Goal: Task Accomplishment & Management: Manage account settings

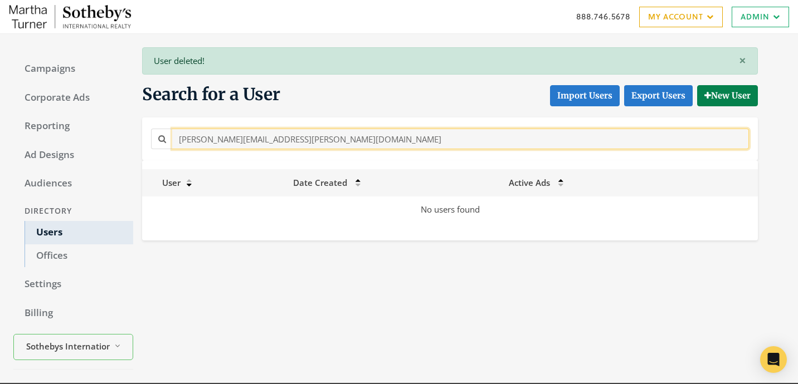
click at [320, 144] on input "[PERSON_NAME][EMAIL_ADDRESS][PERSON_NAME][DOMAIN_NAME]" at bounding box center [460, 139] width 576 height 21
paste input "[PERSON_NAME][EMAIL_ADDRESS][PERSON_NAME][DOMAIN_NAME]"
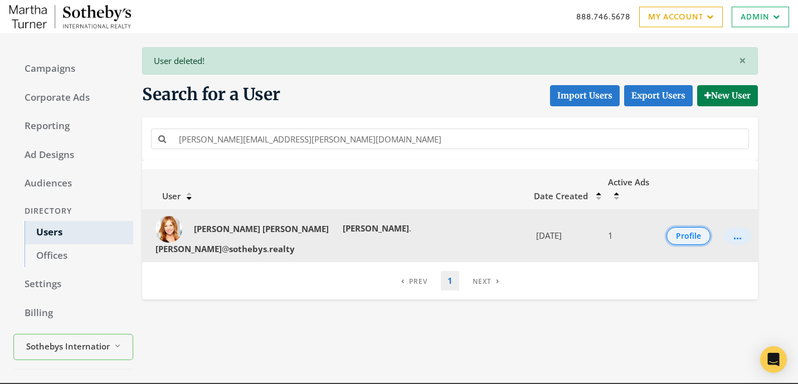
click at [685, 227] on button "Profile" at bounding box center [688, 236] width 44 height 18
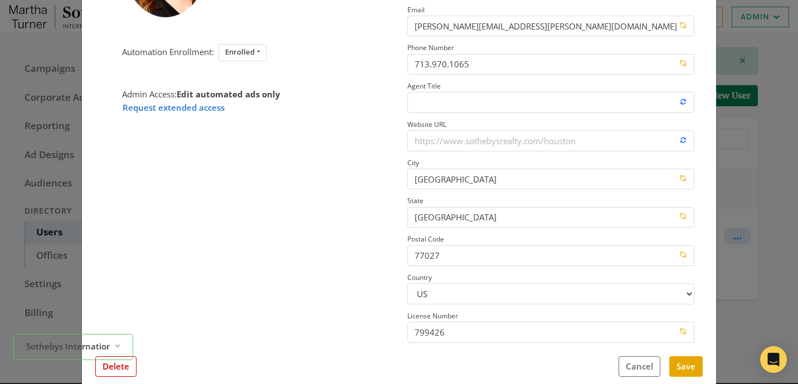
scroll to position [155, 0]
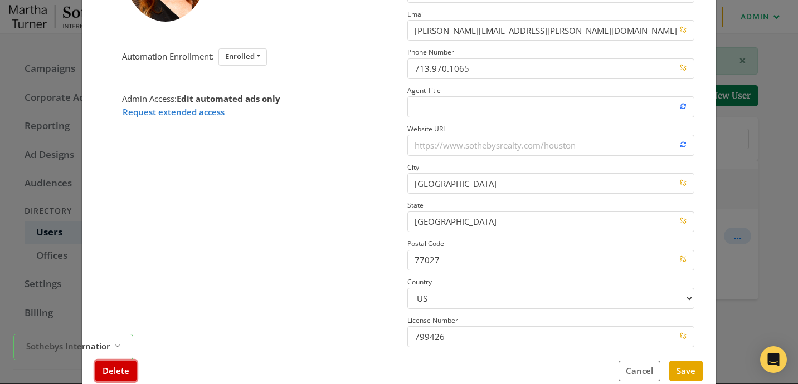
click at [120, 374] on button "Delete" at bounding box center [115, 371] width 41 height 21
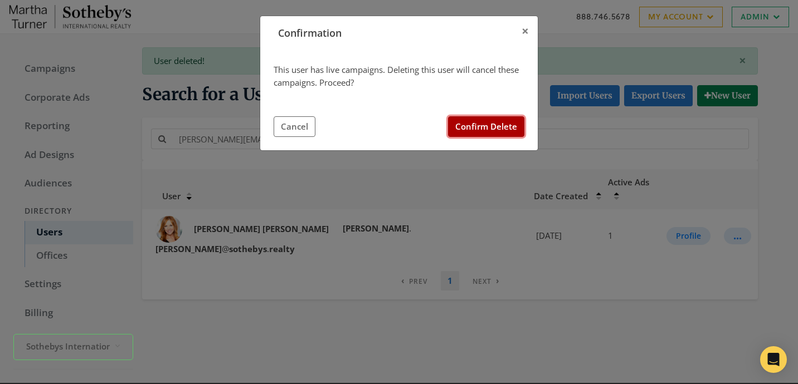
click at [472, 123] on button "Confirm Delete" at bounding box center [486, 126] width 76 height 21
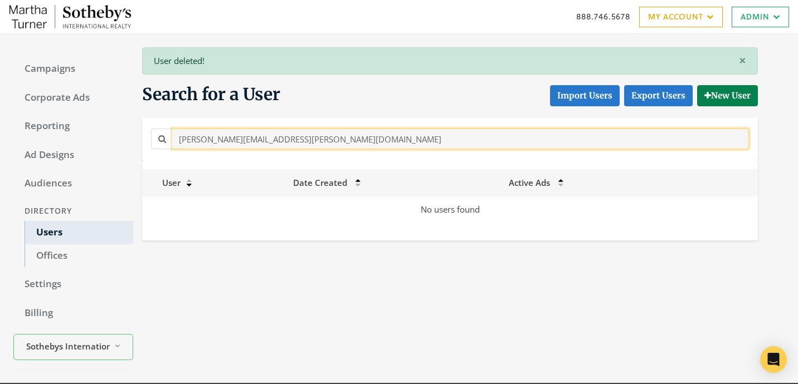
click at [253, 136] on input "[PERSON_NAME][EMAIL_ADDRESS][PERSON_NAME][DOMAIN_NAME]" at bounding box center [460, 139] width 576 height 21
paste input "[PERSON_NAME][EMAIL_ADDRESS][DOMAIN_NAME]"
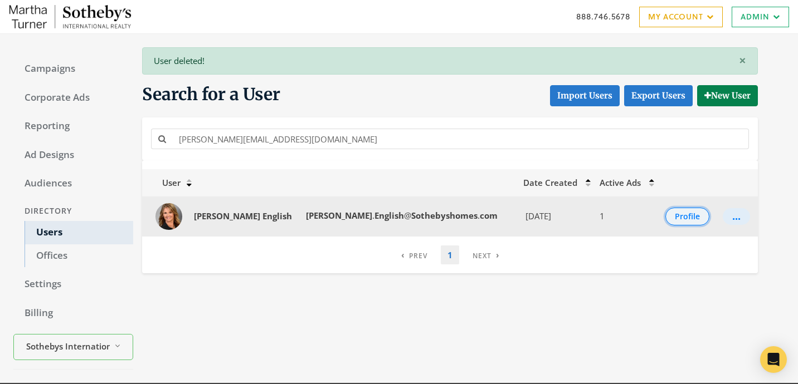
click at [665, 208] on button "Profile" at bounding box center [687, 217] width 44 height 18
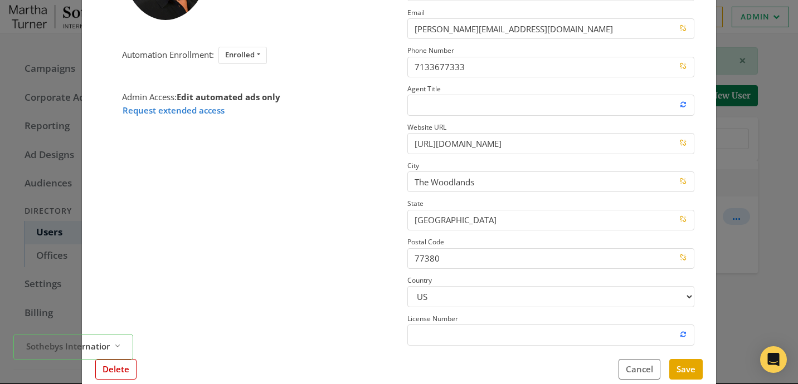
scroll to position [154, 0]
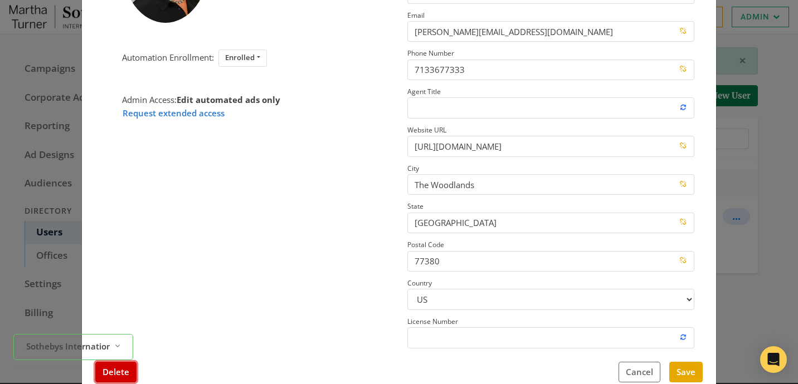
click at [120, 370] on button "Delete" at bounding box center [115, 372] width 41 height 21
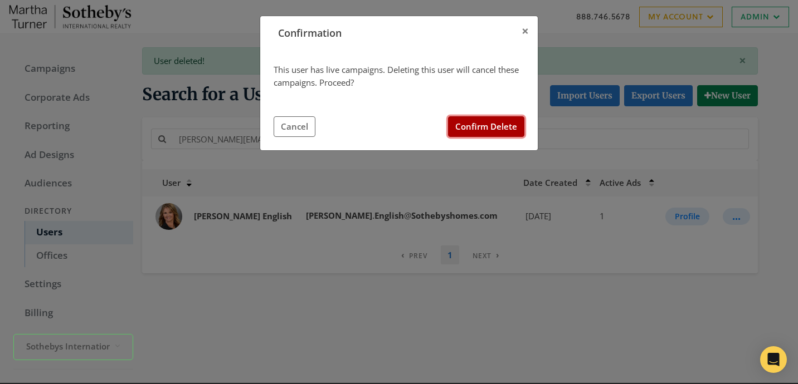
click at [507, 131] on button "Confirm Delete" at bounding box center [486, 126] width 76 height 21
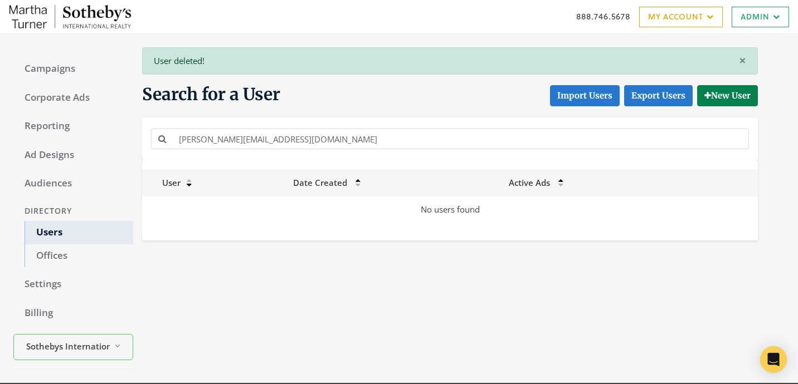
click at [282, 151] on div "[PERSON_NAME][EMAIL_ADDRESS][DOMAIN_NAME]" at bounding box center [449, 139] width 615 height 43
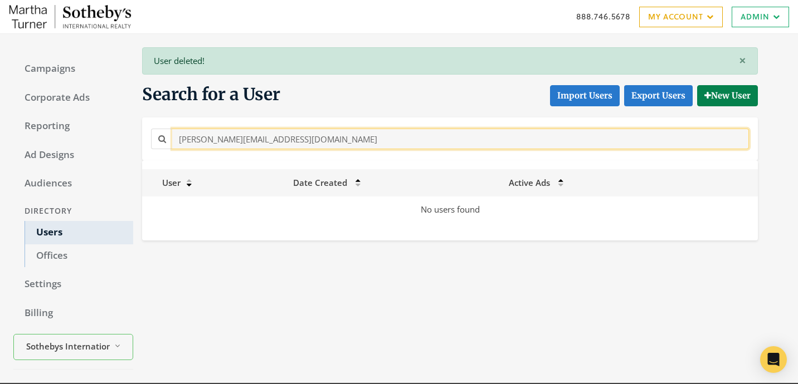
click at [282, 141] on input "[PERSON_NAME][EMAIL_ADDRESS][DOMAIN_NAME]" at bounding box center [460, 139] width 576 height 21
paste input "[EMAIL_ADDRESS][PERSON_NAME][DOMAIN_NAME]"
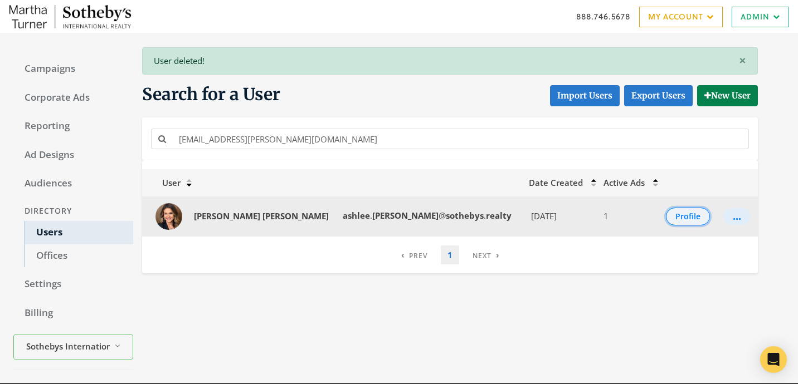
click at [679, 218] on button "Profile" at bounding box center [688, 217] width 44 height 18
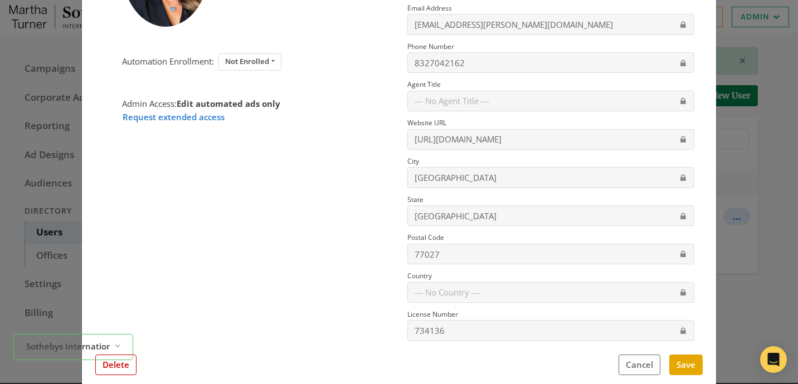
scroll to position [150, 0]
click at [120, 366] on button "Delete" at bounding box center [115, 364] width 41 height 21
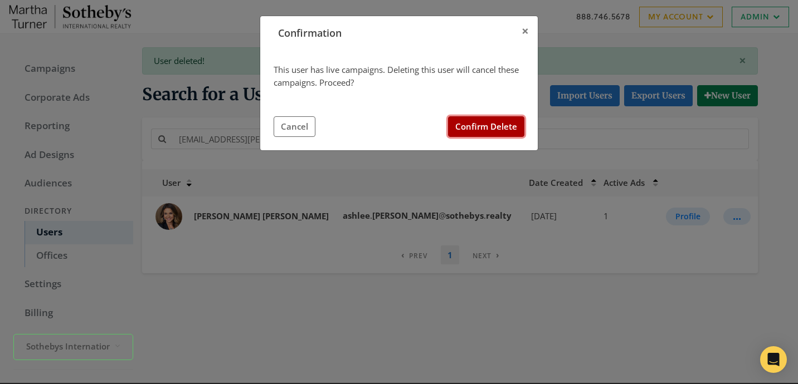
click at [477, 122] on button "Confirm Delete" at bounding box center [486, 126] width 76 height 21
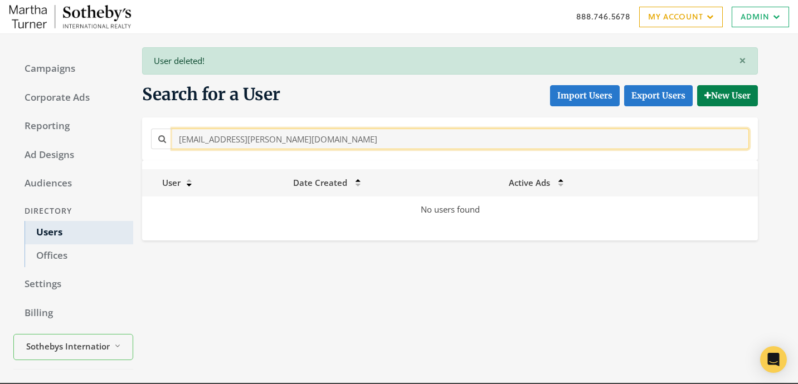
click at [242, 147] on input "[EMAIL_ADDRESS][PERSON_NAME][DOMAIN_NAME]" at bounding box center [460, 139] width 576 height 21
paste input "[PERSON_NAME]"
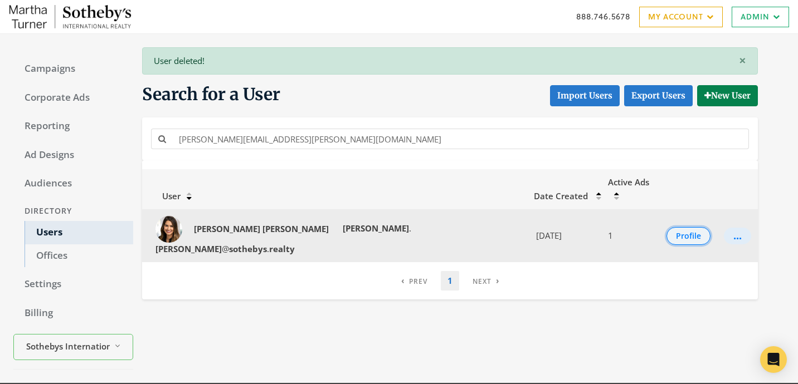
click at [681, 227] on button "Profile" at bounding box center [688, 236] width 44 height 18
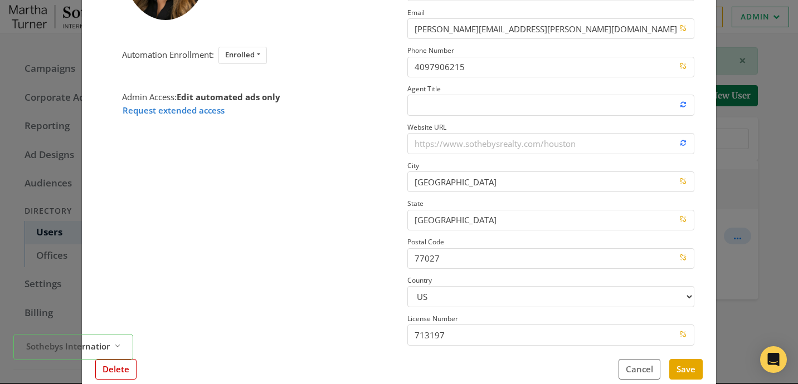
scroll to position [162, 0]
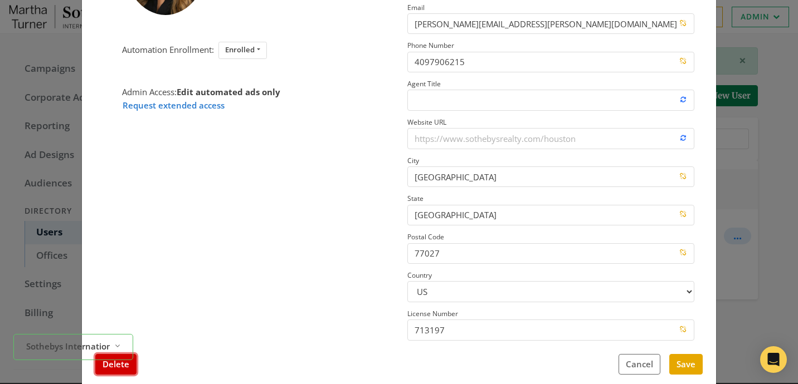
click at [131, 369] on button "Delete" at bounding box center [115, 364] width 41 height 21
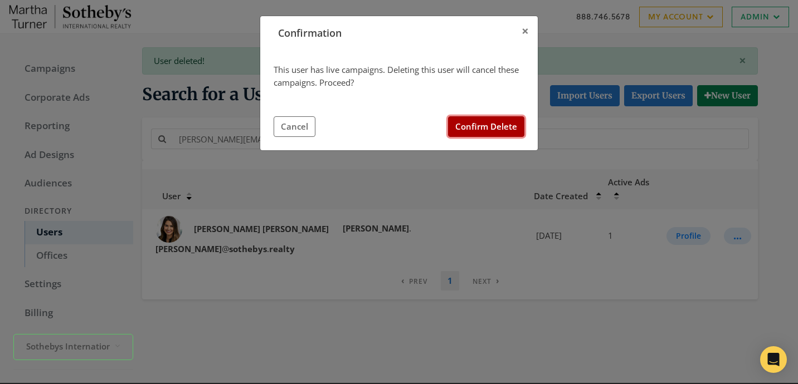
click at [473, 129] on button "Confirm Delete" at bounding box center [486, 126] width 76 height 21
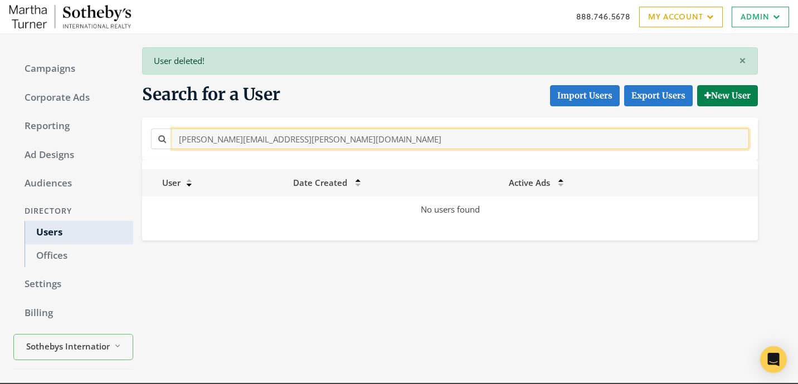
click at [356, 135] on input "[PERSON_NAME][EMAIL_ADDRESS][PERSON_NAME][DOMAIN_NAME]" at bounding box center [460, 139] width 576 height 21
paste input "[PERSON_NAME]"
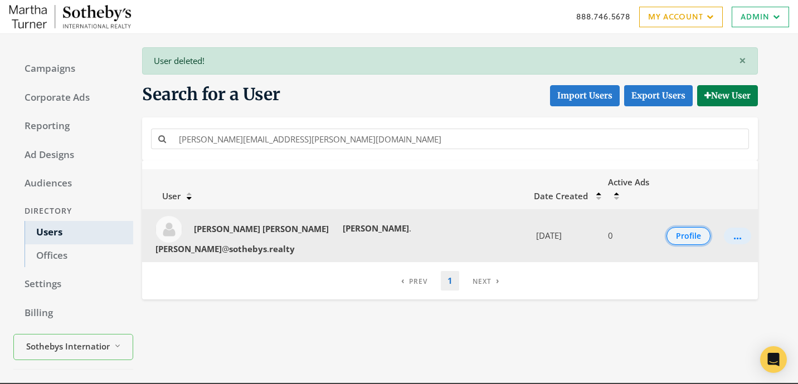
click at [691, 227] on button "Profile" at bounding box center [688, 236] width 44 height 18
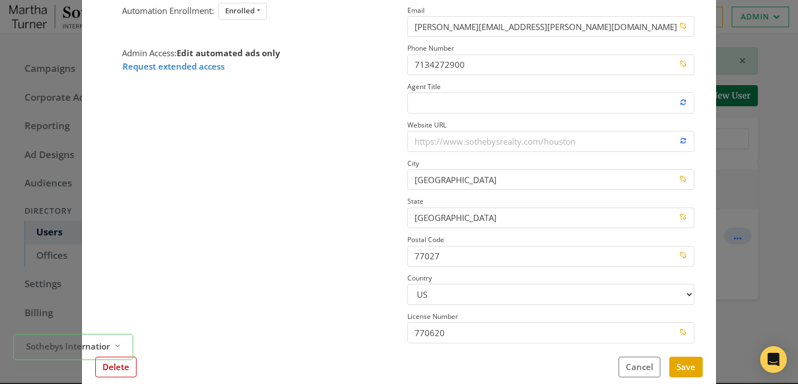
scroll to position [158, 0]
click at [130, 364] on div "Sothebys International Realty - [PERSON_NAME] Reveal list of Sothebys Internati…" at bounding box center [73, 347] width 120 height 35
click at [130, 365] on button "Delete" at bounding box center [115, 368] width 41 height 21
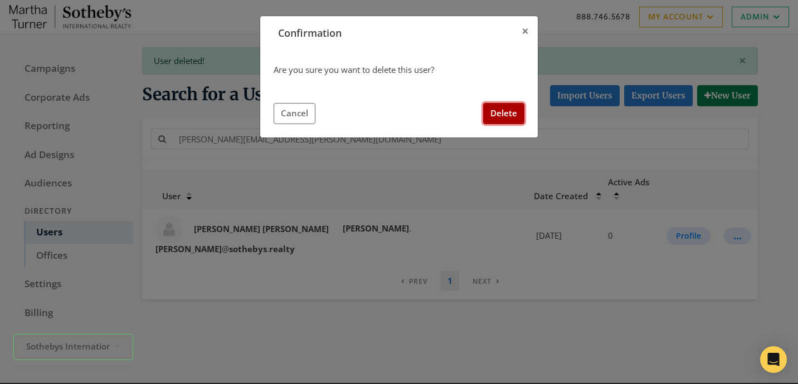
click at [495, 119] on button "Delete" at bounding box center [503, 113] width 41 height 21
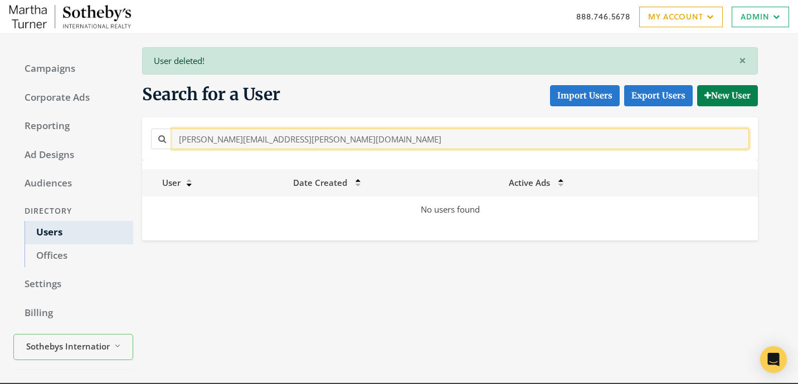
click at [300, 138] on input "[PERSON_NAME][EMAIL_ADDRESS][PERSON_NAME][DOMAIN_NAME]" at bounding box center [460, 139] width 576 height 21
paste input "[PERSON_NAME].Kaposta"
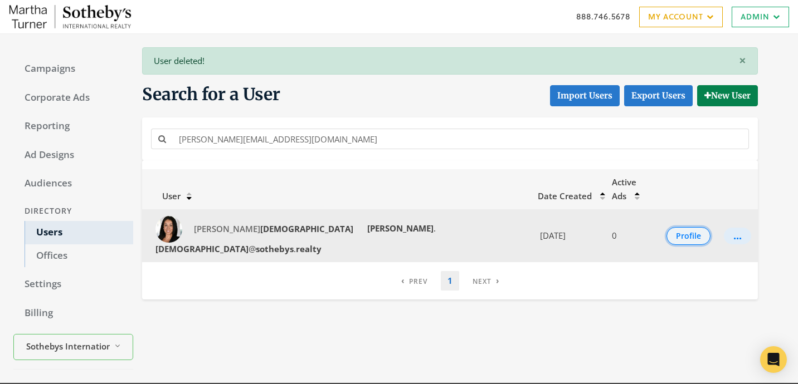
click at [666, 227] on button "Profile" at bounding box center [688, 236] width 44 height 18
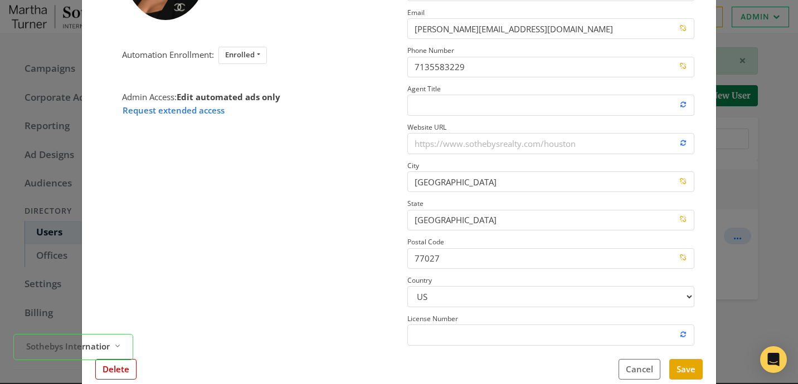
scroll to position [159, 0]
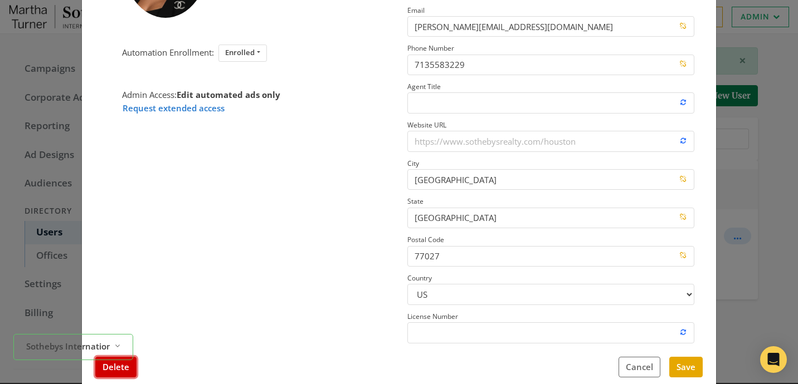
click at [132, 368] on button "Delete" at bounding box center [115, 367] width 41 height 21
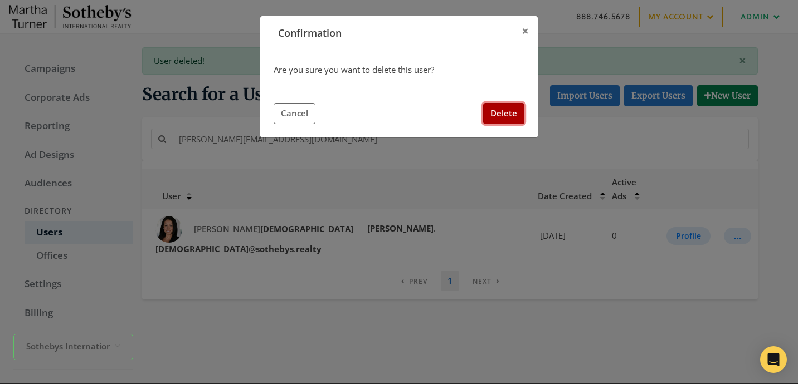
click at [517, 111] on button "Delete" at bounding box center [503, 113] width 41 height 21
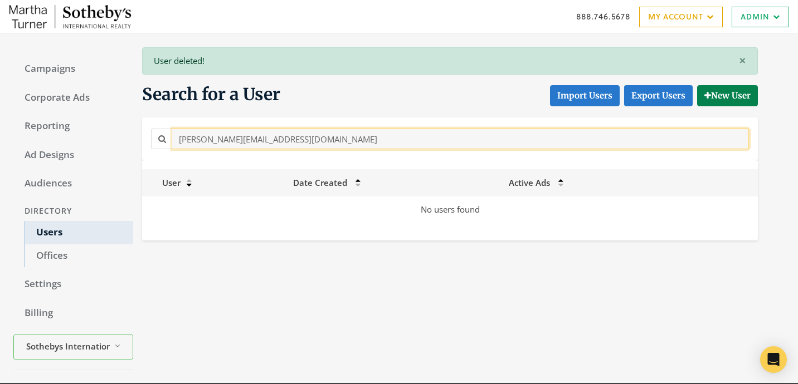
click at [359, 141] on input "[PERSON_NAME][EMAIL_ADDRESS][DOMAIN_NAME]" at bounding box center [460, 139] width 576 height 21
paste input "[PERSON_NAME].[PERSON_NAME]@Sothebys.R"
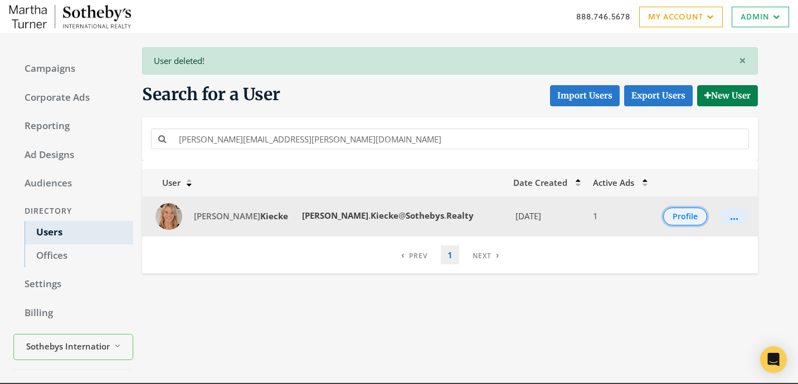
click at [674, 212] on button "Profile" at bounding box center [685, 217] width 44 height 18
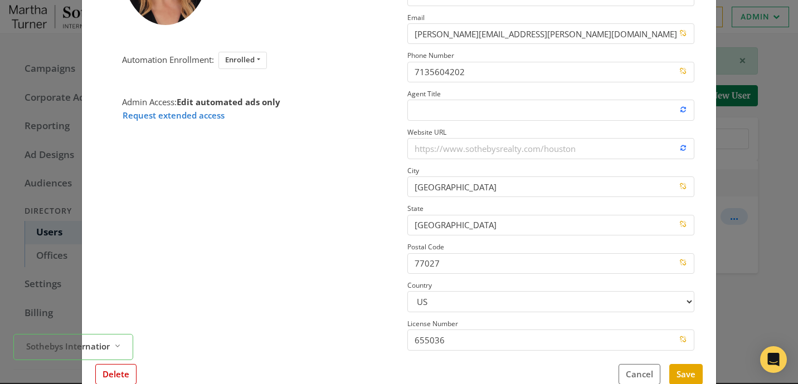
scroll to position [150, 0]
click at [123, 375] on button "Delete" at bounding box center [115, 376] width 41 height 21
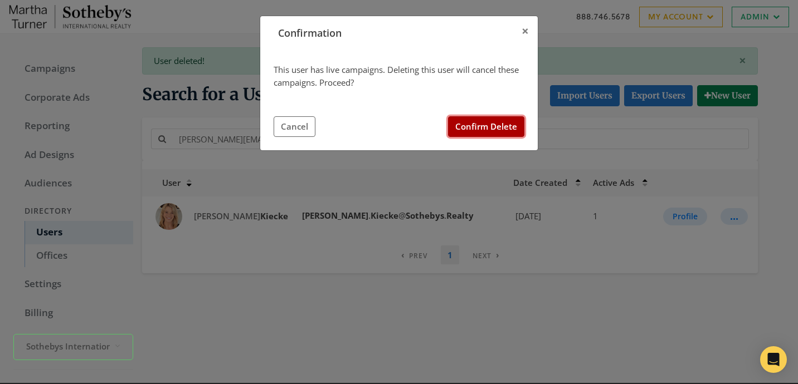
click at [488, 123] on button "Confirm Delete" at bounding box center [486, 126] width 76 height 21
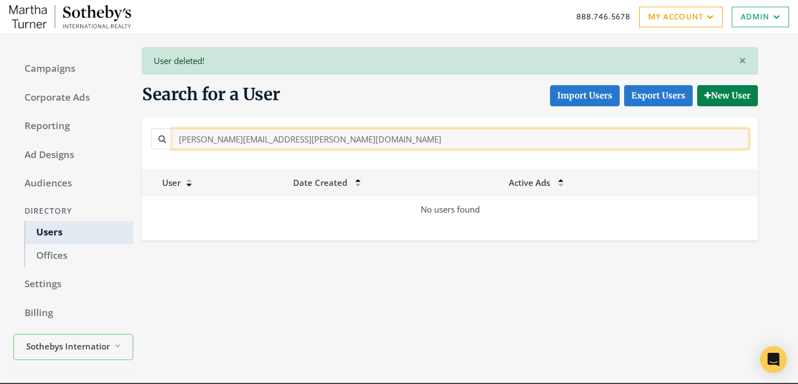
click at [263, 146] on input "[PERSON_NAME][EMAIL_ADDRESS][PERSON_NAME][DOMAIN_NAME]" at bounding box center [460, 139] width 576 height 21
paste input "[PERSON_NAME].[PERSON_NAME]@sothebys.r"
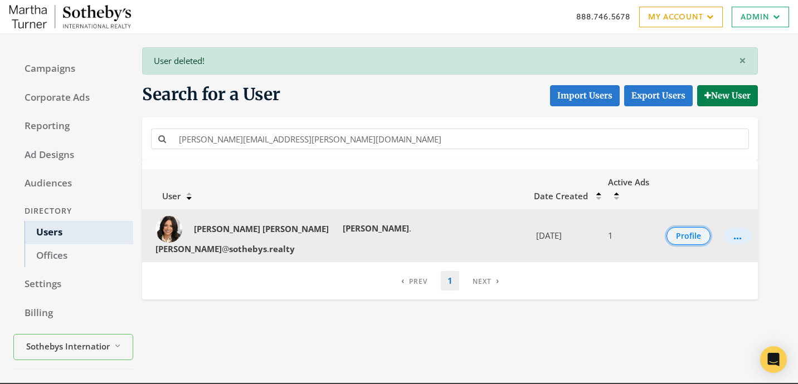
click at [672, 227] on button "Profile" at bounding box center [688, 236] width 44 height 18
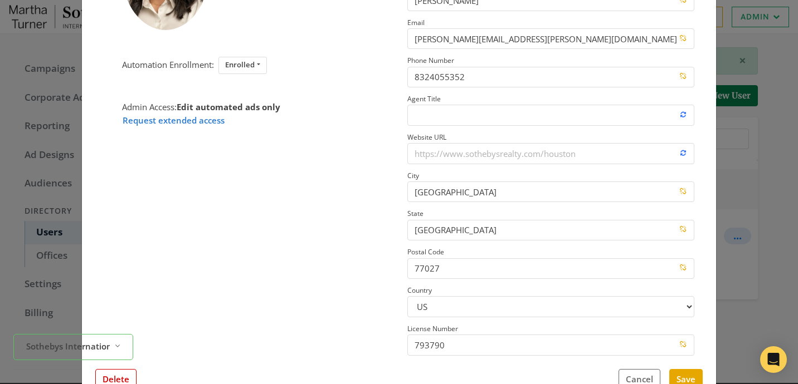
scroll to position [149, 0]
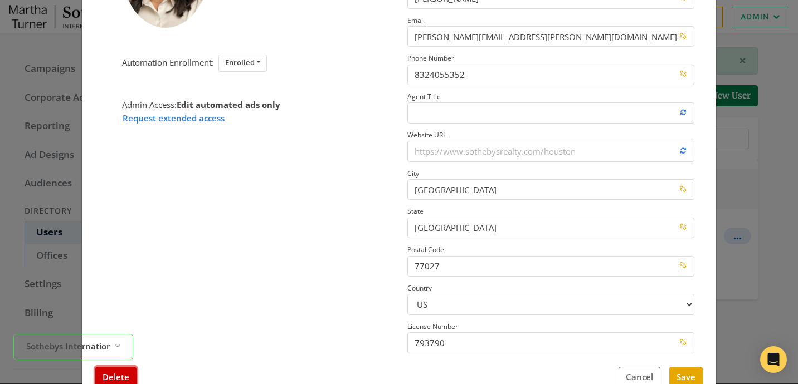
click at [130, 371] on button "Delete" at bounding box center [115, 377] width 41 height 21
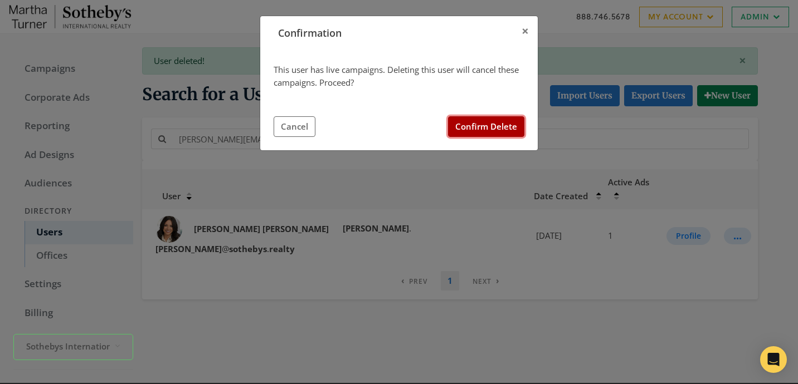
click at [490, 118] on button "Confirm Delete" at bounding box center [486, 126] width 76 height 21
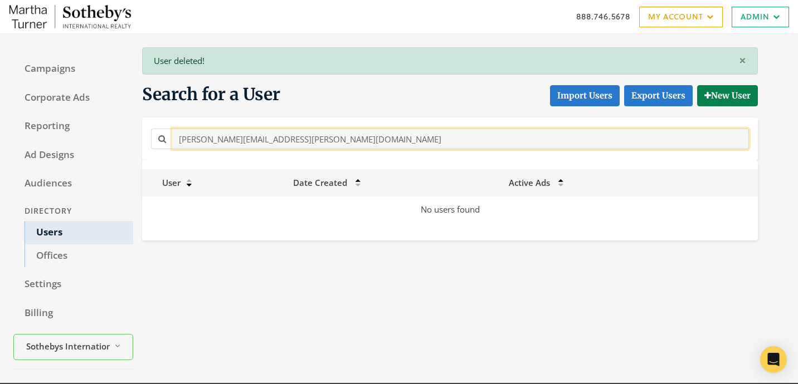
click at [305, 148] on input "[PERSON_NAME][EMAIL_ADDRESS][PERSON_NAME][DOMAIN_NAME]" at bounding box center [460, 139] width 576 height 21
paste input "[PERSON_NAME].[PERSON_NAME]"
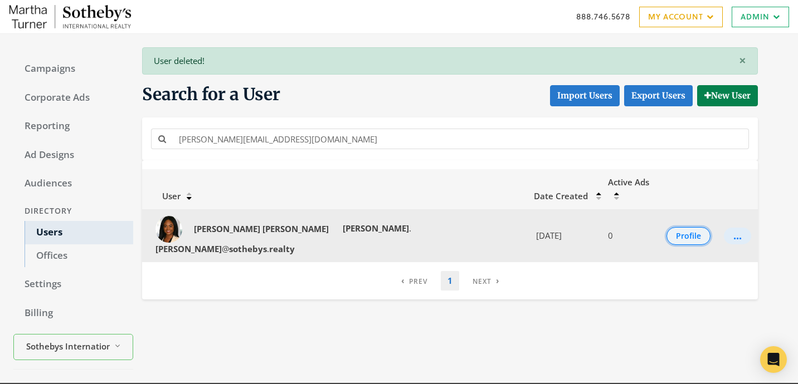
click at [681, 227] on button "Profile" at bounding box center [688, 236] width 44 height 18
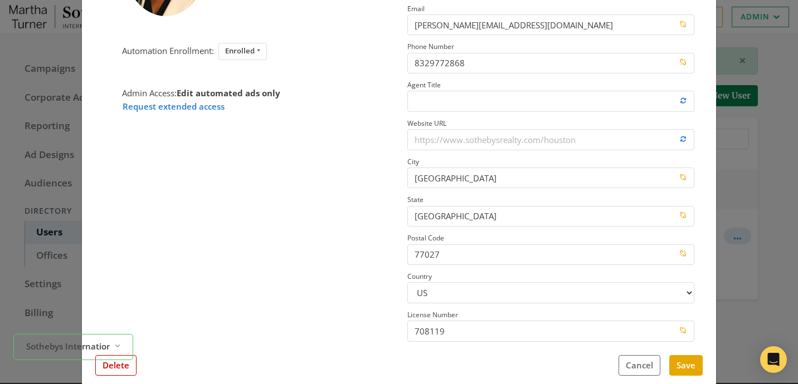
scroll to position [159, 0]
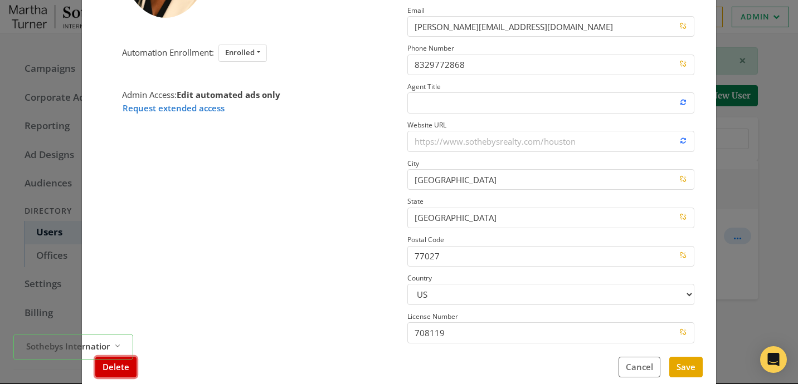
click at [130, 366] on button "Delete" at bounding box center [115, 367] width 41 height 21
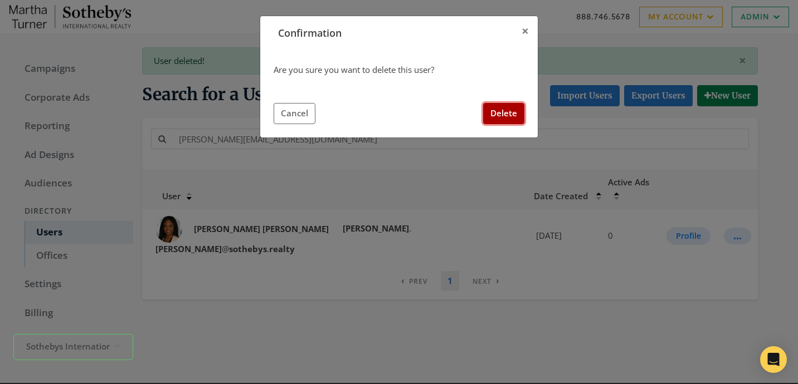
click at [512, 115] on button "Delete" at bounding box center [503, 113] width 41 height 21
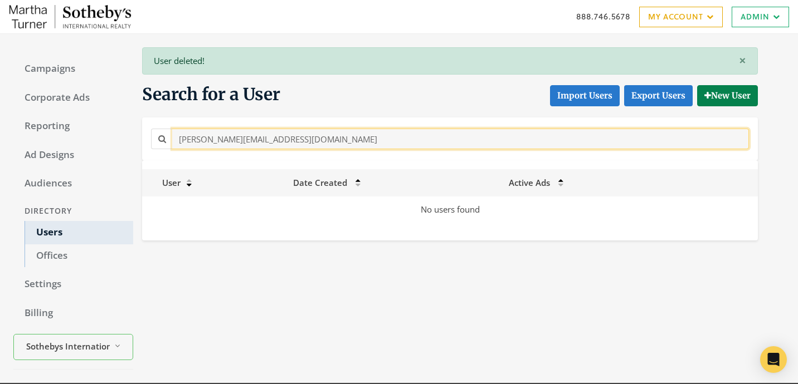
click at [304, 143] on input "[PERSON_NAME][EMAIL_ADDRESS][DOMAIN_NAME]" at bounding box center [460, 139] width 576 height 21
paste input "ashton.martini"
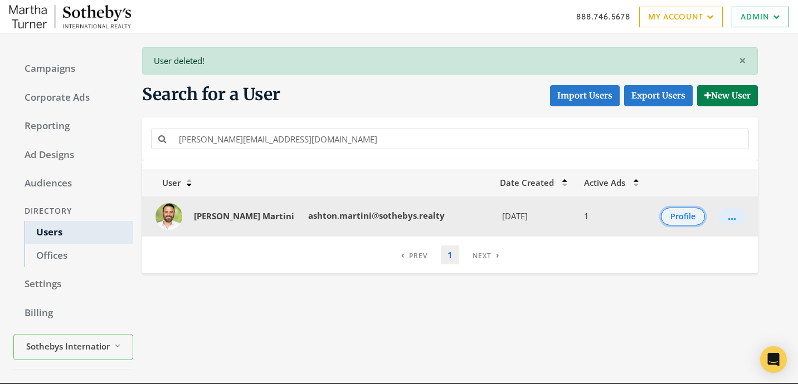
click at [683, 214] on button "Profile" at bounding box center [683, 217] width 44 height 18
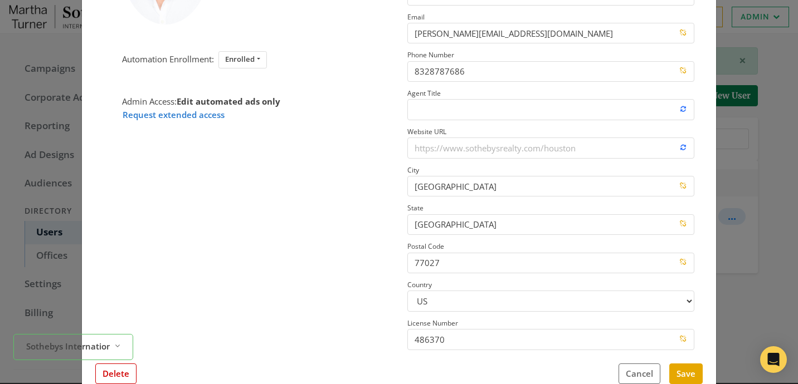
scroll to position [151, 0]
click at [125, 375] on button "Delete" at bounding box center [115, 375] width 41 height 21
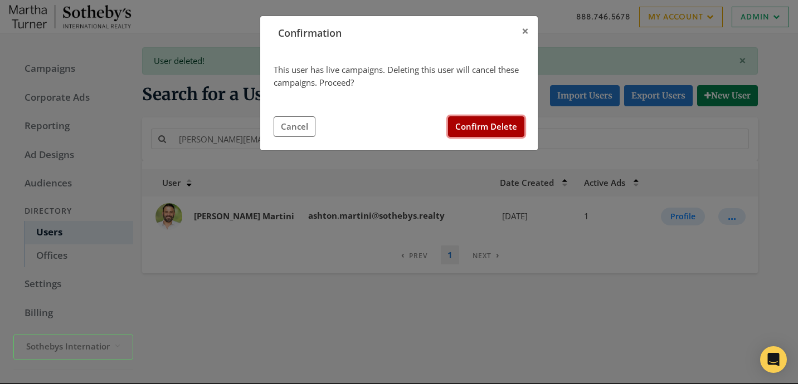
click at [496, 129] on button "Confirm Delete" at bounding box center [486, 126] width 76 height 21
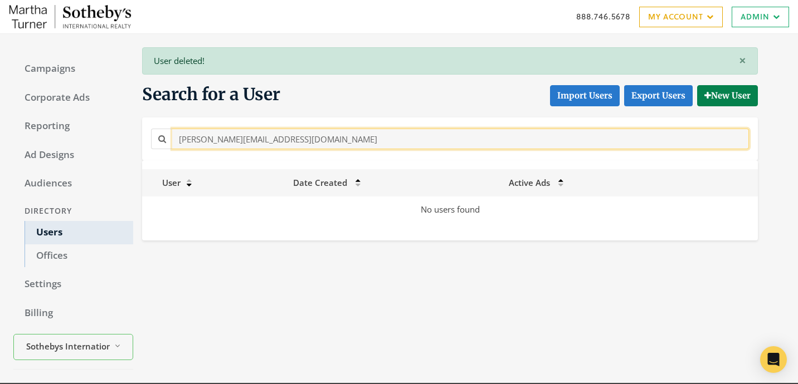
click at [286, 136] on input "[PERSON_NAME][EMAIL_ADDRESS][DOMAIN_NAME]" at bounding box center [460, 139] width 576 height 21
paste input "Austin.[PERSON_NAME]@Sothebys.R"
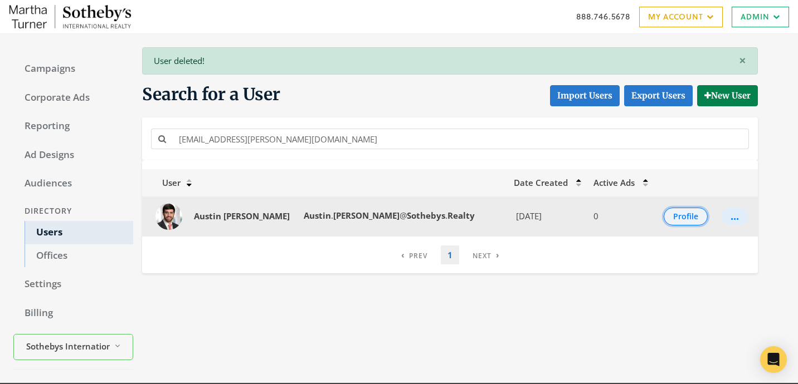
click at [667, 220] on button "Profile" at bounding box center [685, 217] width 44 height 18
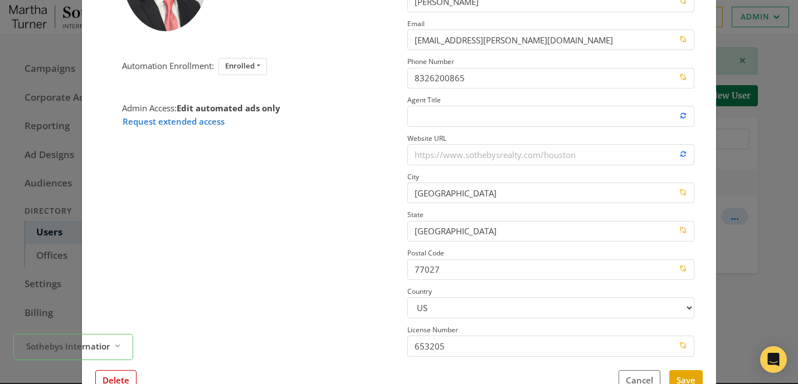
scroll to position [149, 0]
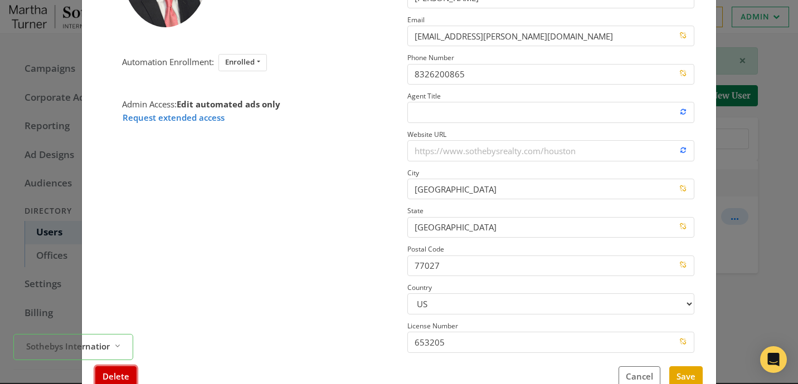
click at [129, 378] on button "Delete" at bounding box center [115, 376] width 41 height 21
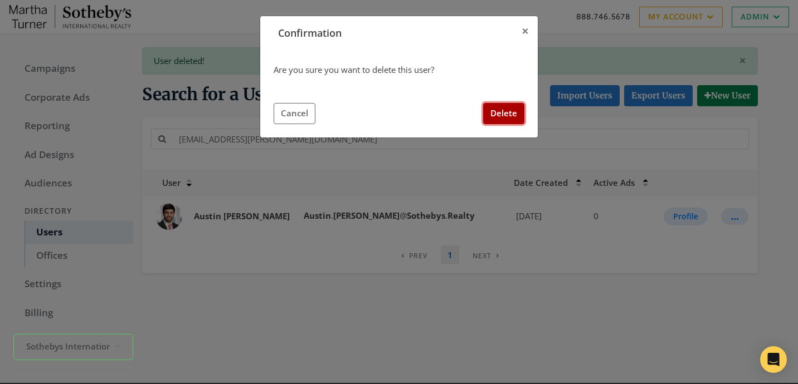
click at [500, 123] on button "Delete" at bounding box center [503, 113] width 41 height 21
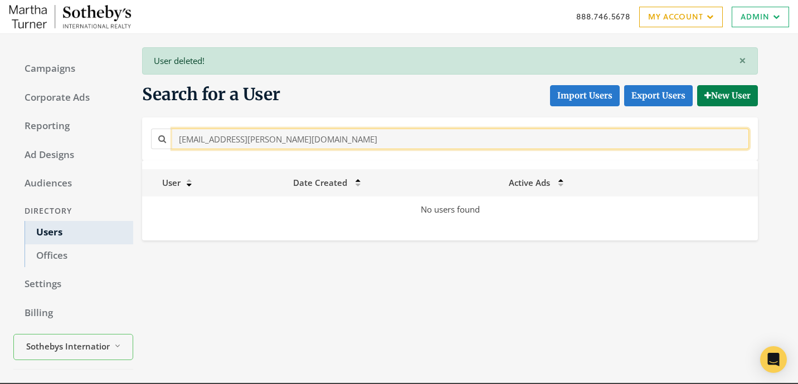
click at [276, 145] on input "[EMAIL_ADDRESS][PERSON_NAME][DOMAIN_NAME]" at bounding box center [460, 139] width 576 height 21
paste input "[PERSON_NAME]"
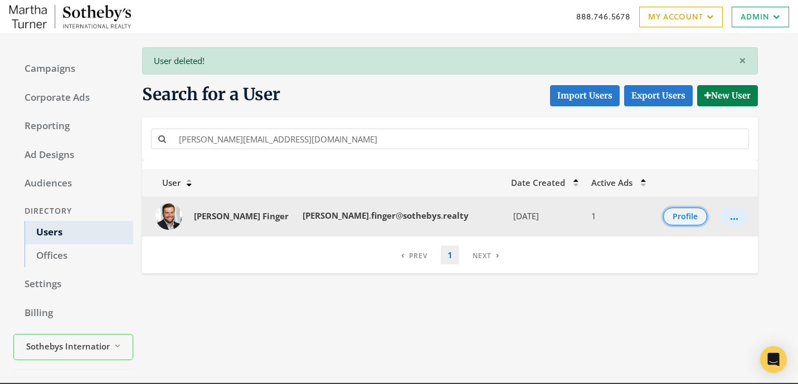
click at [670, 217] on button "Profile" at bounding box center [685, 217] width 44 height 18
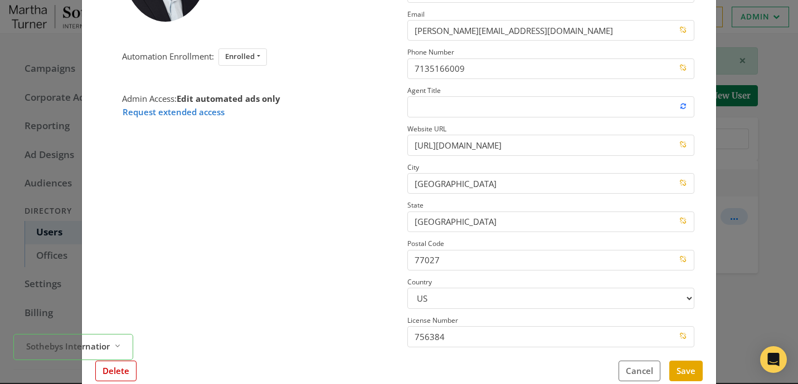
scroll to position [153, 0]
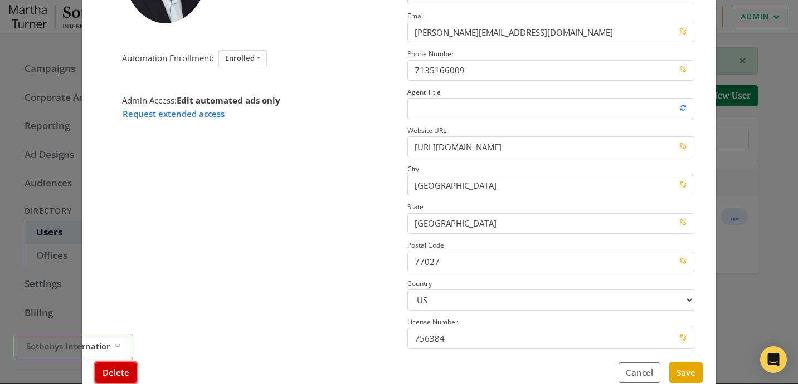
click at [131, 369] on button "Delete" at bounding box center [115, 373] width 41 height 21
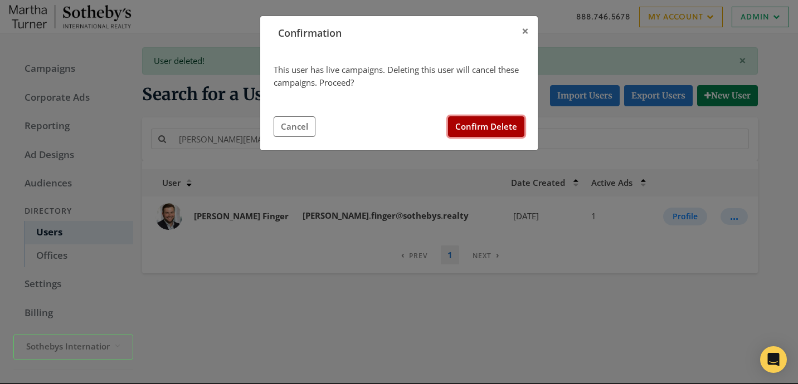
click at [488, 126] on button "Confirm Delete" at bounding box center [486, 126] width 76 height 21
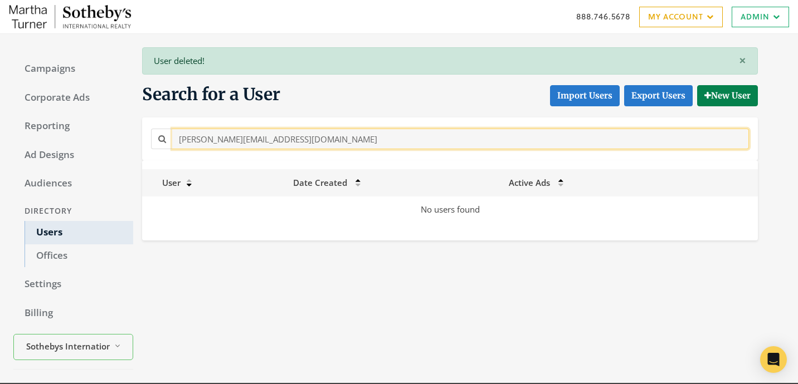
click at [333, 141] on input "[PERSON_NAME][EMAIL_ADDRESS][DOMAIN_NAME]" at bounding box center [460, 139] width 576 height 21
paste input "[PERSON_NAME].[PERSON_NAME]@Sothebys.R"
click at [341, 142] on input "[PERSON_NAME][EMAIL_ADDRESS][PERSON_NAME][DOMAIN_NAME]" at bounding box center [460, 139] width 576 height 21
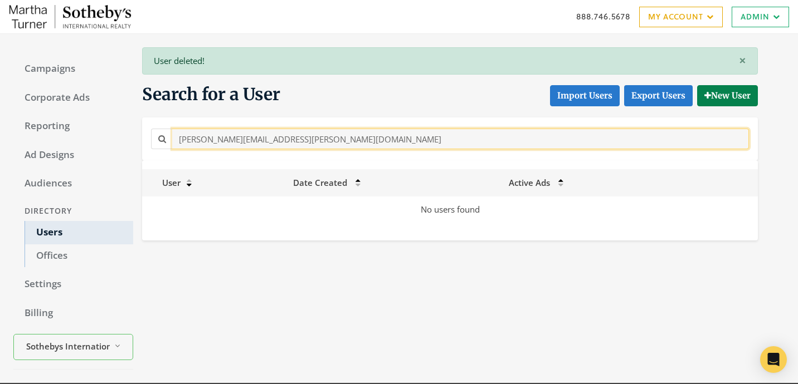
click at [341, 142] on input "[PERSON_NAME][EMAIL_ADDRESS][PERSON_NAME][DOMAIN_NAME]" at bounding box center [460, 139] width 576 height 21
paste input "[PERSON_NAME]"
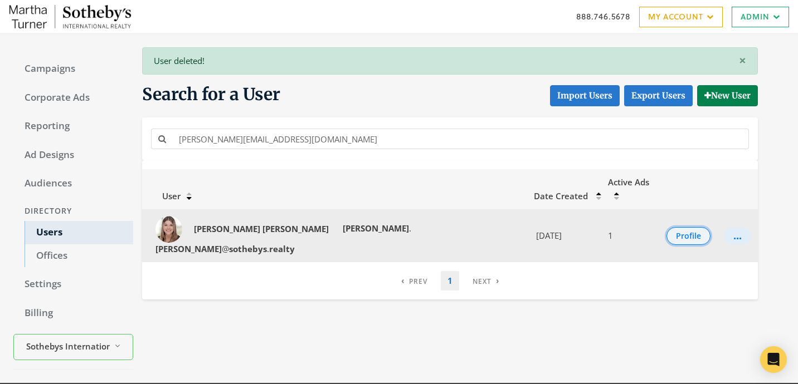
click at [695, 227] on button "Profile" at bounding box center [688, 236] width 44 height 18
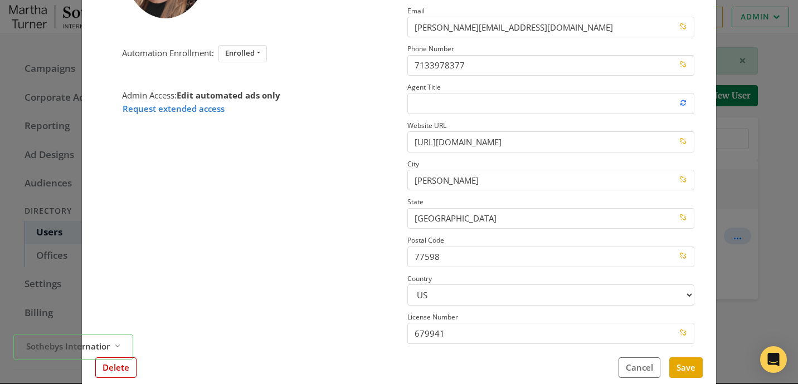
scroll to position [155, 0]
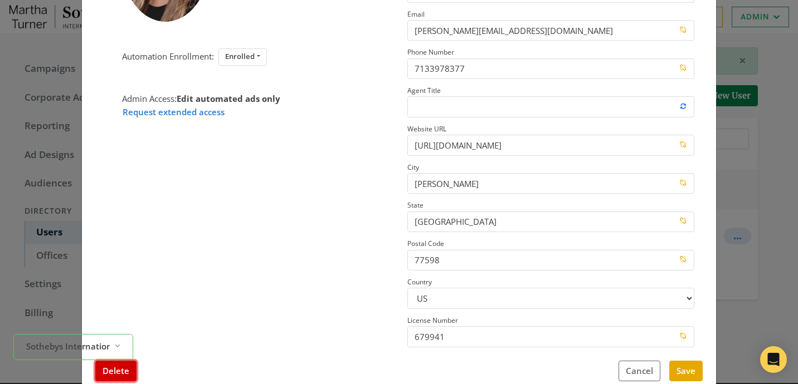
click at [135, 368] on button "Delete" at bounding box center [115, 371] width 41 height 21
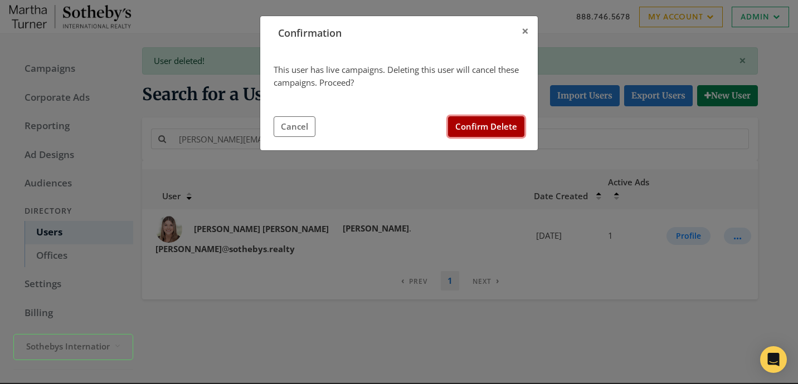
click at [488, 132] on button "Confirm Delete" at bounding box center [486, 126] width 76 height 21
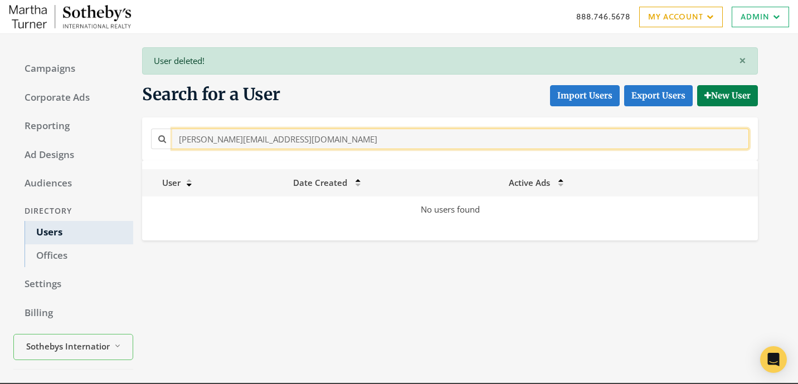
click at [353, 141] on input "[PERSON_NAME][EMAIL_ADDRESS][DOMAIN_NAME]" at bounding box center [460, 139] width 576 height 21
paste input "leb.[PERSON_NAME]"
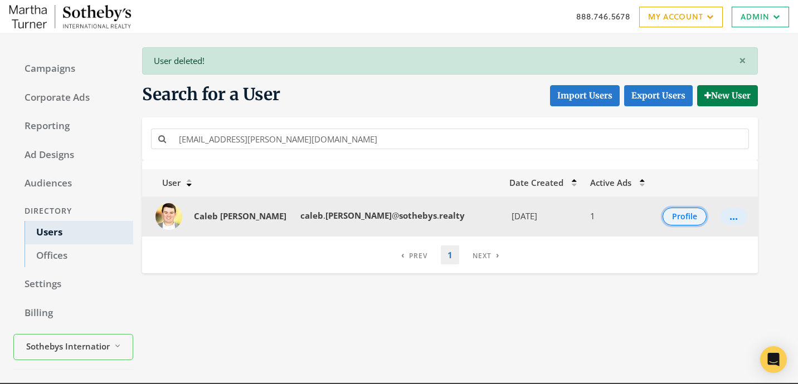
click at [663, 216] on button "Profile" at bounding box center [684, 217] width 44 height 18
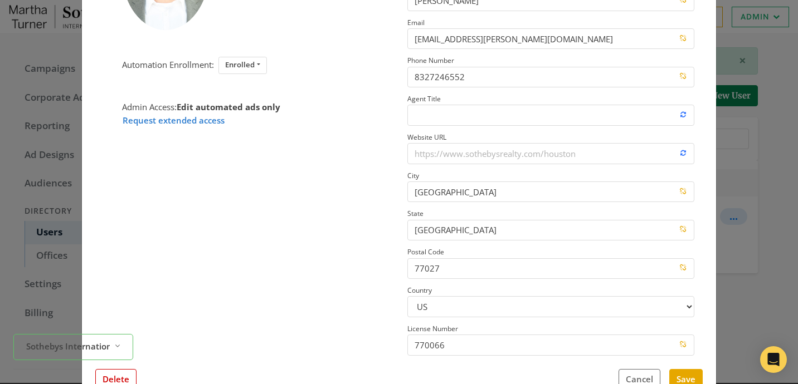
scroll to position [148, 0]
click at [128, 375] on button "Delete" at bounding box center [115, 378] width 41 height 21
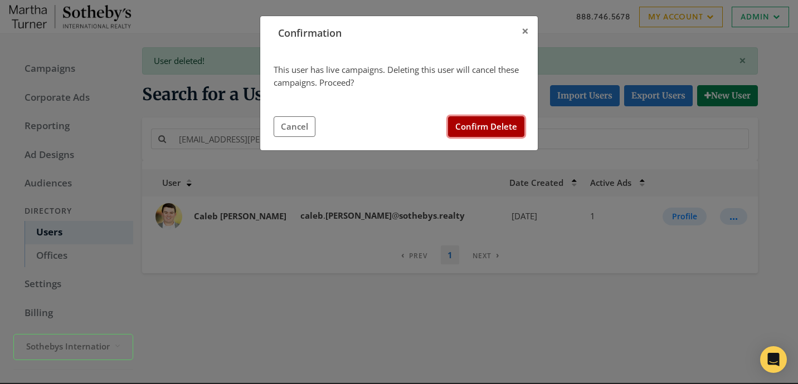
click at [486, 133] on button "Confirm Delete" at bounding box center [486, 126] width 76 height 21
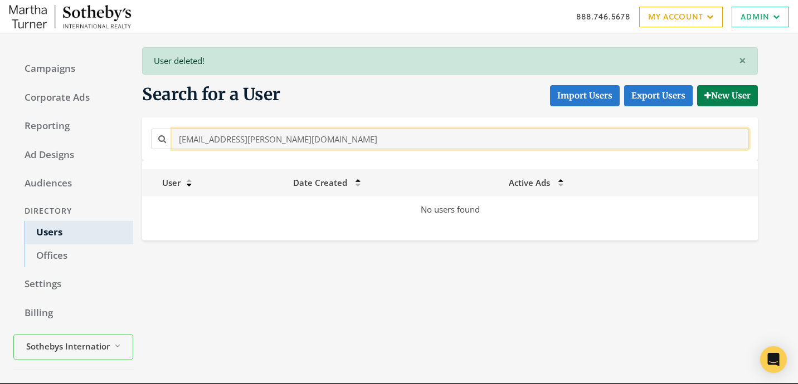
click at [333, 143] on input "[EMAIL_ADDRESS][PERSON_NAME][DOMAIN_NAME]" at bounding box center [460, 139] width 576 height 21
paste input "[PERSON_NAME].[PERSON_NAME]"
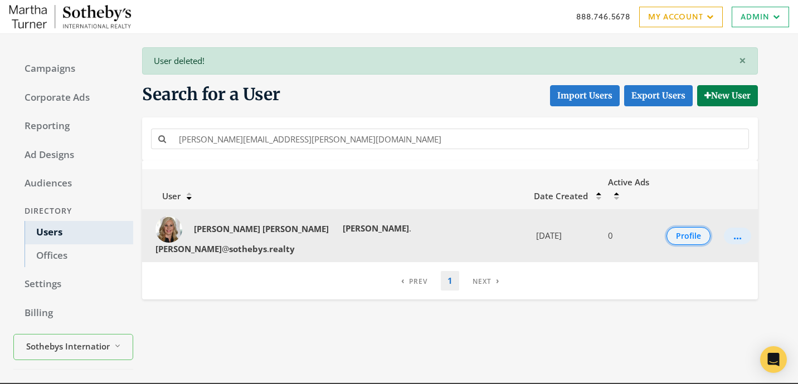
click at [676, 227] on button "Profile" at bounding box center [688, 236] width 44 height 18
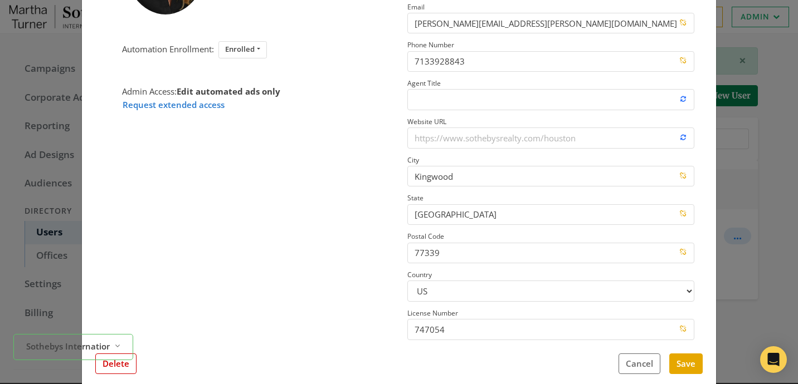
scroll to position [164, 0]
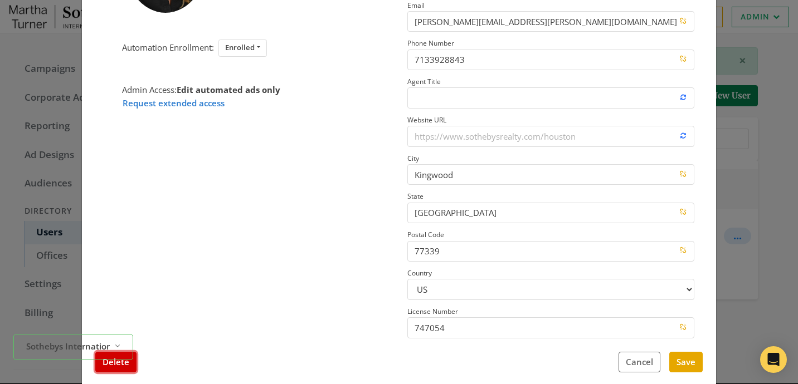
click at [132, 368] on button "Delete" at bounding box center [115, 362] width 41 height 21
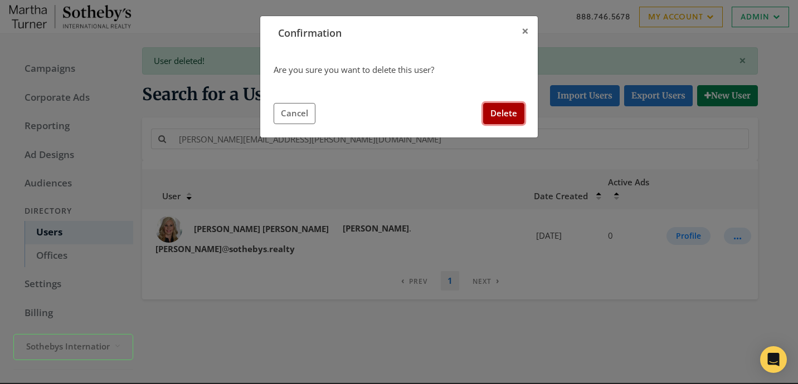
click at [496, 108] on button "Delete" at bounding box center [503, 113] width 41 height 21
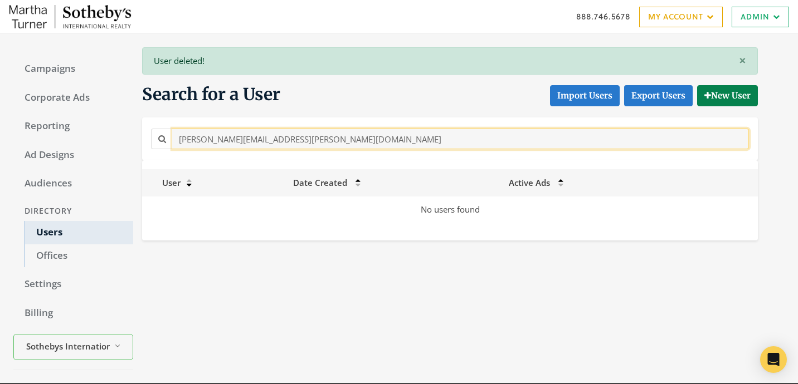
click at [351, 140] on input "[PERSON_NAME][EMAIL_ADDRESS][PERSON_NAME][DOMAIN_NAME]" at bounding box center [460, 139] width 576 height 21
paste input "rmon.White@Sothebys.R"
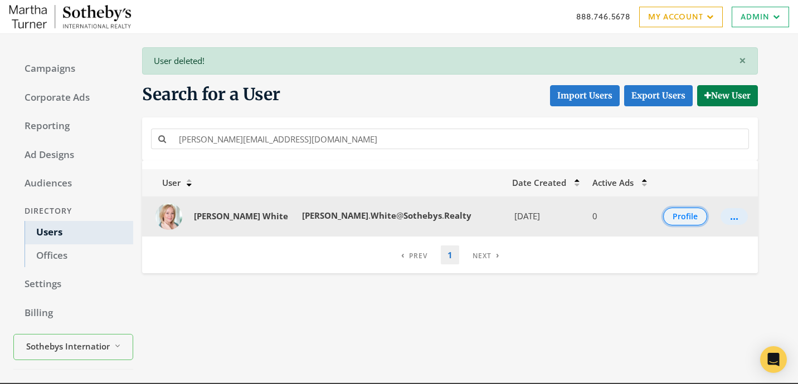
click at [677, 219] on button "Profile" at bounding box center [685, 217] width 44 height 18
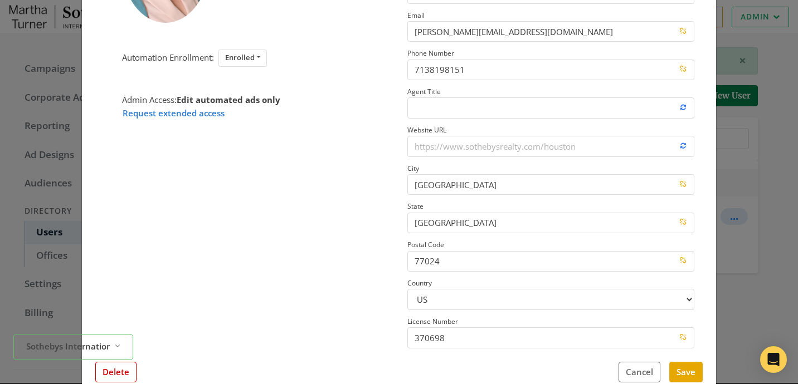
scroll to position [153, 0]
click at [104, 378] on button "Delete" at bounding box center [115, 373] width 41 height 21
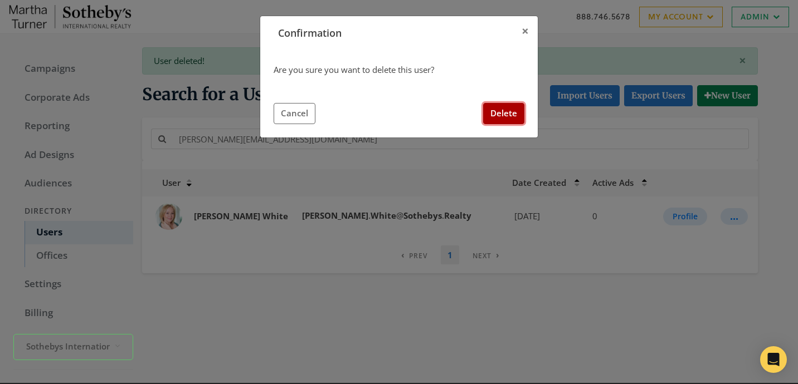
click at [499, 104] on button "Delete" at bounding box center [503, 113] width 41 height 21
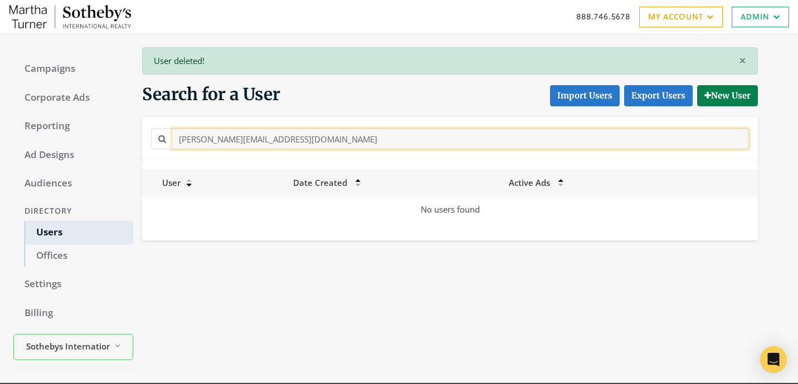
click at [321, 139] on input "[PERSON_NAME][EMAIL_ADDRESS][DOMAIN_NAME]" at bounding box center [460, 139] width 576 height 21
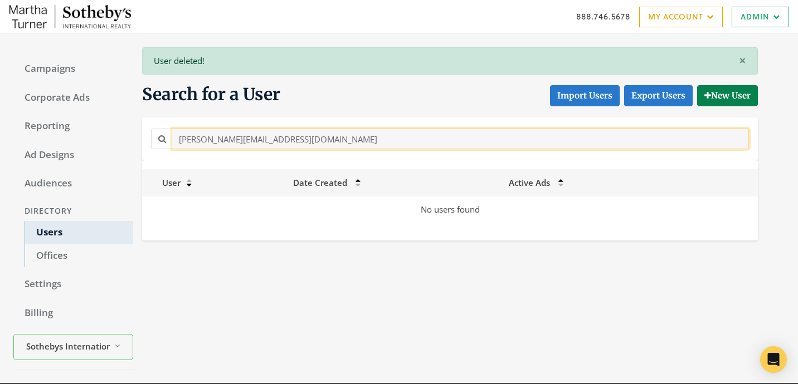
paste input "[EMAIL_ADDRESS][PERSON_NAME][DOMAIN_NAME]"
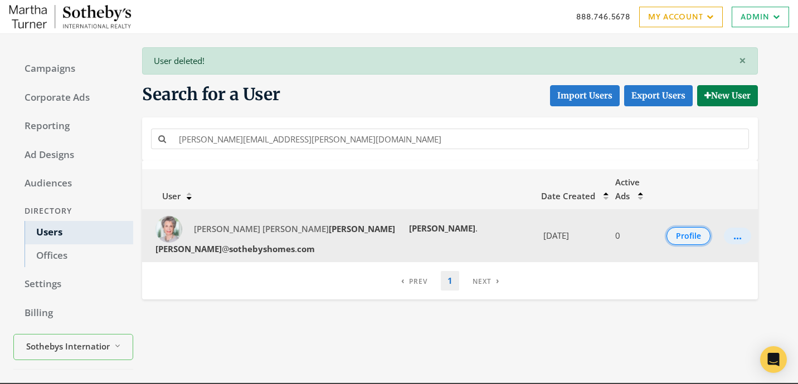
click at [669, 227] on button "Profile" at bounding box center [688, 236] width 44 height 18
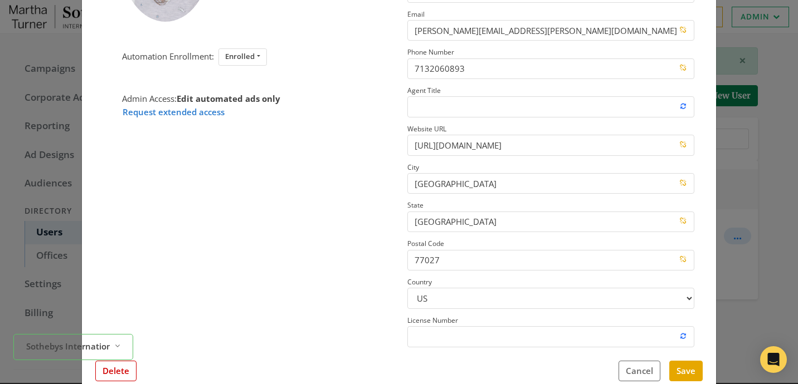
scroll to position [158, 0]
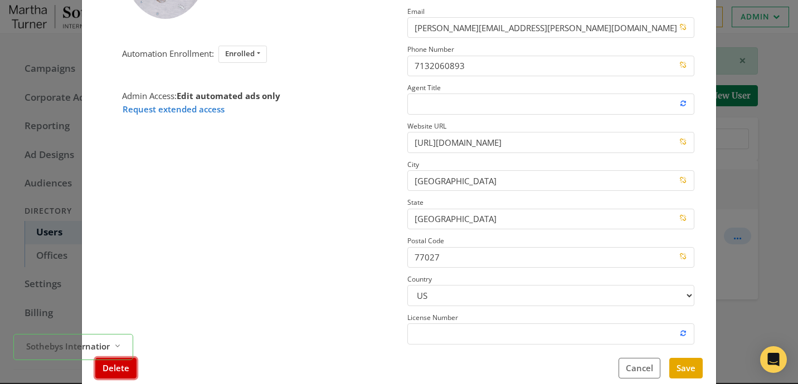
click at [115, 373] on button "Delete" at bounding box center [115, 368] width 41 height 21
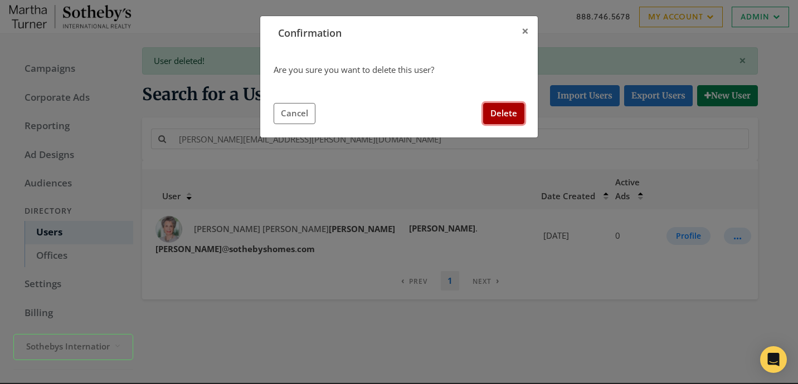
click at [503, 116] on button "Delete" at bounding box center [503, 113] width 41 height 21
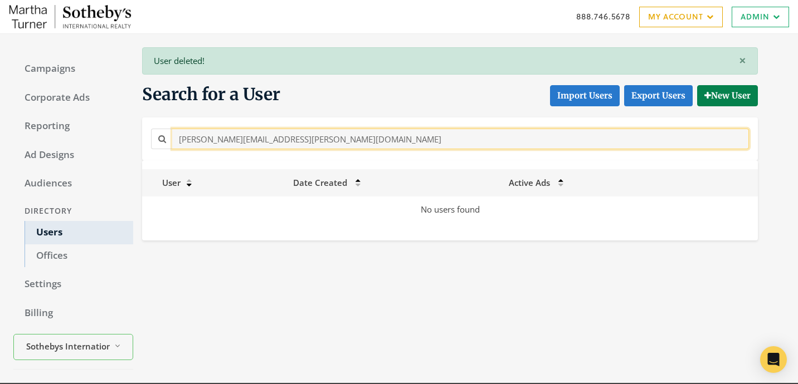
click at [334, 137] on input "[PERSON_NAME][EMAIL_ADDRESS][PERSON_NAME][DOMAIN_NAME]" at bounding box center [460, 139] width 576 height 21
paste input "[PERSON_NAME][EMAIL_ADDRESS][PERSON_NAME][DOMAIN_NAME]"
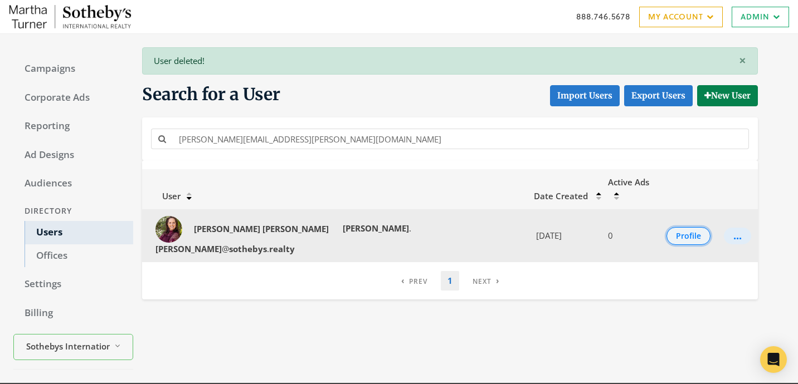
click at [686, 227] on button "Profile" at bounding box center [688, 236] width 44 height 18
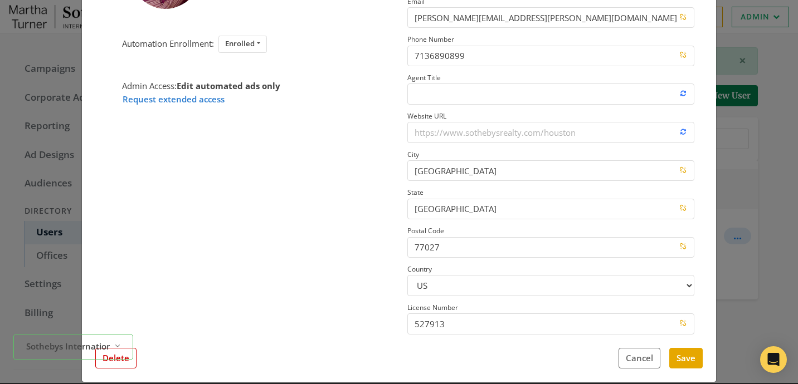
scroll to position [148, 0]
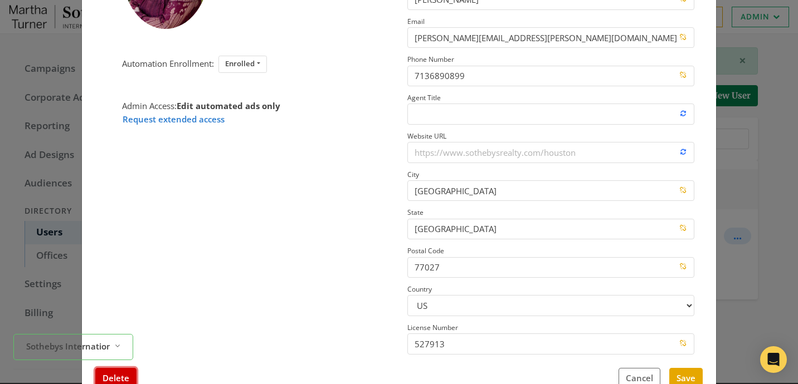
click at [129, 375] on button "Delete" at bounding box center [115, 378] width 41 height 21
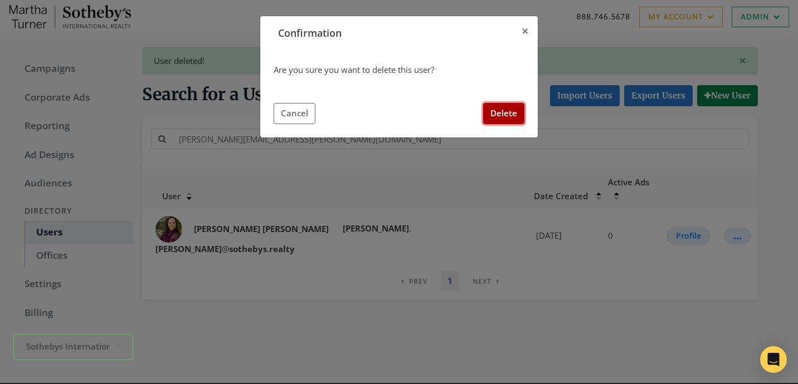
click at [505, 112] on button "Delete" at bounding box center [503, 113] width 41 height 21
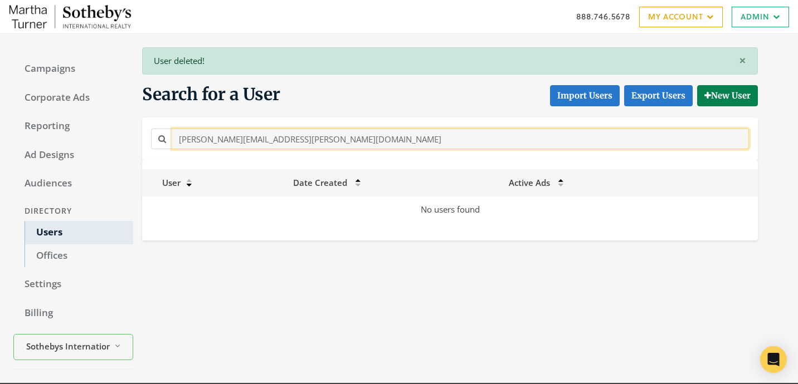
click at [299, 145] on input "[PERSON_NAME][EMAIL_ADDRESS][PERSON_NAME][DOMAIN_NAME]" at bounding box center [460, 139] width 576 height 21
paste input "sey.[PERSON_NAME]"
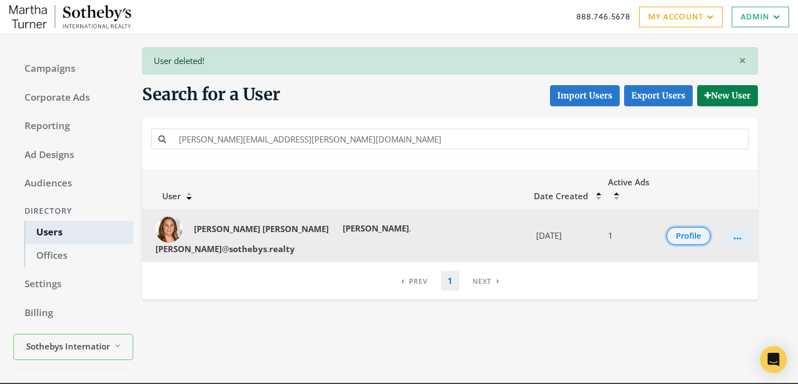
click at [675, 227] on button "Profile" at bounding box center [688, 236] width 44 height 18
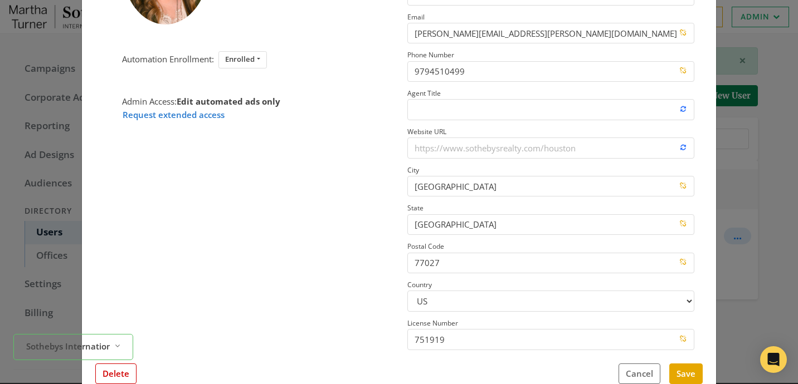
scroll to position [155, 0]
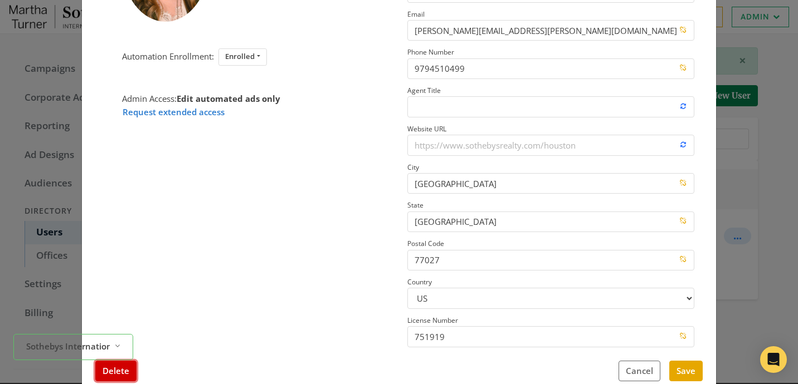
click at [128, 366] on button "Delete" at bounding box center [115, 371] width 41 height 21
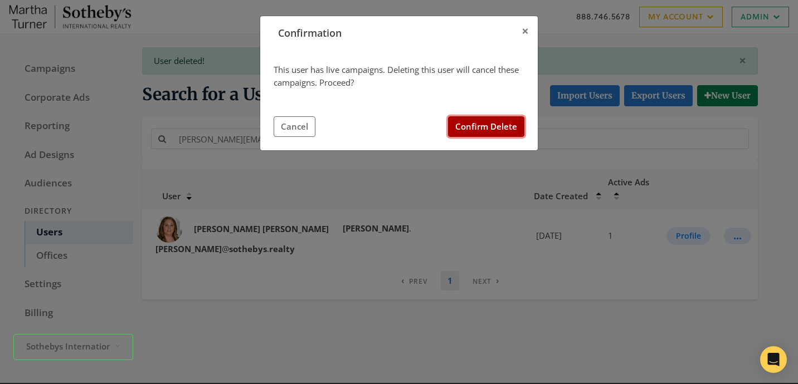
click at [484, 122] on button "Confirm Delete" at bounding box center [486, 126] width 76 height 21
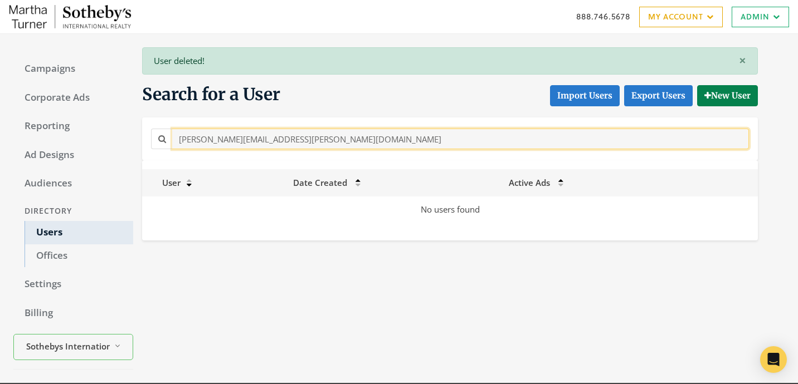
click at [354, 141] on input "[PERSON_NAME][EMAIL_ADDRESS][PERSON_NAME][DOMAIN_NAME]" at bounding box center [460, 139] width 576 height 21
paste input "ecil.weeks"
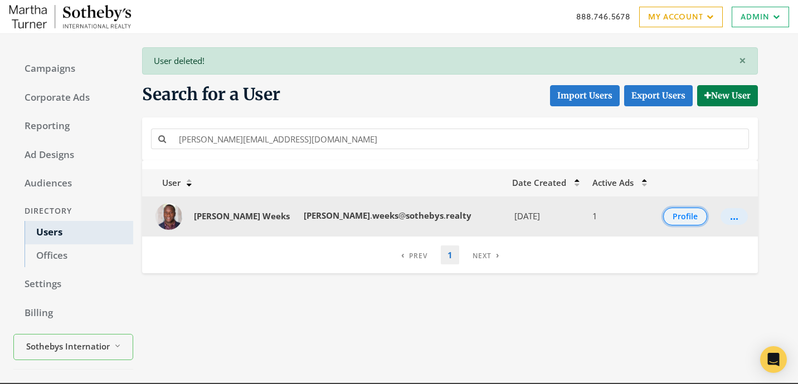
click at [663, 223] on button "Profile" at bounding box center [685, 217] width 44 height 18
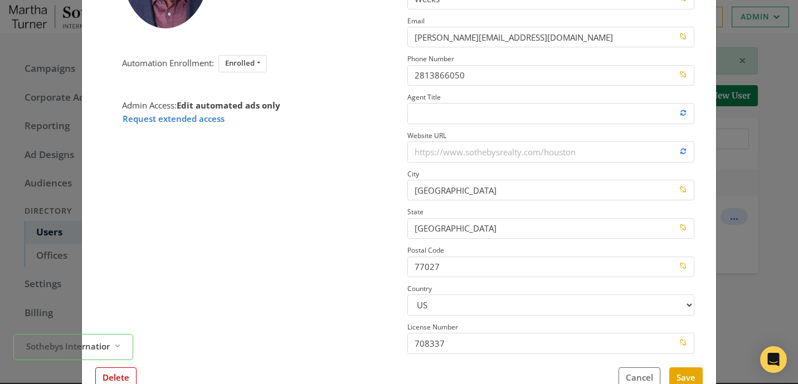
scroll to position [150, 0]
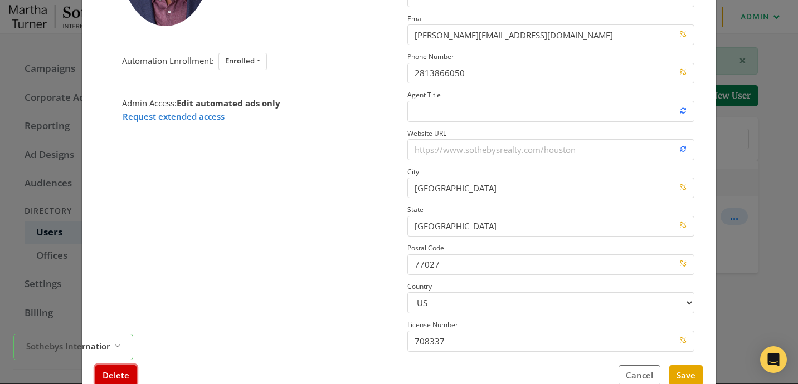
click at [126, 369] on button "Delete" at bounding box center [115, 375] width 41 height 21
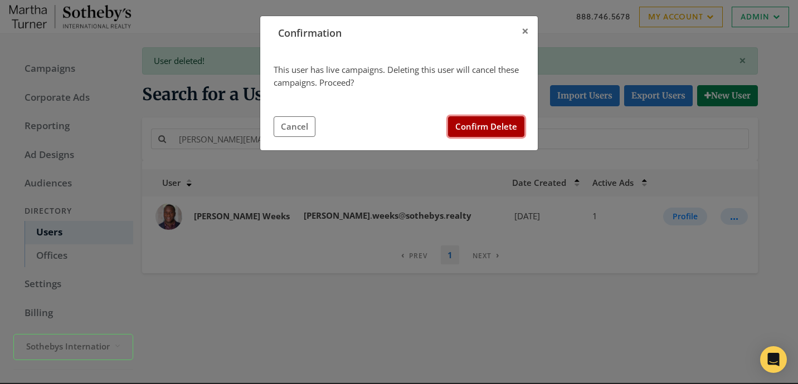
click at [498, 130] on button "Confirm Delete" at bounding box center [486, 126] width 76 height 21
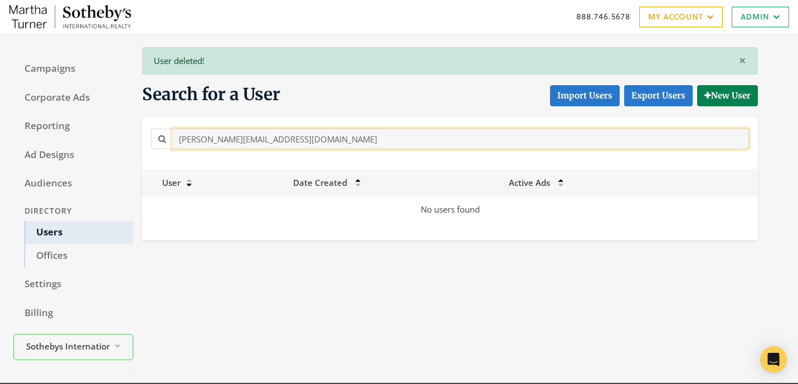
click at [243, 138] on input "[PERSON_NAME][EMAIL_ADDRESS][DOMAIN_NAME]" at bounding box center [460, 139] width 576 height 21
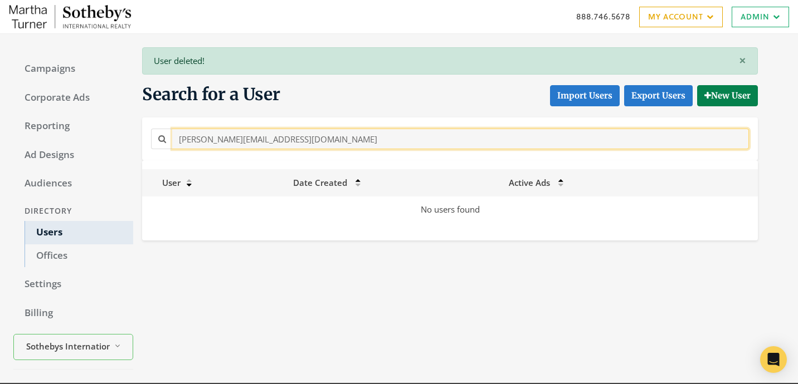
paste input "[PERSON_NAME].[PERSON_NAME]"
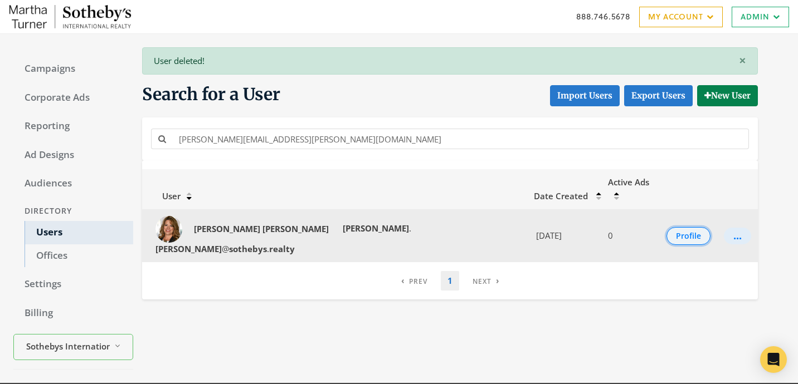
click at [683, 227] on button "Profile" at bounding box center [688, 236] width 44 height 18
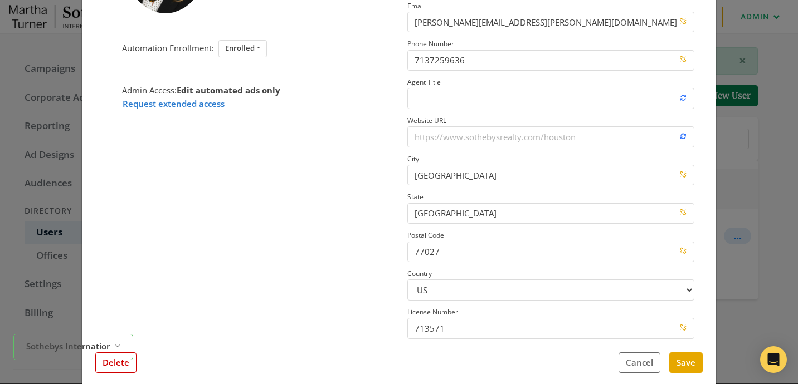
scroll to position [161, 0]
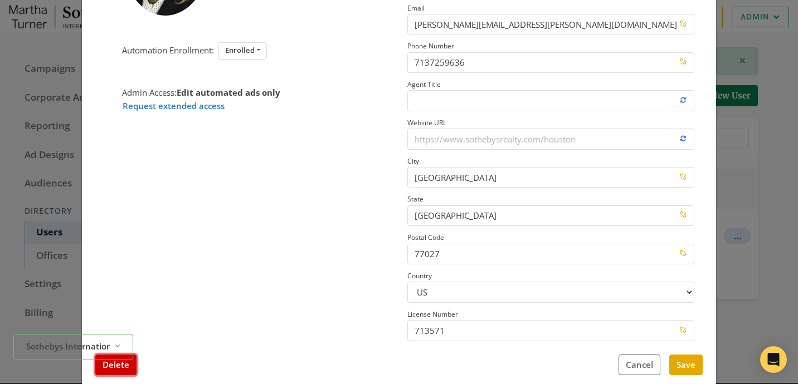
click at [120, 370] on button "Delete" at bounding box center [115, 365] width 41 height 21
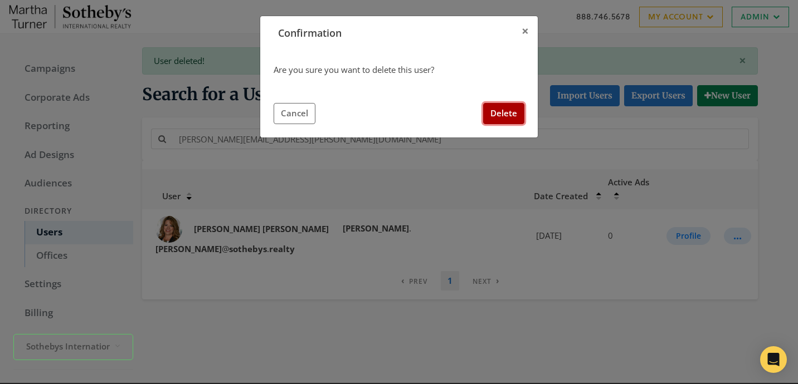
click at [501, 122] on button "Delete" at bounding box center [503, 113] width 41 height 21
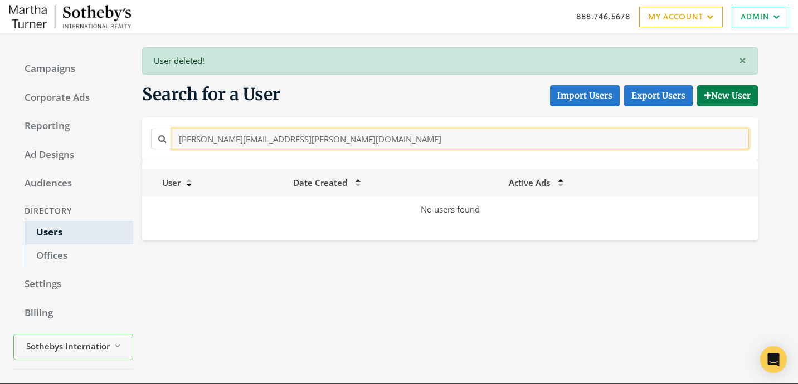
click at [288, 137] on input "[PERSON_NAME][EMAIL_ADDRESS][PERSON_NAME][DOMAIN_NAME]" at bounding box center [460, 139] width 576 height 21
paste input "harlotte.[PERSON_NAME]@Sothebys.R"
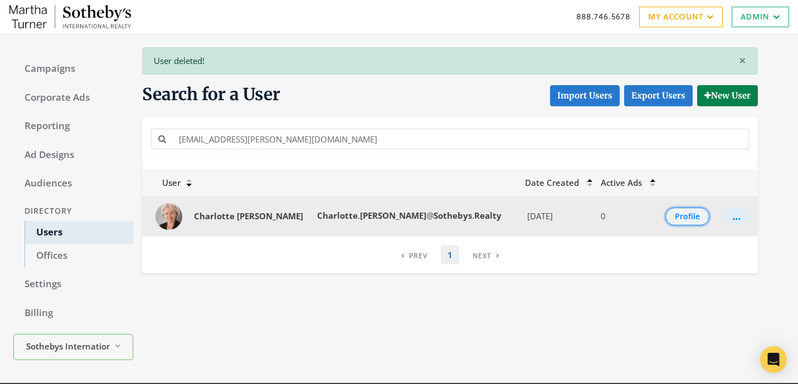
click at [685, 224] on button "Profile" at bounding box center [687, 217] width 44 height 18
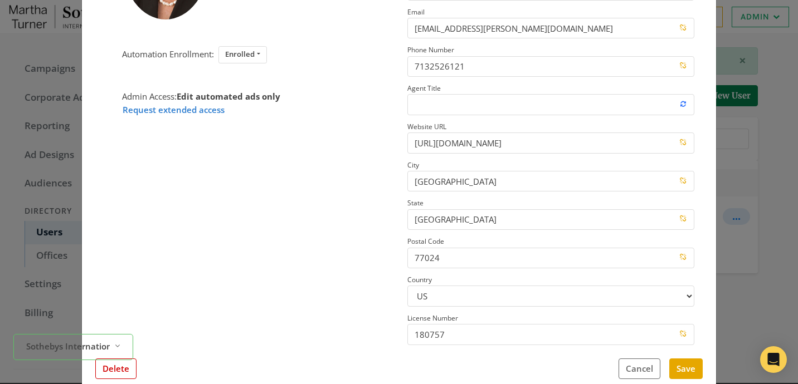
scroll to position [158, 0]
click at [116, 370] on button "Delete" at bounding box center [115, 368] width 41 height 21
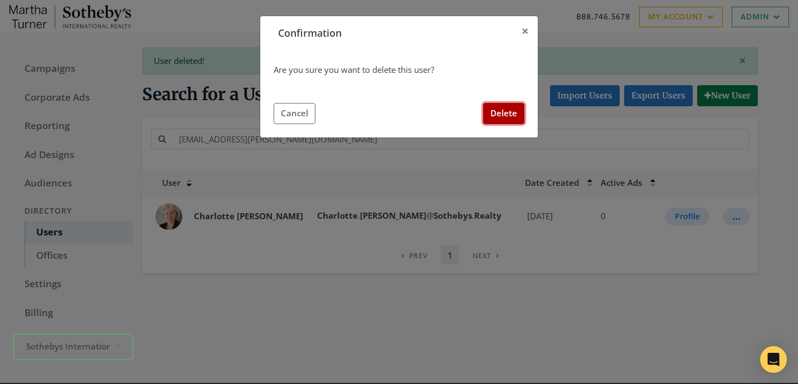
click at [497, 112] on button "Delete" at bounding box center [503, 113] width 41 height 21
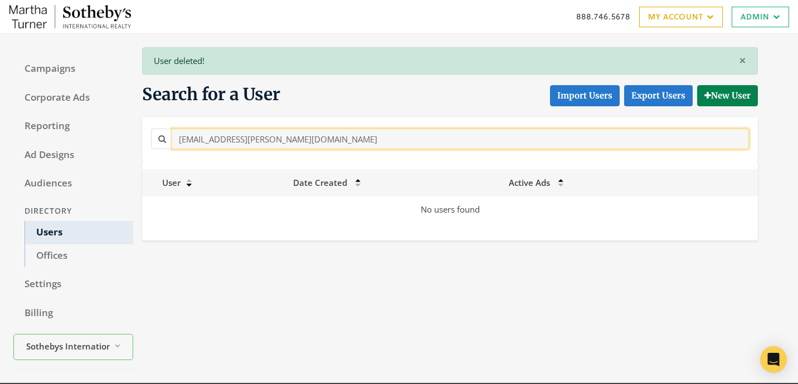
click at [336, 144] on input "[EMAIL_ADDRESS][PERSON_NAME][DOMAIN_NAME]" at bounding box center [460, 139] width 576 height 21
paste input "[PERSON_NAME].[PERSON_NAME]"
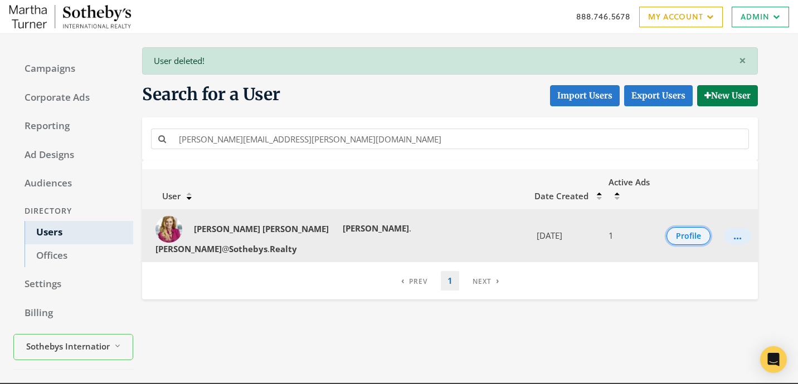
click at [674, 227] on button "Profile" at bounding box center [688, 236] width 44 height 18
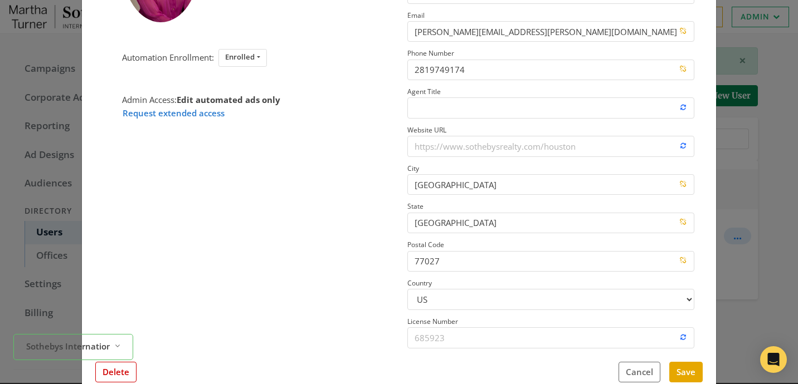
scroll to position [155, 0]
click at [112, 369] on button "Delete" at bounding box center [115, 371] width 41 height 21
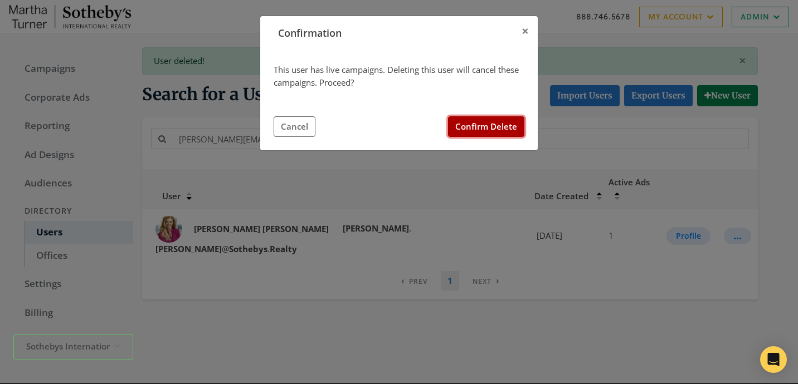
click at [476, 125] on button "Confirm Delete" at bounding box center [486, 126] width 76 height 21
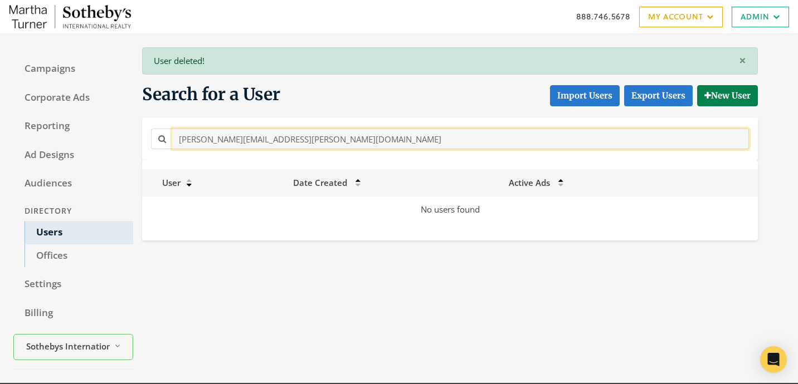
click at [251, 143] on input "[PERSON_NAME][EMAIL_ADDRESS][PERSON_NAME][DOMAIN_NAME]" at bounding box center [460, 139] width 576 height 21
paste input "[PERSON_NAME]@sothebys.r"
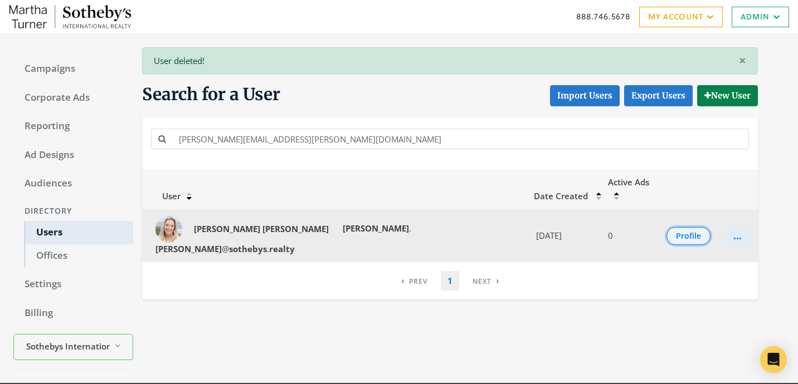
click at [666, 227] on button "Profile" at bounding box center [688, 236] width 44 height 18
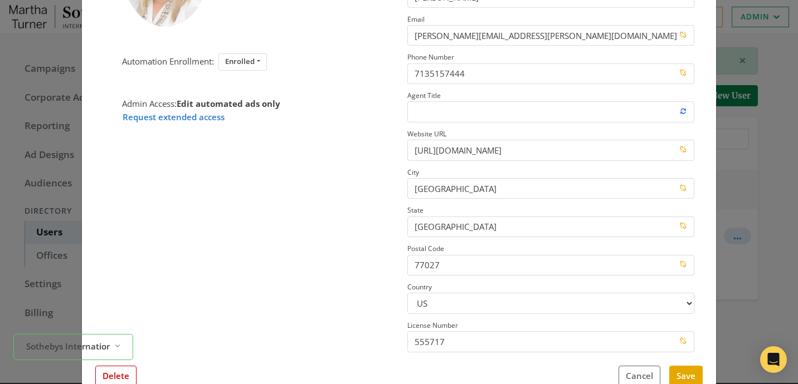
scroll to position [154, 0]
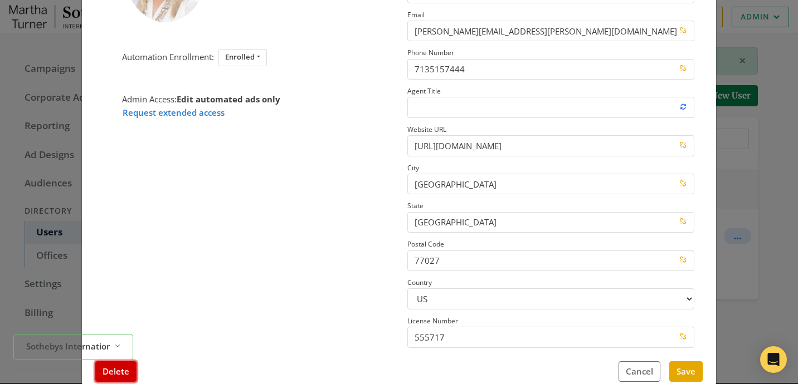
click at [131, 371] on button "Delete" at bounding box center [115, 371] width 41 height 21
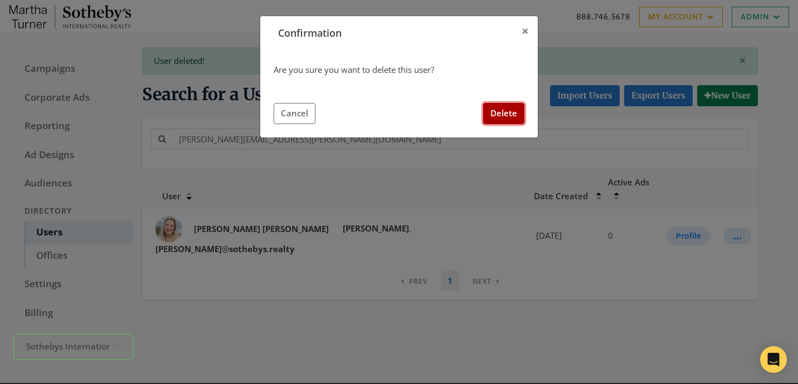
click at [508, 110] on button "Delete" at bounding box center [503, 113] width 41 height 21
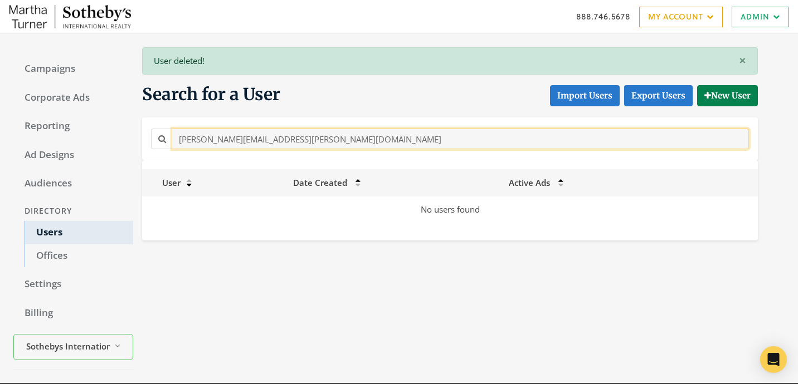
click at [310, 138] on input "[PERSON_NAME][EMAIL_ADDRESS][PERSON_NAME][DOMAIN_NAME]" at bounding box center [460, 139] width 576 height 21
paste input "[DEMOGRAPHIC_DATA][PERSON_NAME]"
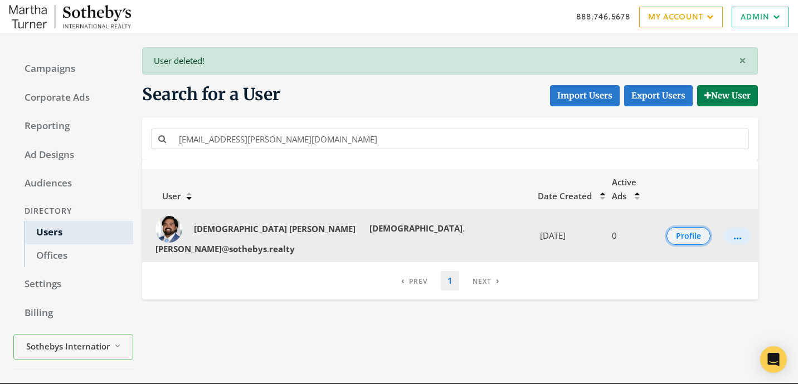
click at [675, 227] on button "Profile" at bounding box center [688, 236] width 44 height 18
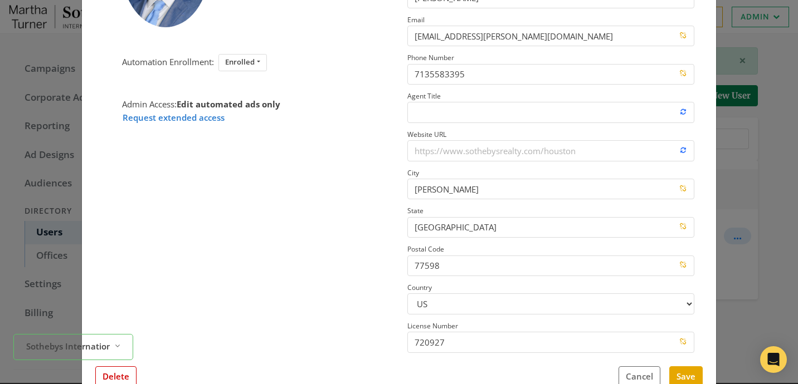
scroll to position [160, 0]
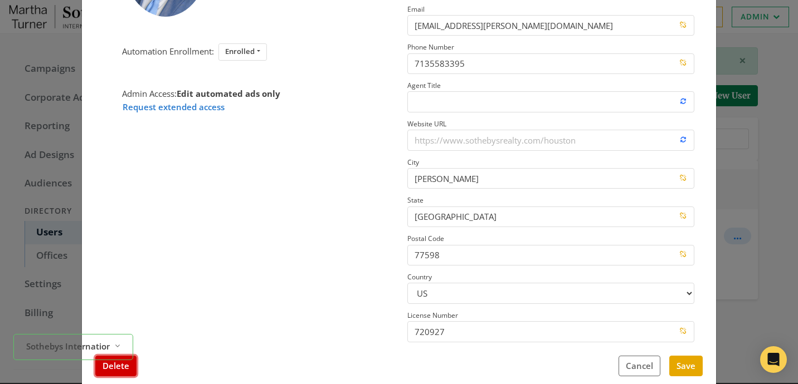
click at [130, 370] on button "Delete" at bounding box center [115, 366] width 41 height 21
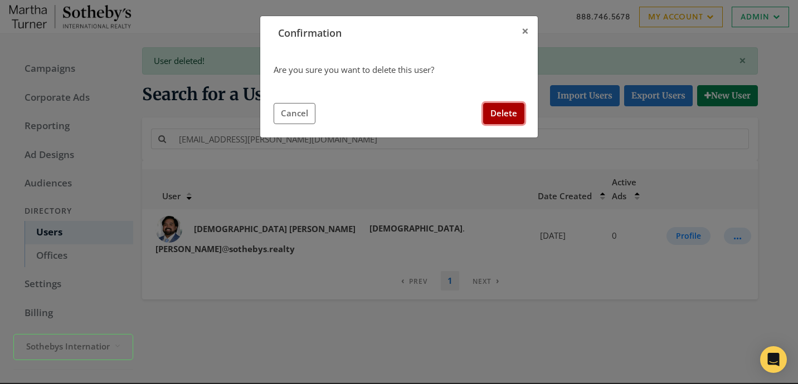
click at [507, 113] on button "Delete" at bounding box center [503, 113] width 41 height 21
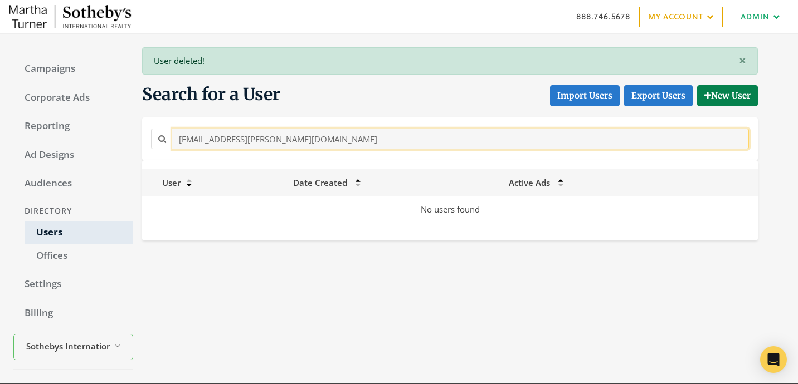
click at [320, 140] on input "[EMAIL_ADDRESS][PERSON_NAME][DOMAIN_NAME]" at bounding box center [460, 139] width 576 height 21
paste input "[PERSON_NAME].[PERSON_NAME]"
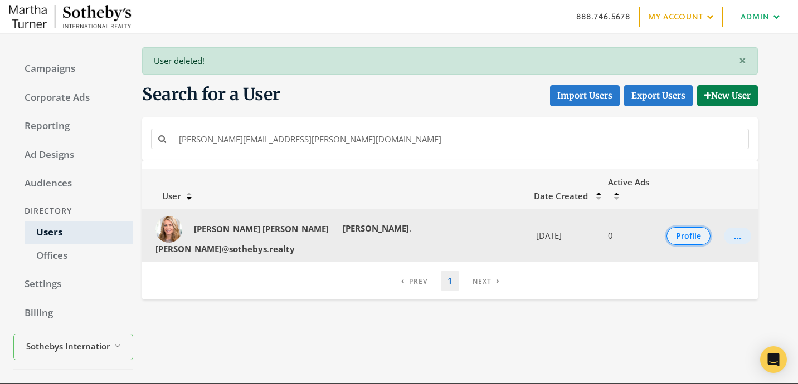
click at [680, 227] on button "Profile" at bounding box center [688, 236] width 44 height 18
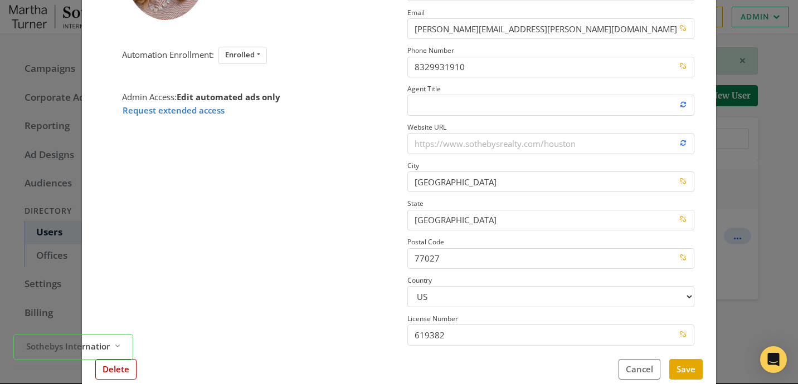
scroll to position [158, 0]
click at [123, 373] on button "Delete" at bounding box center [115, 368] width 41 height 21
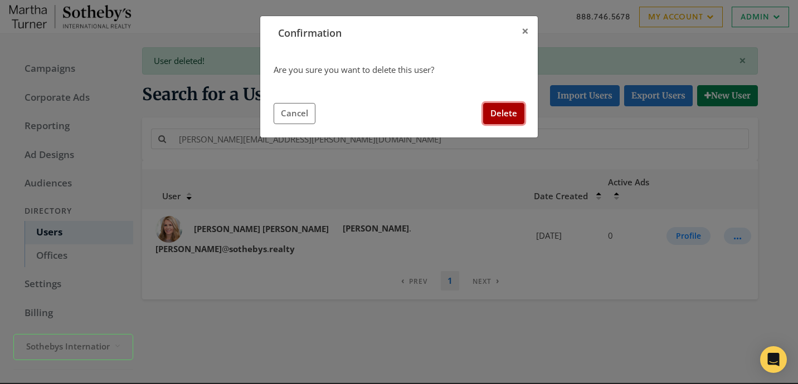
click at [497, 120] on button "Delete" at bounding box center [503, 113] width 41 height 21
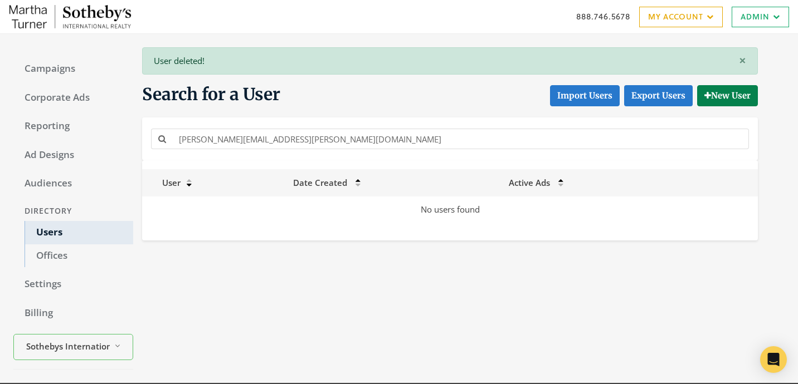
click at [320, 155] on div "[PERSON_NAME][EMAIL_ADDRESS][PERSON_NAME][DOMAIN_NAME]" at bounding box center [449, 139] width 615 height 43
click at [320, 111] on div "Search for a User Import Users Export Users New User [PERSON_NAME][EMAIL_ADDRES…" at bounding box center [445, 122] width 624 height 77
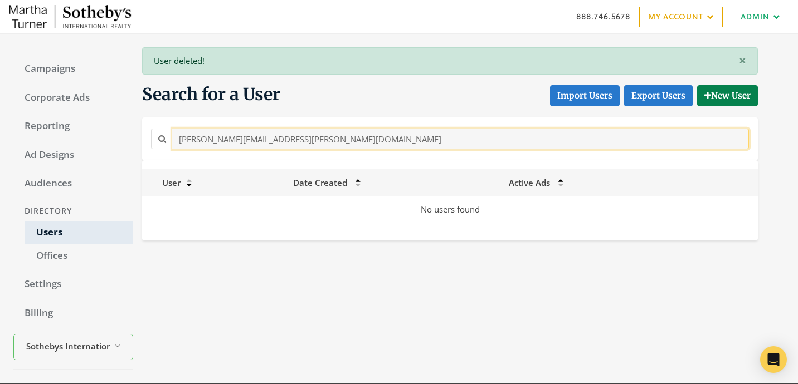
click at [317, 131] on input "[PERSON_NAME][EMAIL_ADDRESS][PERSON_NAME][DOMAIN_NAME]" at bounding box center [460, 139] width 576 height 21
paste input "[PERSON_NAME].[PERSON_NAME]@Sothebys.R"
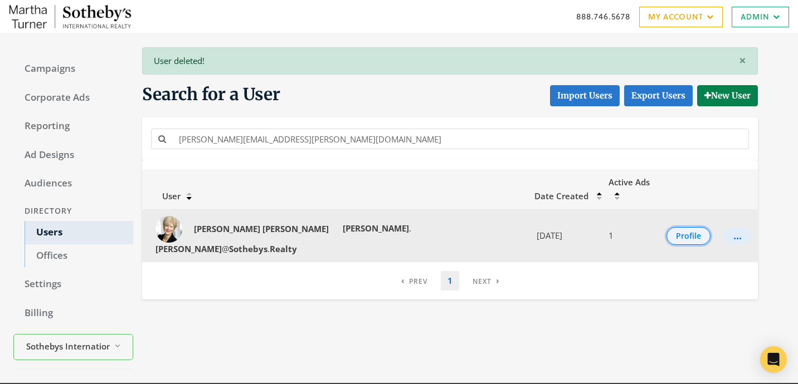
click at [684, 227] on button "Profile" at bounding box center [688, 236] width 44 height 18
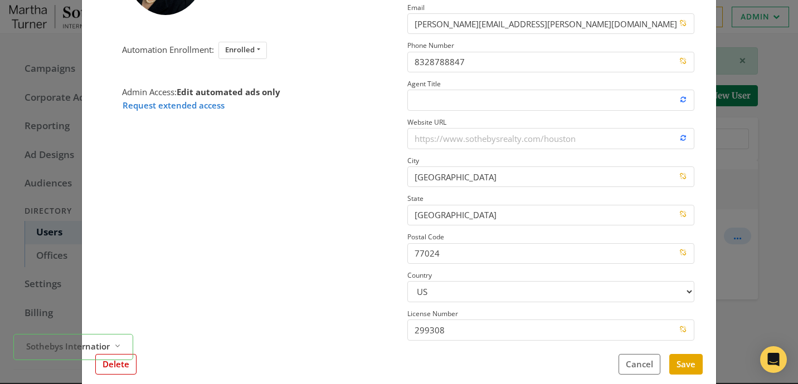
scroll to position [160, 0]
click at [130, 363] on div "Sothebys International Realty - [PERSON_NAME] Reveal list of Sothebys Internati…" at bounding box center [73, 347] width 120 height 35
click at [121, 370] on button "Delete" at bounding box center [115, 365] width 41 height 21
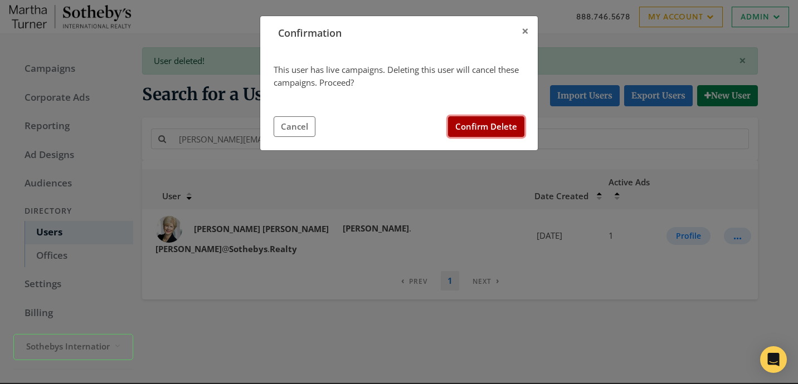
click at [486, 135] on button "Confirm Delete" at bounding box center [486, 126] width 76 height 21
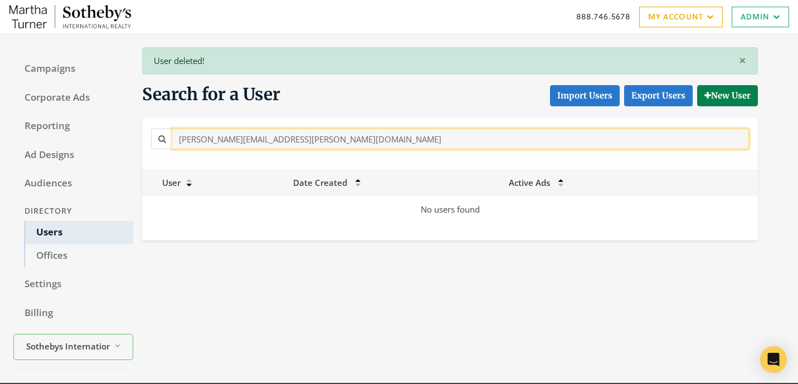
click at [338, 141] on input "[PERSON_NAME][EMAIL_ADDRESS][PERSON_NAME][DOMAIN_NAME]" at bounding box center [460, 139] width 576 height 21
paste input "[PERSON_NAME].[PERSON_NAME]@sothebys.r"
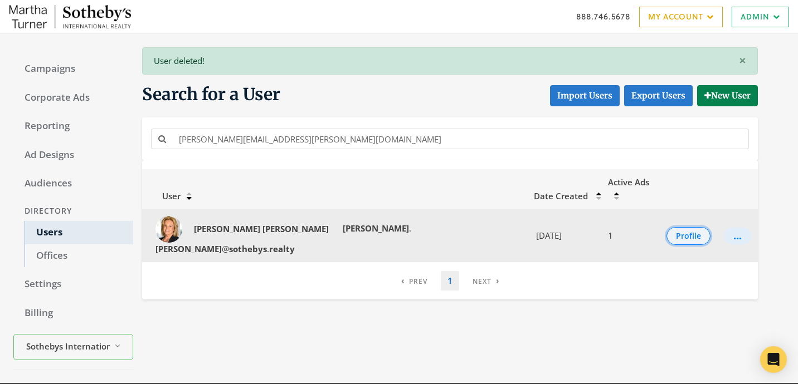
click at [677, 227] on button "Profile" at bounding box center [688, 236] width 44 height 18
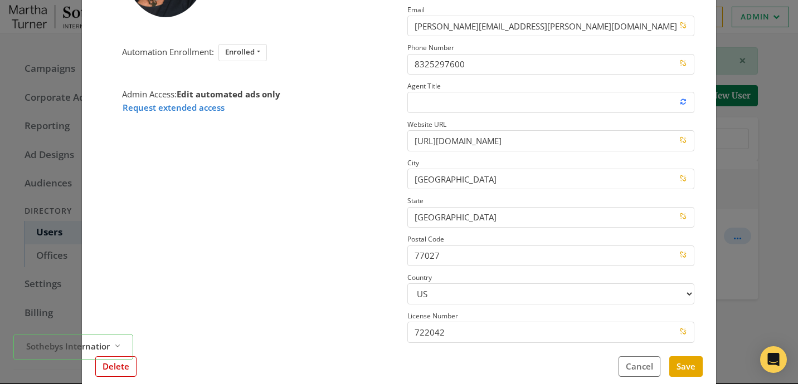
scroll to position [157, 0]
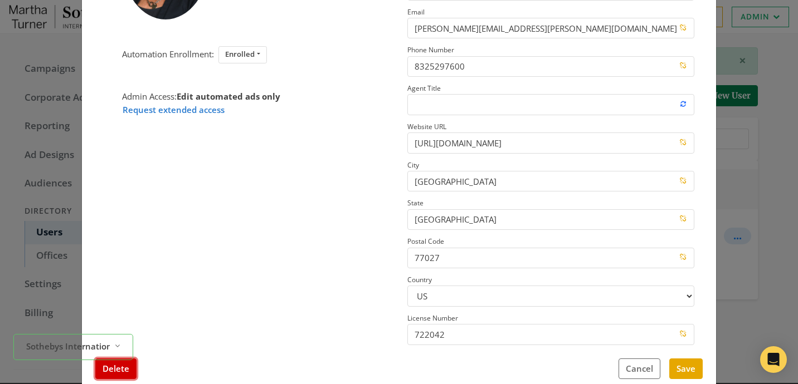
click at [128, 367] on button "Delete" at bounding box center [115, 369] width 41 height 21
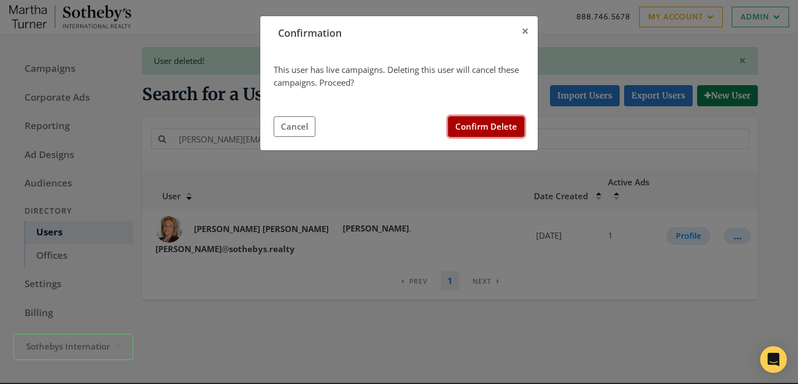
click at [491, 128] on button "Confirm Delete" at bounding box center [486, 126] width 76 height 21
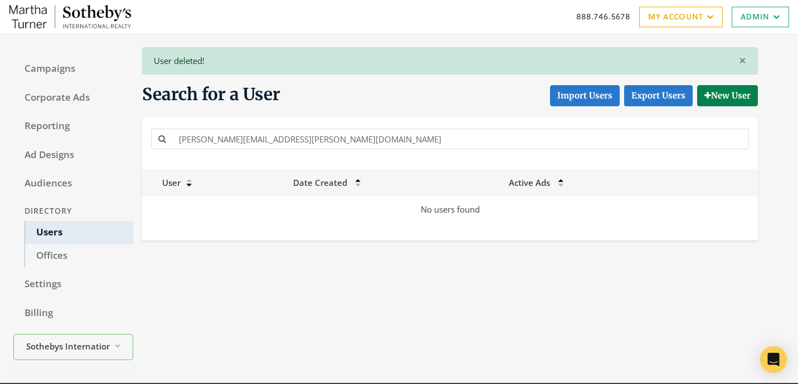
click at [293, 153] on div "[PERSON_NAME][EMAIL_ADDRESS][PERSON_NAME][DOMAIN_NAME]" at bounding box center [449, 139] width 615 height 43
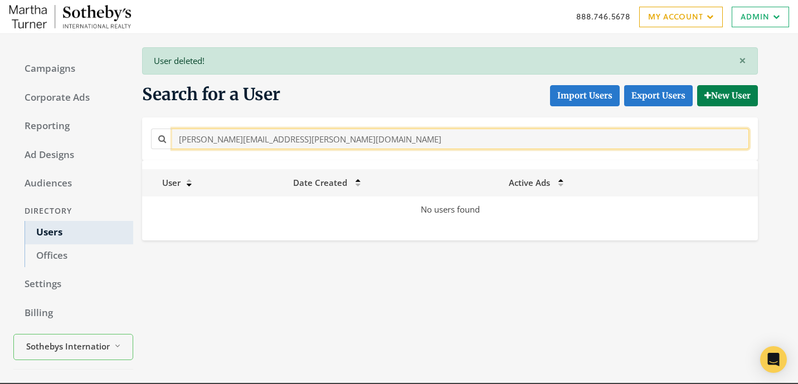
click at [293, 142] on input "[PERSON_NAME][EMAIL_ADDRESS][PERSON_NAME][DOMAIN_NAME]" at bounding box center [460, 139] width 576 height 21
paste input "[PERSON_NAME].[PERSON_NAME]@Sothebys.R"
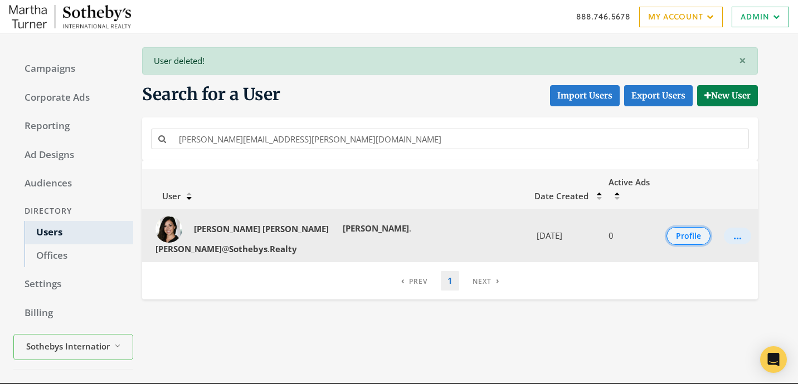
click at [678, 227] on button "Profile" at bounding box center [688, 236] width 44 height 18
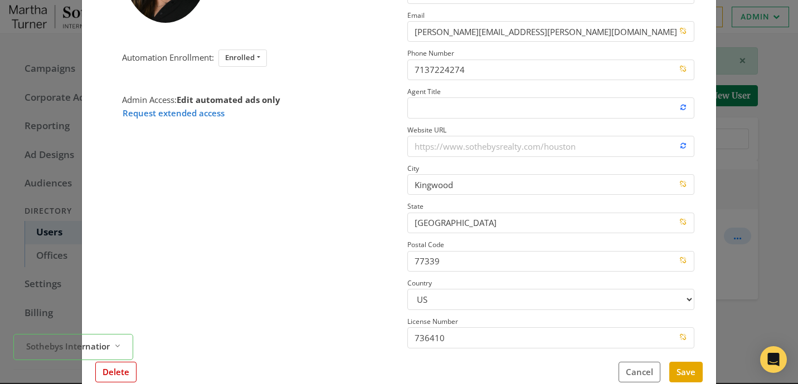
scroll to position [154, 0]
click at [120, 378] on button "Delete" at bounding box center [115, 372] width 41 height 21
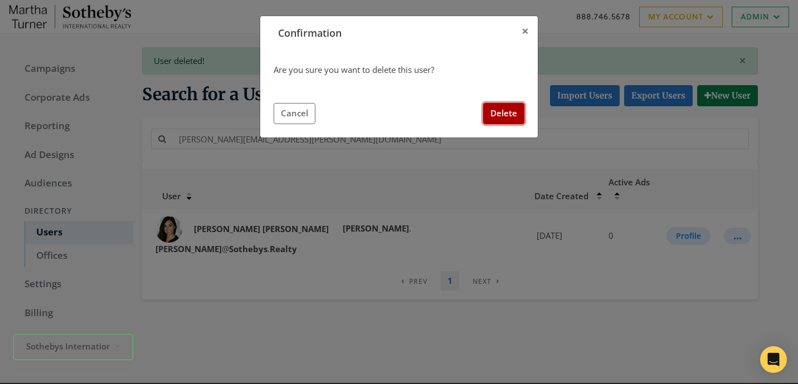
click at [495, 107] on button "Delete" at bounding box center [503, 113] width 41 height 21
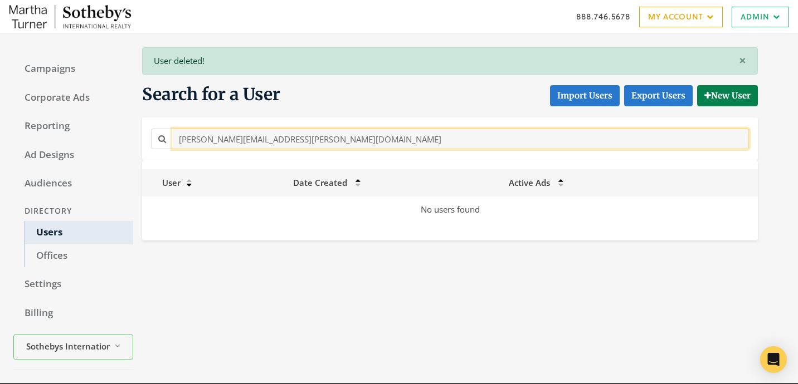
click at [274, 134] on input "[PERSON_NAME][EMAIL_ADDRESS][PERSON_NAME][DOMAIN_NAME]" at bounding box center [460, 139] width 576 height 21
paste input "yndy.Fremaux"
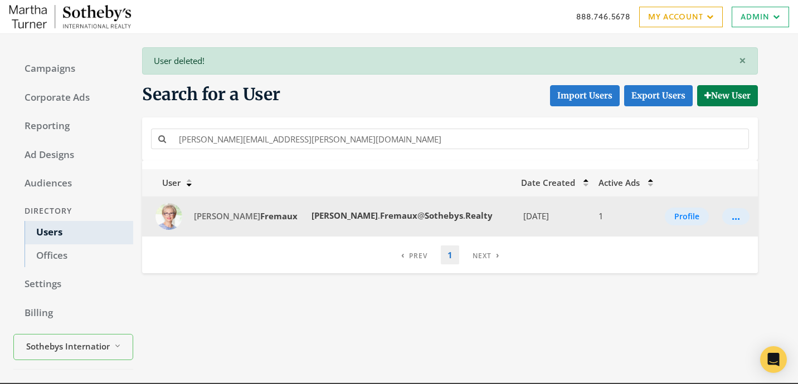
click at [690, 225] on td "Profile" at bounding box center [686, 217] width 60 height 40
click at [684, 219] on button "Profile" at bounding box center [686, 217] width 44 height 18
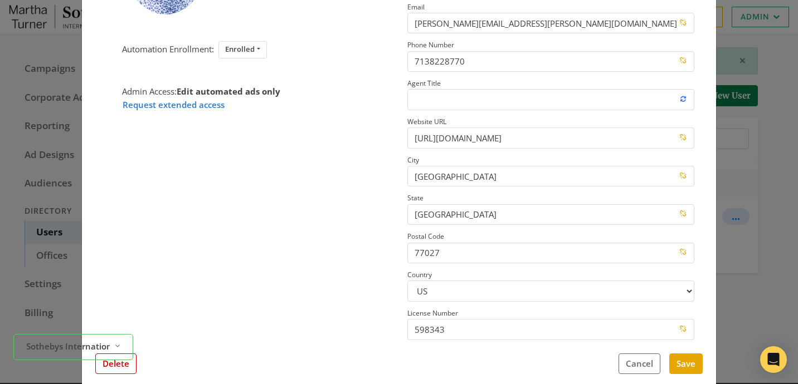
scroll to position [157, 0]
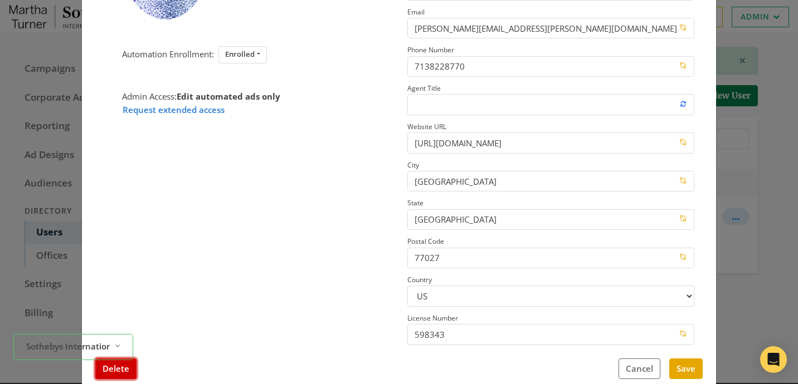
click at [110, 370] on button "Delete" at bounding box center [115, 369] width 41 height 21
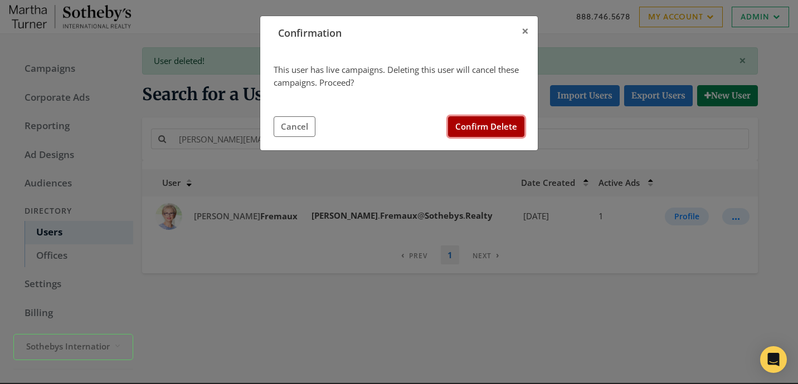
click at [510, 134] on button "Confirm Delete" at bounding box center [486, 126] width 76 height 21
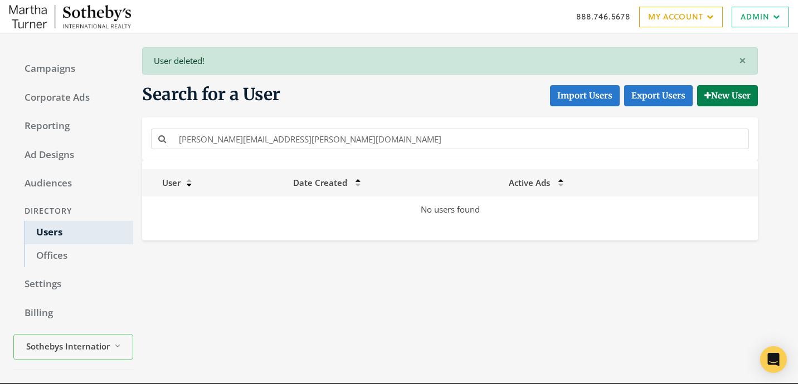
click at [347, 157] on div "[PERSON_NAME][EMAIL_ADDRESS][PERSON_NAME][DOMAIN_NAME]" at bounding box center [449, 139] width 615 height 43
click at [347, 150] on div "[PERSON_NAME][EMAIL_ADDRESS][PERSON_NAME][DOMAIN_NAME]" at bounding box center [449, 138] width 603 height 25
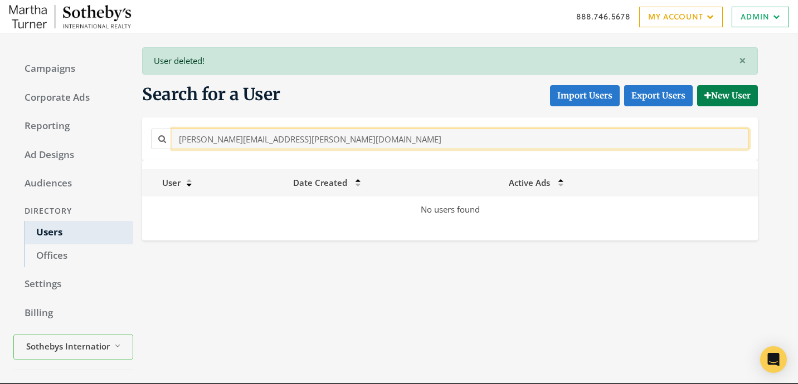
click at [347, 137] on input "[PERSON_NAME][EMAIL_ADDRESS][PERSON_NAME][DOMAIN_NAME]" at bounding box center [460, 139] width 576 height 21
paste input "[PERSON_NAME][EMAIL_ADDRESS][PERSON_NAME][DOMAIN_NAME]"
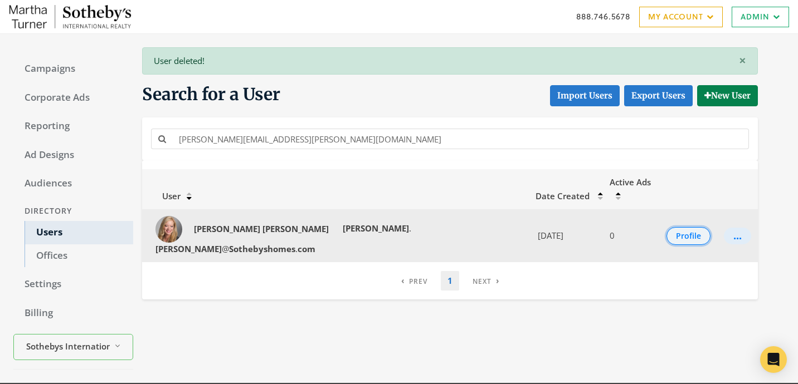
click at [680, 227] on button "Profile" at bounding box center [688, 236] width 44 height 18
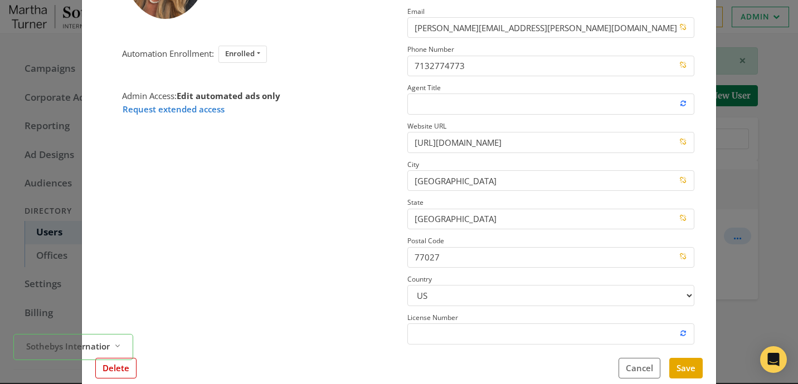
scroll to position [158, 0]
click at [131, 368] on button "Delete" at bounding box center [115, 368] width 41 height 21
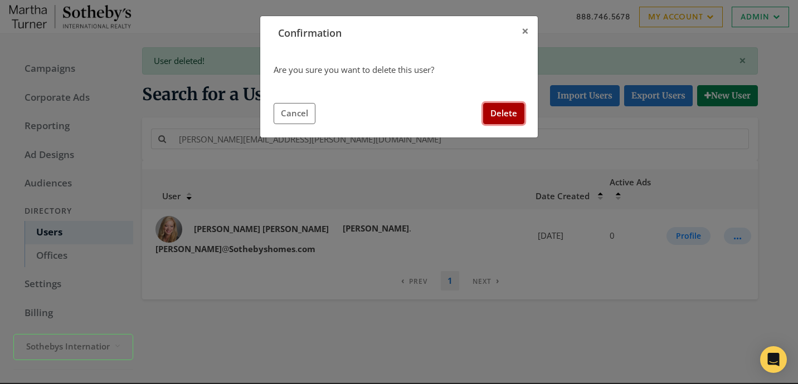
click at [493, 120] on button "Delete" at bounding box center [503, 113] width 41 height 21
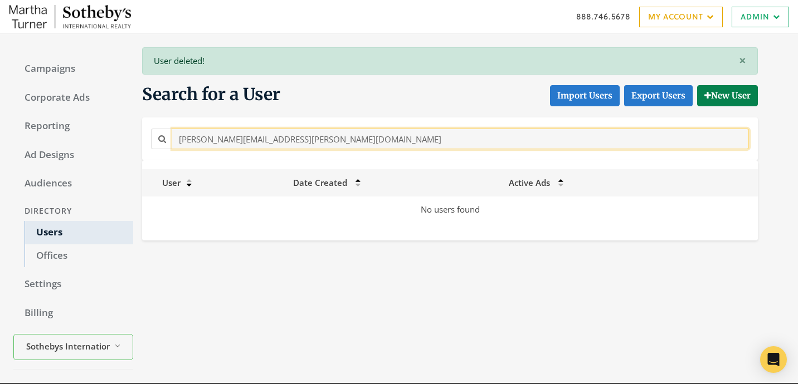
click at [290, 140] on input "[PERSON_NAME][EMAIL_ADDRESS][PERSON_NAME][DOMAIN_NAME]" at bounding box center [460, 139] width 576 height 21
paste input "[EMAIL_ADDRESS][DOMAIN_NAME]"
click at [346, 140] on input "[PERSON_NAME][EMAIL_ADDRESS][PERSON_NAME][DOMAIN_NAME]" at bounding box center [460, 139] width 576 height 21
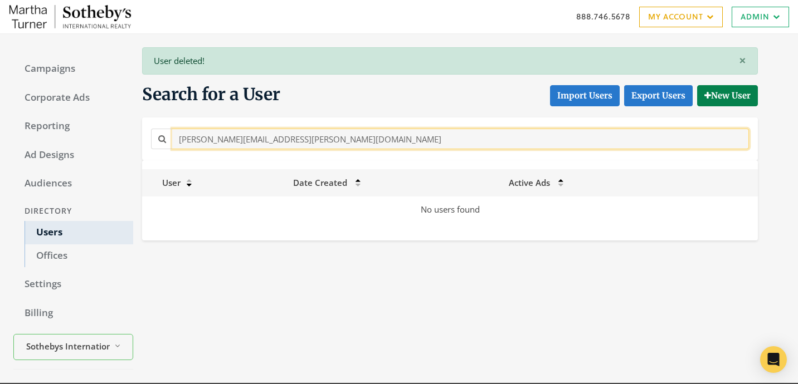
click at [346, 140] on input "[PERSON_NAME][EMAIL_ADDRESS][PERSON_NAME][DOMAIN_NAME]" at bounding box center [460, 139] width 576 height 21
paste input "[PERSON_NAME][EMAIL_ADDRESS][DOMAIN_NAME]"
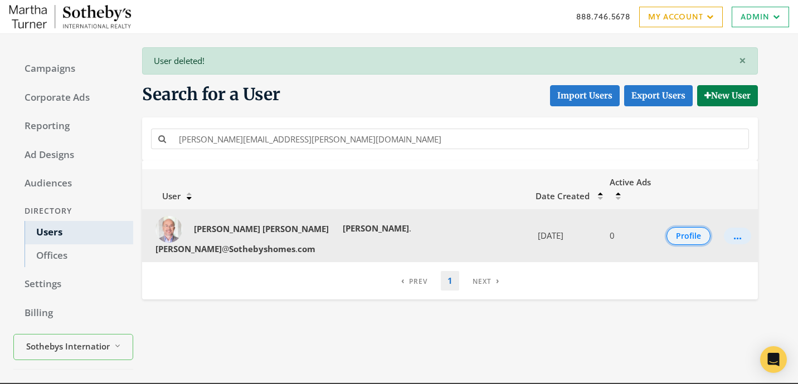
click at [678, 227] on button "Profile" at bounding box center [688, 236] width 44 height 18
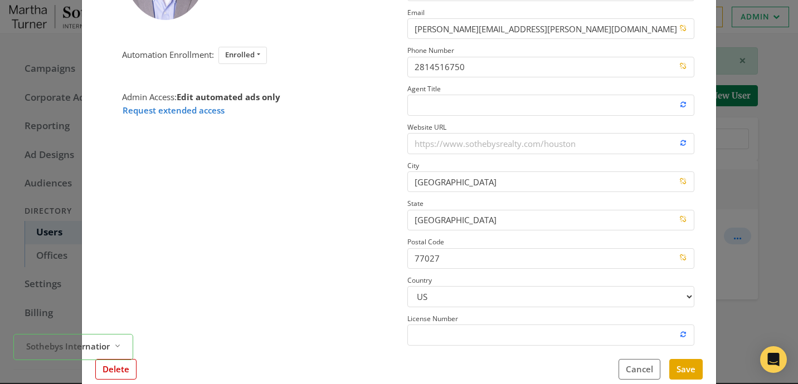
scroll to position [160, 0]
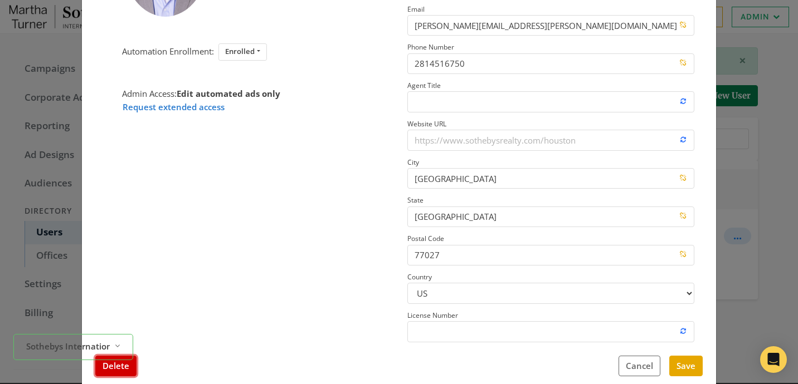
click at [126, 370] on button "Delete" at bounding box center [115, 366] width 41 height 21
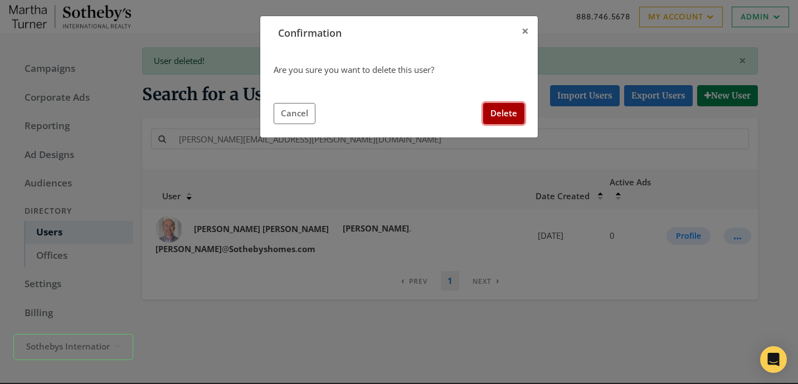
click at [500, 109] on button "Delete" at bounding box center [503, 113] width 41 height 21
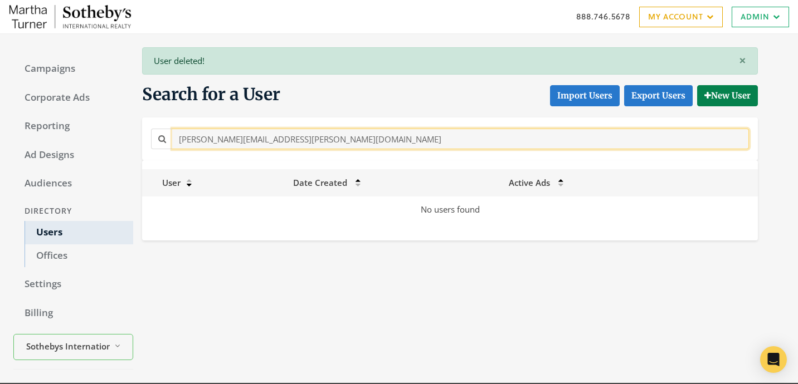
click at [217, 133] on input "[PERSON_NAME][EMAIL_ADDRESS][PERSON_NAME][DOMAIN_NAME]" at bounding box center [460, 139] width 576 height 21
paste input "[PERSON_NAME][EMAIL_ADDRESS][PERSON_NAME][DOMAIN_NAME]"
click at [330, 138] on input "[PERSON_NAME][EMAIL_ADDRESS][PERSON_NAME][DOMAIN_NAME]" at bounding box center [460, 139] width 576 height 21
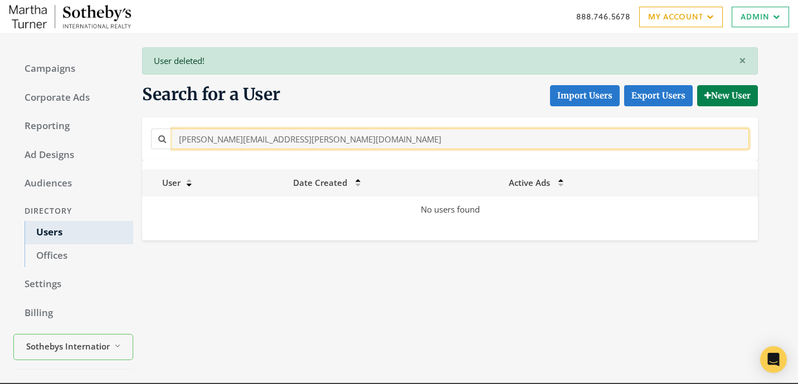
click at [330, 138] on input "[PERSON_NAME][EMAIL_ADDRESS][PERSON_NAME][DOMAIN_NAME]" at bounding box center [460, 139] width 576 height 21
paste input "wn.[PERSON_NAME]"
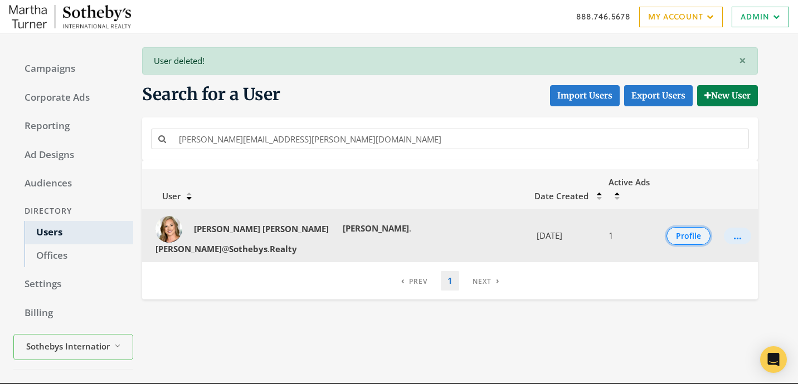
click at [673, 227] on button "Profile" at bounding box center [688, 236] width 44 height 18
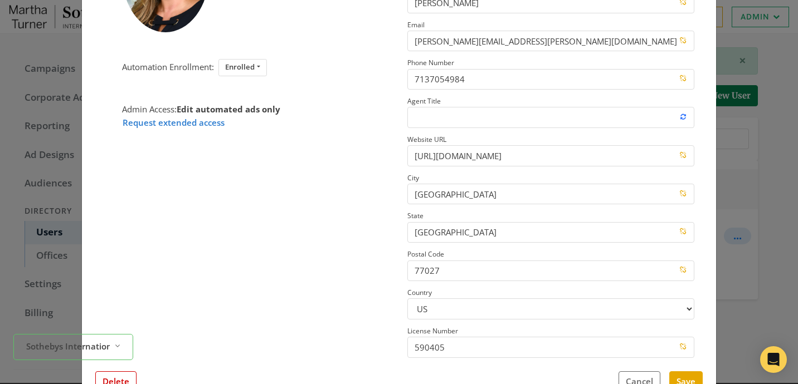
scroll to position [151, 0]
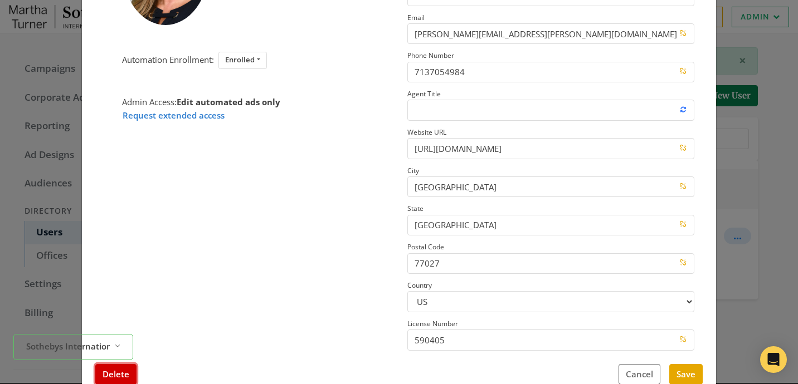
click at [130, 375] on button "Delete" at bounding box center [115, 374] width 41 height 21
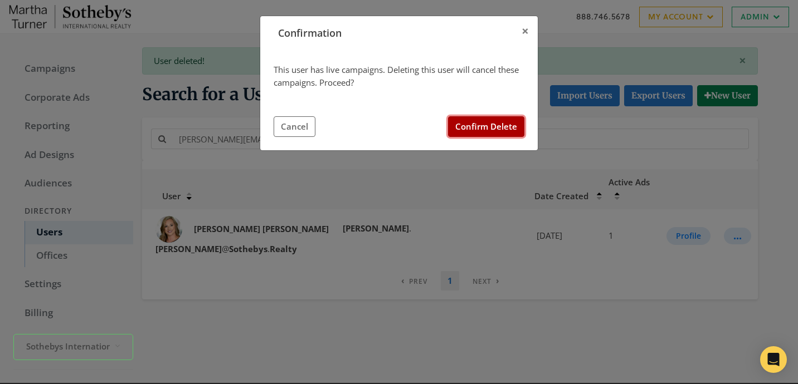
click at [495, 129] on button "Confirm Delete" at bounding box center [486, 126] width 76 height 21
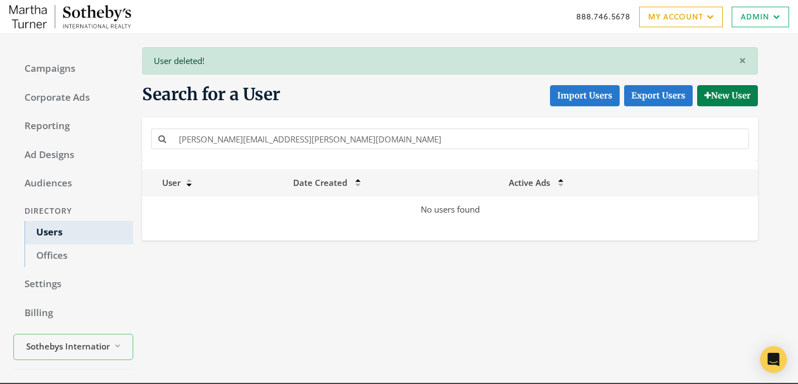
click at [333, 153] on div "[PERSON_NAME][EMAIL_ADDRESS][PERSON_NAME][DOMAIN_NAME]" at bounding box center [449, 139] width 615 height 43
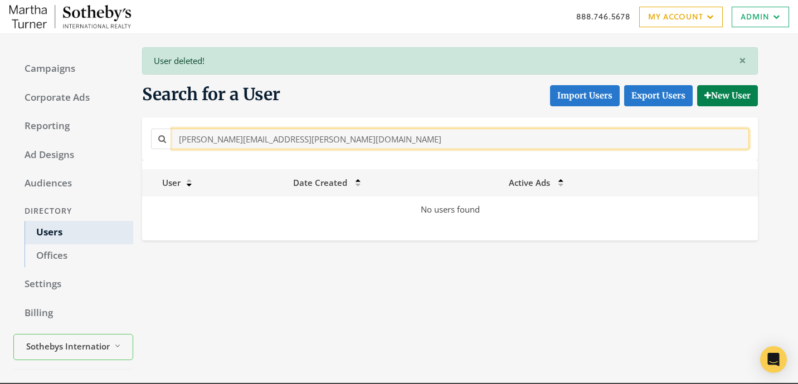
click at [333, 148] on input "[PERSON_NAME][EMAIL_ADDRESS][PERSON_NAME][DOMAIN_NAME]" at bounding box center [460, 139] width 576 height 21
paste input "eanna.[PERSON_NAME]@sothebys.r"
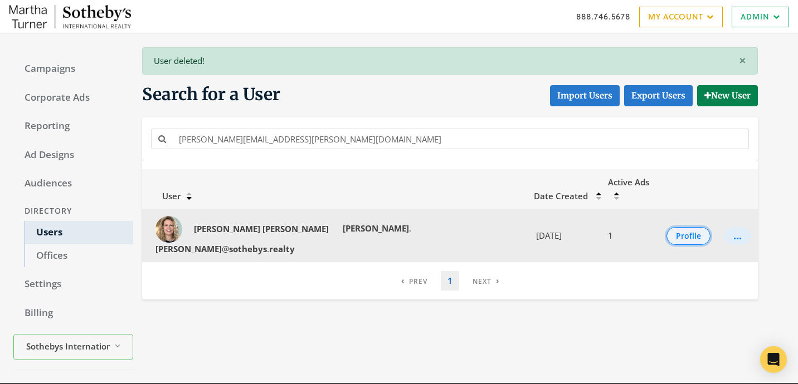
click at [690, 227] on button "Profile" at bounding box center [688, 236] width 44 height 18
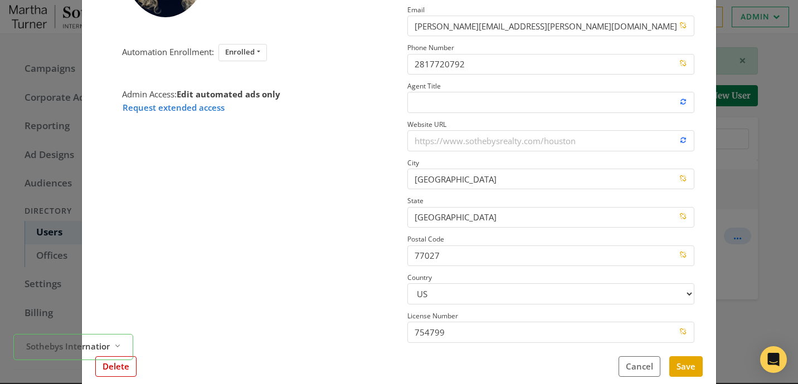
scroll to position [156, 0]
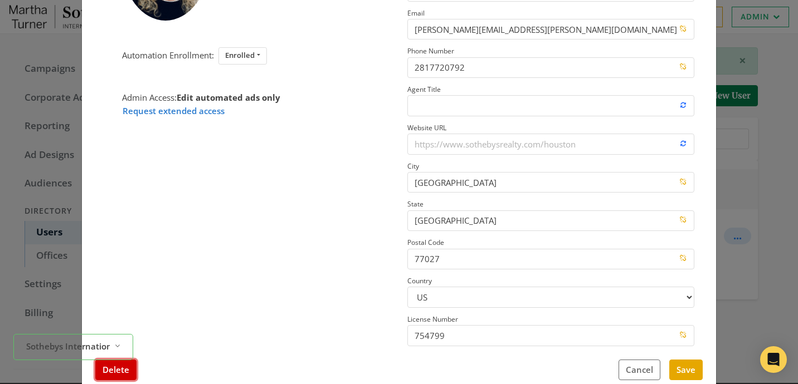
click at [118, 368] on button "Delete" at bounding box center [115, 370] width 41 height 21
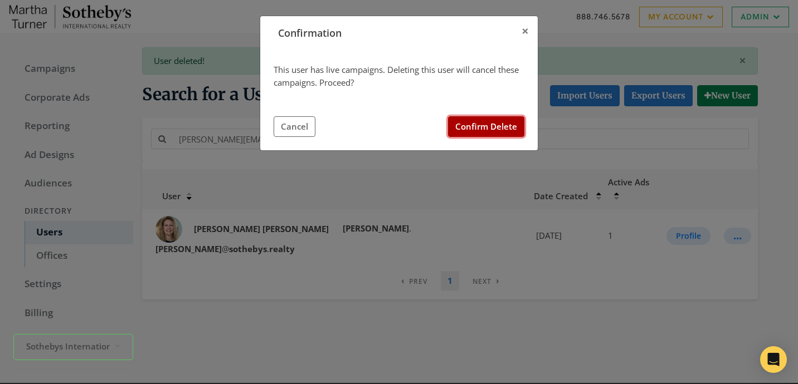
click at [486, 130] on button "Confirm Delete" at bounding box center [486, 126] width 76 height 21
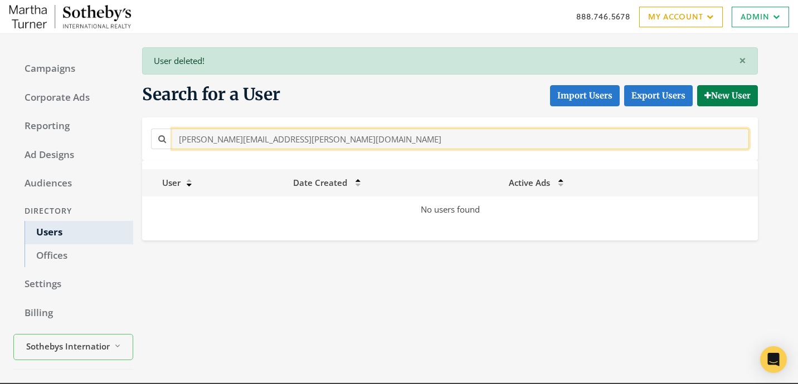
click at [321, 142] on input "[PERSON_NAME][EMAIL_ADDRESS][PERSON_NAME][DOMAIN_NAME]" at bounding box center [460, 139] width 576 height 21
paste input "[PERSON_NAME][EMAIL_ADDRESS][DOMAIN_NAME]"
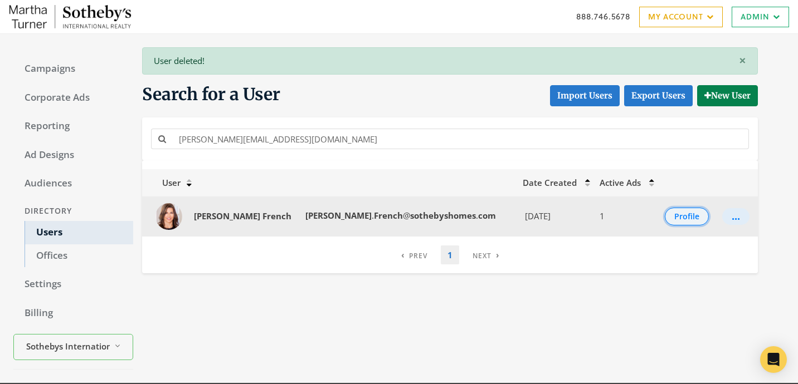
click at [669, 212] on button "Profile" at bounding box center [686, 217] width 44 height 18
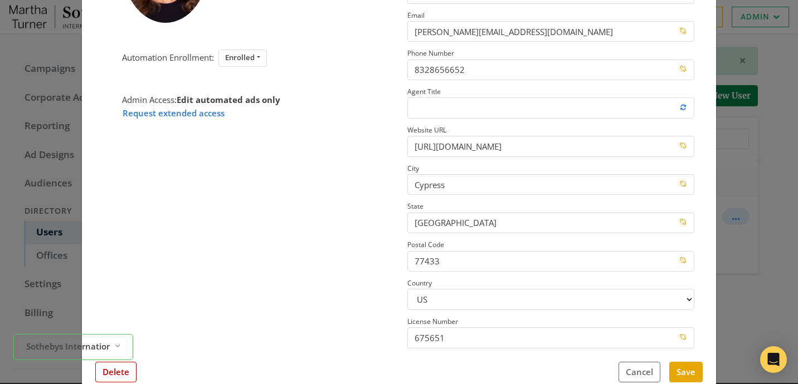
scroll to position [153, 0]
click at [129, 369] on button "Delete" at bounding box center [115, 373] width 41 height 21
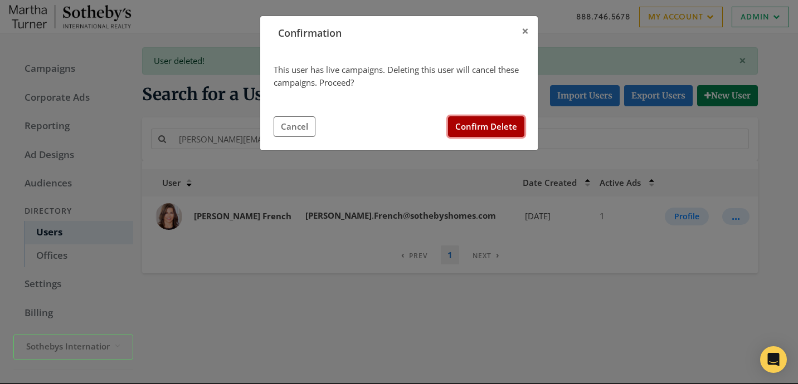
click at [505, 128] on button "Confirm Delete" at bounding box center [486, 126] width 76 height 21
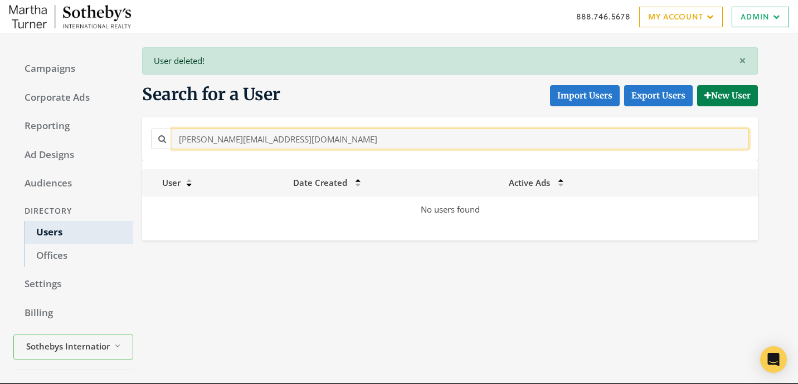
click at [315, 146] on input "[PERSON_NAME][EMAIL_ADDRESS][DOMAIN_NAME]" at bounding box center [460, 139] width 576 height 21
paste input "[PERSON_NAME][EMAIL_ADDRESS][DOMAIN_NAME]"
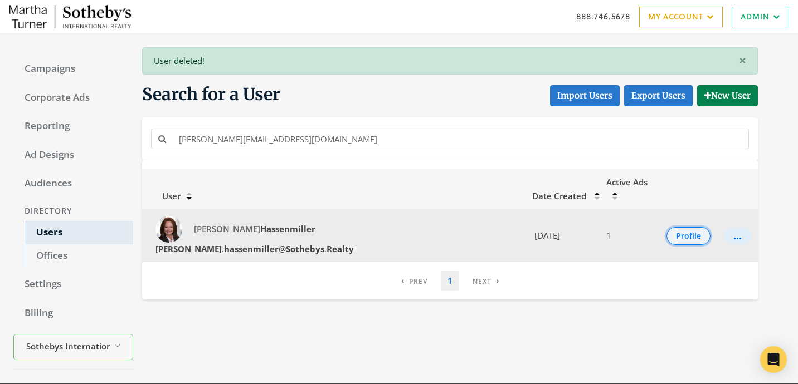
click at [679, 227] on button "Profile" at bounding box center [688, 236] width 44 height 18
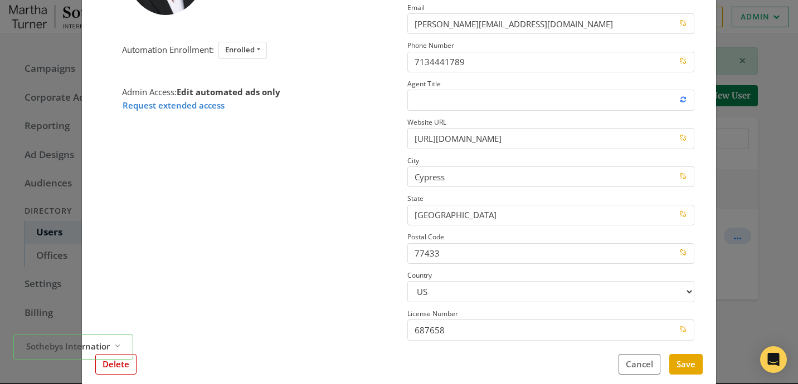
scroll to position [159, 0]
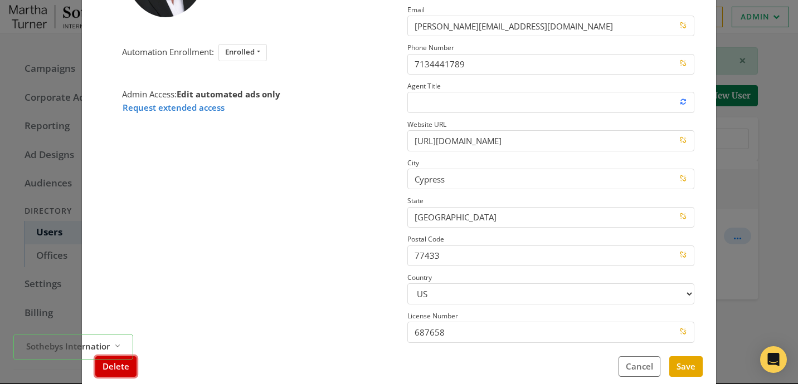
click at [125, 367] on button "Delete" at bounding box center [115, 366] width 41 height 21
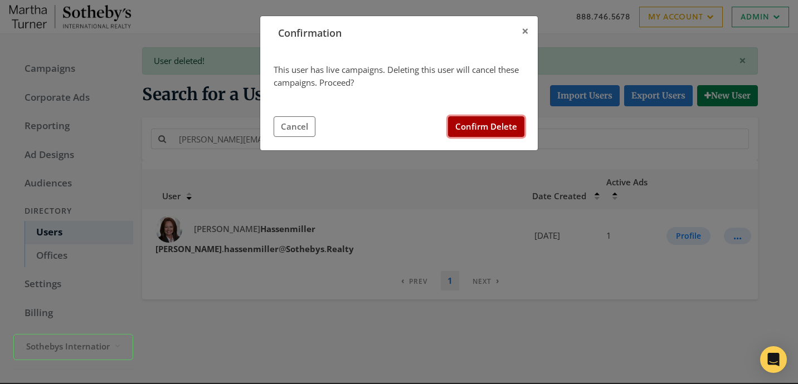
click at [482, 125] on button "Confirm Delete" at bounding box center [486, 126] width 76 height 21
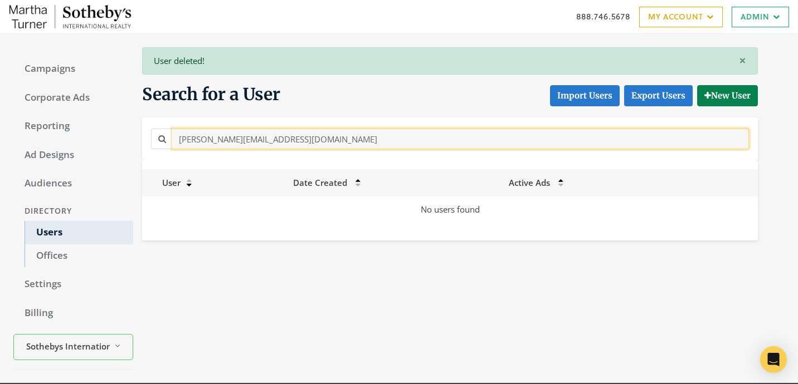
click at [279, 139] on input "[PERSON_NAME][EMAIL_ADDRESS][DOMAIN_NAME]" at bounding box center [460, 139] width 576 height 21
paste input "[PERSON_NAME][EMAIL_ADDRESS][PERSON_NAME][DOMAIN_NAME]"
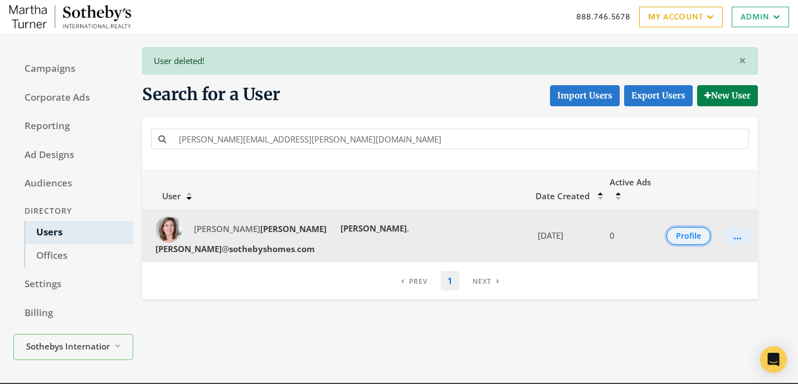
click at [673, 227] on button "Profile" at bounding box center [688, 236] width 44 height 18
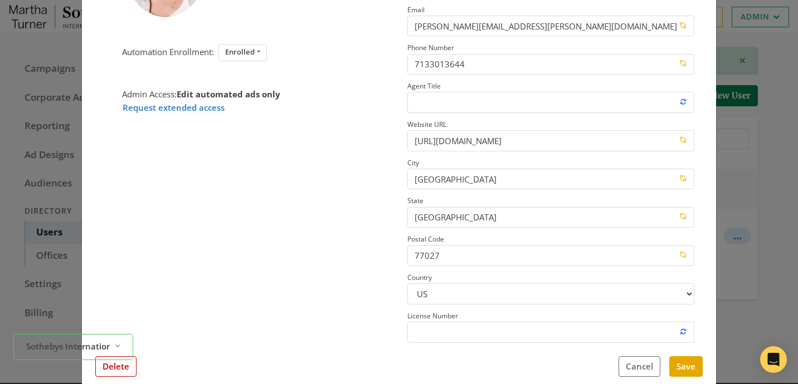
click at [140, 365] on div "Delete Cancel Save" at bounding box center [398, 366] width 607 height 21
click at [131, 365] on button "Delete" at bounding box center [115, 366] width 41 height 21
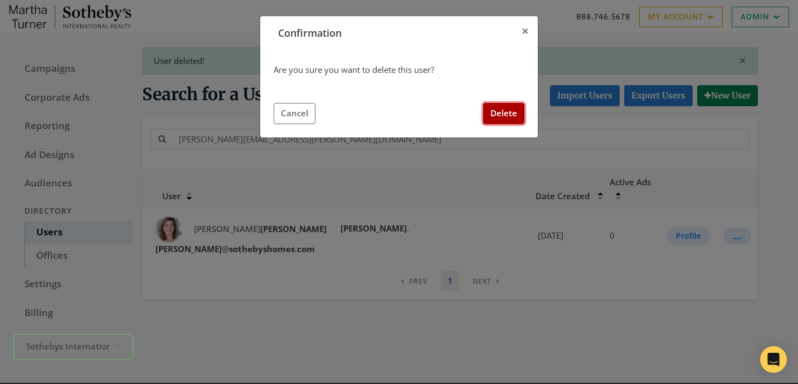
click at [508, 121] on button "Delete" at bounding box center [503, 113] width 41 height 21
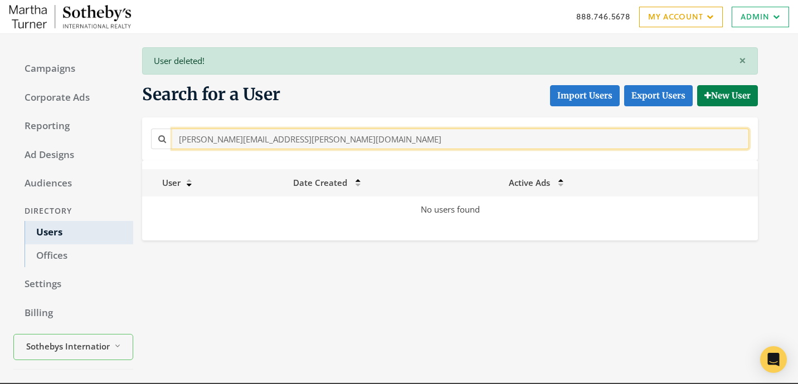
click at [316, 139] on input "[PERSON_NAME][EMAIL_ADDRESS][PERSON_NAME][DOMAIN_NAME]" at bounding box center [460, 139] width 576 height 21
paste input "[PERSON_NAME][EMAIL_ADDRESS][PERSON_NAME][DOMAIN_NAME]"
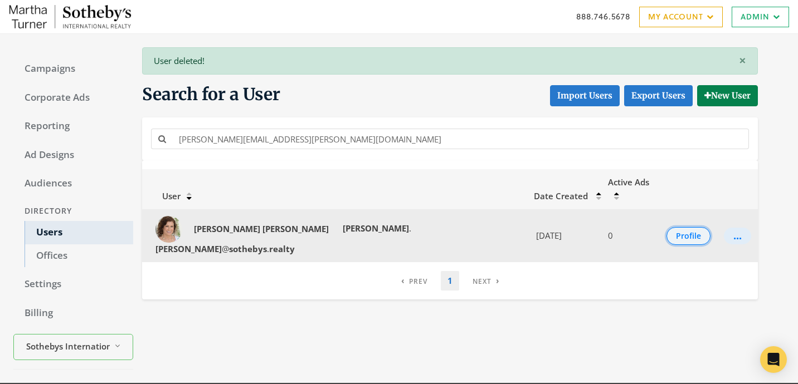
click at [671, 227] on button "Profile" at bounding box center [688, 236] width 44 height 18
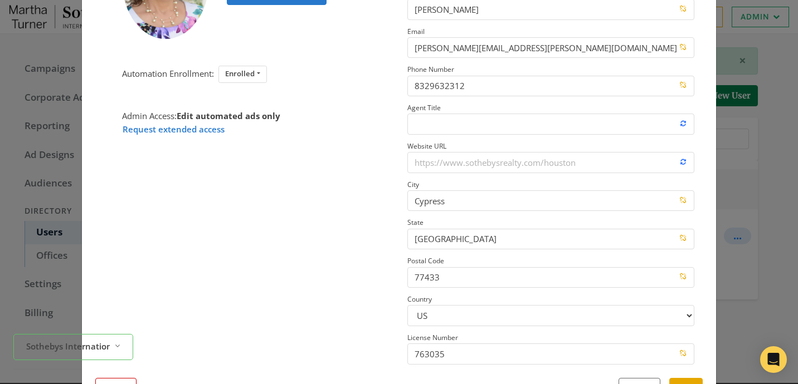
scroll to position [145, 0]
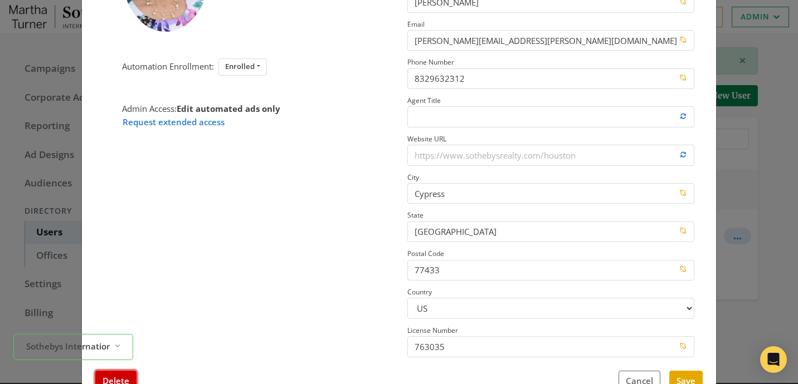
click at [123, 373] on button "Delete" at bounding box center [115, 381] width 41 height 21
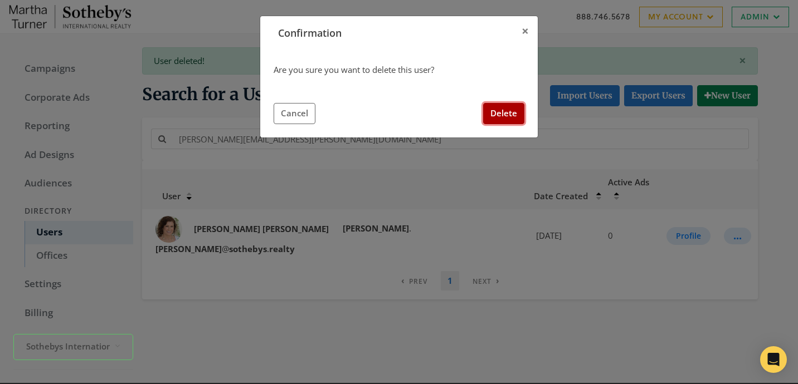
click at [501, 112] on button "Delete" at bounding box center [503, 113] width 41 height 21
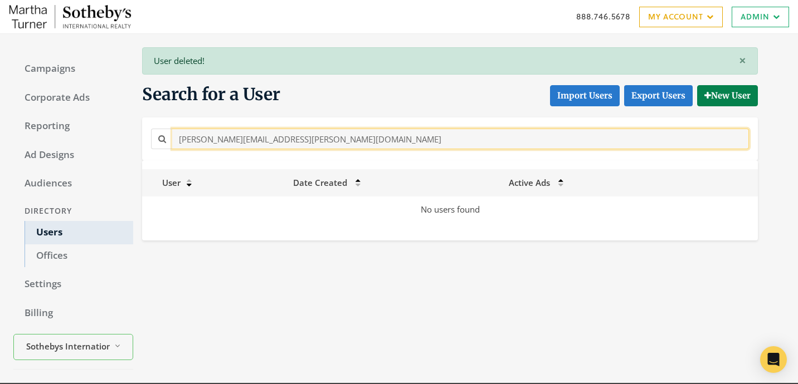
click at [304, 136] on input "[PERSON_NAME][EMAIL_ADDRESS][PERSON_NAME][DOMAIN_NAME]" at bounding box center [460, 139] width 576 height 21
paste input "ed.melcho"
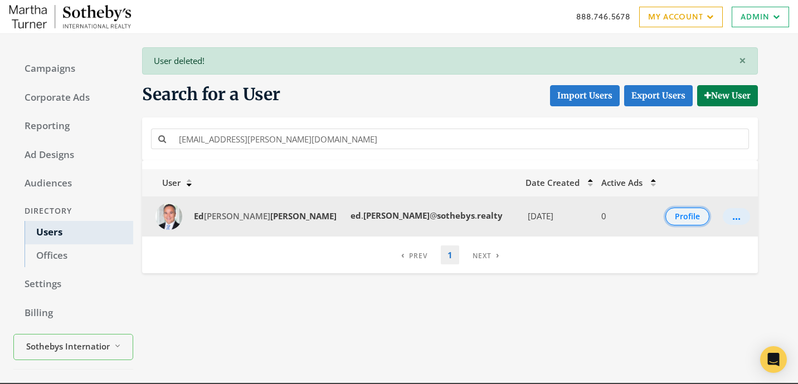
click at [692, 219] on button "Profile" at bounding box center [687, 217] width 44 height 18
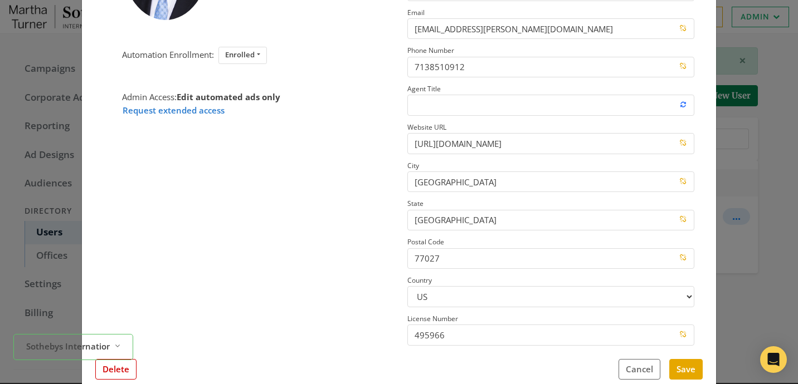
scroll to position [156, 0]
click at [106, 377] on button "Delete" at bounding box center [115, 370] width 41 height 21
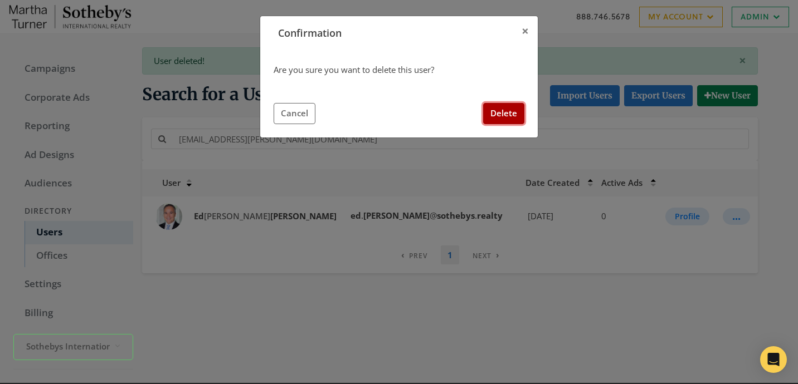
click at [500, 106] on button "Delete" at bounding box center [503, 113] width 41 height 21
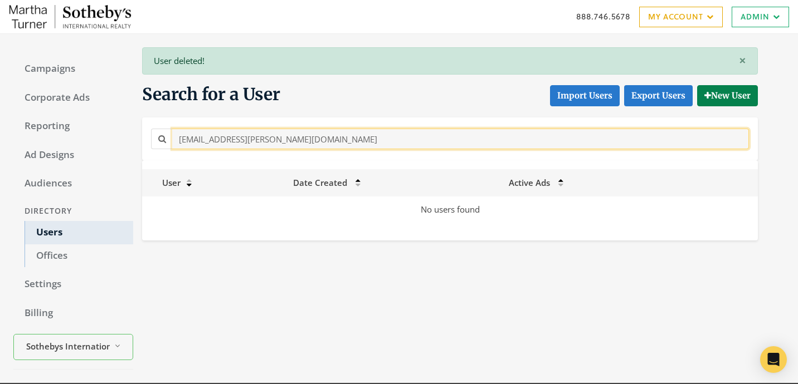
click at [346, 140] on input "[EMAIL_ADDRESS][PERSON_NAME][DOMAIN_NAME]" at bounding box center [460, 139] width 576 height 21
paste input "[EMAIL_ADDRESS][PERSON_NAME][DOMAIN_NAME]"
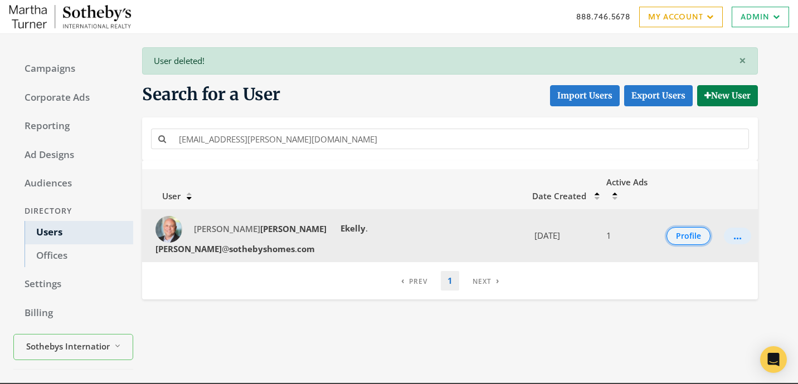
click at [671, 227] on button "Profile" at bounding box center [688, 236] width 44 height 18
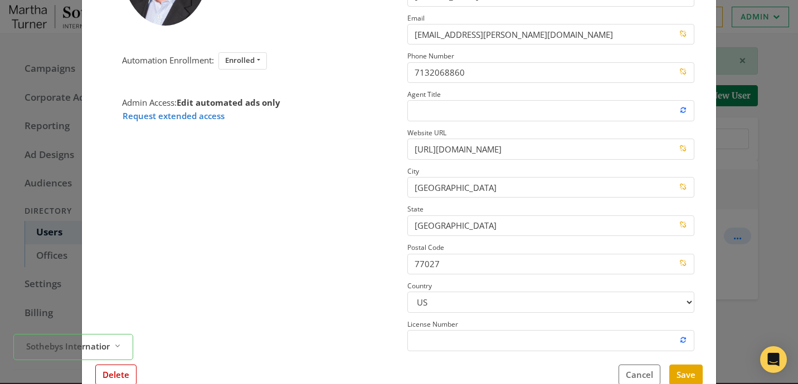
scroll to position [150, 0]
click at [123, 373] on button "Delete" at bounding box center [115, 375] width 41 height 21
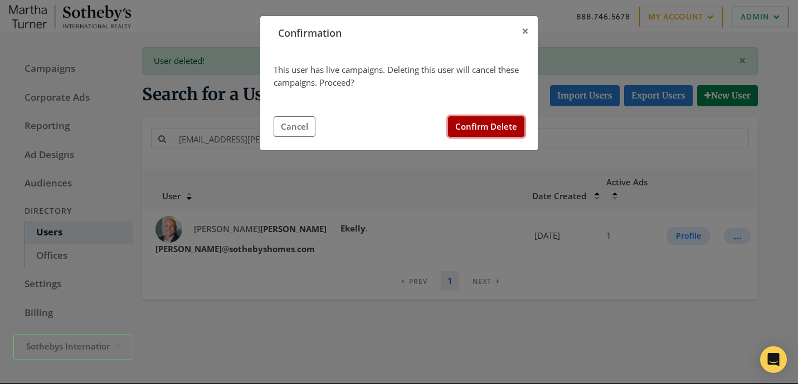
click at [503, 121] on button "Confirm Delete" at bounding box center [486, 126] width 76 height 21
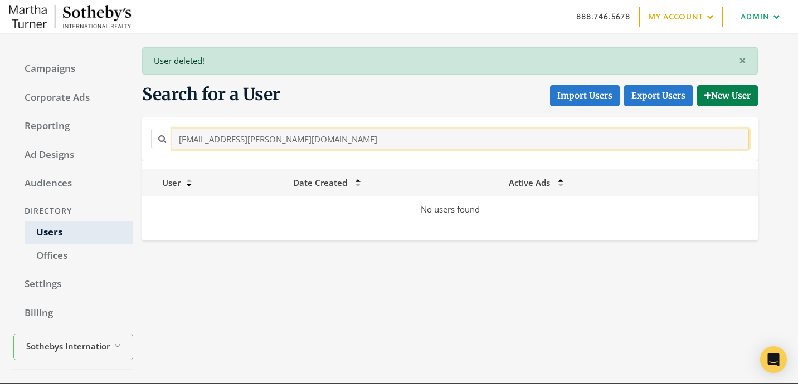
click at [296, 148] on input "[EMAIL_ADDRESS][PERSON_NAME][DOMAIN_NAME]" at bounding box center [460, 139] width 576 height 21
paste input "[PERSON_NAME][EMAIL_ADDRESS][PERSON_NAME][DOMAIN_NAME]"
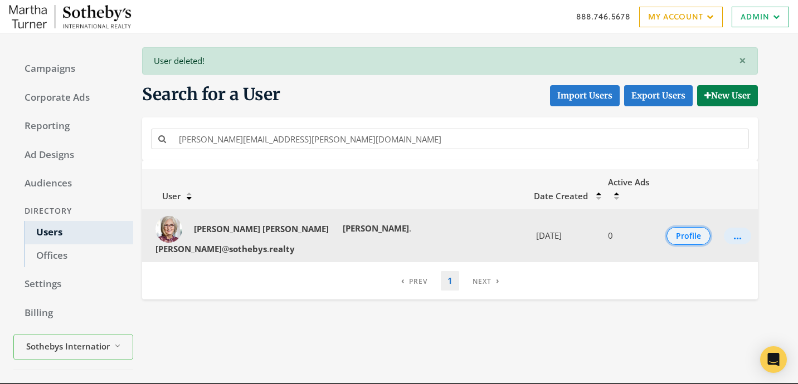
click at [680, 227] on button "Profile" at bounding box center [688, 236] width 44 height 18
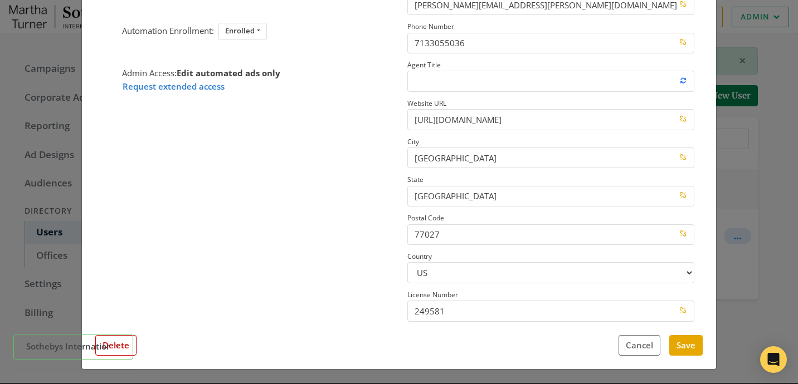
scroll to position [155, 0]
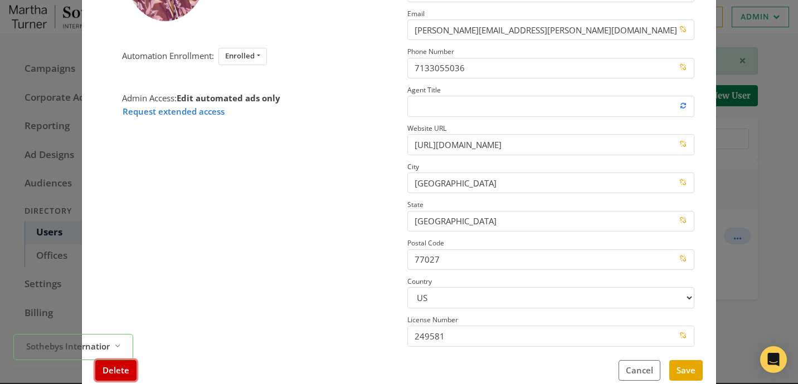
click at [113, 373] on button "Delete" at bounding box center [115, 370] width 41 height 21
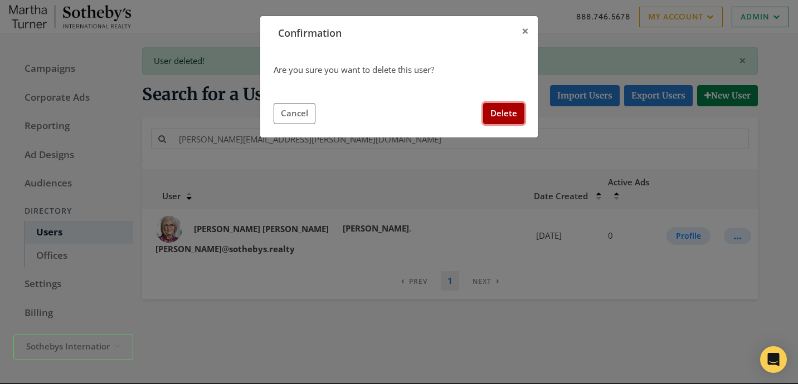
click at [495, 117] on button "Delete" at bounding box center [503, 113] width 41 height 21
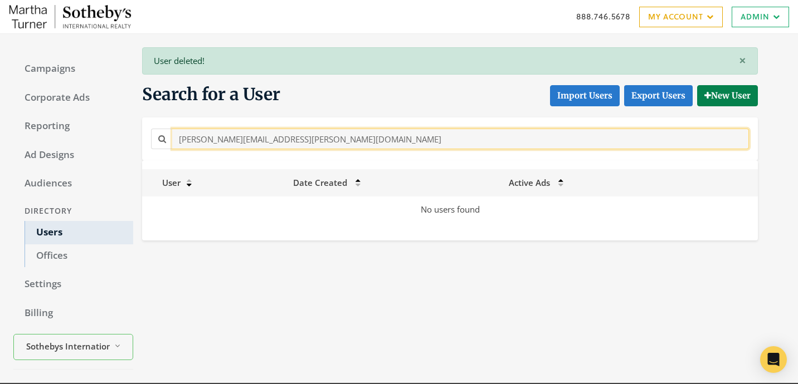
click at [340, 129] on input "[PERSON_NAME][EMAIL_ADDRESS][PERSON_NAME][DOMAIN_NAME]" at bounding box center [460, 139] width 576 height 21
paste input "[PERSON_NAME].Noondecker"
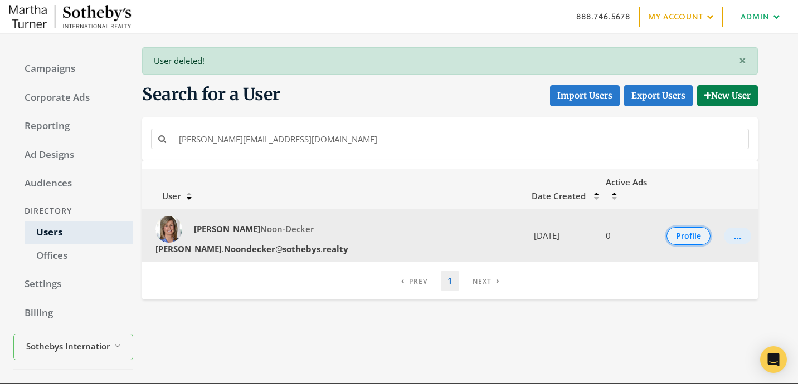
click at [688, 227] on button "Profile" at bounding box center [688, 236] width 44 height 18
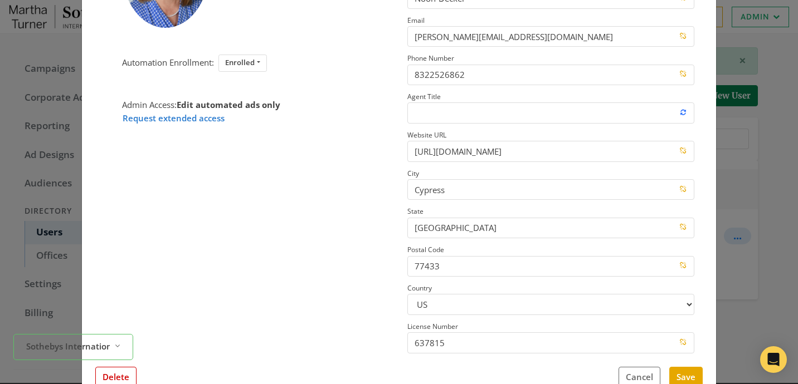
scroll to position [144, 0]
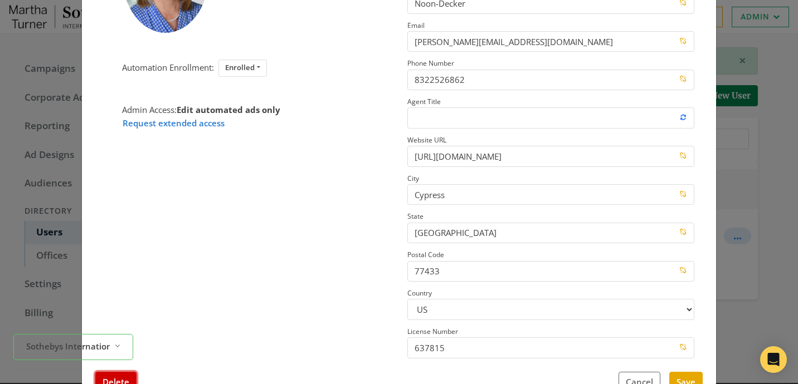
click at [127, 374] on button "Delete" at bounding box center [115, 382] width 41 height 21
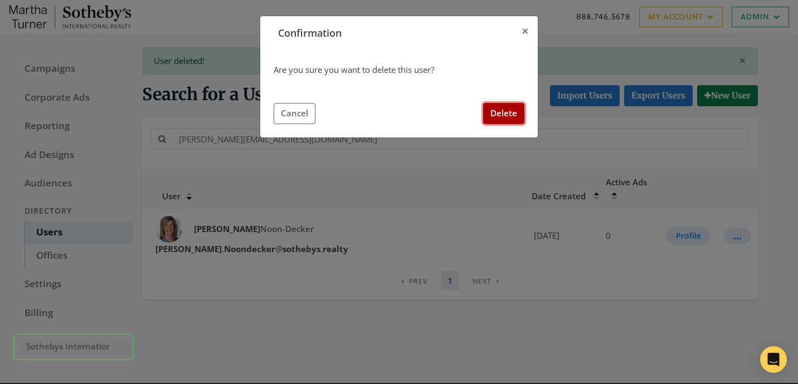
click at [505, 107] on button "Delete" at bounding box center [503, 113] width 41 height 21
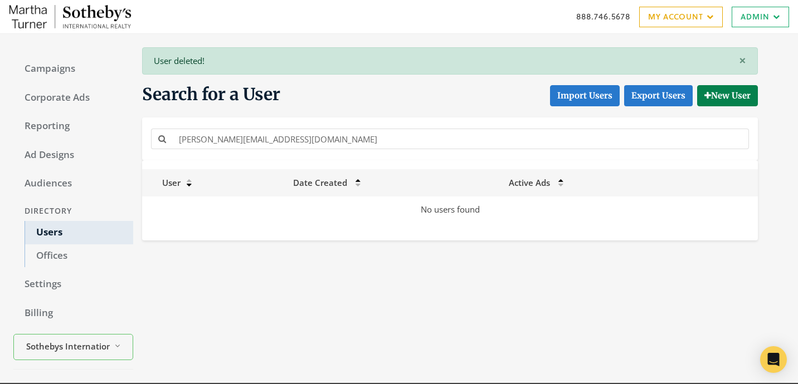
click at [356, 125] on div "[PERSON_NAME][EMAIL_ADDRESS][DOMAIN_NAME]" at bounding box center [449, 139] width 615 height 43
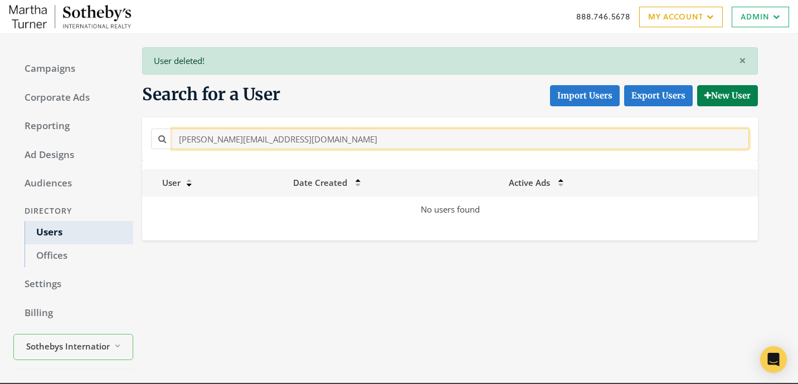
click at [356, 141] on input "[PERSON_NAME][EMAIL_ADDRESS][DOMAIN_NAME]" at bounding box center [460, 139] width 576 height 21
paste input "[PERSON_NAME].[PERSON_NAME]@Sothebys.R"
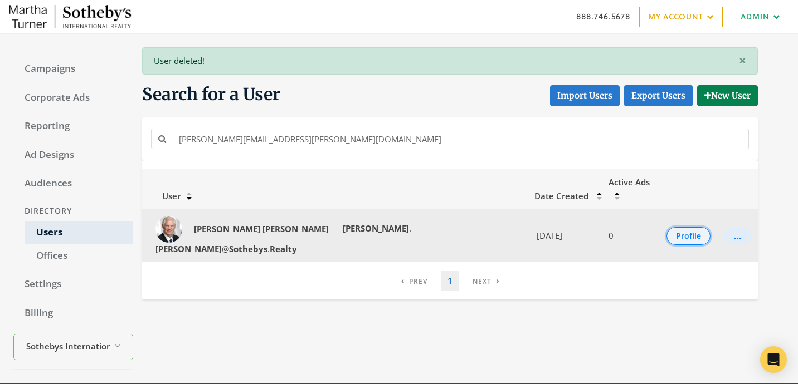
click at [692, 227] on button "Profile" at bounding box center [688, 236] width 44 height 18
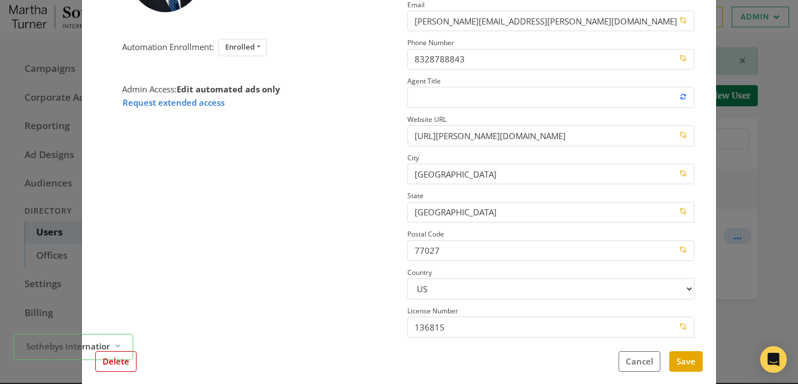
scroll to position [163, 0]
click at [128, 371] on button "Delete" at bounding box center [115, 363] width 41 height 21
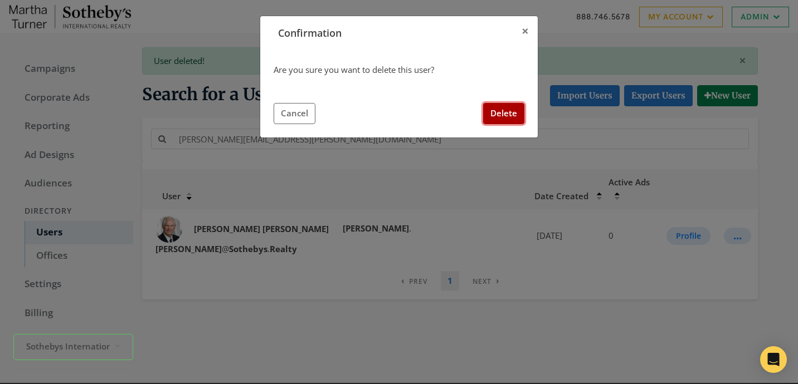
click at [497, 114] on button "Delete" at bounding box center [503, 113] width 41 height 21
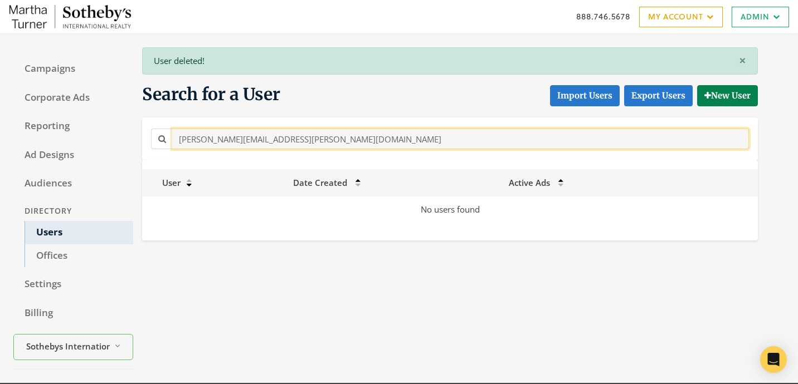
click at [310, 141] on input "[PERSON_NAME][EMAIL_ADDRESS][PERSON_NAME][DOMAIN_NAME]" at bounding box center [460, 139] width 576 height 21
paste input "[PERSON_NAME].[PERSON_NAME]@sothebys.r"
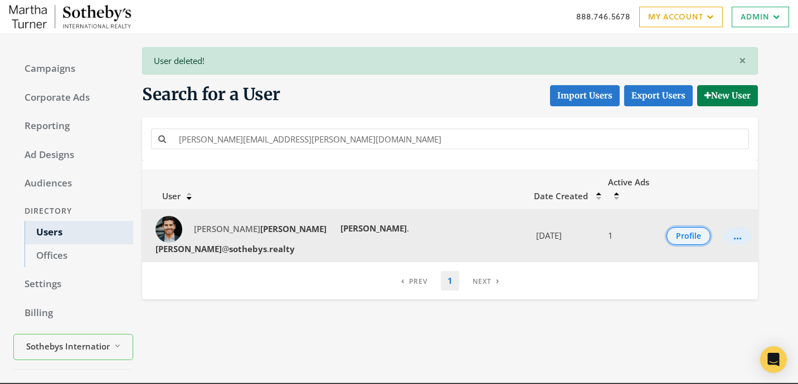
click at [683, 227] on button "Profile" at bounding box center [688, 236] width 44 height 18
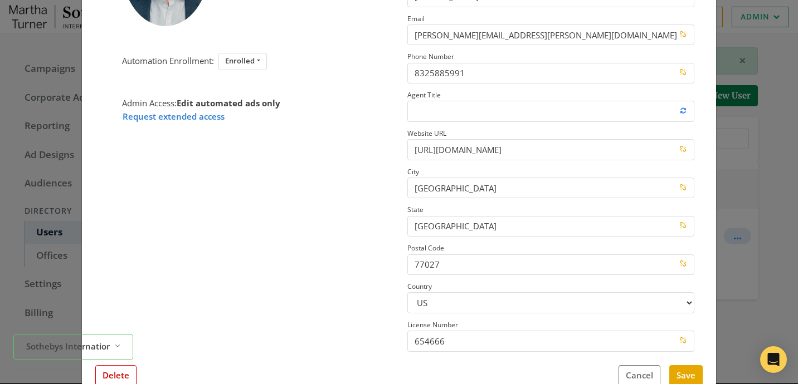
scroll to position [152, 0]
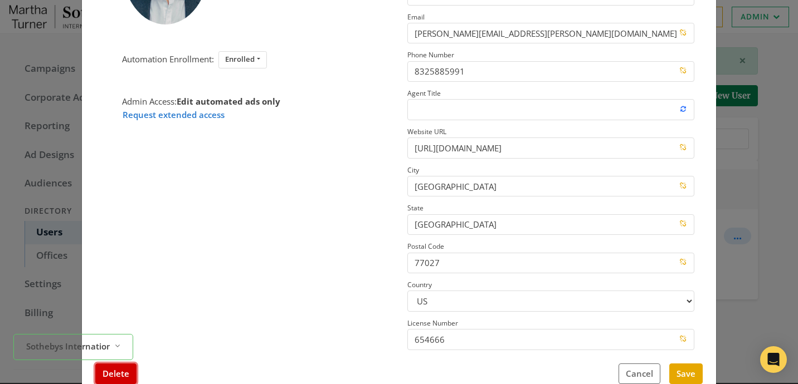
click at [128, 377] on button "Delete" at bounding box center [115, 374] width 41 height 21
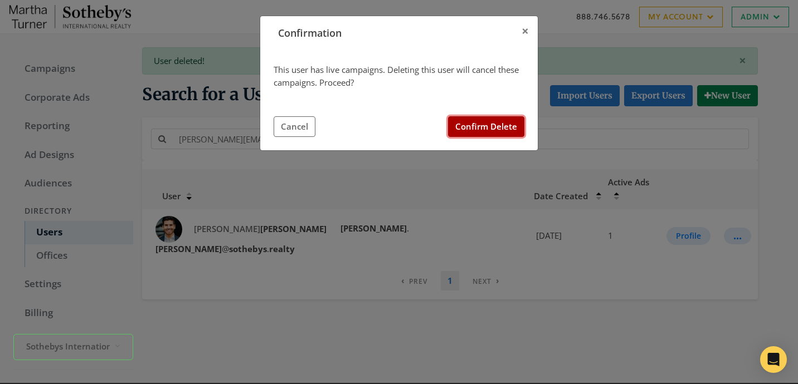
click at [471, 128] on button "Confirm Delete" at bounding box center [486, 126] width 76 height 21
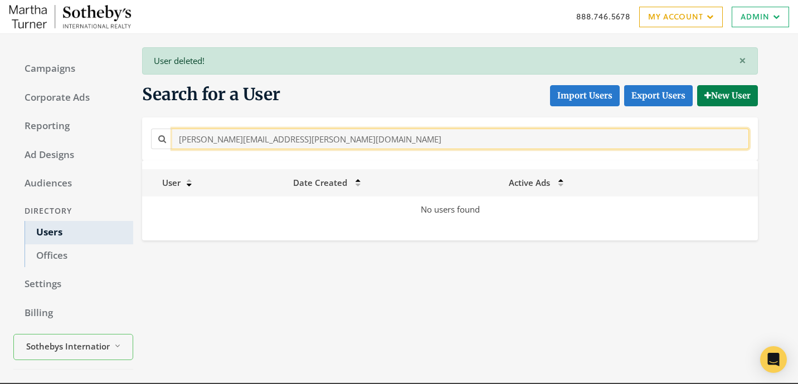
click at [314, 136] on input "[PERSON_NAME][EMAIL_ADDRESS][PERSON_NAME][DOMAIN_NAME]" at bounding box center [460, 139] width 576 height 21
paste input "[PERSON_NAME][EMAIL_ADDRESS][PERSON_NAME][DOMAIN_NAME]"
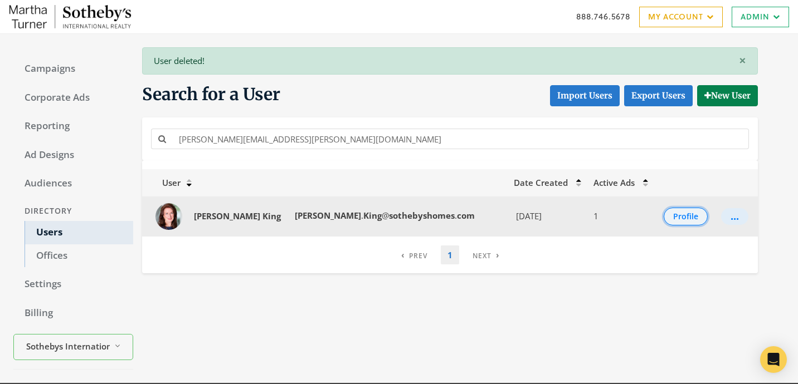
click at [663, 218] on button "Profile" at bounding box center [685, 217] width 44 height 18
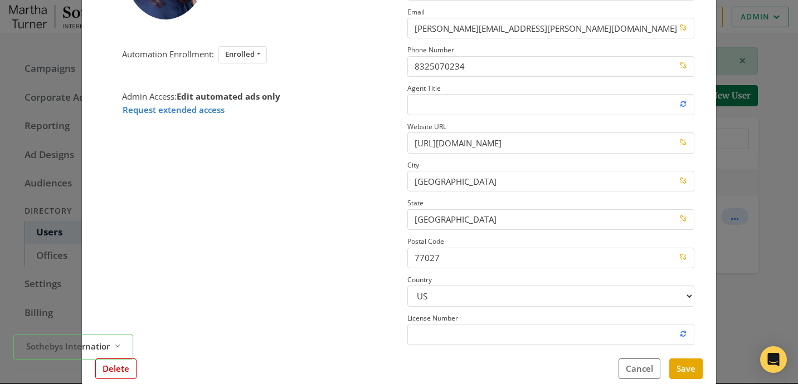
scroll to position [158, 0]
click at [120, 373] on button "Delete" at bounding box center [115, 368] width 41 height 21
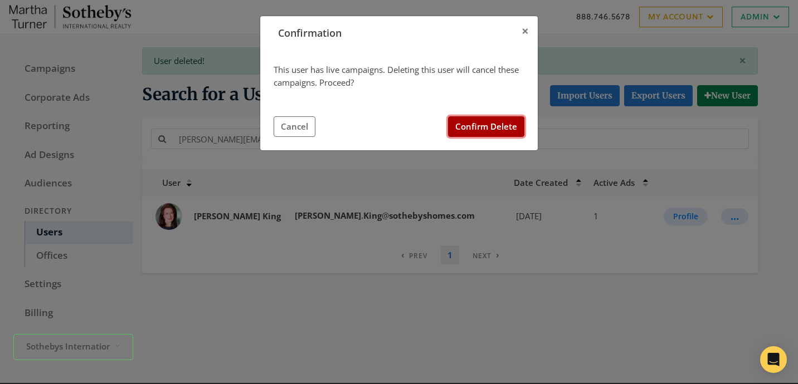
click at [478, 126] on button "Confirm Delete" at bounding box center [486, 126] width 76 height 21
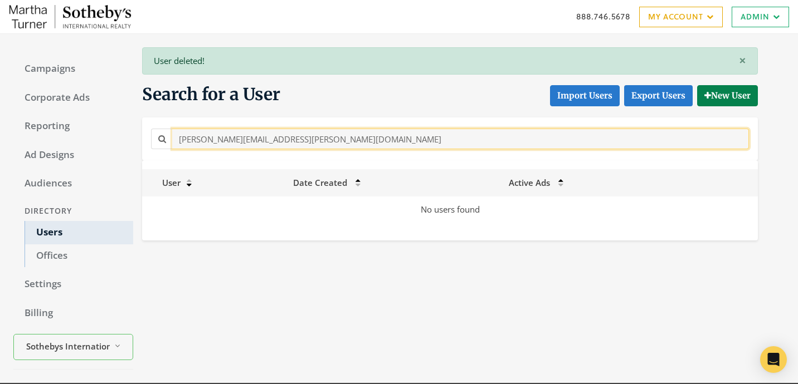
click at [261, 138] on input "[PERSON_NAME][EMAIL_ADDRESS][PERSON_NAME][DOMAIN_NAME]" at bounding box center [460, 139] width 576 height 21
paste input "[PERSON_NAME][EMAIL_ADDRESS][PERSON_NAME][DOMAIN_NAME]"
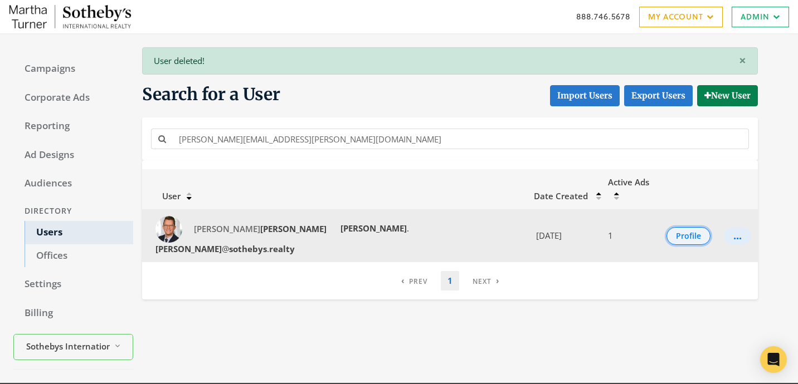
click at [667, 227] on button "Profile" at bounding box center [688, 236] width 44 height 18
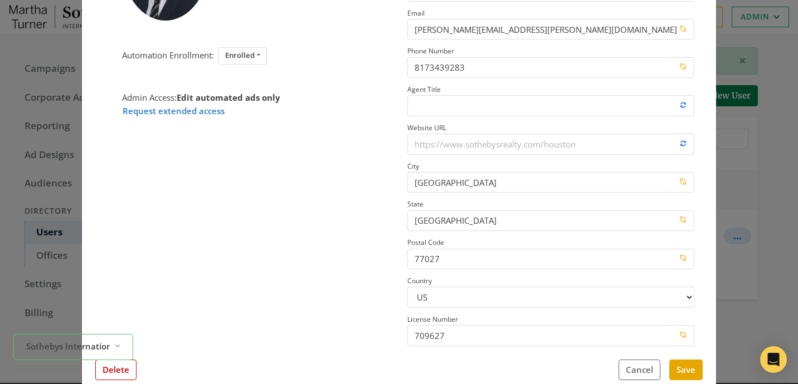
scroll to position [155, 0]
click at [118, 370] on button "Delete" at bounding box center [115, 370] width 41 height 21
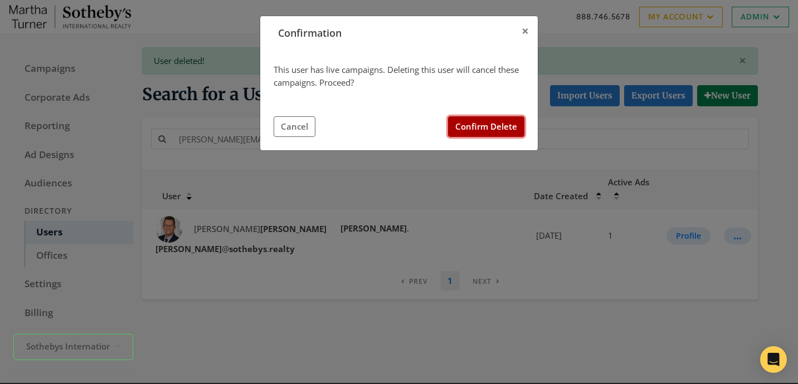
click at [485, 120] on button "Confirm Delete" at bounding box center [486, 126] width 76 height 21
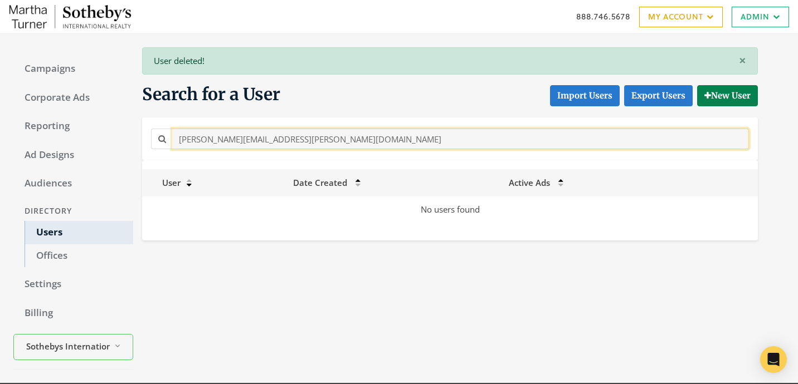
click at [310, 135] on input "[PERSON_NAME][EMAIL_ADDRESS][PERSON_NAME][DOMAIN_NAME]" at bounding box center [460, 139] width 576 height 21
paste input "[PERSON_NAME]"
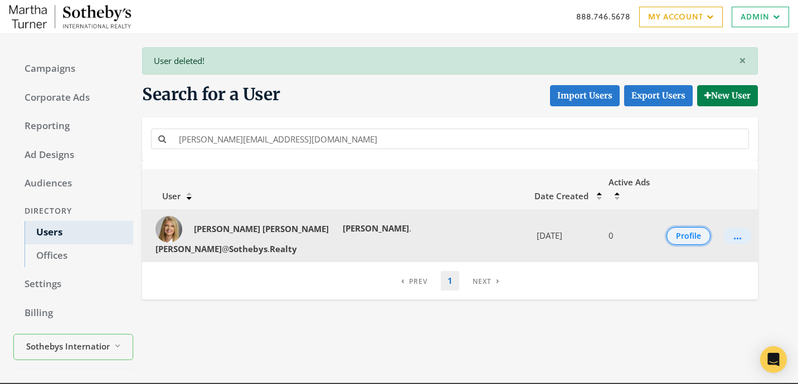
click at [672, 227] on button "Profile" at bounding box center [688, 236] width 44 height 18
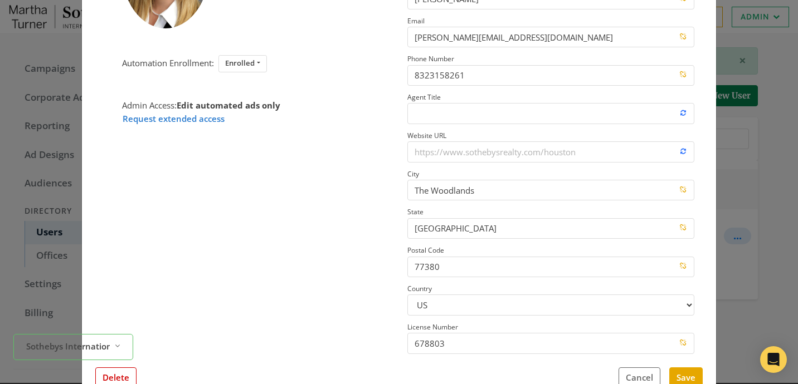
scroll to position [152, 0]
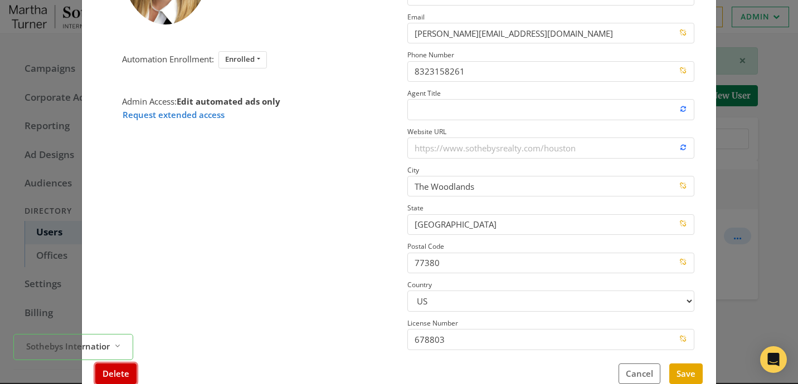
click at [114, 379] on button "Delete" at bounding box center [115, 374] width 41 height 21
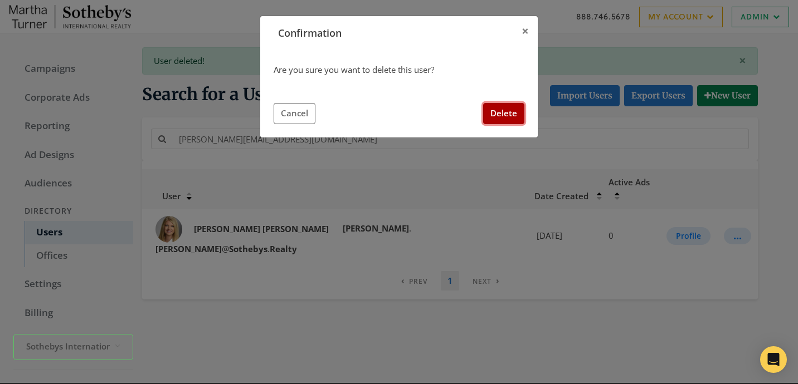
click at [498, 110] on button "Delete" at bounding box center [503, 113] width 41 height 21
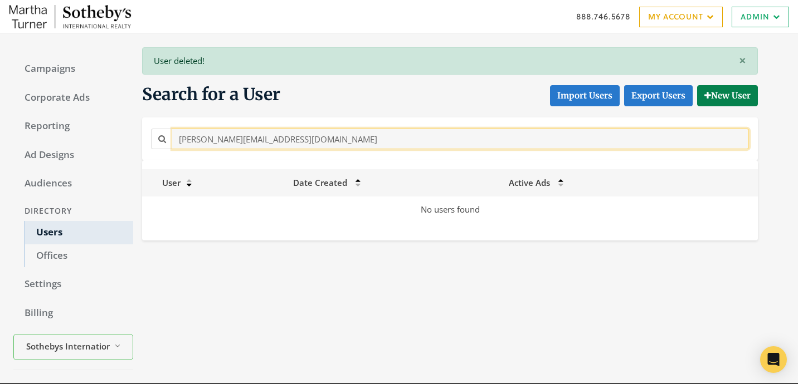
click at [325, 138] on input "[PERSON_NAME][EMAIL_ADDRESS][DOMAIN_NAME]" at bounding box center [460, 139] width 576 height 21
paste input "Storen"
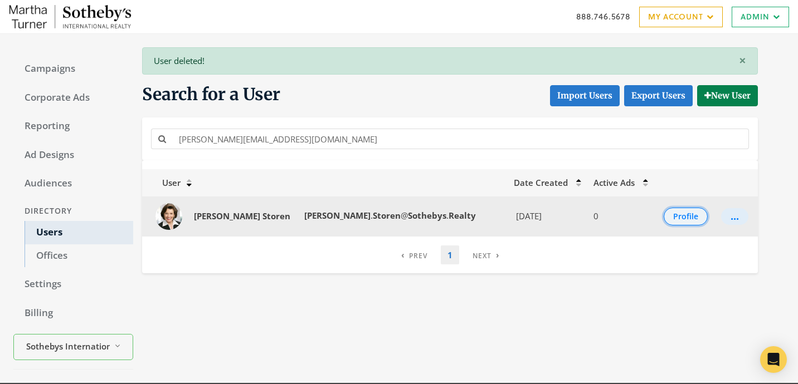
click at [691, 216] on button "Profile" at bounding box center [685, 217] width 44 height 18
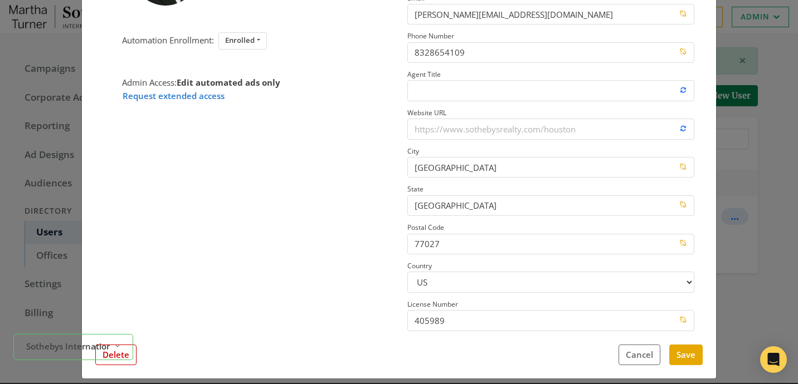
scroll to position [158, 0]
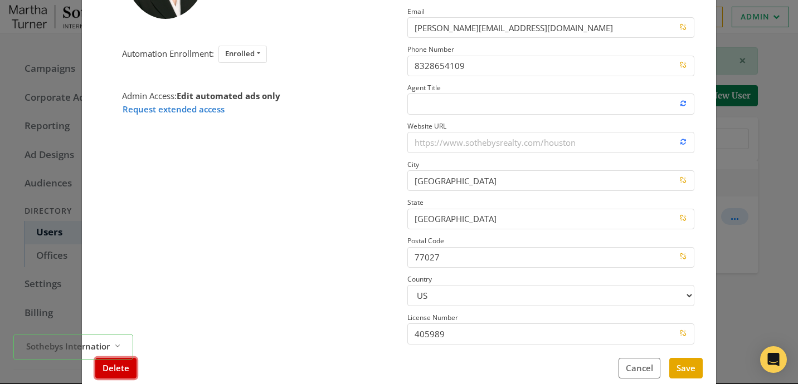
click at [131, 372] on button "Delete" at bounding box center [115, 368] width 41 height 21
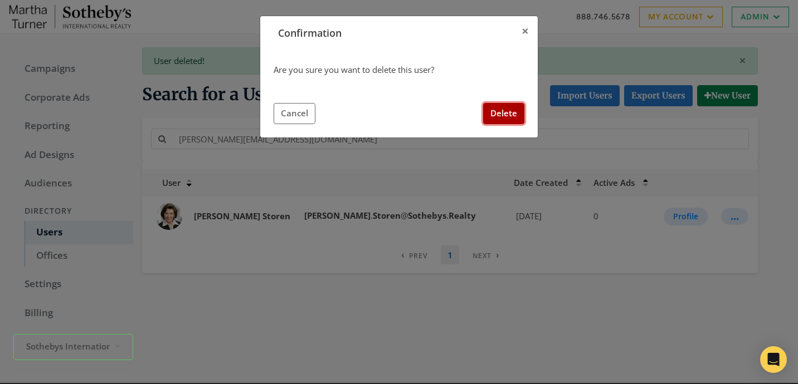
click at [501, 110] on button "Delete" at bounding box center [503, 113] width 41 height 21
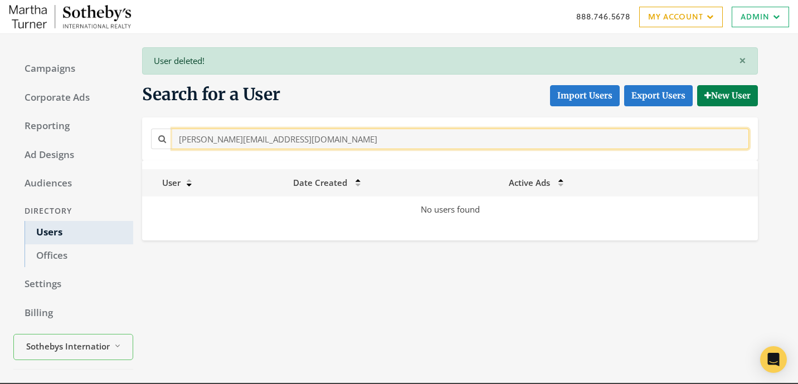
click at [306, 136] on input "[PERSON_NAME][EMAIL_ADDRESS][DOMAIN_NAME]" at bounding box center [460, 139] width 576 height 21
paste input "[PERSON_NAME].[PERSON_NAME]@sothebys.r"
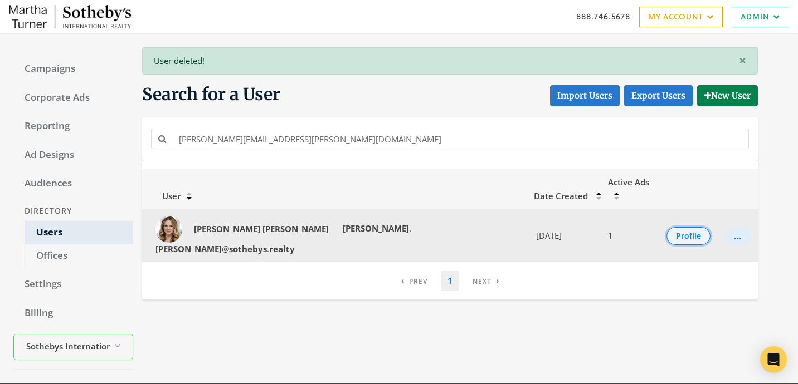
click at [666, 227] on button "Profile" at bounding box center [688, 236] width 44 height 18
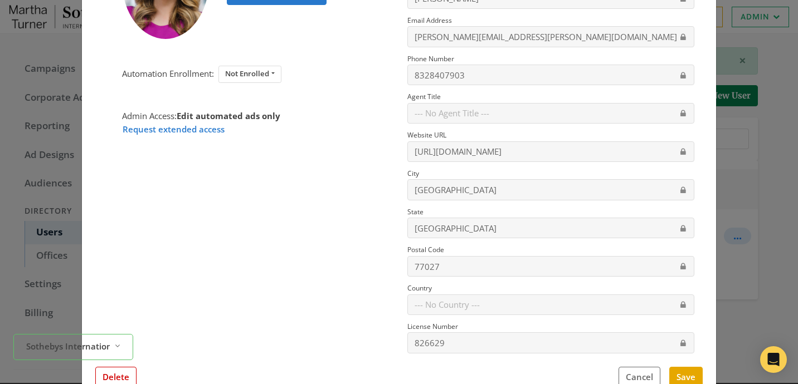
scroll to position [141, 0]
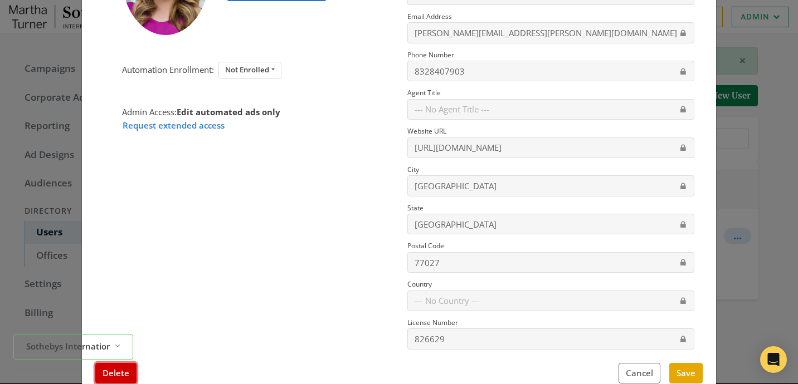
click at [123, 371] on button "Delete" at bounding box center [115, 373] width 41 height 21
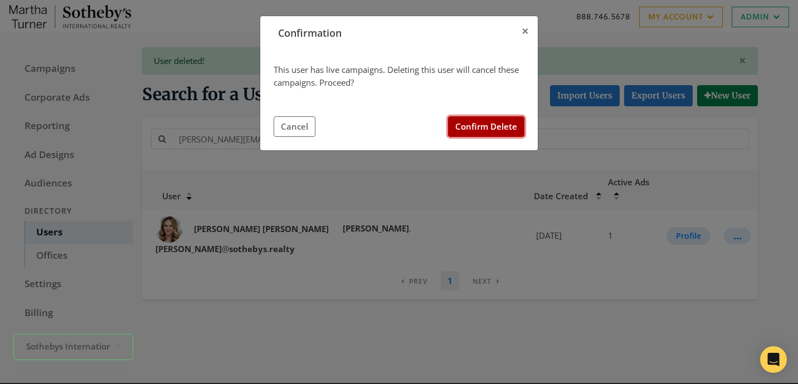
click at [496, 126] on button "Confirm Delete" at bounding box center [486, 126] width 76 height 21
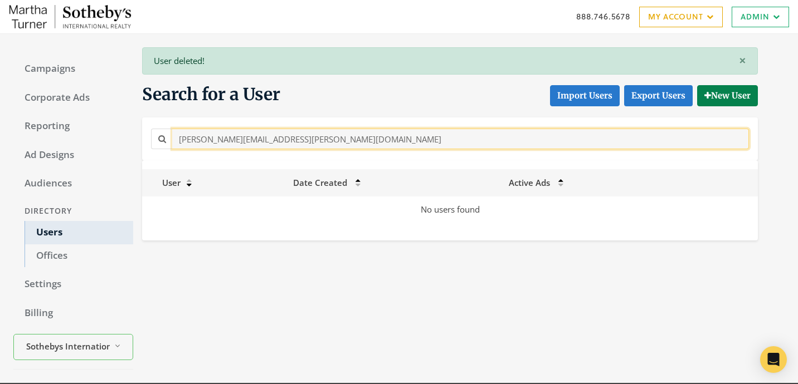
click at [262, 144] on input "[PERSON_NAME][EMAIL_ADDRESS][PERSON_NAME][DOMAIN_NAME]" at bounding box center [460, 139] width 576 height 21
paste input "[EMAIL_ADDRESS][PERSON_NAME][DOMAIN_NAME]"
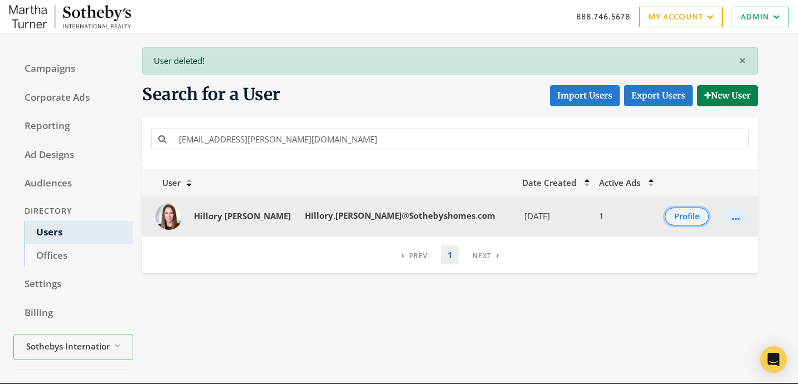
click at [677, 221] on button "Profile" at bounding box center [686, 217] width 44 height 18
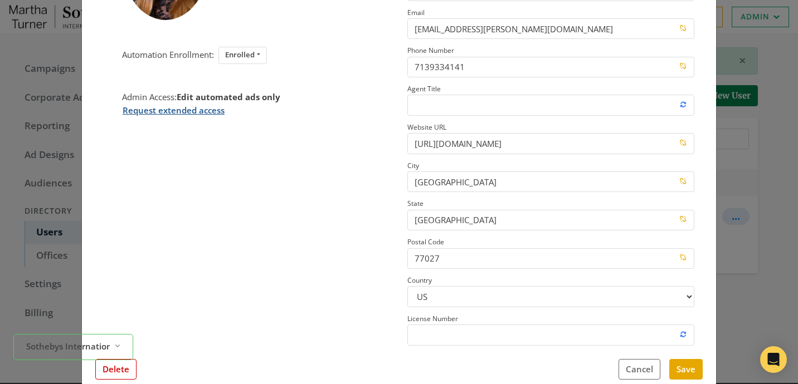
scroll to position [154, 0]
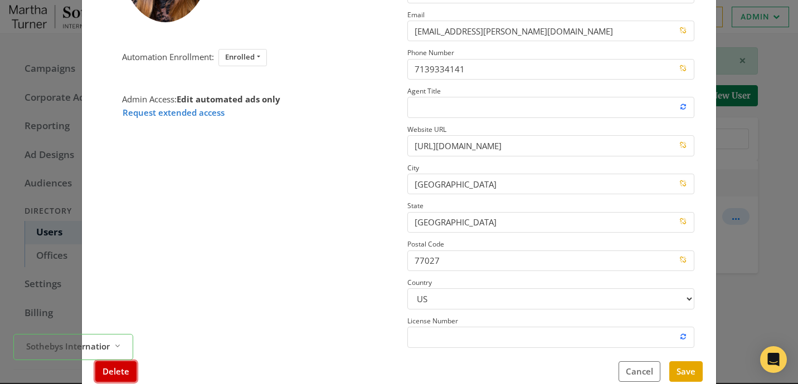
click at [125, 365] on button "Delete" at bounding box center [115, 371] width 41 height 21
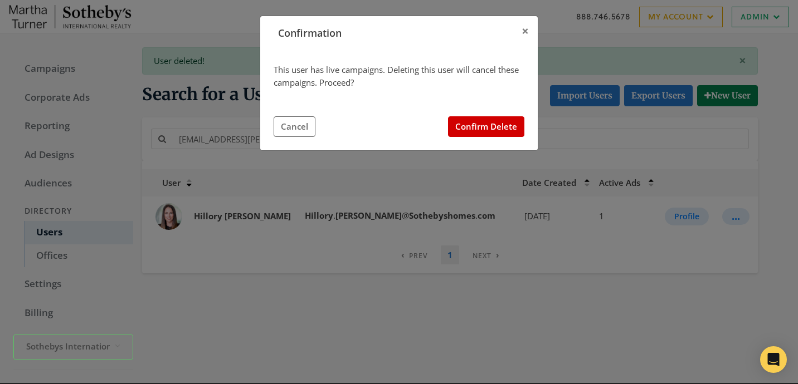
click at [526, 128] on div "This user has live campaigns. Deleting this user will cancel these campaigns. P…" at bounding box center [398, 100] width 277 height 100
click at [513, 130] on button "Confirm Delete" at bounding box center [486, 126] width 76 height 21
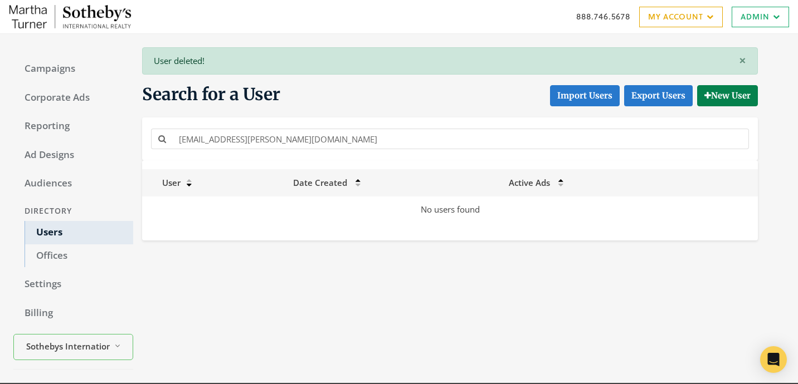
click at [268, 122] on div "[EMAIL_ADDRESS][PERSON_NAME][DOMAIN_NAME]" at bounding box center [449, 139] width 615 height 43
click at [266, 128] on div "[EMAIL_ADDRESS][PERSON_NAME][DOMAIN_NAME]" at bounding box center [449, 138] width 603 height 25
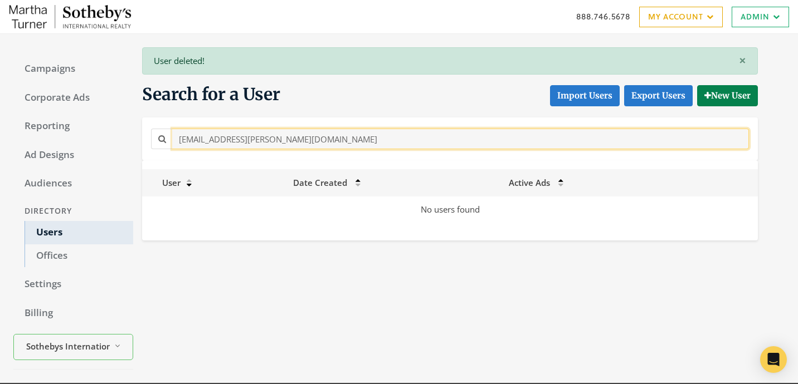
click at [266, 141] on input "[EMAIL_ADDRESS][PERSON_NAME][DOMAIN_NAME]" at bounding box center [460, 139] width 576 height 21
paste input "[PERSON_NAME][EMAIL_ADDRESS][PERSON_NAME][DOMAIN_NAME]"
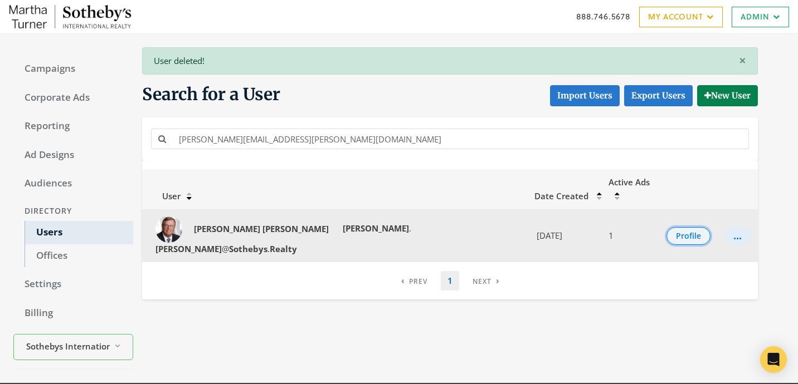
click at [686, 227] on button "Profile" at bounding box center [688, 236] width 44 height 18
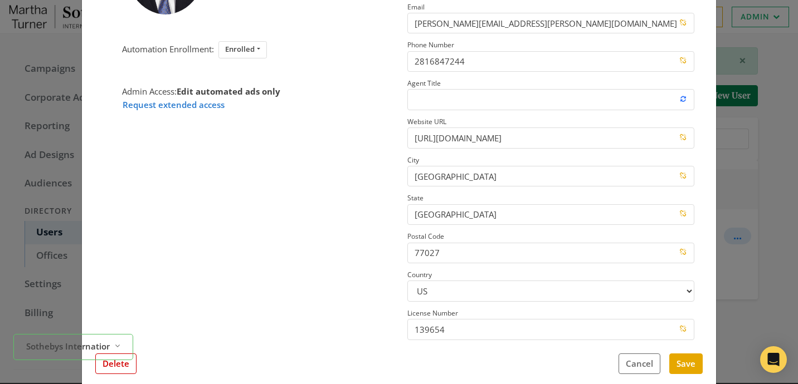
scroll to position [155, 0]
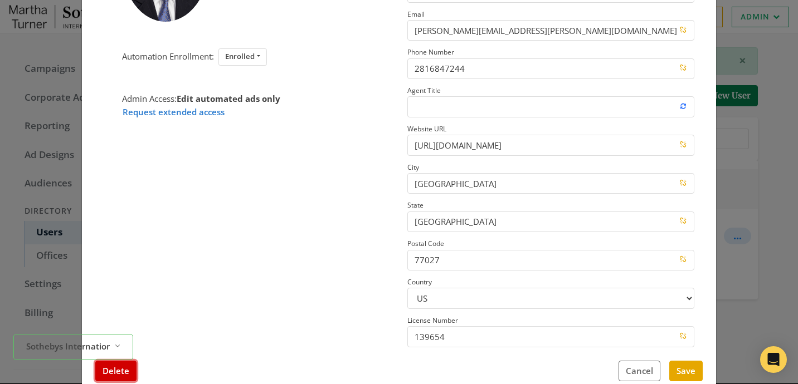
click at [113, 377] on button "Delete" at bounding box center [115, 371] width 41 height 21
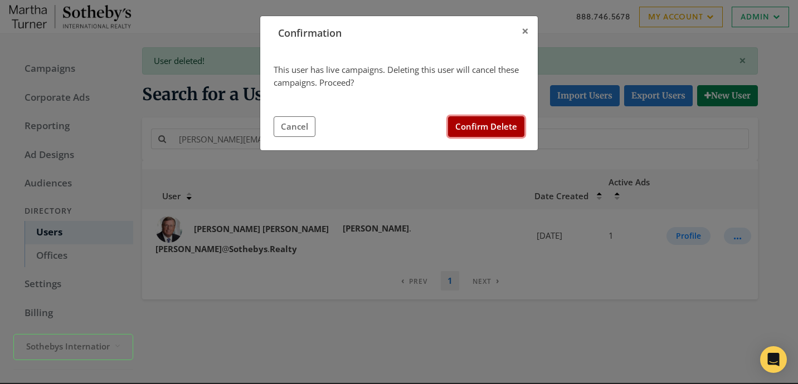
click at [495, 128] on button "Confirm Delete" at bounding box center [486, 126] width 76 height 21
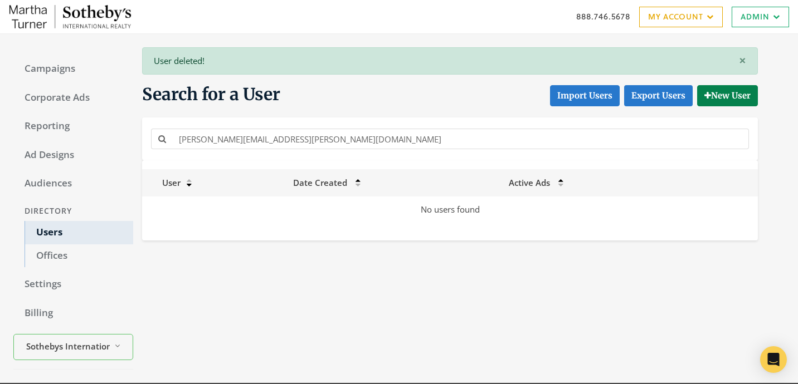
click at [317, 153] on div "[PERSON_NAME][EMAIL_ADDRESS][PERSON_NAME][DOMAIN_NAME]" at bounding box center [449, 139] width 615 height 43
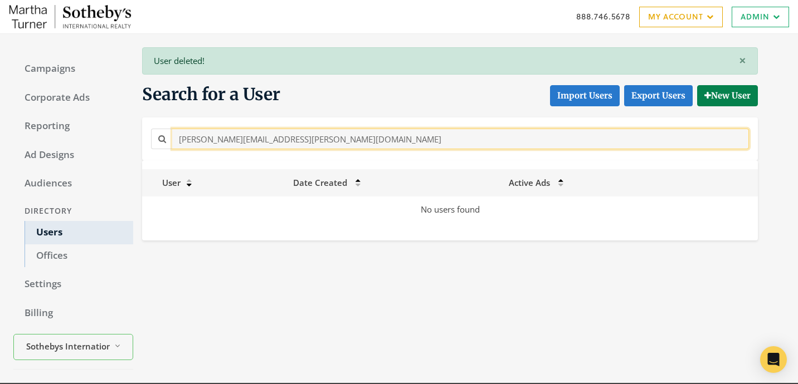
click at [317, 144] on input "[PERSON_NAME][EMAIL_ADDRESS][PERSON_NAME][DOMAIN_NAME]" at bounding box center [460, 139] width 576 height 21
paste input "[PERSON_NAME].[PERSON_NAME]@sothebys.r"
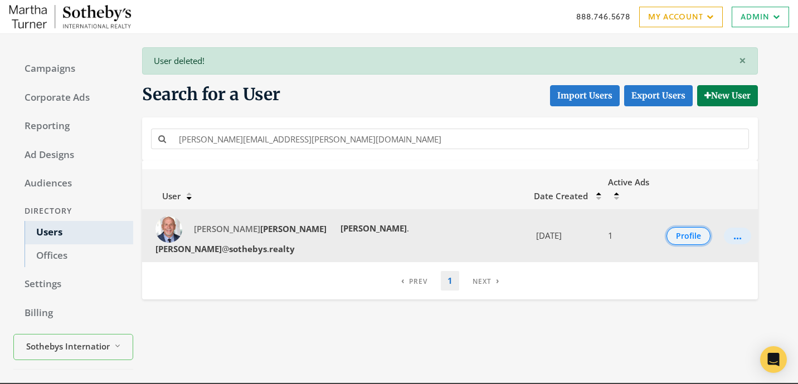
click at [666, 227] on button "Profile" at bounding box center [688, 236] width 44 height 18
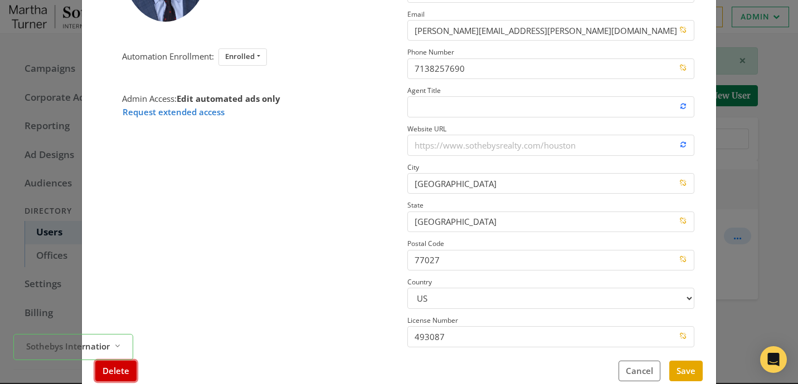
click at [128, 371] on button "Delete" at bounding box center [115, 371] width 41 height 21
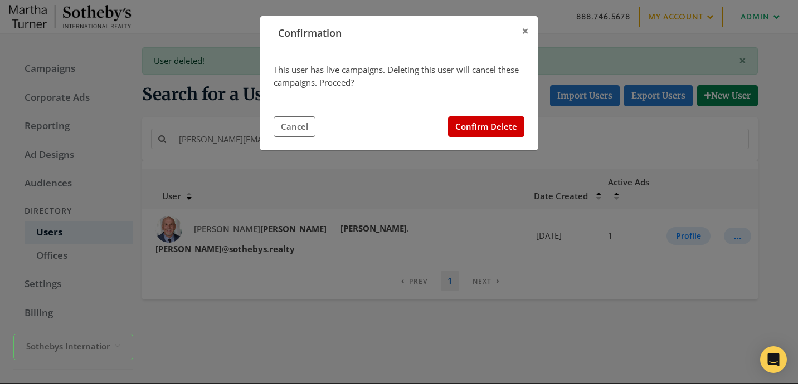
click at [485, 139] on div "This user has live campaigns. Deleting this user will cancel these campaigns. P…" at bounding box center [398, 100] width 277 height 100
click at [485, 131] on button "Confirm Delete" at bounding box center [486, 126] width 76 height 21
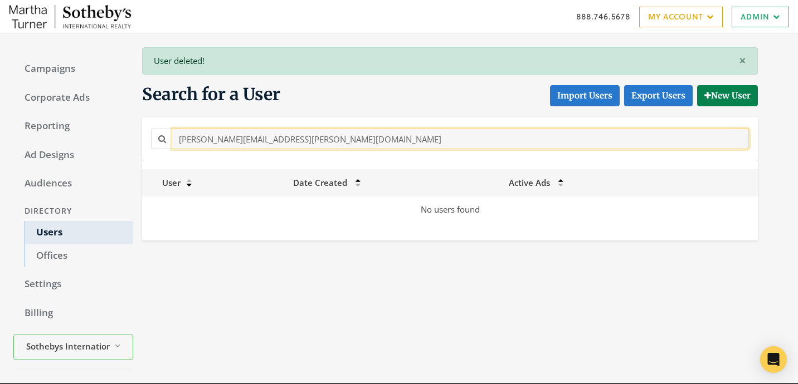
click at [338, 144] on input "[PERSON_NAME][EMAIL_ADDRESS][PERSON_NAME][DOMAIN_NAME]" at bounding box center [460, 139] width 576 height 21
paste input "[PERSON_NAME].[PERSON_NAME]@Sothebys.R"
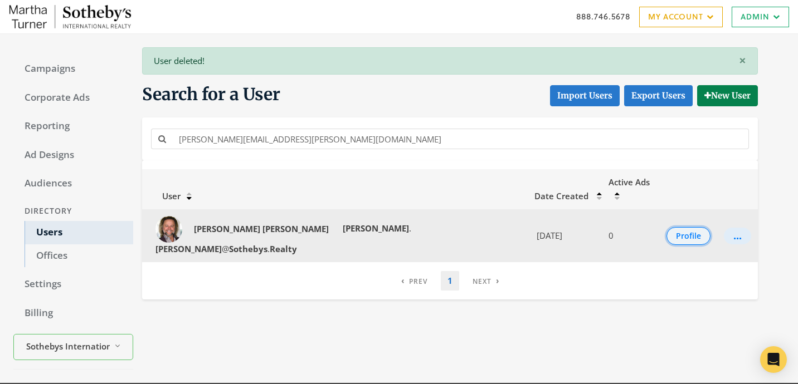
click at [671, 227] on button "Profile" at bounding box center [688, 236] width 44 height 18
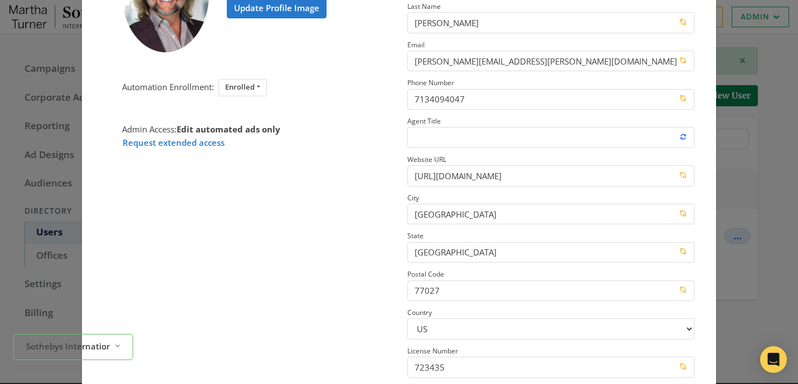
scroll to position [153, 0]
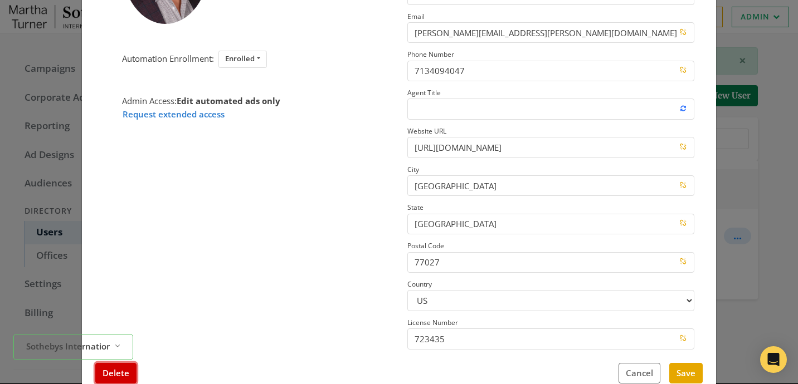
click at [124, 371] on button "Delete" at bounding box center [115, 373] width 41 height 21
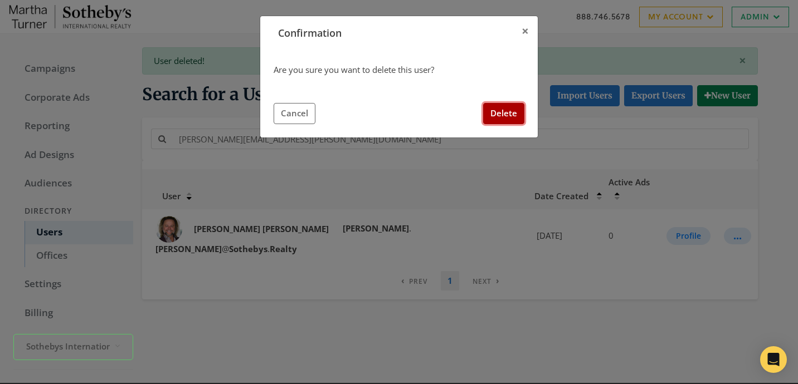
click at [501, 118] on button "Delete" at bounding box center [503, 113] width 41 height 21
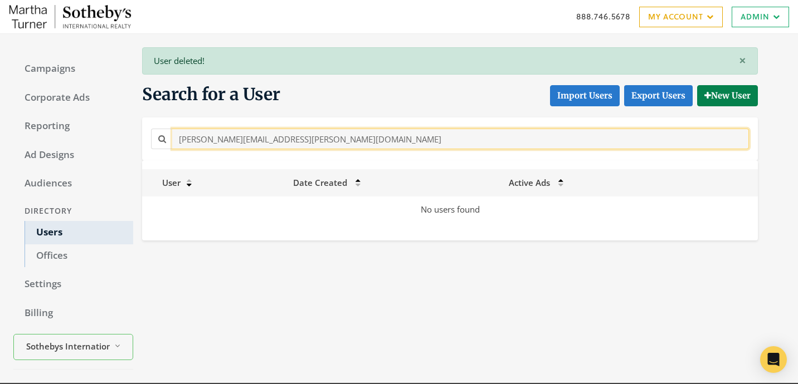
click at [368, 146] on input "[PERSON_NAME][EMAIL_ADDRESS][PERSON_NAME][DOMAIN_NAME]" at bounding box center [460, 139] width 576 height 21
paste input "[PERSON_NAME].[PERSON_NAME]"
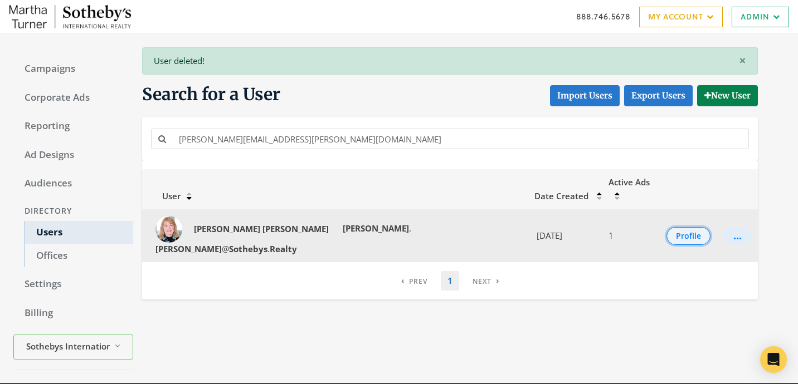
click at [668, 227] on button "Profile" at bounding box center [688, 236] width 44 height 18
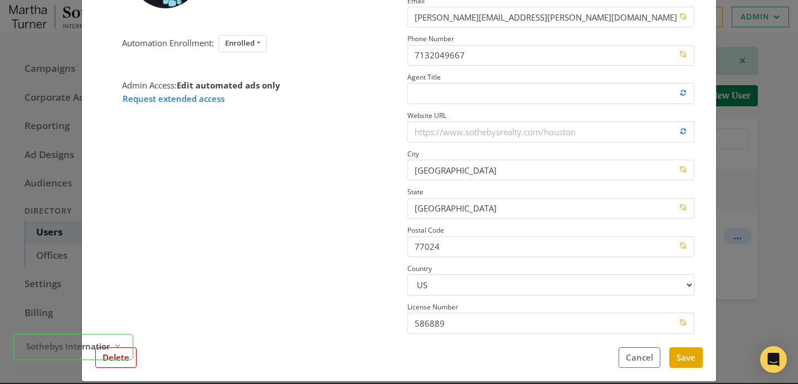
scroll to position [160, 0]
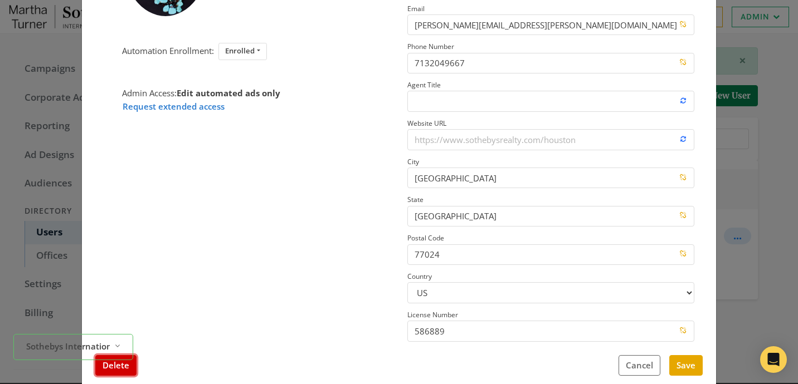
click at [121, 366] on button "Delete" at bounding box center [115, 365] width 41 height 21
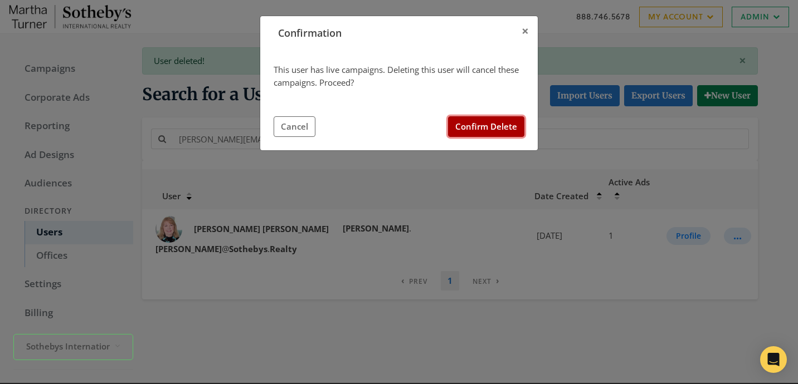
click at [461, 120] on button "Confirm Delete" at bounding box center [486, 126] width 76 height 21
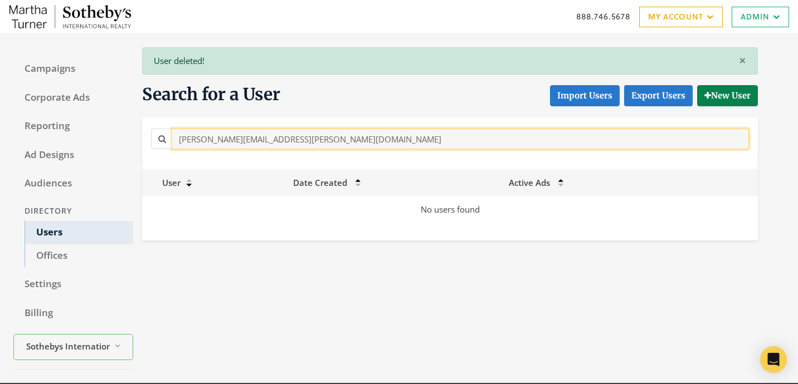
click at [287, 140] on input "[PERSON_NAME][EMAIL_ADDRESS][PERSON_NAME][DOMAIN_NAME]" at bounding box center [460, 139] width 576 height 21
paste input "[PERSON_NAME]"
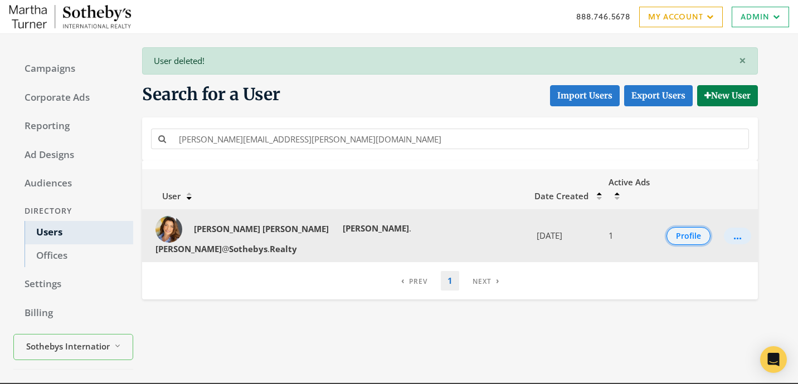
click at [684, 227] on button "Profile" at bounding box center [688, 236] width 44 height 18
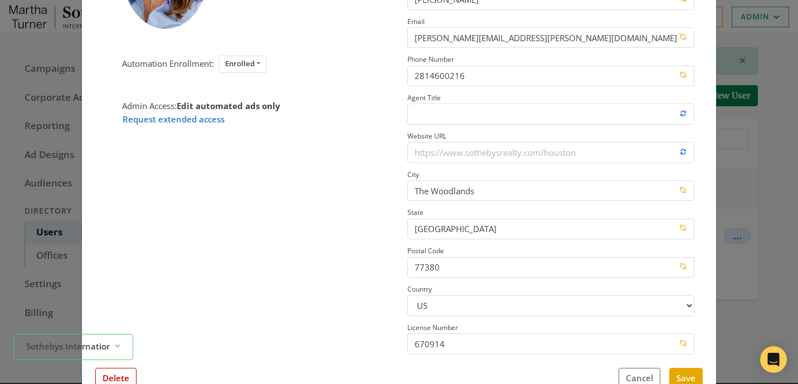
scroll to position [159, 0]
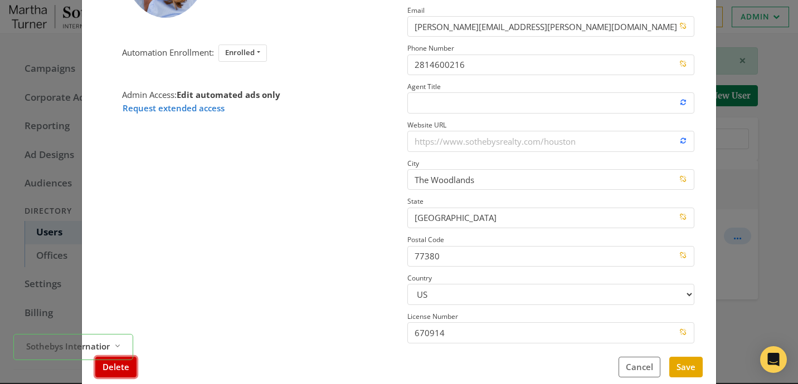
click at [129, 373] on button "Delete" at bounding box center [115, 367] width 41 height 21
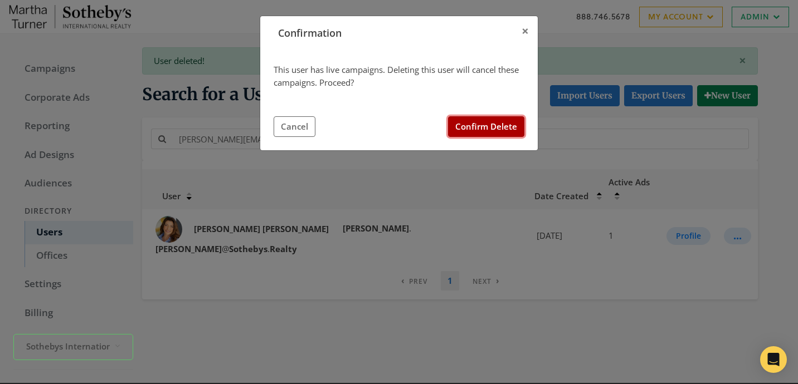
click at [476, 123] on button "Confirm Delete" at bounding box center [486, 126] width 76 height 21
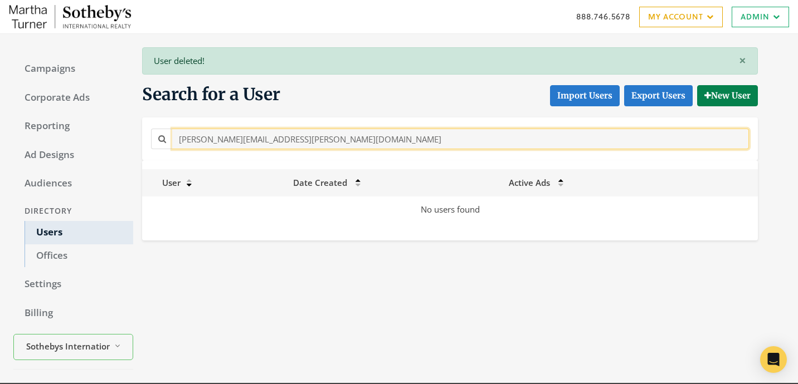
click at [305, 138] on input "[PERSON_NAME][EMAIL_ADDRESS][PERSON_NAME][DOMAIN_NAME]" at bounding box center [460, 139] width 576 height 21
paste input "jarrah.[PERSON_NAME]@sothebys.r"
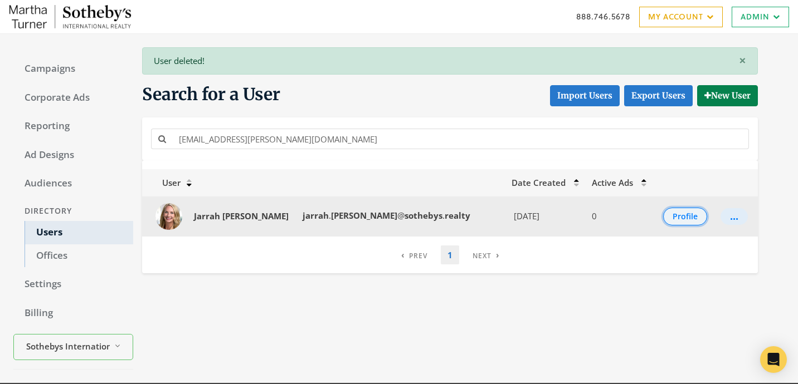
click at [683, 216] on button "Profile" at bounding box center [685, 217] width 44 height 18
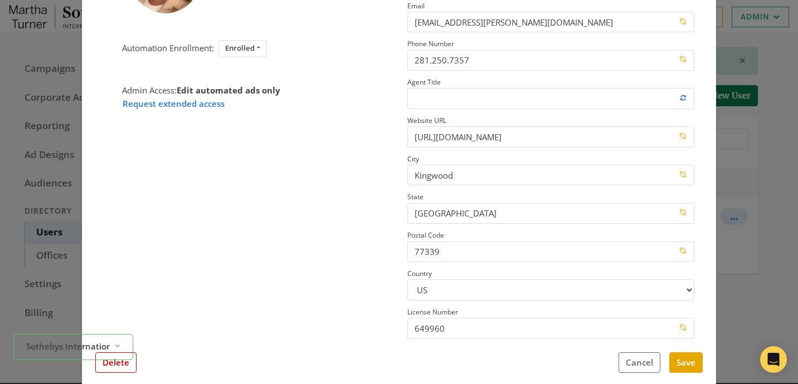
scroll to position [158, 0]
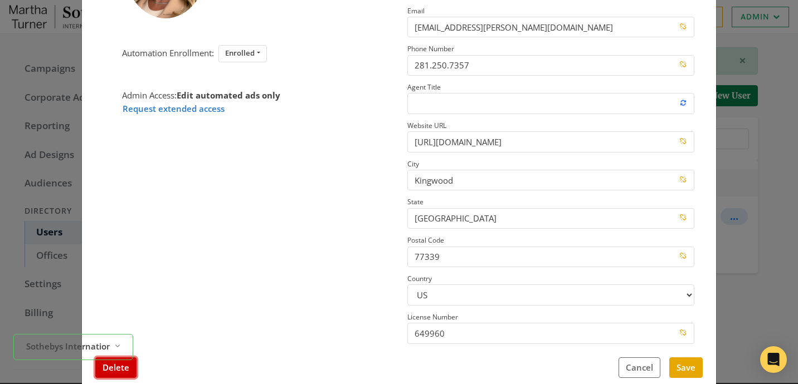
click at [128, 370] on button "Delete" at bounding box center [115, 368] width 41 height 21
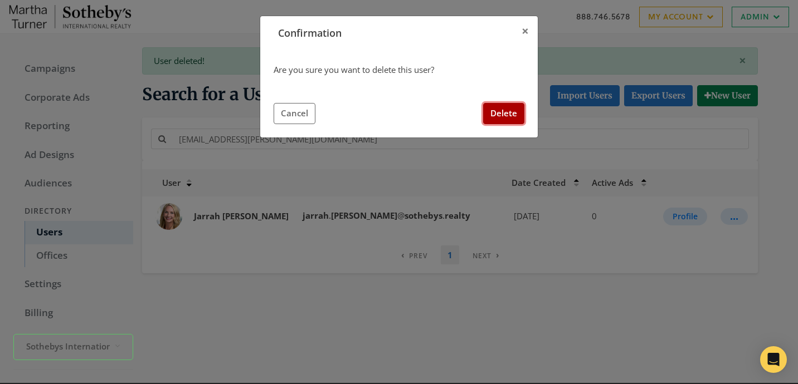
click at [503, 117] on button "Delete" at bounding box center [503, 113] width 41 height 21
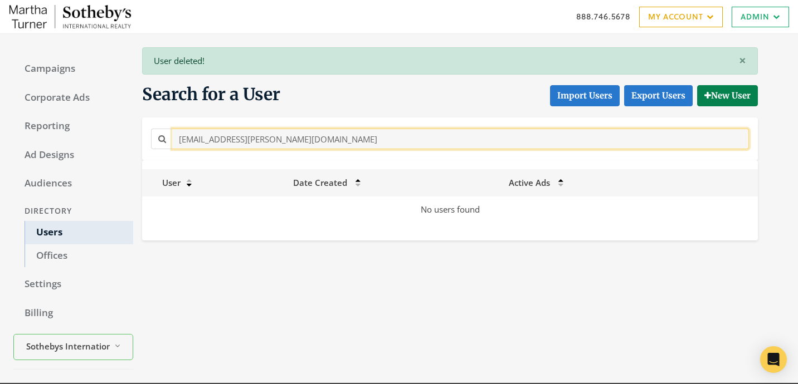
click at [369, 137] on input "[EMAIL_ADDRESS][PERSON_NAME][DOMAIN_NAME]" at bounding box center [460, 139] width 576 height 21
paste input "[PERSON_NAME][EMAIL_ADDRESS][PERSON_NAME][DOMAIN_NAME]"
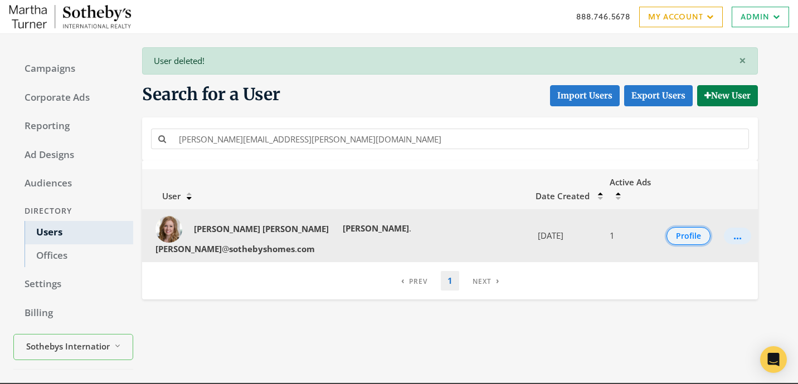
click at [687, 227] on button "Profile" at bounding box center [688, 236] width 44 height 18
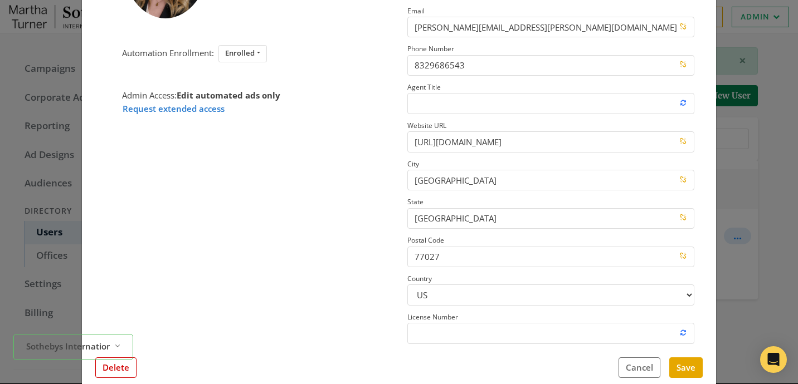
scroll to position [154, 0]
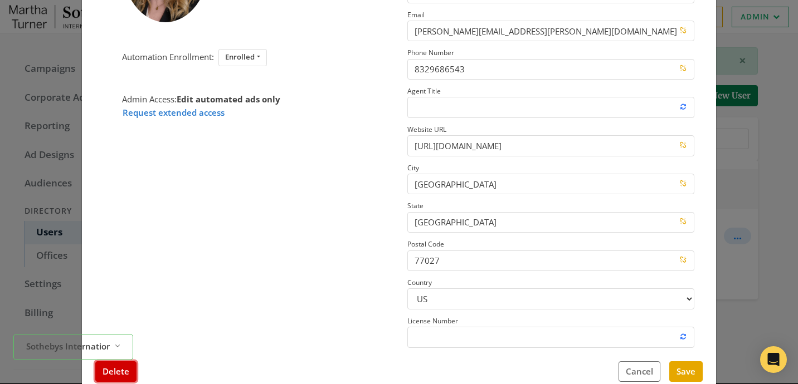
click at [117, 377] on button "Delete" at bounding box center [115, 371] width 41 height 21
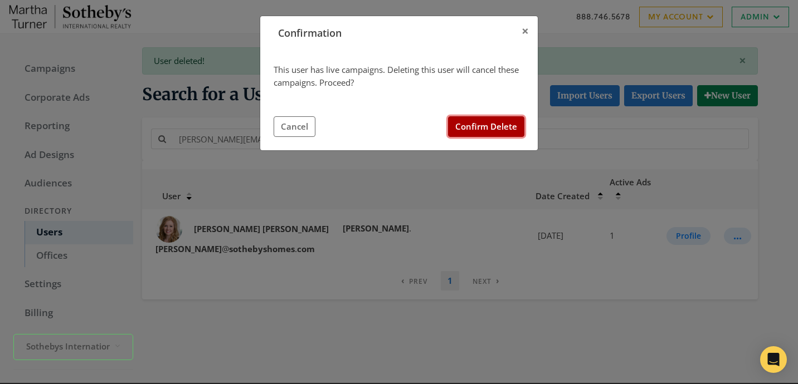
click at [487, 129] on button "Confirm Delete" at bounding box center [486, 126] width 76 height 21
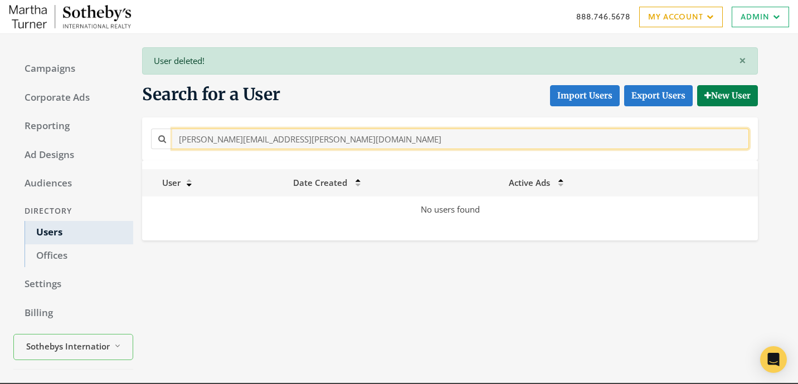
click at [284, 145] on input "[PERSON_NAME][EMAIL_ADDRESS][PERSON_NAME][DOMAIN_NAME]" at bounding box center [460, 139] width 576 height 21
paste input "[PERSON_NAME][EMAIL_ADDRESS][PERSON_NAME][DOMAIN_NAME]"
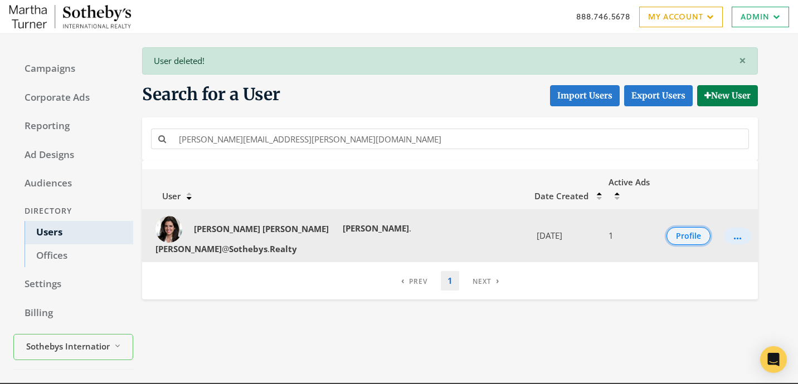
click at [673, 227] on button "Profile" at bounding box center [688, 236] width 44 height 18
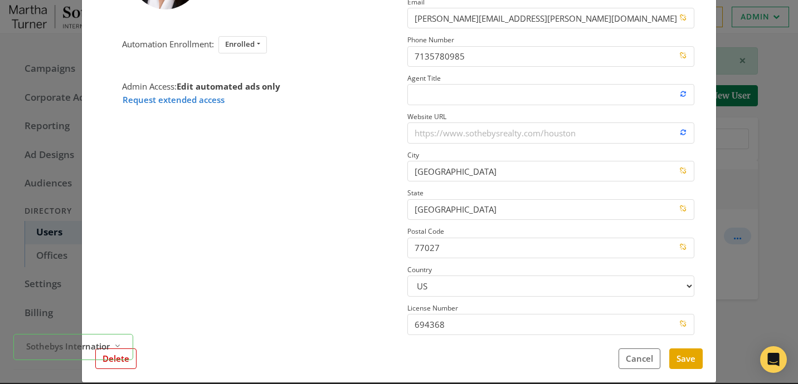
scroll to position [160, 0]
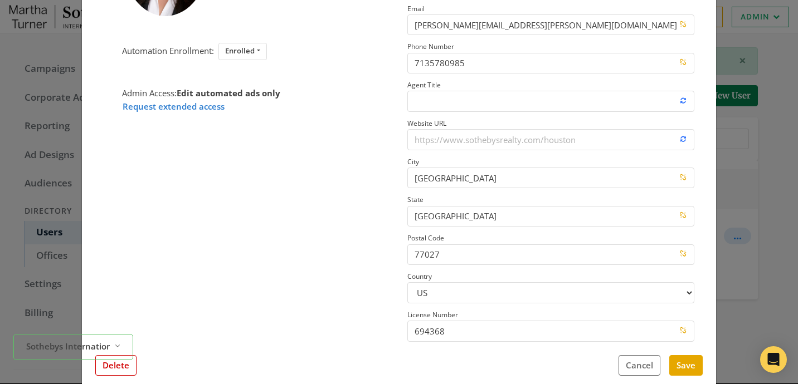
click at [125, 362] on div "Sothebys International Realty - [PERSON_NAME] Reveal list of Sothebys Internati…" at bounding box center [73, 347] width 120 height 35
click at [120, 368] on button "Delete" at bounding box center [115, 365] width 41 height 21
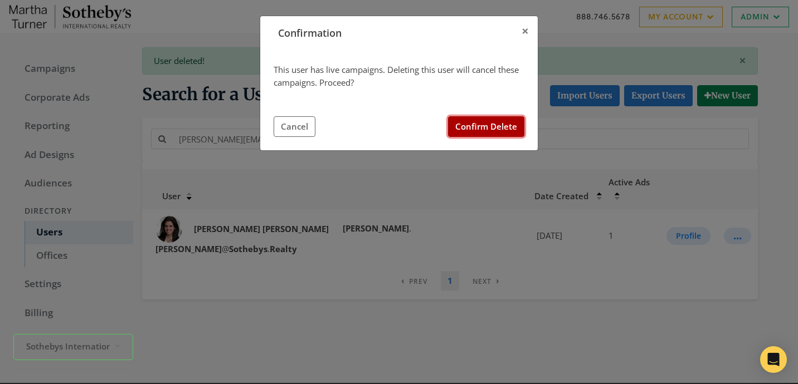
click at [515, 128] on button "Confirm Delete" at bounding box center [486, 126] width 76 height 21
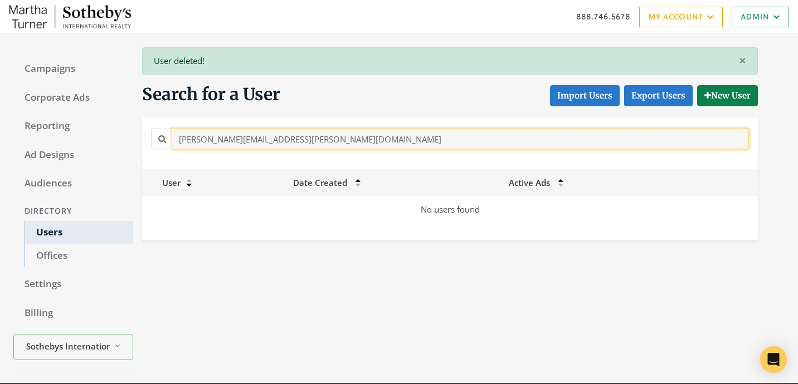
click at [365, 144] on input "[PERSON_NAME][EMAIL_ADDRESS][PERSON_NAME][DOMAIN_NAME]" at bounding box center [460, 139] width 576 height 21
paste input "[PERSON_NAME].[PERSON_NAME]"
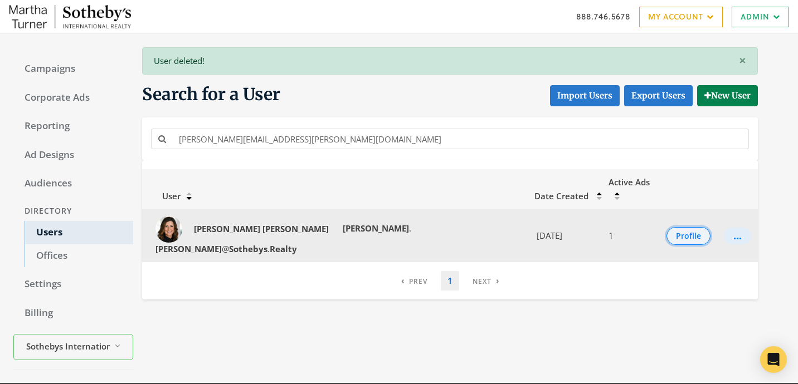
click at [684, 227] on button "Profile" at bounding box center [688, 236] width 44 height 18
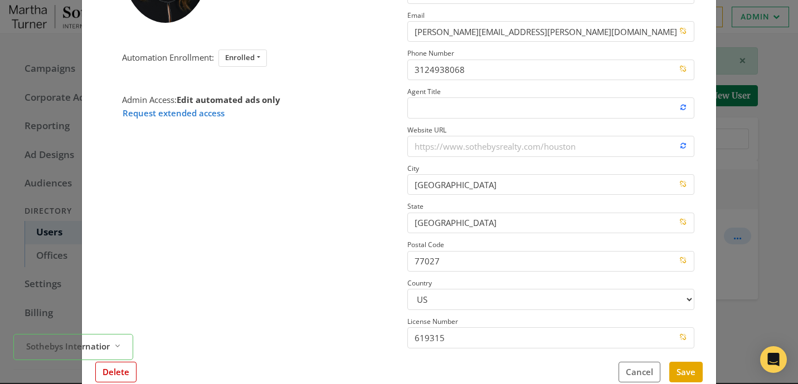
scroll to position [151, 0]
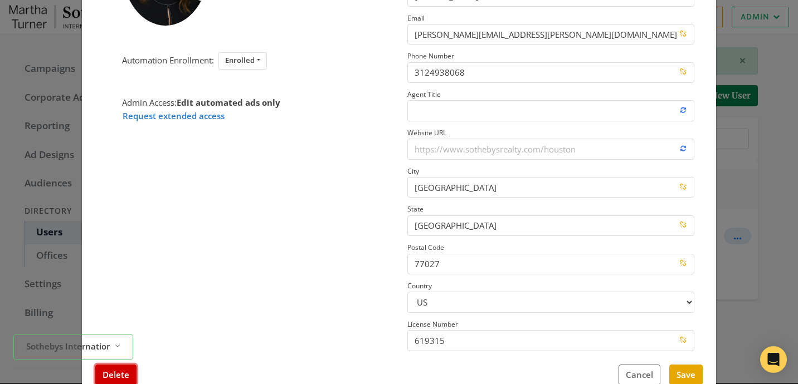
click at [118, 379] on button "Delete" at bounding box center [115, 375] width 41 height 21
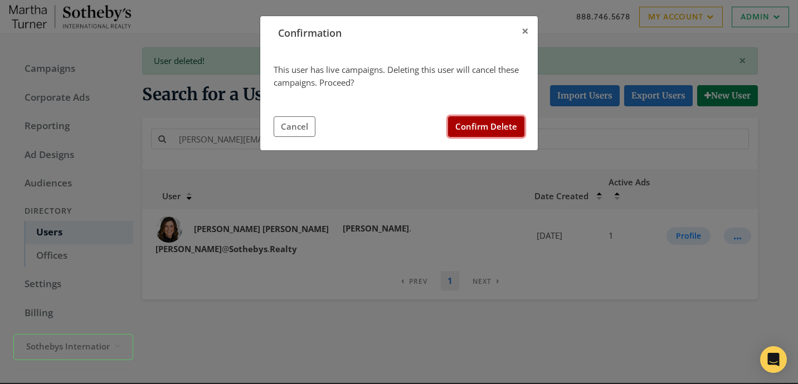
click at [476, 121] on button "Confirm Delete" at bounding box center [486, 126] width 76 height 21
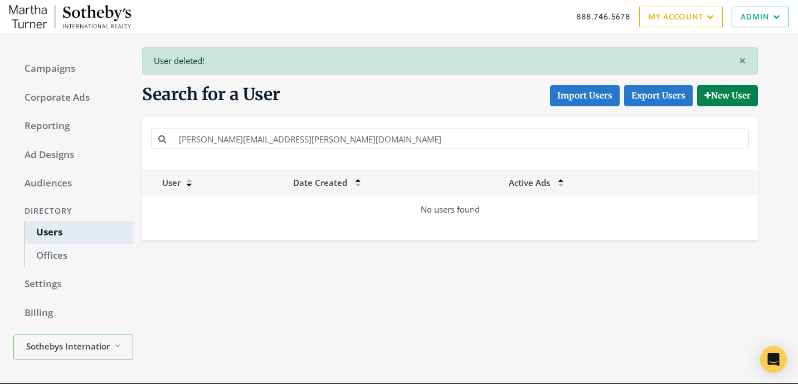
click at [321, 124] on div "[PERSON_NAME][EMAIL_ADDRESS][PERSON_NAME][DOMAIN_NAME]" at bounding box center [449, 139] width 615 height 43
click at [321, 127] on div "[PERSON_NAME][EMAIL_ADDRESS][PERSON_NAME][DOMAIN_NAME]" at bounding box center [449, 138] width 603 height 25
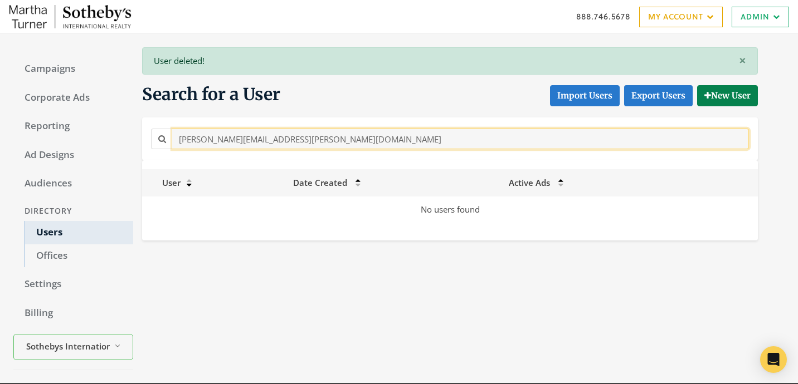
click at [317, 141] on input "[PERSON_NAME][EMAIL_ADDRESS][PERSON_NAME][DOMAIN_NAME]" at bounding box center [460, 139] width 576 height 21
paste input "Pine"
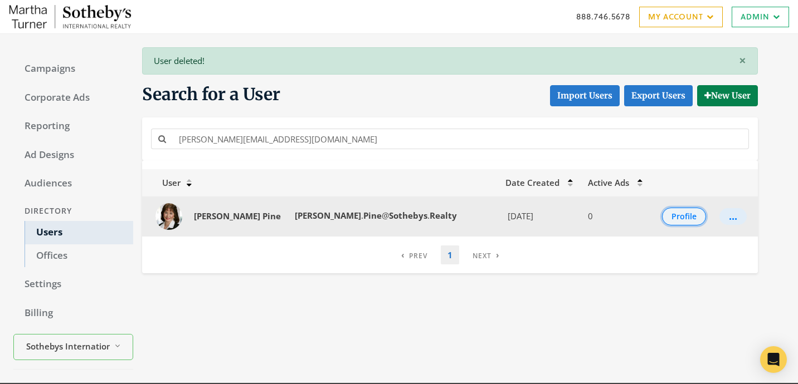
click at [662, 213] on button "Profile" at bounding box center [684, 217] width 44 height 18
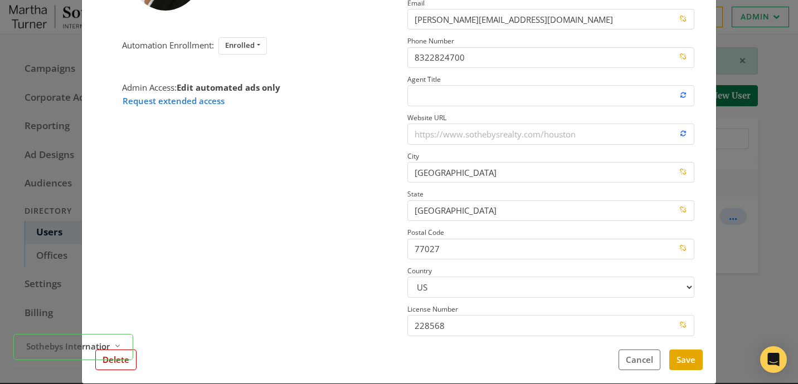
scroll to position [158, 0]
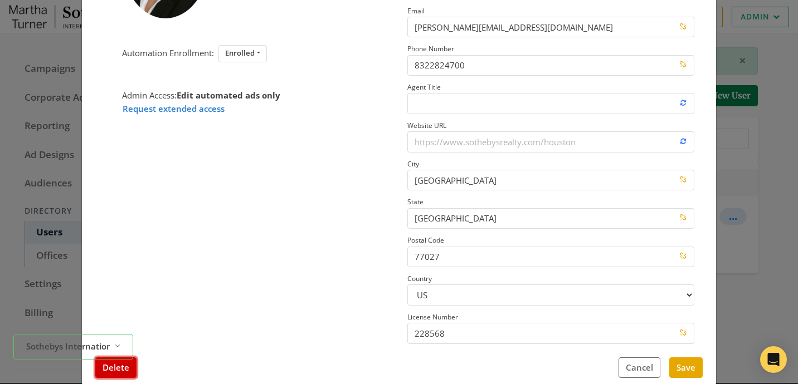
click at [126, 369] on button "Delete" at bounding box center [115, 368] width 41 height 21
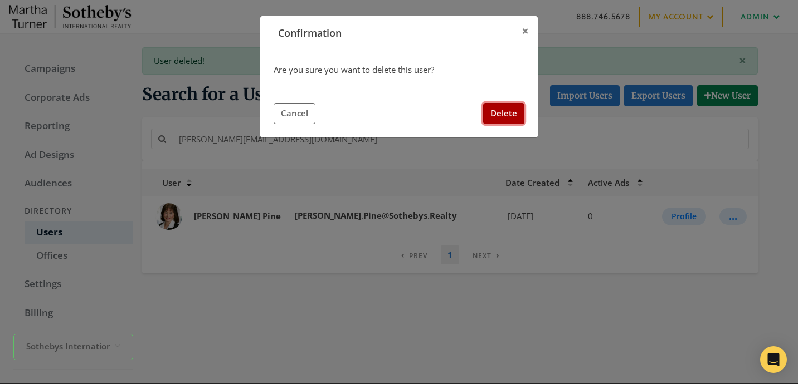
click at [518, 110] on button "Delete" at bounding box center [503, 113] width 41 height 21
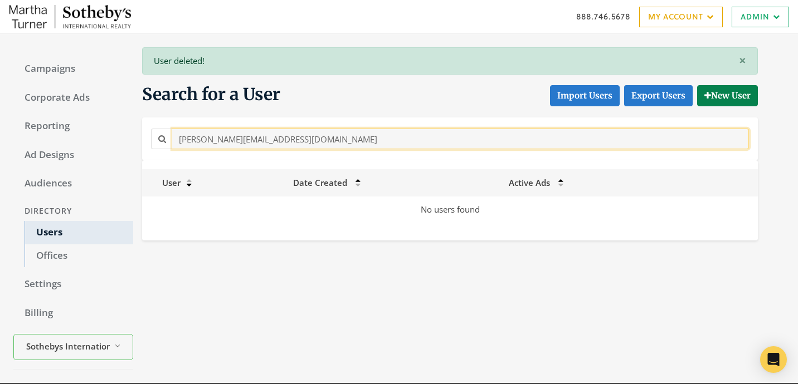
click at [345, 140] on input "[PERSON_NAME][EMAIL_ADDRESS][DOMAIN_NAME]" at bounding box center [460, 139] width 576 height 21
paste input "[PERSON_NAME][EMAIL_ADDRESS][DOMAIN_NAME]"
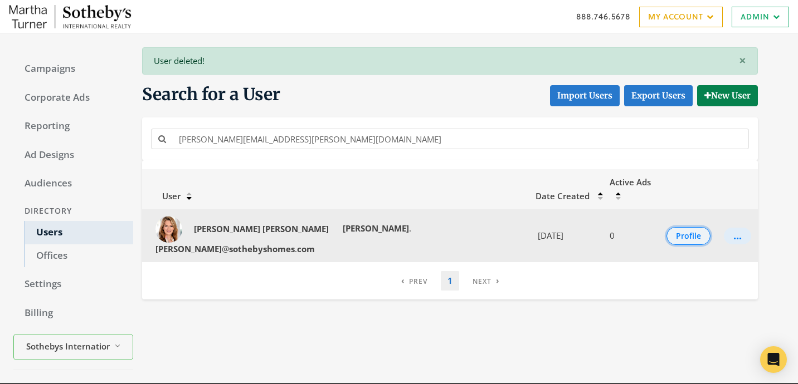
click at [696, 227] on button "Profile" at bounding box center [688, 236] width 44 height 18
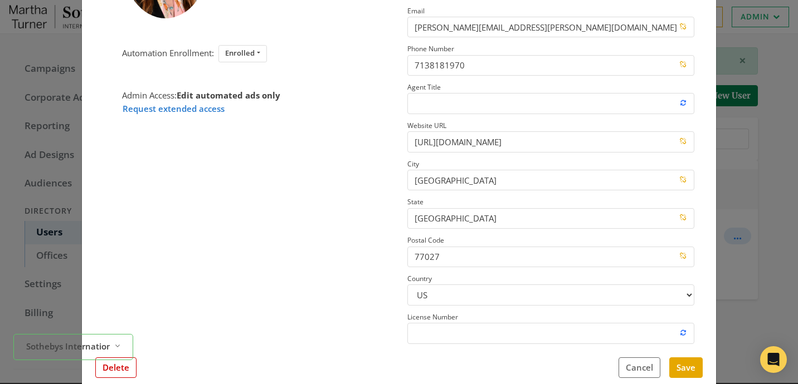
scroll to position [159, 0]
click at [127, 371] on button "Delete" at bounding box center [115, 366] width 41 height 21
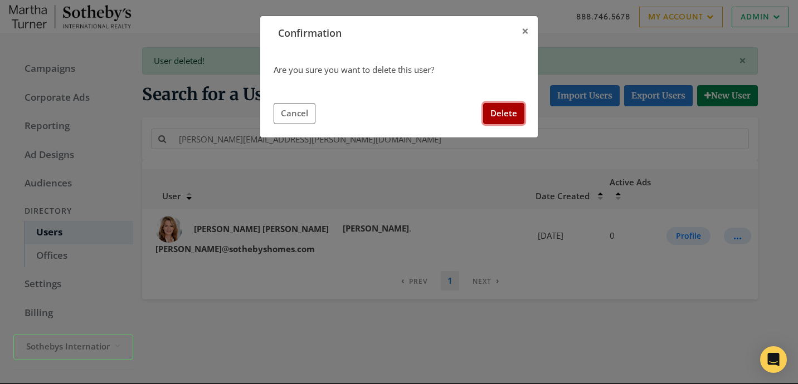
click at [503, 109] on button "Delete" at bounding box center [503, 113] width 41 height 21
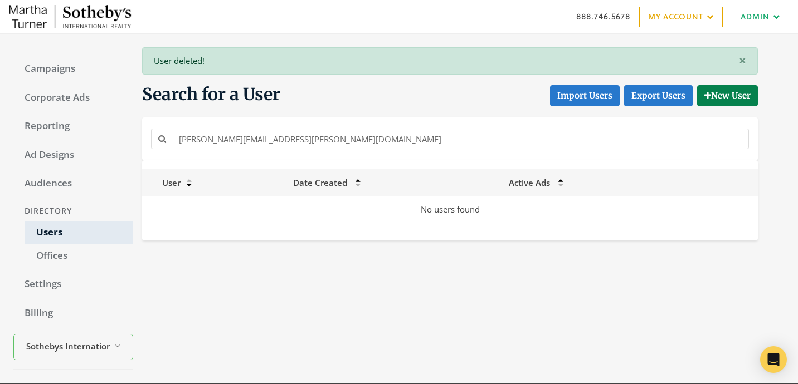
click at [263, 155] on div "[PERSON_NAME][EMAIL_ADDRESS][PERSON_NAME][DOMAIN_NAME]" at bounding box center [449, 139] width 615 height 43
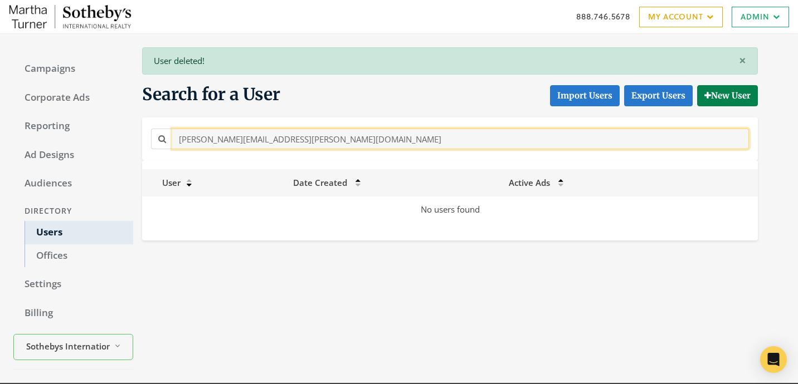
click at [263, 144] on input "[PERSON_NAME][EMAIL_ADDRESS][PERSON_NAME][DOMAIN_NAME]" at bounding box center [460, 139] width 576 height 21
paste input "[EMAIL_ADDRESS][DOMAIN_NAME]"
click at [315, 145] on input "[PERSON_NAME][EMAIL_ADDRESS][DOMAIN_NAME]" at bounding box center [460, 139] width 576 height 21
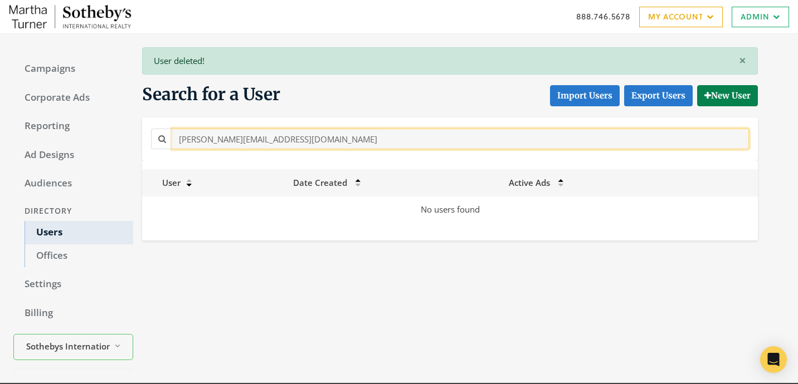
click at [315, 145] on input "[PERSON_NAME][EMAIL_ADDRESS][DOMAIN_NAME]" at bounding box center [460, 139] width 576 height 21
paste input "[PERSON_NAME]"
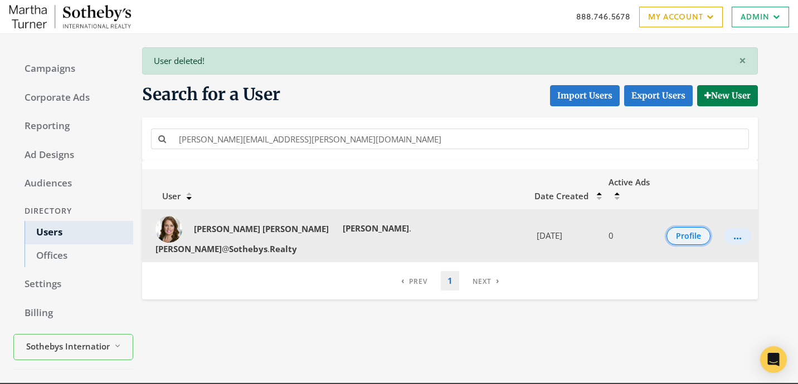
click at [686, 227] on button "Profile" at bounding box center [688, 236] width 44 height 18
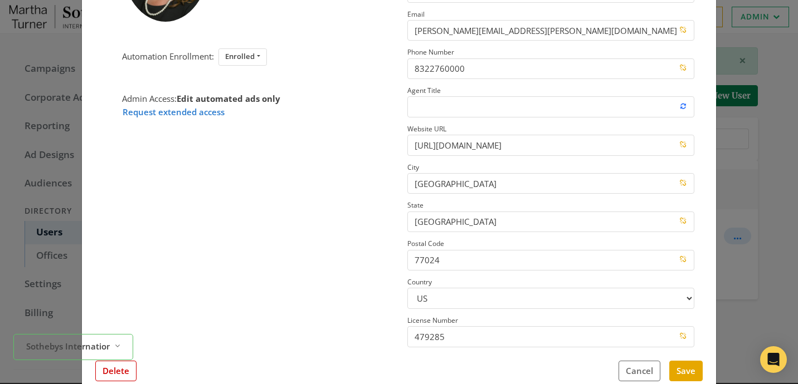
scroll to position [152, 0]
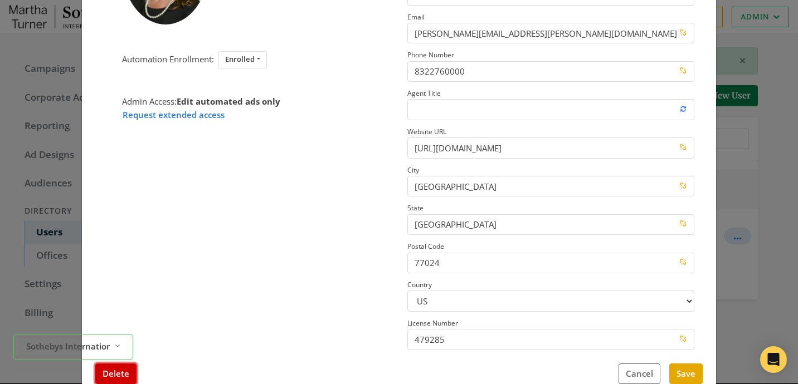
click at [107, 370] on button "Delete" at bounding box center [115, 374] width 41 height 21
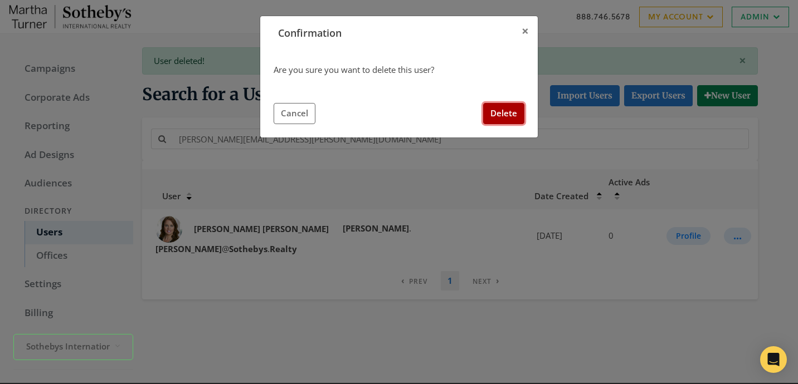
click at [510, 114] on button "Delete" at bounding box center [503, 113] width 41 height 21
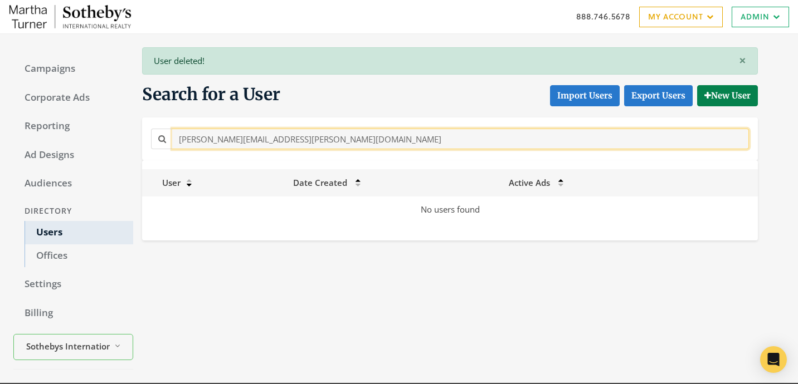
click at [325, 144] on input "[PERSON_NAME][EMAIL_ADDRESS][PERSON_NAME][DOMAIN_NAME]" at bounding box center [460, 139] width 576 height 21
paste input "[PERSON_NAME].[PERSON_NAME]@sothebys.r"
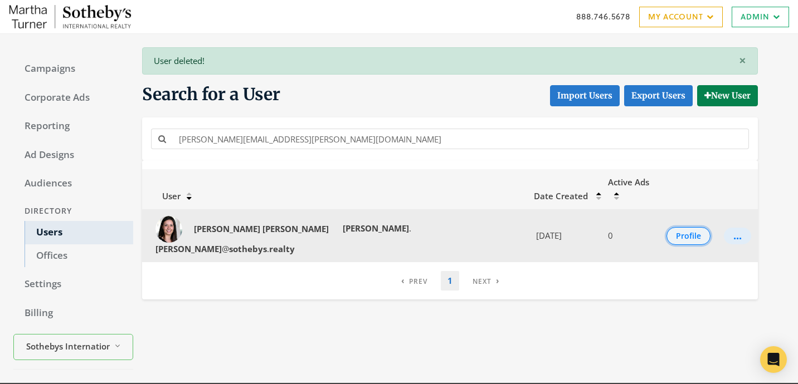
click at [667, 227] on button "Profile" at bounding box center [688, 236] width 44 height 18
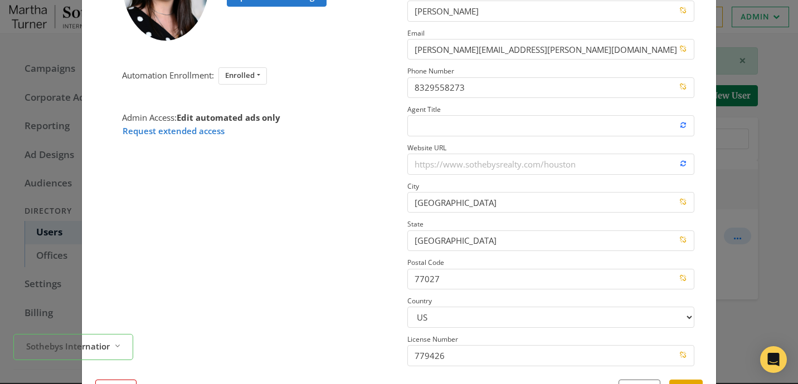
scroll to position [166, 0]
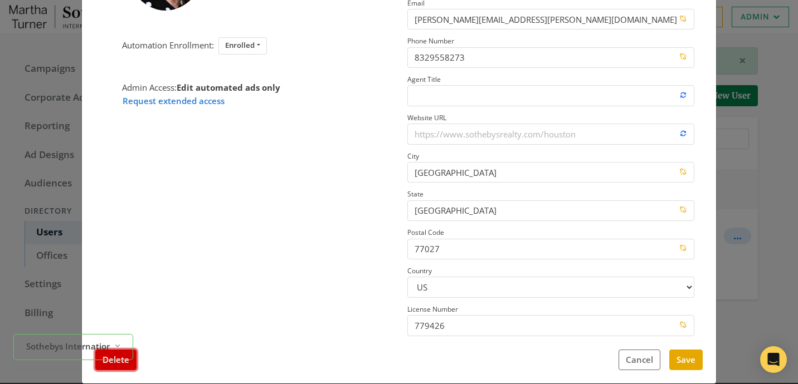
click at [126, 367] on button "Delete" at bounding box center [115, 360] width 41 height 21
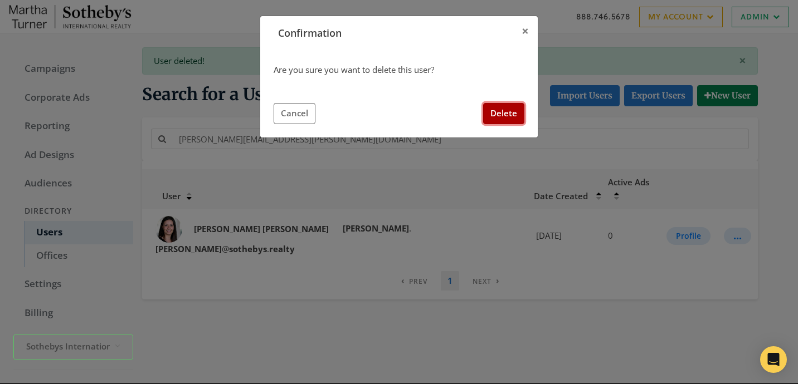
click at [520, 113] on button "Delete" at bounding box center [503, 113] width 41 height 21
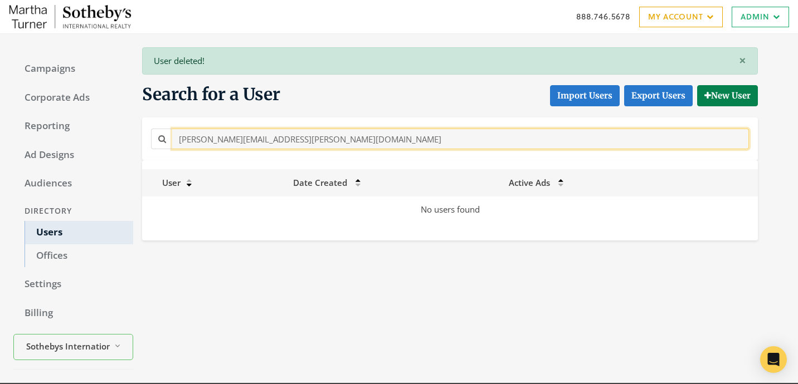
click at [302, 135] on input "[PERSON_NAME][EMAIL_ADDRESS][PERSON_NAME][DOMAIN_NAME]" at bounding box center [460, 139] width 576 height 21
paste input "[PERSON_NAME][EMAIL_ADDRESS][PERSON_NAME][DOMAIN_NAME]"
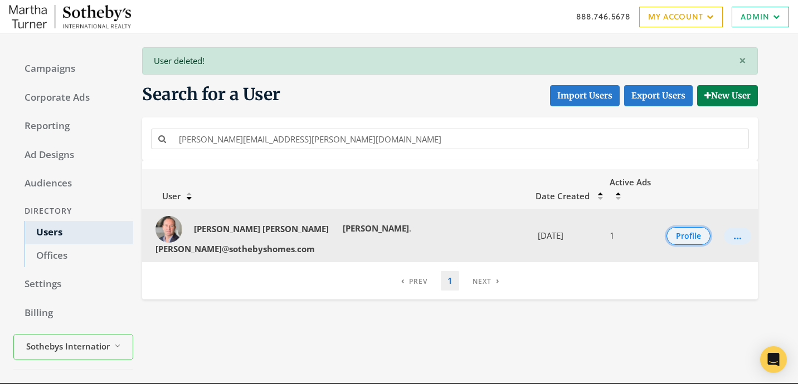
click at [667, 227] on button "Profile" at bounding box center [688, 236] width 44 height 18
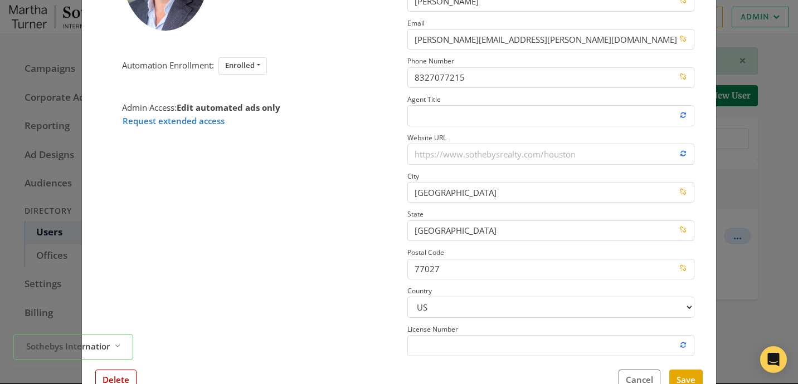
scroll to position [159, 0]
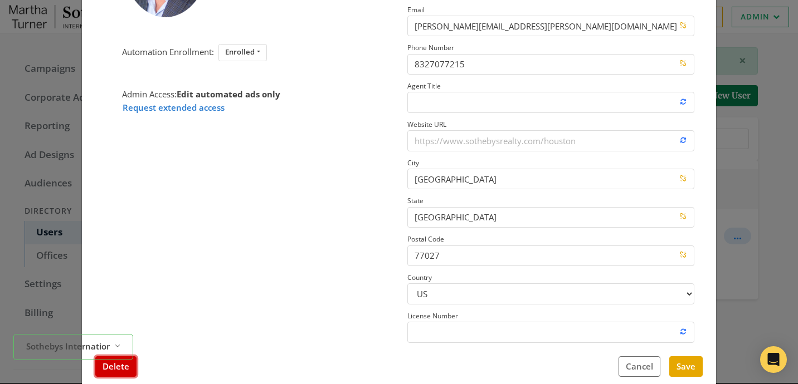
click at [130, 365] on button "Delete" at bounding box center [115, 366] width 41 height 21
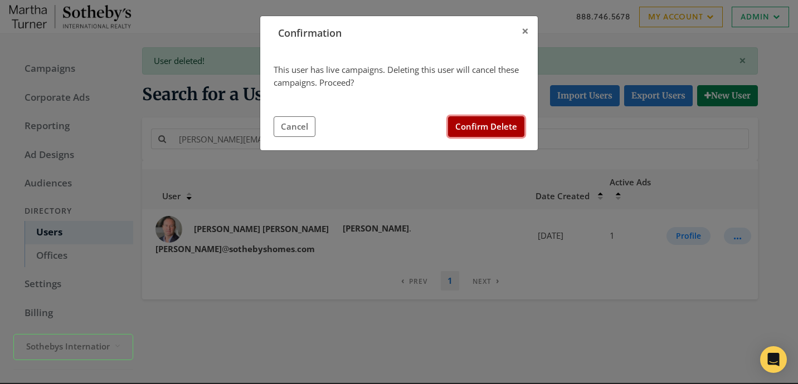
click at [482, 127] on button "Confirm Delete" at bounding box center [486, 126] width 76 height 21
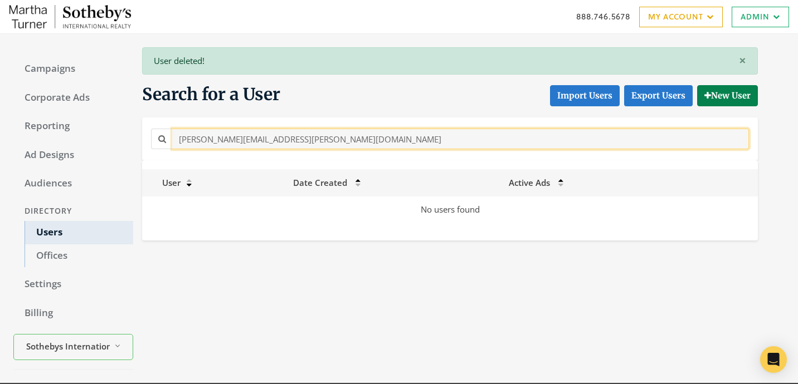
click at [272, 148] on input "[PERSON_NAME][EMAIL_ADDRESS][PERSON_NAME][DOMAIN_NAME]" at bounding box center [460, 139] width 576 height 21
paste input "[PERSON_NAME][EMAIL_ADDRESS][DOMAIN_NAME]"
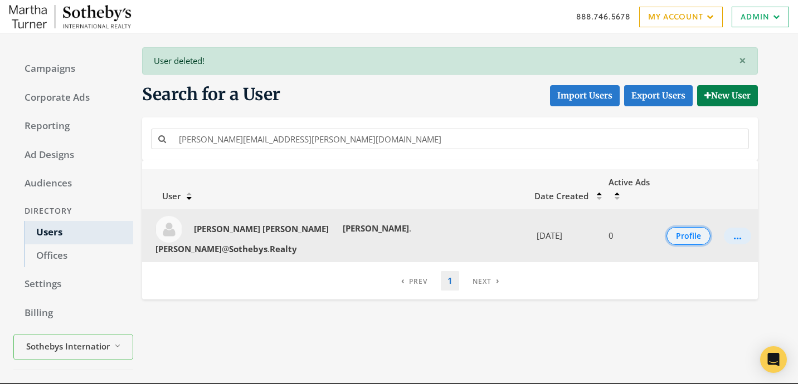
click at [680, 227] on button "Profile" at bounding box center [688, 236] width 44 height 18
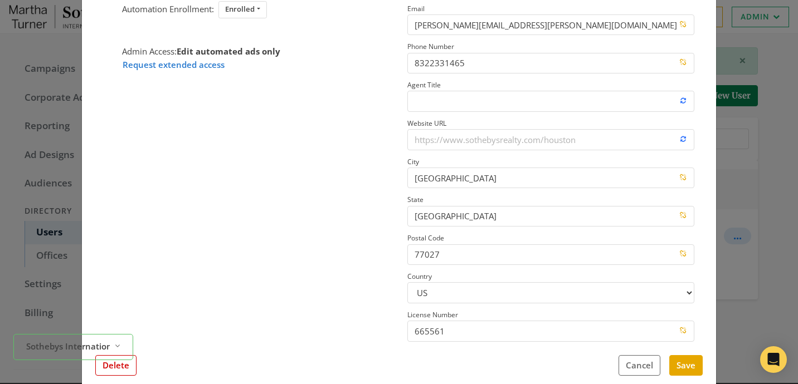
scroll to position [158, 0]
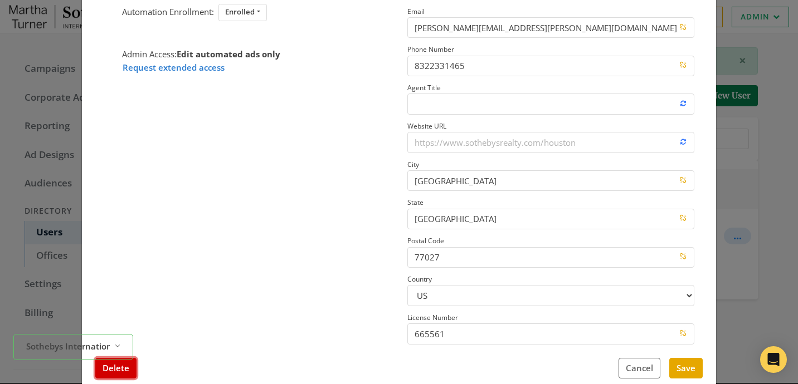
click at [125, 373] on button "Delete" at bounding box center [115, 368] width 41 height 21
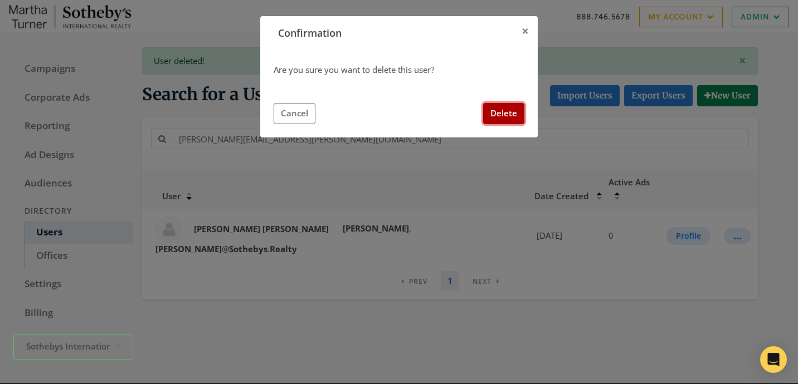
click at [519, 113] on button "Delete" at bounding box center [503, 113] width 41 height 21
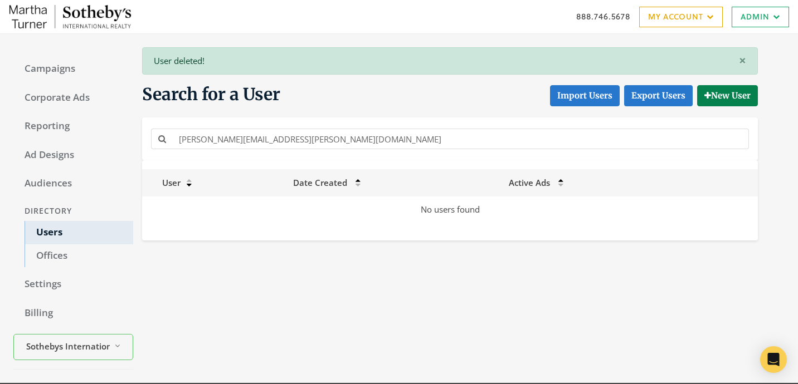
click at [365, 151] on div "[PERSON_NAME][EMAIL_ADDRESS][PERSON_NAME][DOMAIN_NAME]" at bounding box center [449, 138] width 603 height 25
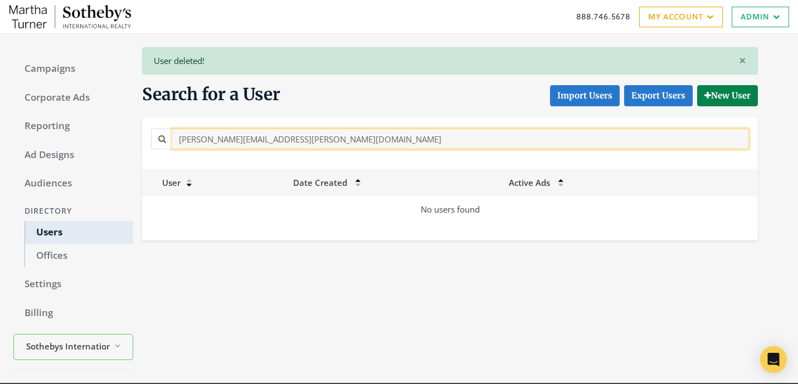
click at [313, 143] on input "[PERSON_NAME][EMAIL_ADDRESS][PERSON_NAME][DOMAIN_NAME]" at bounding box center [460, 139] width 576 height 21
paste input "jack.swonson"
click at [338, 145] on input "[EMAIL_ADDRESS][DOMAIN_NAME]" at bounding box center [460, 139] width 576 height 21
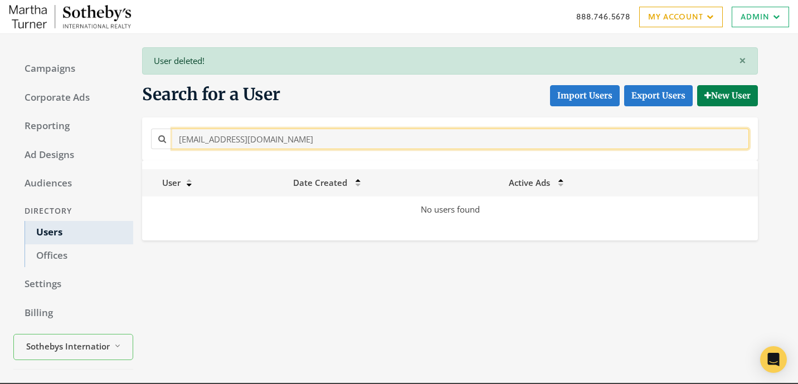
click at [338, 145] on input "[EMAIL_ADDRESS][DOMAIN_NAME]" at bounding box center [460, 139] width 576 height 21
paste input "onathan.[PERSON_NAME]@sothebys.r"
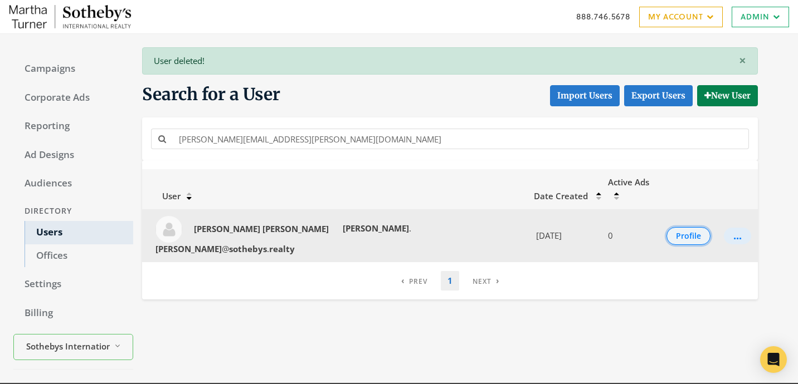
click at [684, 227] on button "Profile" at bounding box center [688, 236] width 44 height 18
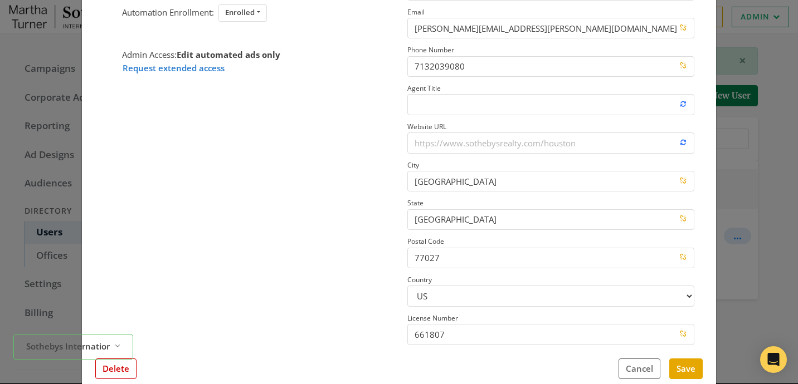
scroll to position [159, 0]
click at [120, 370] on button "Delete" at bounding box center [115, 366] width 41 height 21
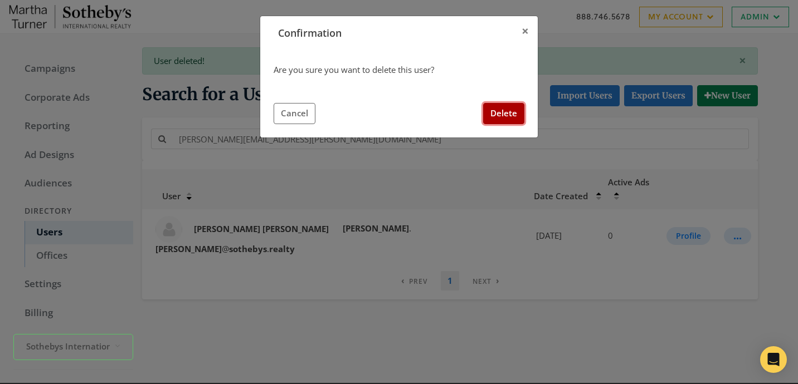
click at [516, 119] on button "Delete" at bounding box center [503, 113] width 41 height 21
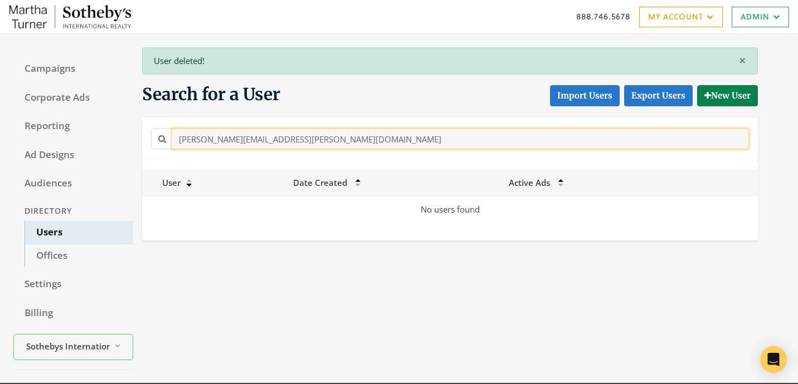
click at [320, 137] on input "[PERSON_NAME][EMAIL_ADDRESS][PERSON_NAME][DOMAIN_NAME]" at bounding box center [460, 139] width 576 height 21
paste input "[PERSON_NAME]@Sothebys.R"
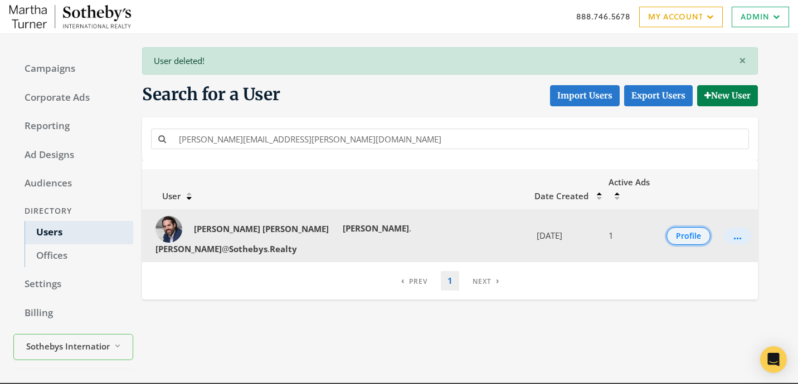
click at [691, 227] on button "Profile" at bounding box center [688, 236] width 44 height 18
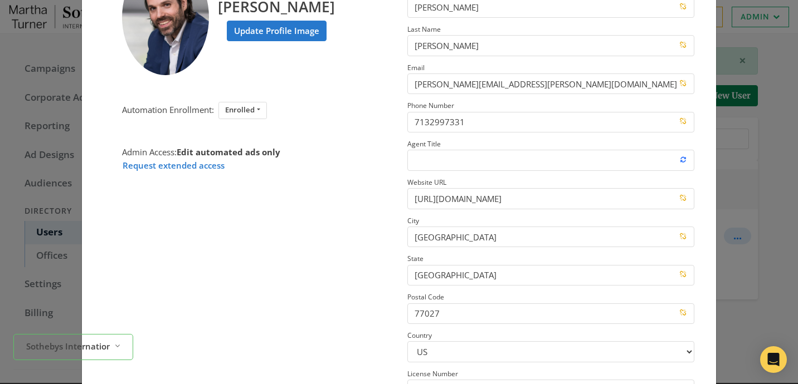
scroll to position [157, 0]
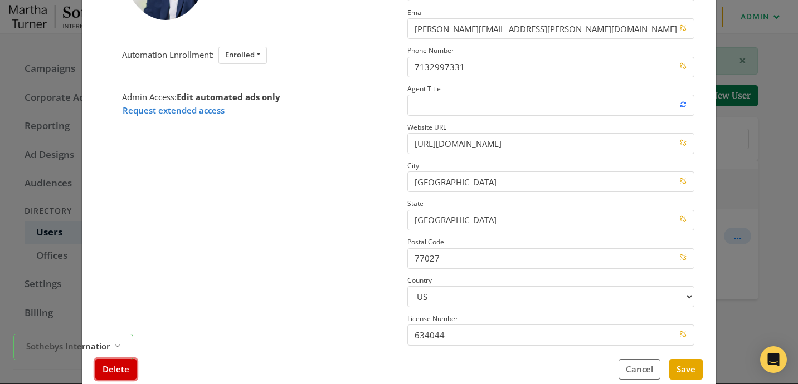
click at [123, 375] on button "Delete" at bounding box center [115, 369] width 41 height 21
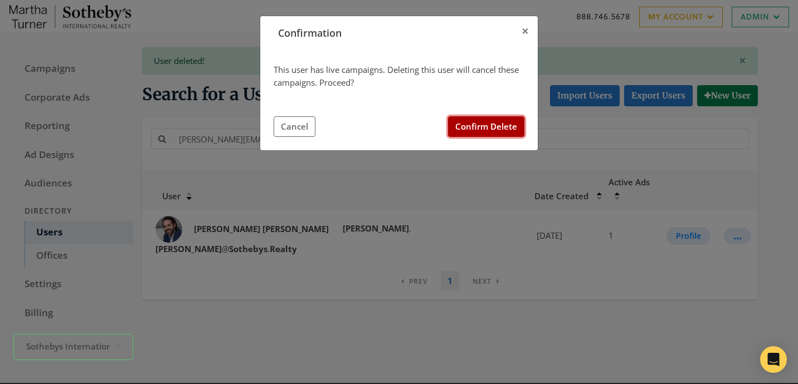
click at [472, 131] on button "Confirm Delete" at bounding box center [486, 126] width 76 height 21
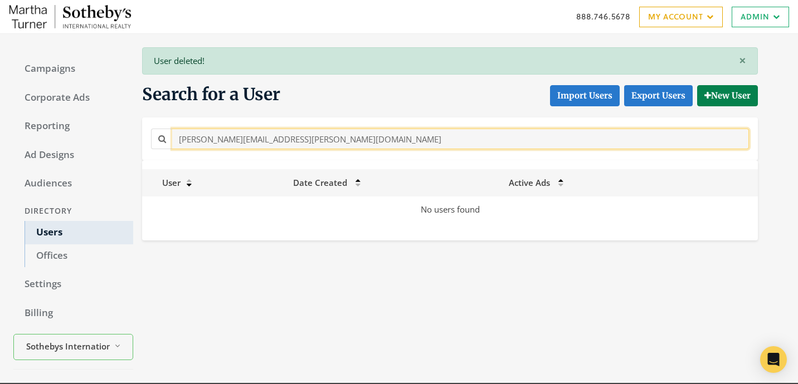
click at [299, 140] on input "[PERSON_NAME][EMAIL_ADDRESS][PERSON_NAME][DOMAIN_NAME]" at bounding box center [460, 139] width 576 height 21
paste input "ey.[PERSON_NAME]"
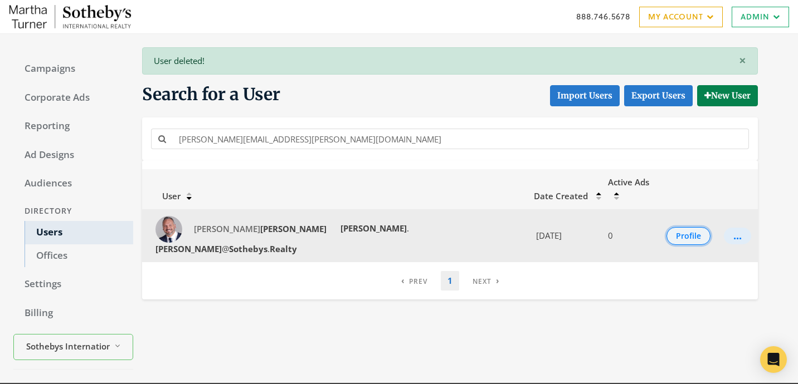
click at [666, 227] on button "Profile" at bounding box center [688, 236] width 44 height 18
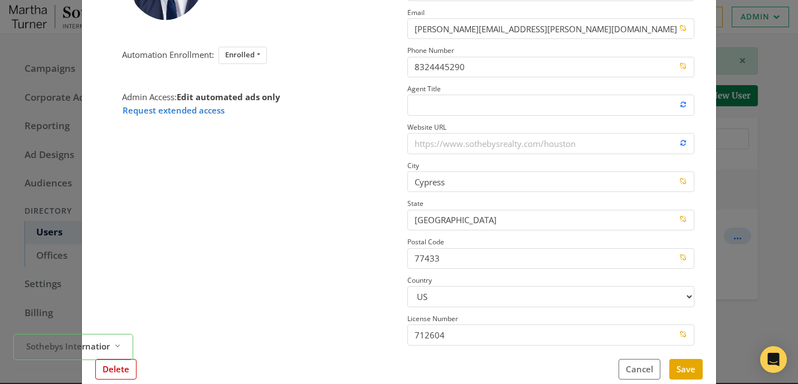
scroll to position [158, 0]
click at [128, 372] on button "Delete" at bounding box center [115, 368] width 41 height 21
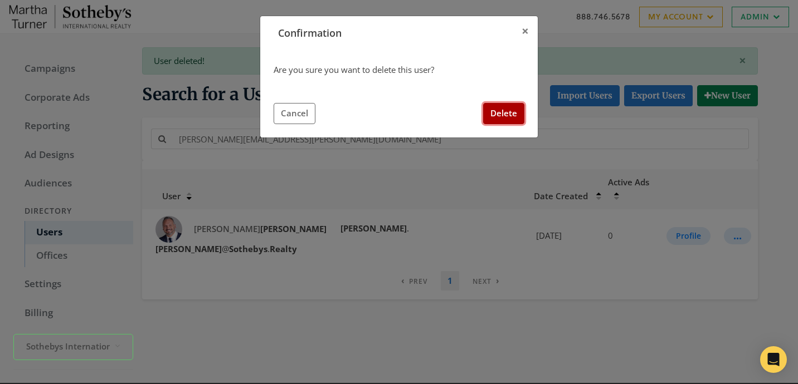
click at [511, 113] on button "Delete" at bounding box center [503, 113] width 41 height 21
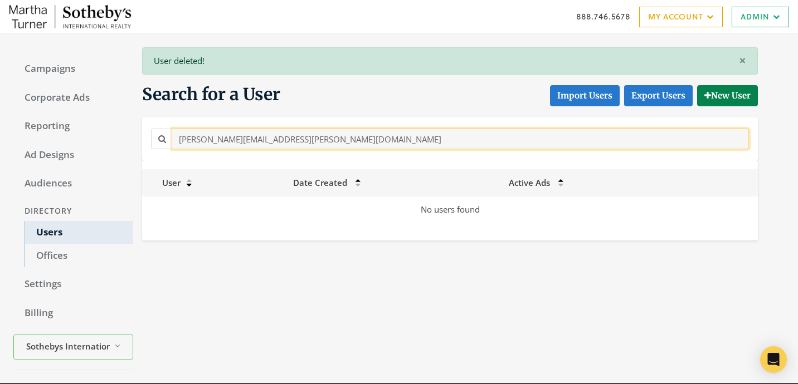
click at [351, 133] on input "[PERSON_NAME][EMAIL_ADDRESS][PERSON_NAME][DOMAIN_NAME]" at bounding box center [460, 139] width 576 height 21
paste input "seph.palatka@sothebys.r"
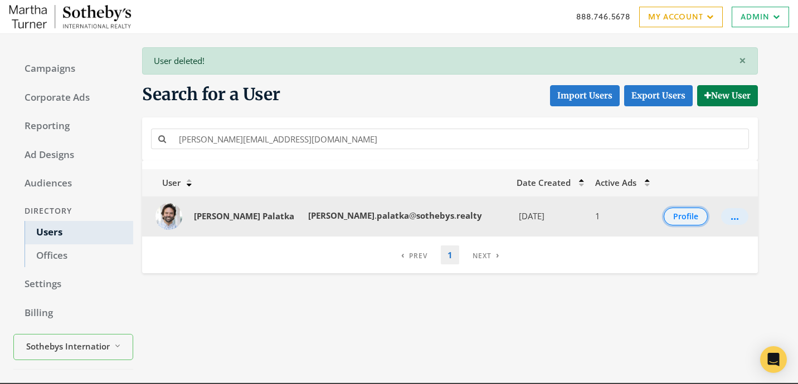
click at [670, 214] on button "Profile" at bounding box center [685, 217] width 44 height 18
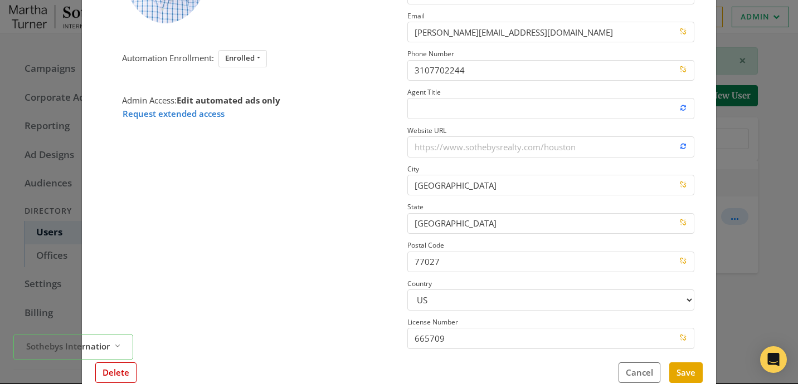
scroll to position [154, 0]
click at [130, 370] on button "Delete" at bounding box center [115, 372] width 41 height 21
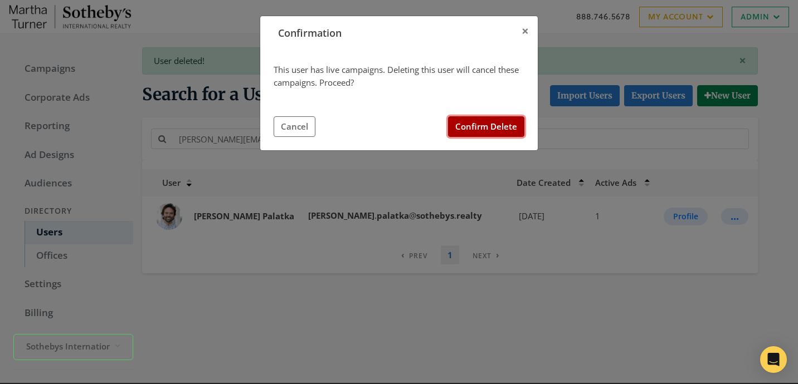
click at [496, 126] on button "Confirm Delete" at bounding box center [486, 126] width 76 height 21
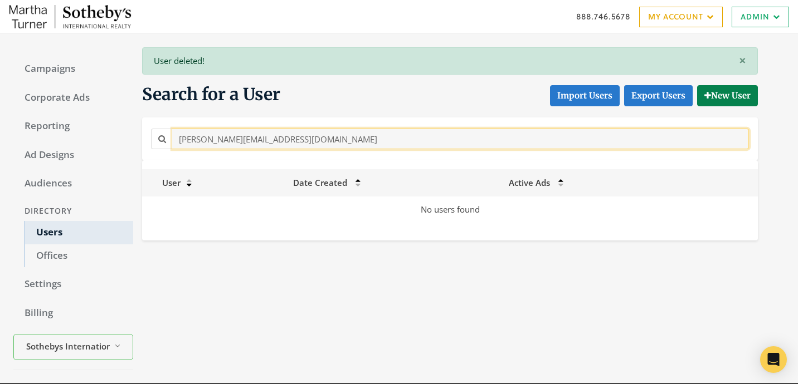
click at [277, 139] on input "[PERSON_NAME][EMAIL_ADDRESS][DOMAIN_NAME]" at bounding box center [460, 139] width 576 height 21
paste input "[PERSON_NAME].[PERSON_NAME]@Sothebys.R"
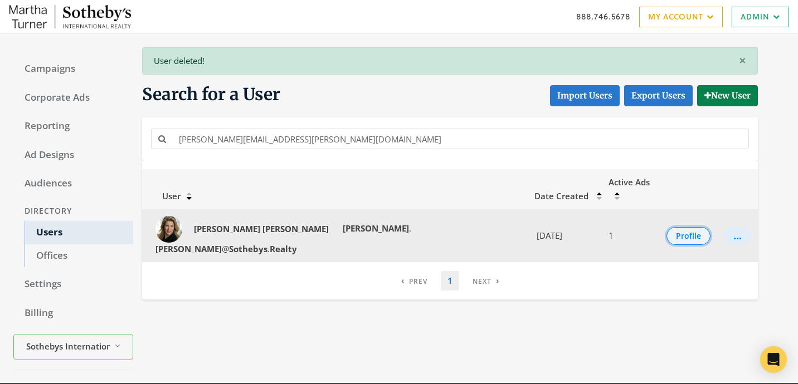
click at [678, 227] on button "Profile" at bounding box center [688, 236] width 44 height 18
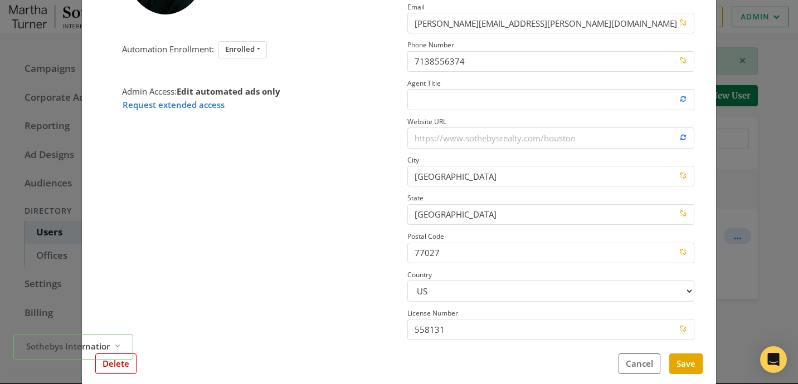
scroll to position [149, 0]
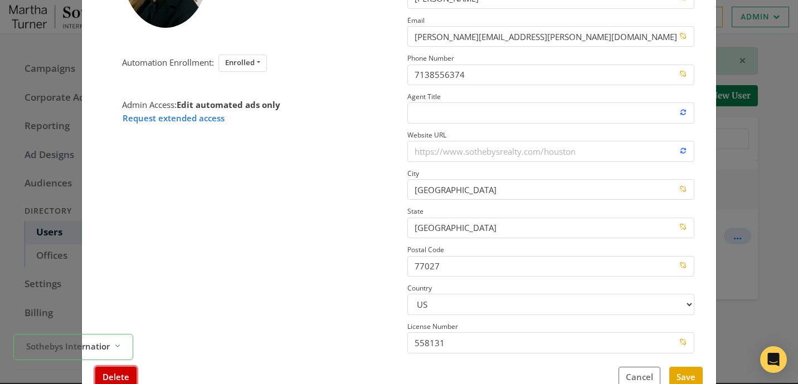
click at [130, 372] on button "Delete" at bounding box center [115, 377] width 41 height 21
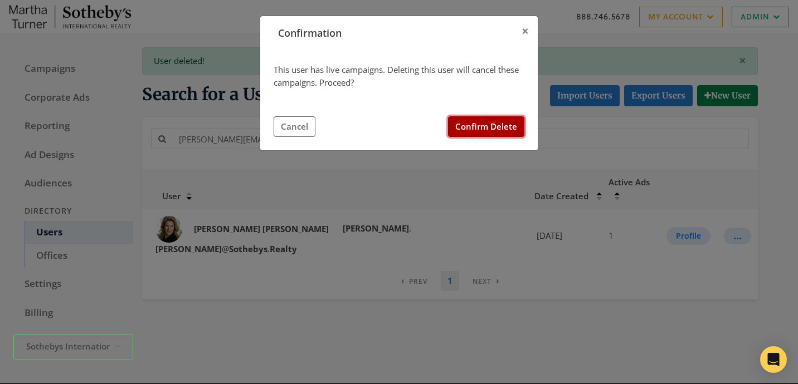
click at [510, 133] on button "Confirm Delete" at bounding box center [486, 126] width 76 height 21
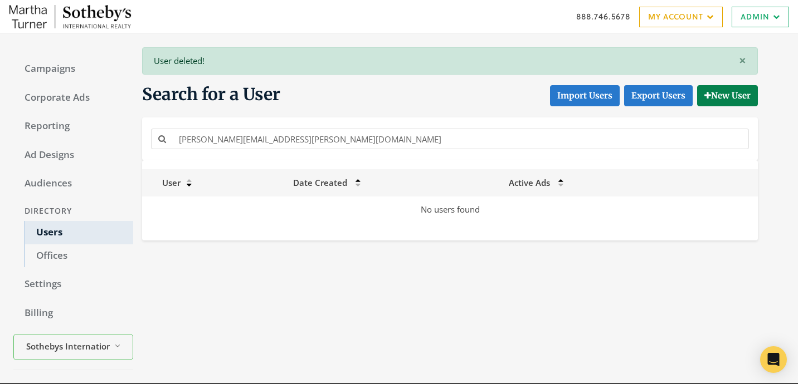
click at [317, 153] on div "[PERSON_NAME][EMAIL_ADDRESS][PERSON_NAME][DOMAIN_NAME]" at bounding box center [449, 139] width 615 height 43
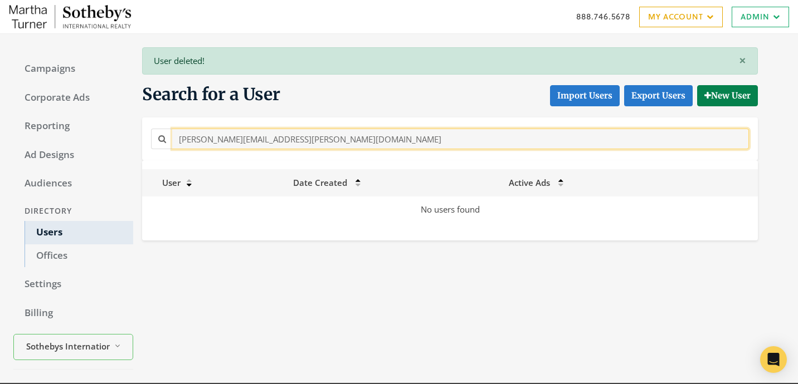
click at [317, 140] on input "[PERSON_NAME][EMAIL_ADDRESS][PERSON_NAME][DOMAIN_NAME]" at bounding box center [460, 139] width 576 height 21
paste input "[PERSON_NAME][EMAIL_ADDRESS][DOMAIN_NAME]"
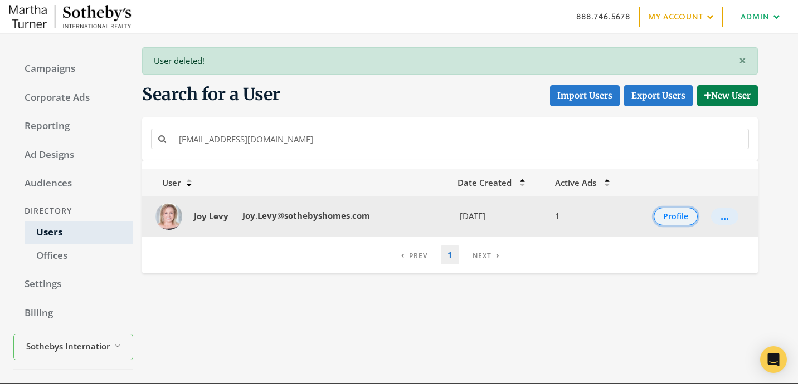
click at [676, 221] on button "Profile" at bounding box center [675, 217] width 44 height 18
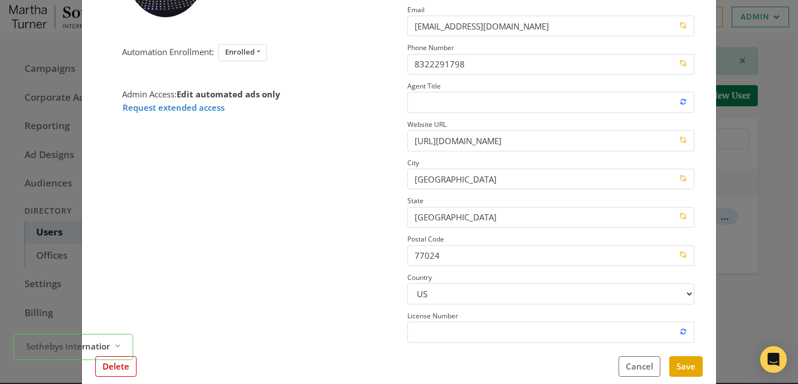
scroll to position [155, 0]
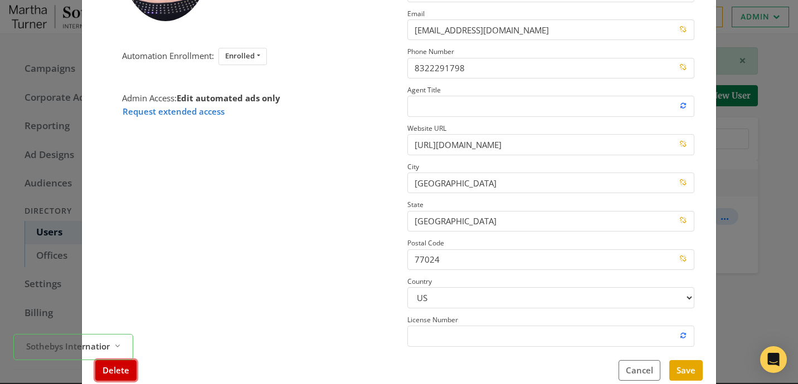
click at [116, 371] on button "Delete" at bounding box center [115, 370] width 41 height 21
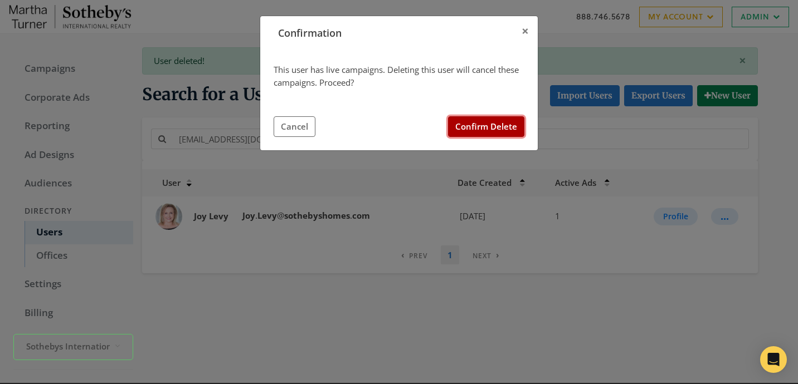
click at [475, 130] on button "Confirm Delete" at bounding box center [486, 126] width 76 height 21
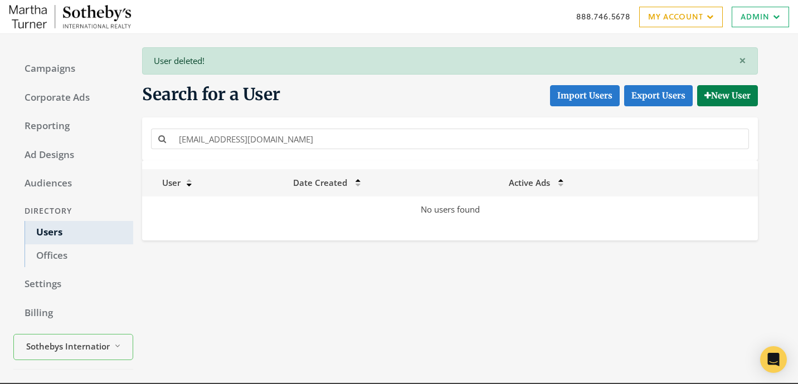
click at [282, 126] on div "[EMAIL_ADDRESS][DOMAIN_NAME]" at bounding box center [449, 138] width 603 height 25
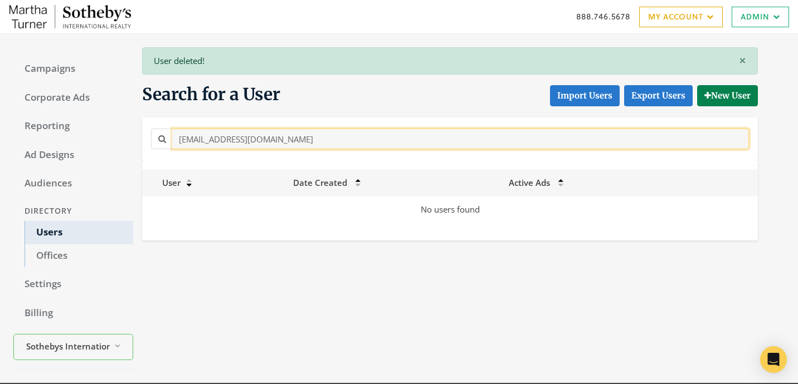
click at [346, 139] on input "[EMAIL_ADDRESS][DOMAIN_NAME]" at bounding box center [460, 139] width 576 height 21
paste input "ude.[PERSON_NAME]"
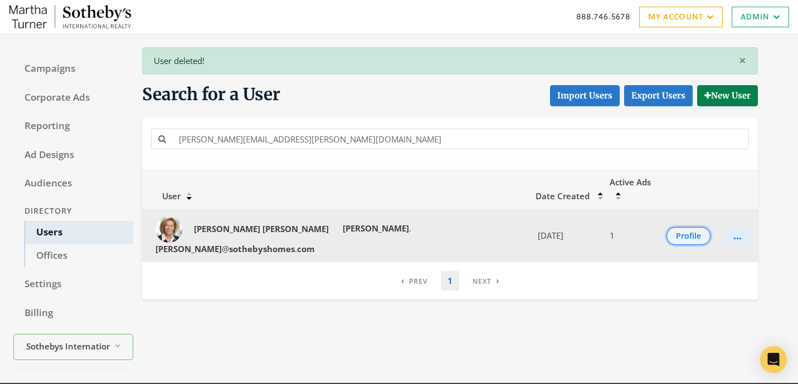
click at [675, 227] on button "Profile" at bounding box center [688, 236] width 44 height 18
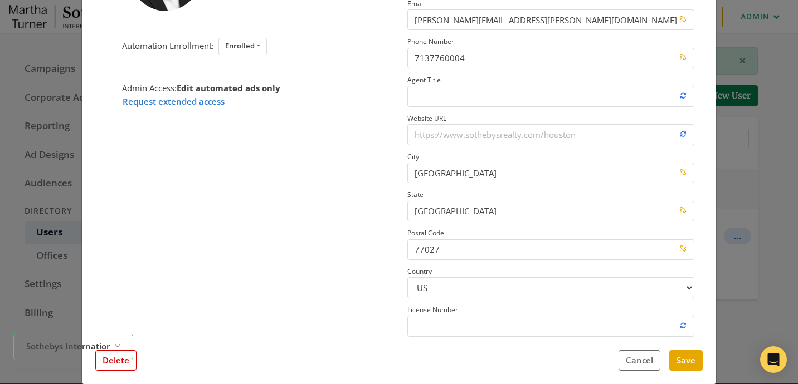
scroll to position [157, 0]
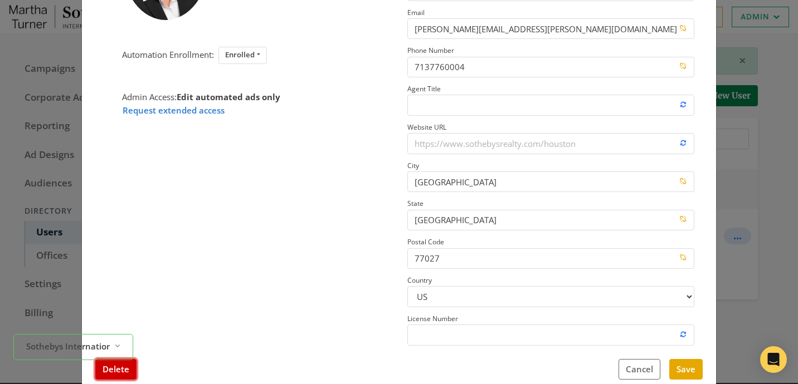
click at [129, 365] on button "Delete" at bounding box center [115, 369] width 41 height 21
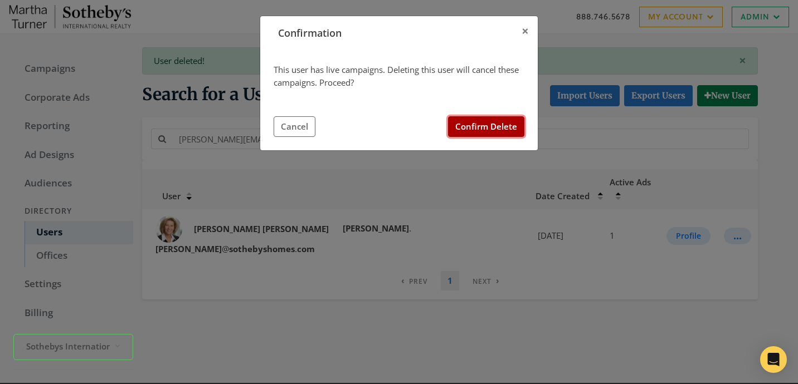
click at [480, 124] on button "Confirm Delete" at bounding box center [486, 126] width 76 height 21
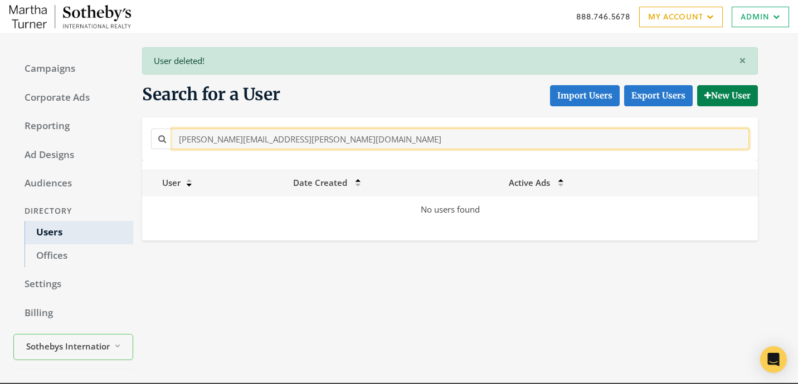
click at [300, 138] on input "[PERSON_NAME][EMAIL_ADDRESS][PERSON_NAME][DOMAIN_NAME]" at bounding box center [460, 139] width 576 height 21
paste input "[PERSON_NAME][EMAIL_ADDRESS][DOMAIN_NAME]"
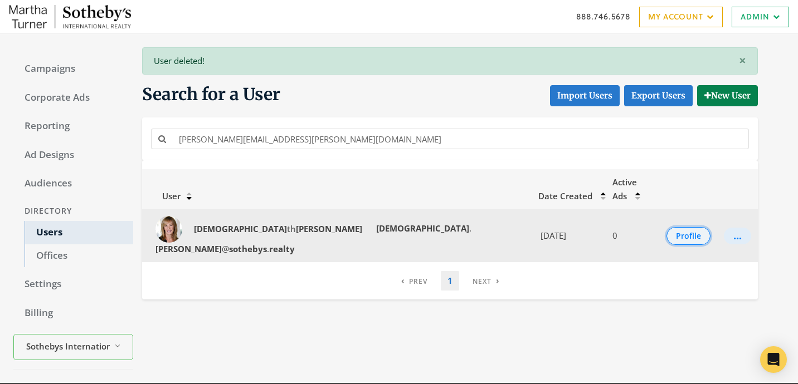
click at [679, 227] on button "Profile" at bounding box center [688, 236] width 44 height 18
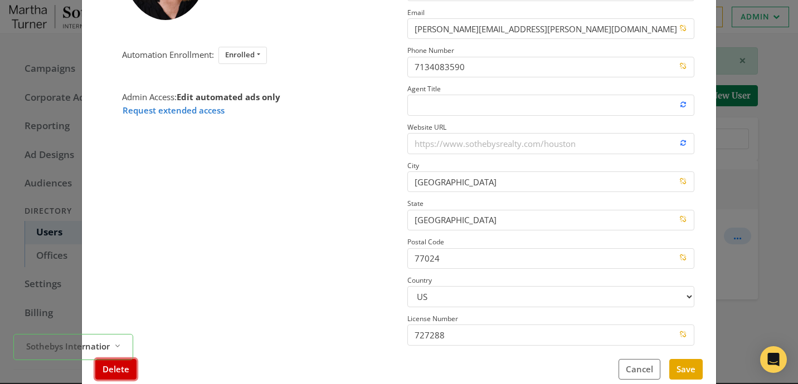
click at [125, 371] on button "Delete" at bounding box center [115, 369] width 41 height 21
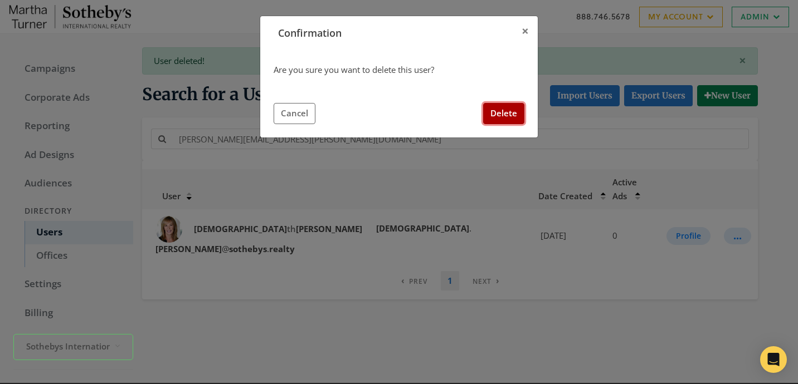
click at [510, 117] on button "Delete" at bounding box center [503, 113] width 41 height 21
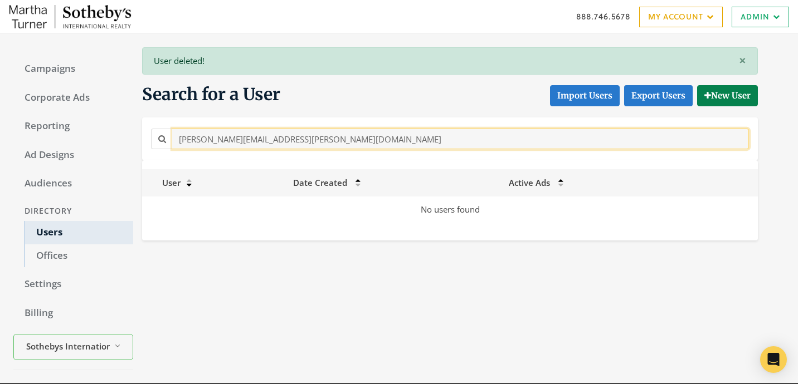
click at [310, 140] on input "[PERSON_NAME][EMAIL_ADDRESS][PERSON_NAME][DOMAIN_NAME]" at bounding box center [460, 139] width 576 height 21
paste input "[EMAIL_ADDRESS][PERSON_NAME][DOMAIN_NAME]"
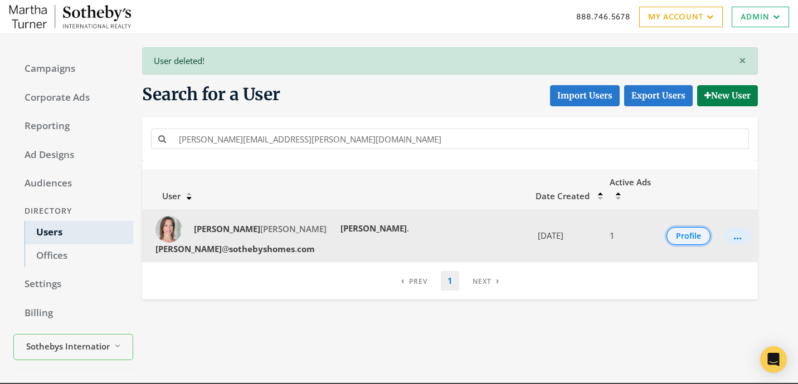
click at [666, 227] on button "Profile" at bounding box center [688, 236] width 44 height 18
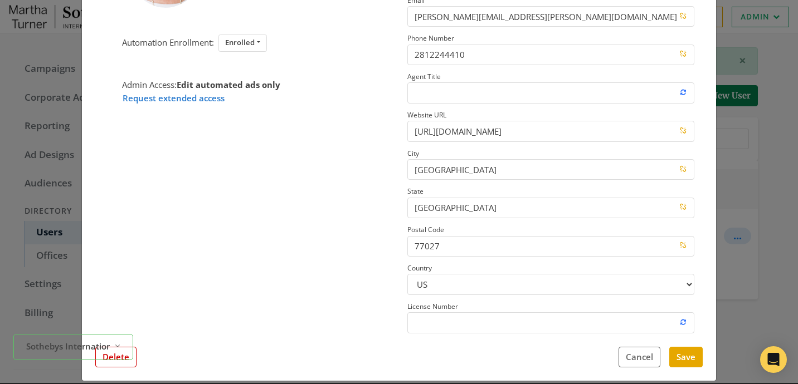
scroll to position [160, 0]
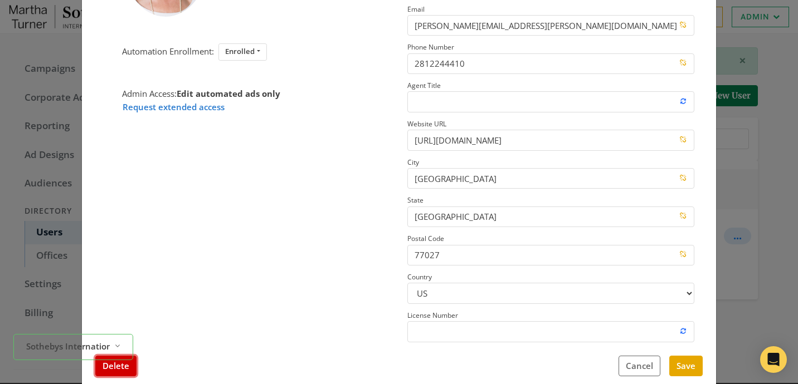
click at [121, 373] on button "Delete" at bounding box center [115, 366] width 41 height 21
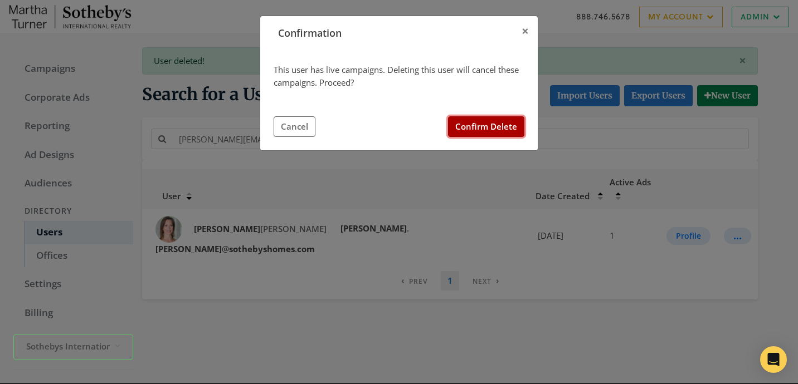
click at [483, 127] on button "Confirm Delete" at bounding box center [486, 126] width 76 height 21
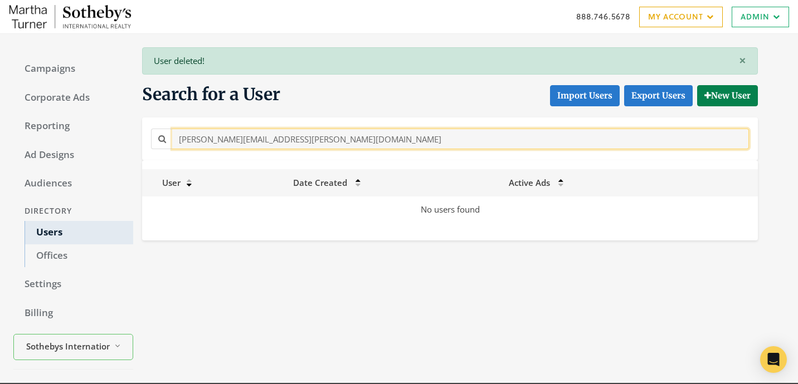
click at [340, 139] on input "[PERSON_NAME][EMAIL_ADDRESS][PERSON_NAME][DOMAIN_NAME]" at bounding box center [460, 139] width 576 height 21
paste input "[PERSON_NAME][EMAIL_ADDRESS][PERSON_NAME][DOMAIN_NAME]"
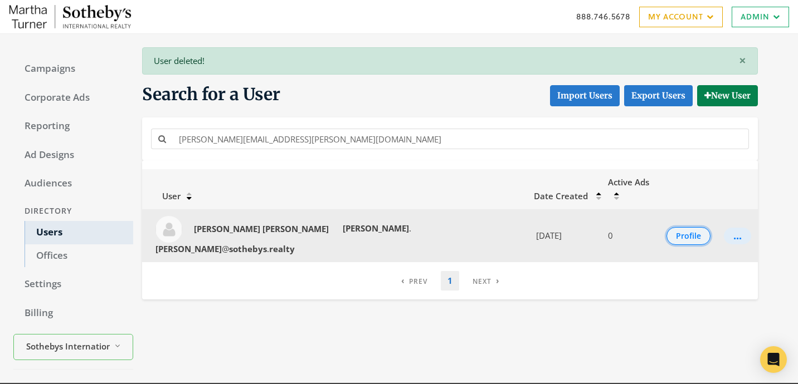
click at [671, 227] on button "Profile" at bounding box center [688, 236] width 44 height 18
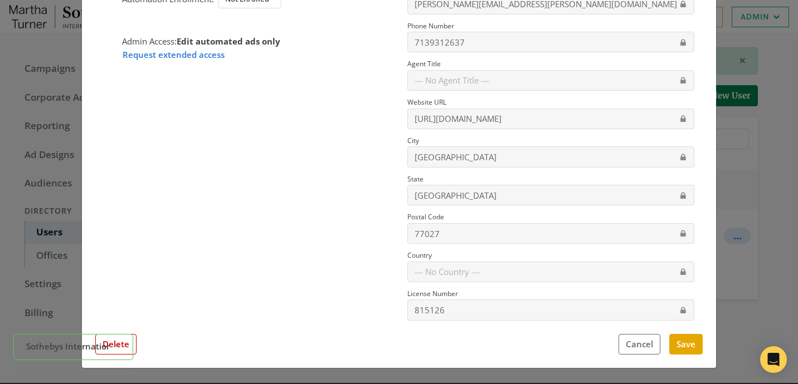
scroll to position [150, 0]
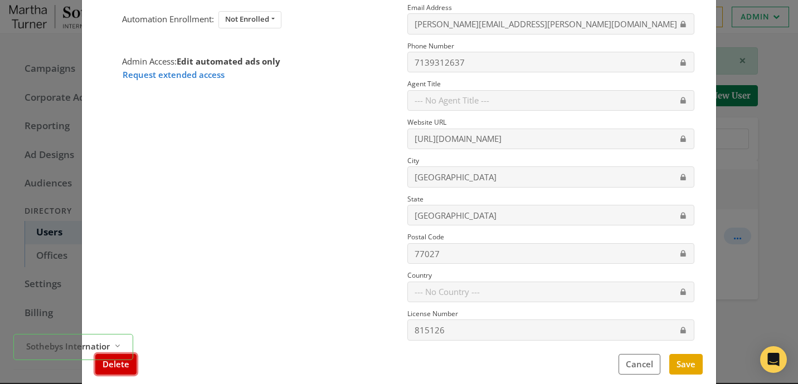
click at [135, 366] on button "Delete" at bounding box center [115, 364] width 41 height 21
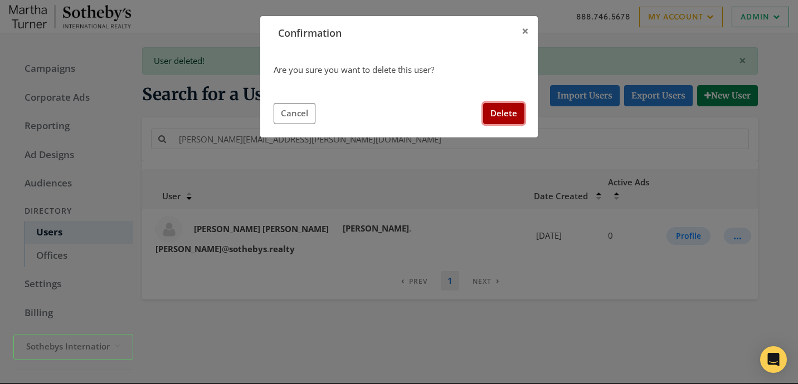
click at [509, 107] on button "Delete" at bounding box center [503, 113] width 41 height 21
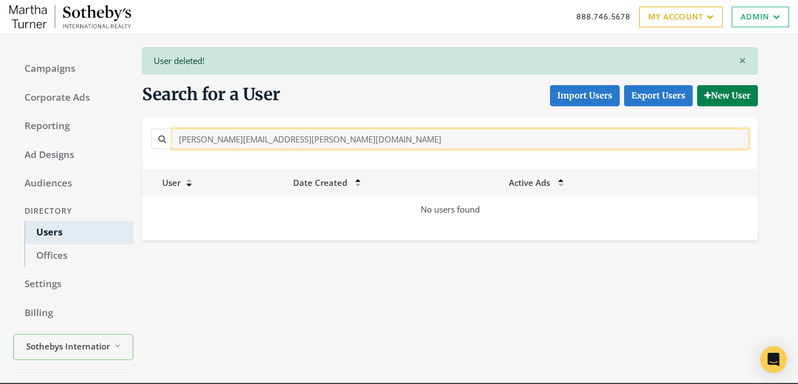
click at [348, 141] on input "[PERSON_NAME][EMAIL_ADDRESS][PERSON_NAME][DOMAIN_NAME]" at bounding box center [460, 139] width 576 height 21
paste input "[PERSON_NAME][EMAIL_ADDRESS][PERSON_NAME][DOMAIN_NAME]"
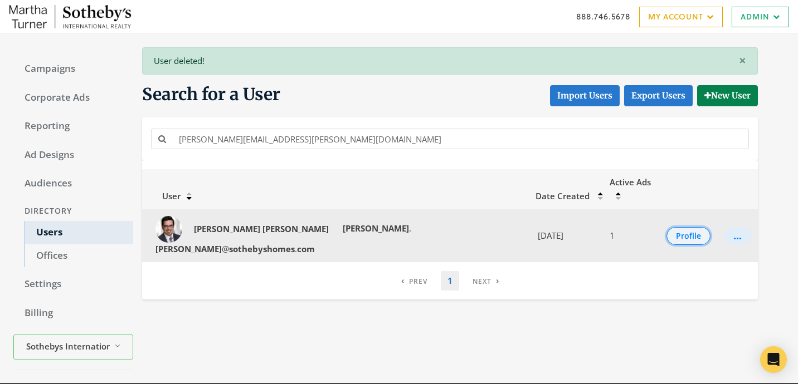
click at [675, 227] on button "Profile" at bounding box center [688, 236] width 44 height 18
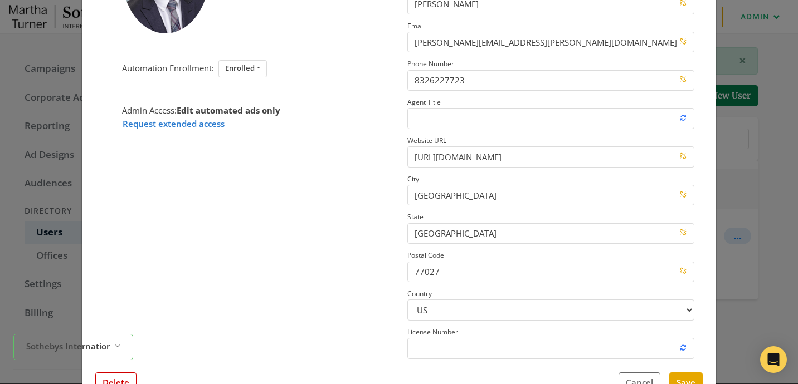
scroll to position [159, 0]
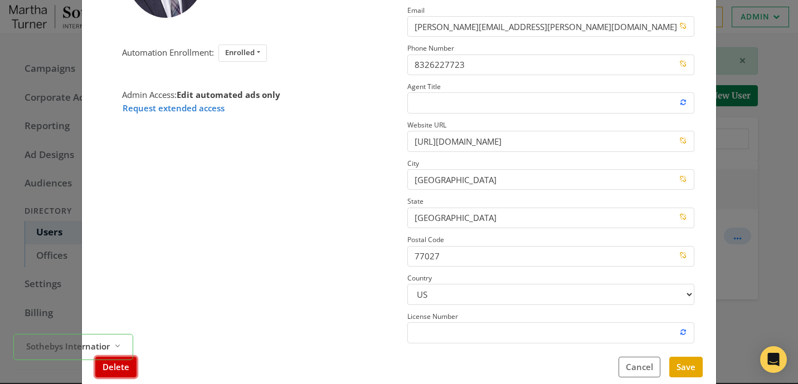
click at [104, 375] on button "Delete" at bounding box center [115, 367] width 41 height 21
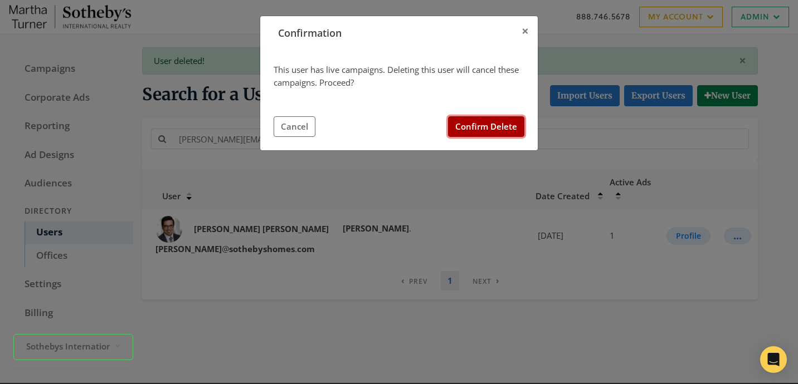
click at [509, 129] on button "Confirm Delete" at bounding box center [486, 126] width 76 height 21
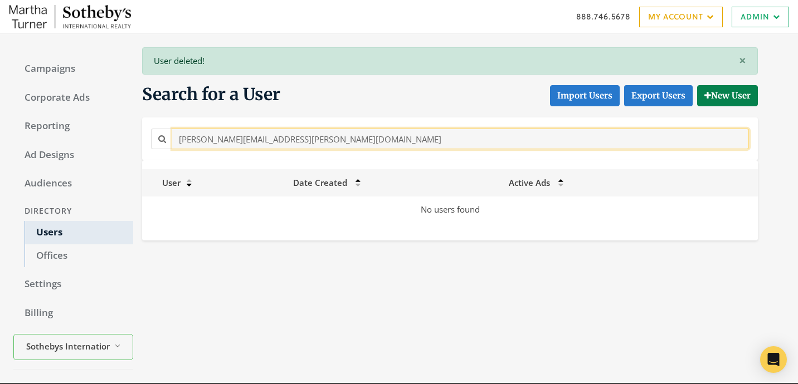
click at [311, 146] on input "[PERSON_NAME][EMAIL_ADDRESS][PERSON_NAME][DOMAIN_NAME]" at bounding box center [460, 139] width 576 height 21
paste input "[PERSON_NAME][EMAIL_ADDRESS][PERSON_NAME][DOMAIN_NAME]"
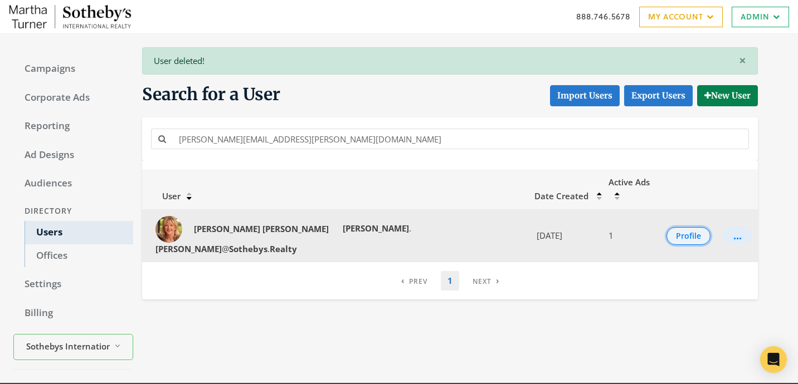
click at [668, 227] on button "Profile" at bounding box center [688, 236] width 44 height 18
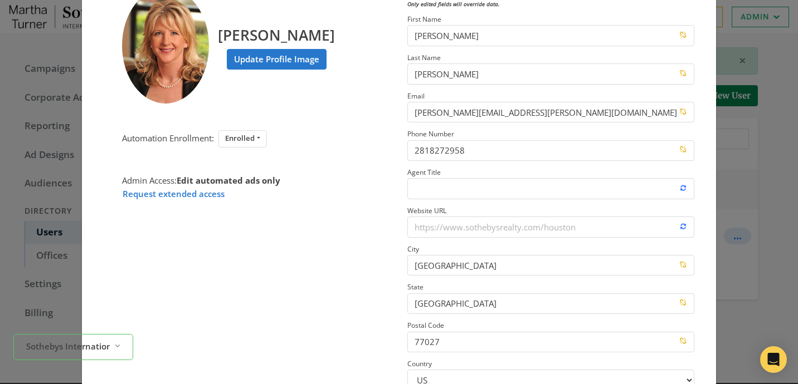
scroll to position [148, 0]
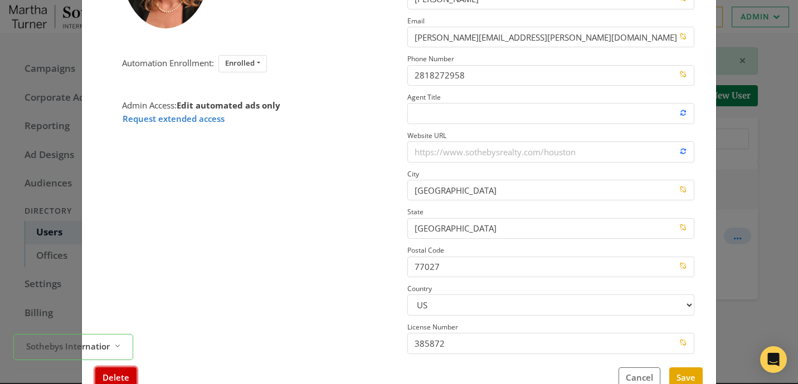
click at [126, 375] on button "Delete" at bounding box center [115, 378] width 41 height 21
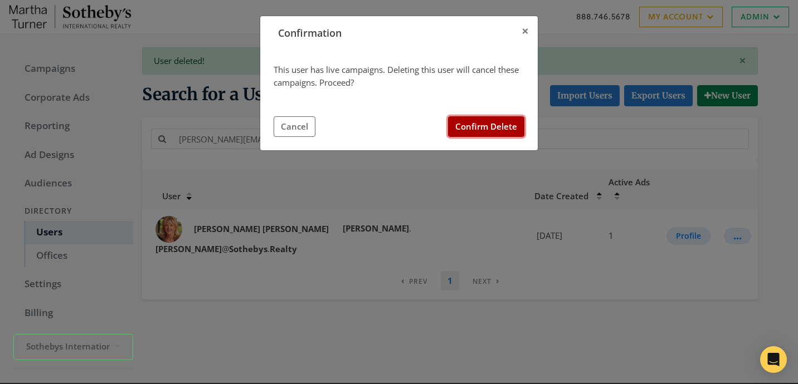
click at [491, 119] on button "Confirm Delete" at bounding box center [486, 126] width 76 height 21
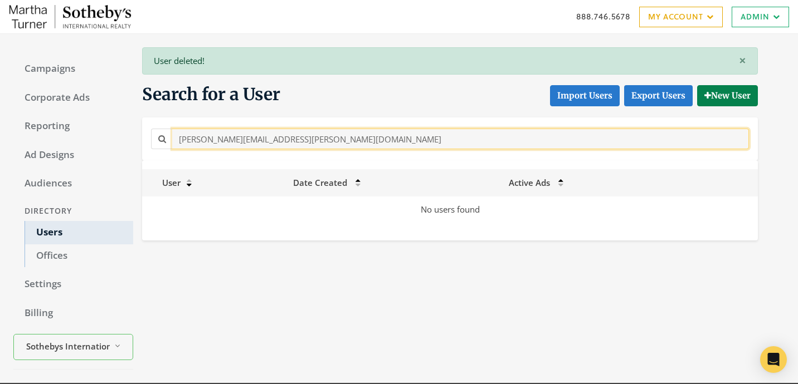
click at [289, 129] on input "[PERSON_NAME][EMAIL_ADDRESS][PERSON_NAME][DOMAIN_NAME]" at bounding box center [460, 139] width 576 height 21
paste input "[PERSON_NAME][EMAIL_ADDRESS][DOMAIN_NAME]"
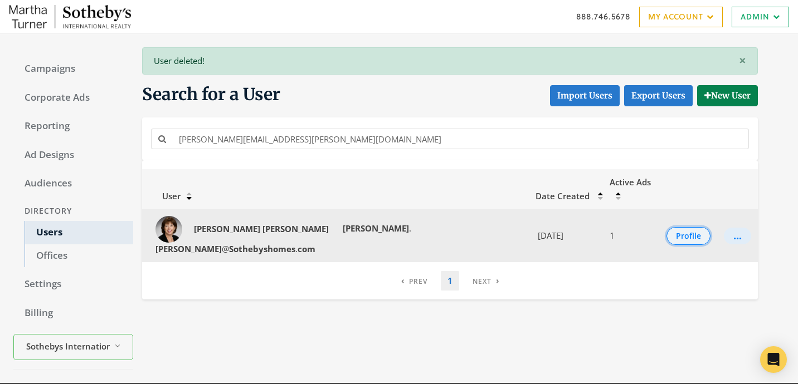
click at [678, 227] on button "Profile" at bounding box center [688, 236] width 44 height 18
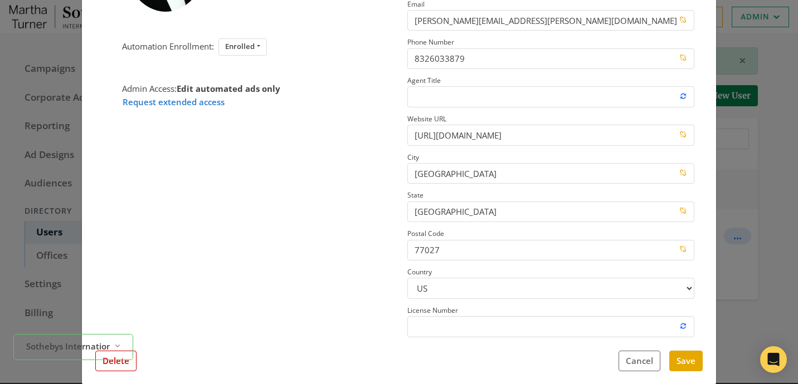
scroll to position [167, 0]
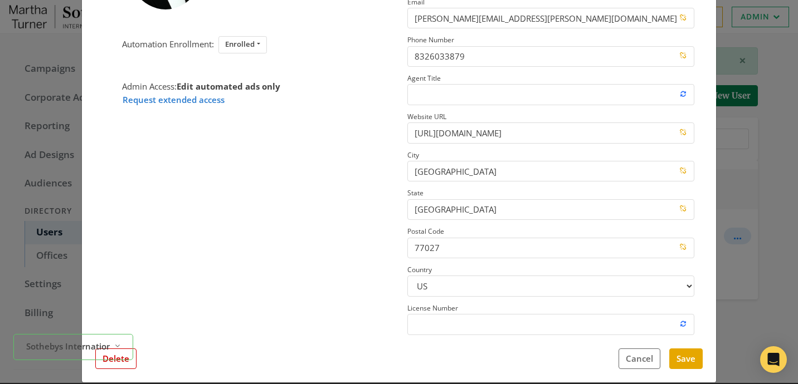
click at [132, 364] on div "Sothebys International Realty - [PERSON_NAME] Reveal list of Sothebys Internati…" at bounding box center [73, 347] width 120 height 35
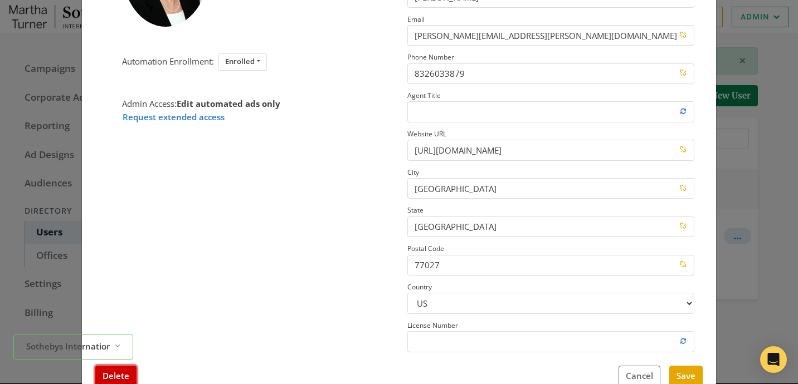
click at [115, 380] on button "Delete" at bounding box center [115, 376] width 41 height 21
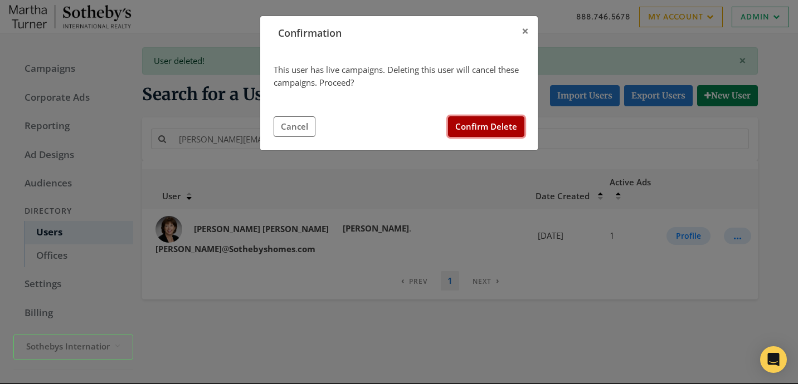
click at [474, 127] on button "Confirm Delete" at bounding box center [486, 126] width 76 height 21
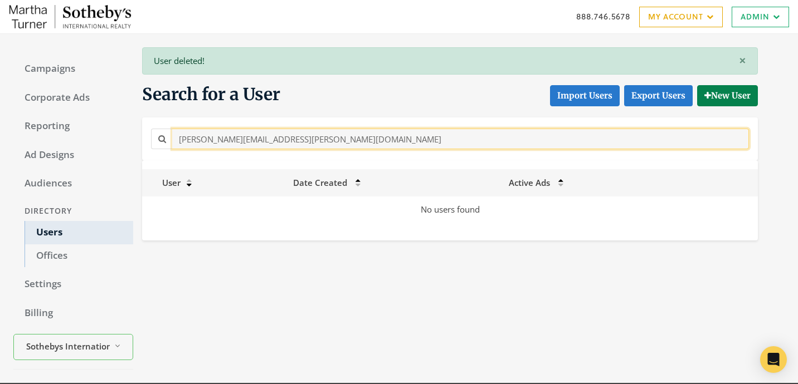
click at [324, 148] on input "[PERSON_NAME][EMAIL_ADDRESS][PERSON_NAME][DOMAIN_NAME]" at bounding box center [460, 139] width 576 height 21
paste input "rberg"
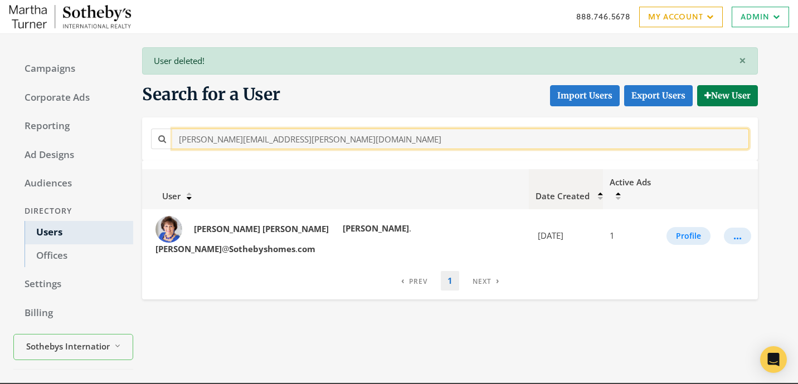
scroll to position [32, 0]
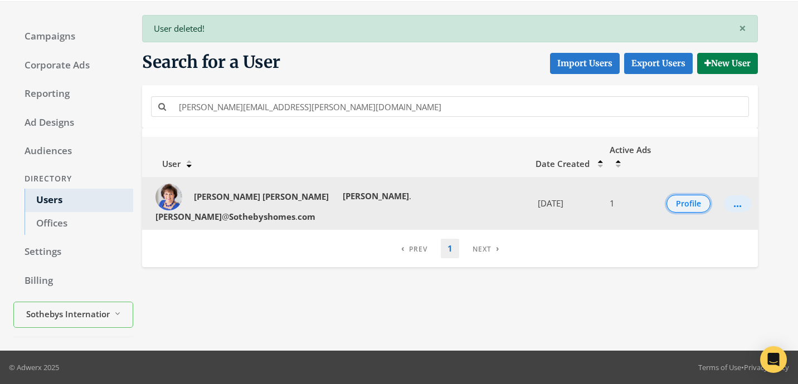
click at [681, 195] on button "Profile" at bounding box center [688, 204] width 44 height 18
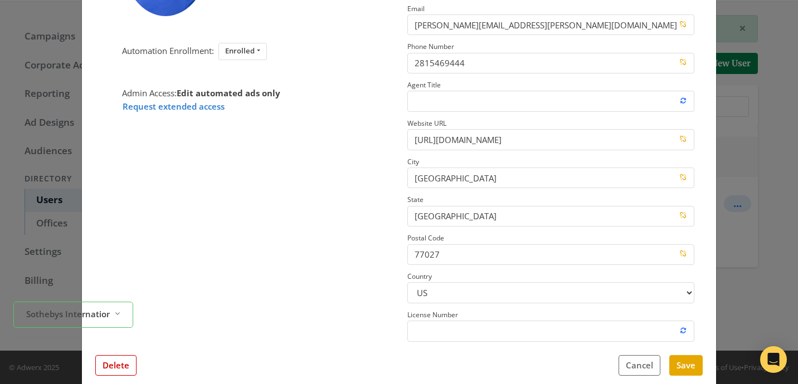
scroll to position [165, 0]
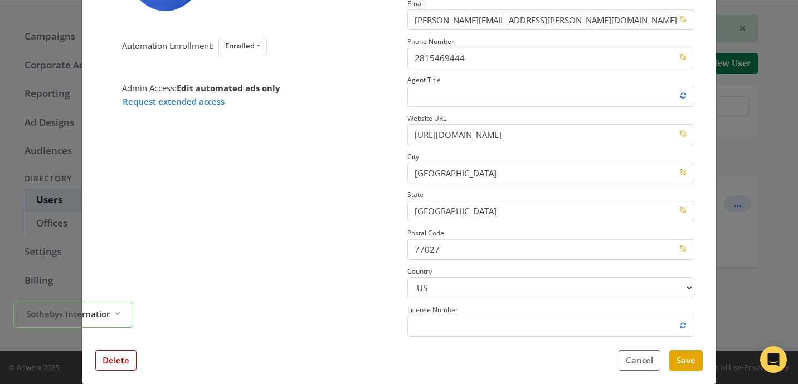
click at [138, 358] on div "Delete Cancel Save" at bounding box center [398, 360] width 607 height 21
click at [132, 358] on button "Delete" at bounding box center [115, 360] width 41 height 21
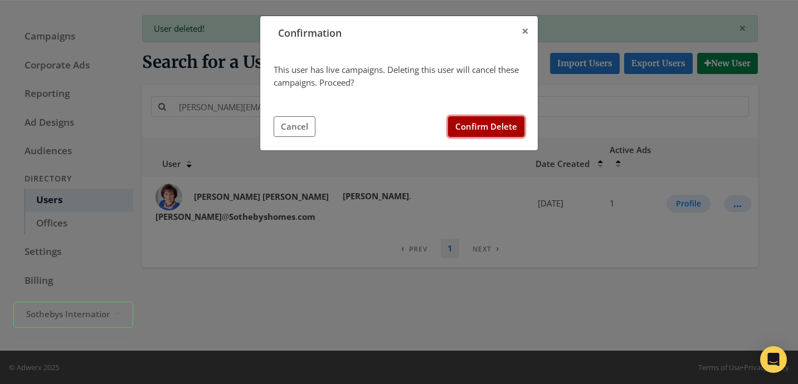
click at [499, 122] on button "Confirm Delete" at bounding box center [486, 126] width 76 height 21
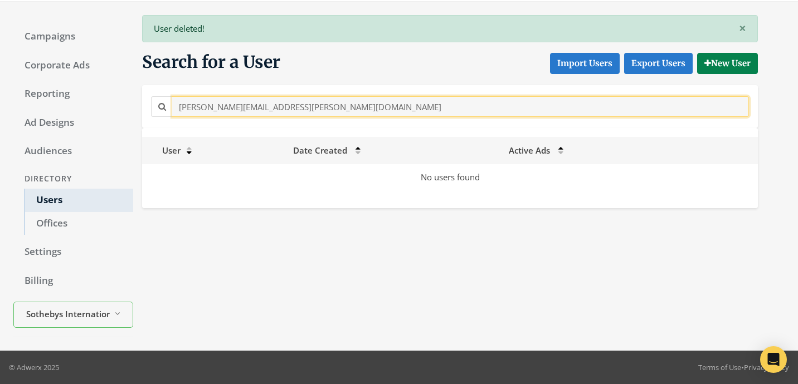
click at [384, 115] on input "[PERSON_NAME][EMAIL_ADDRESS][PERSON_NAME][DOMAIN_NAME]" at bounding box center [460, 106] width 576 height 21
paste input "[PERSON_NAME][EMAIL_ADDRESS][PERSON_NAME][DOMAIN_NAME]"
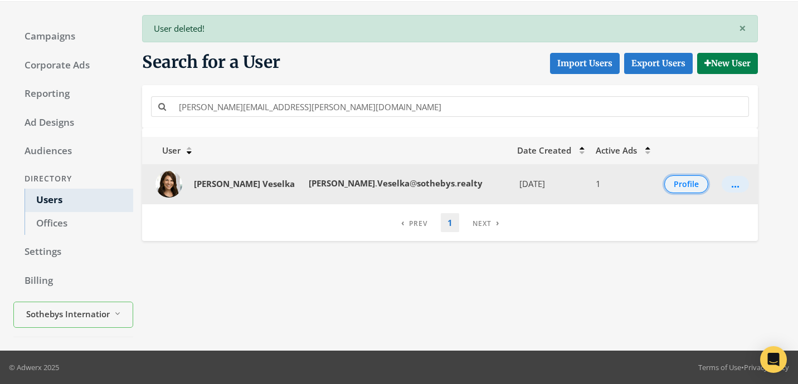
click at [668, 184] on button "Profile" at bounding box center [686, 184] width 44 height 18
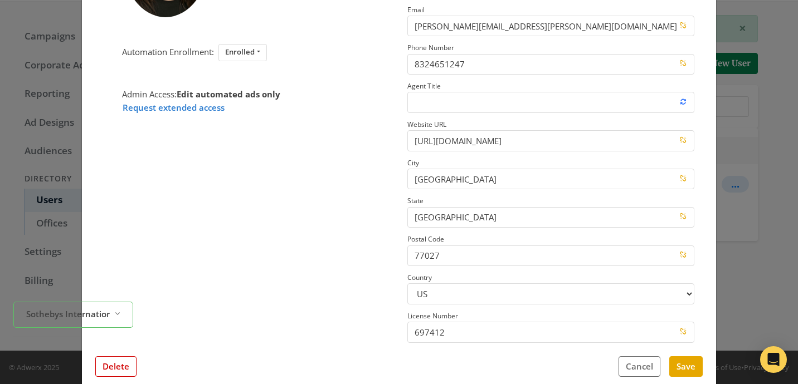
scroll to position [160, 0]
click at [117, 369] on button "Delete" at bounding box center [115, 365] width 41 height 21
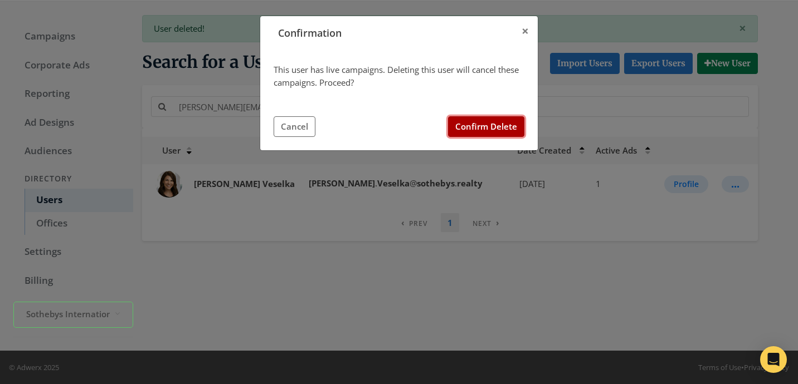
click at [478, 129] on button "Confirm Delete" at bounding box center [486, 126] width 76 height 21
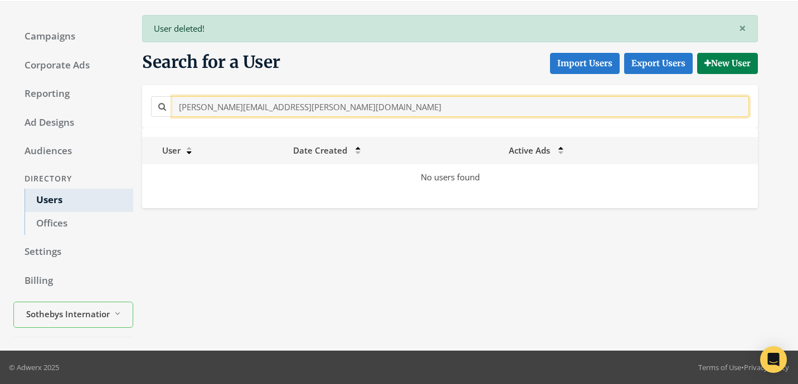
click at [305, 106] on input "[PERSON_NAME][EMAIL_ADDRESS][PERSON_NAME][DOMAIN_NAME]" at bounding box center [460, 106] width 576 height 21
paste input "[EMAIL_ADDRESS][DOMAIN_NAME]"
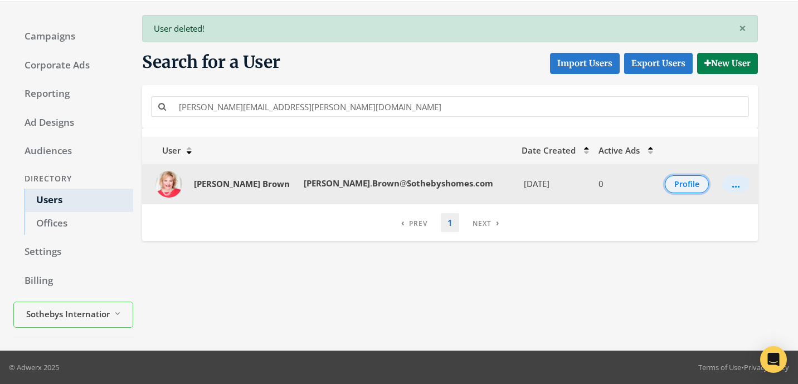
click at [683, 190] on button "Profile" at bounding box center [686, 184] width 44 height 18
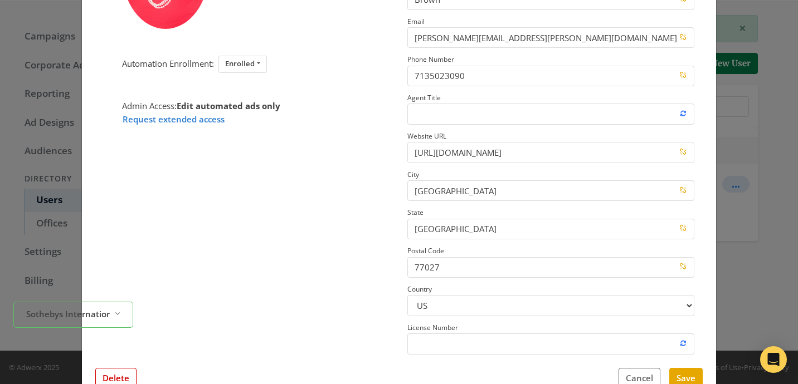
scroll to position [152, 0]
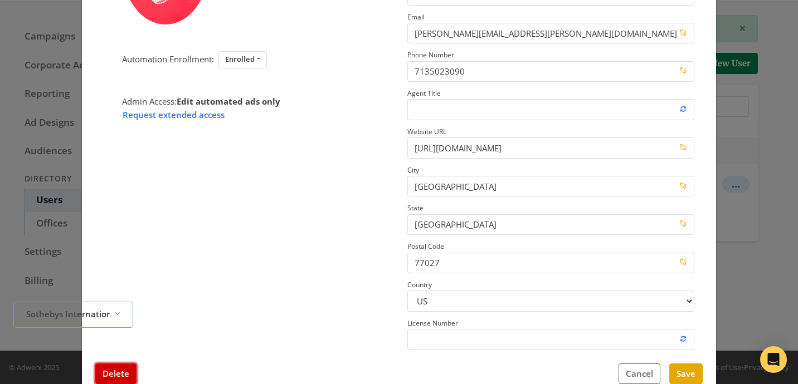
click at [124, 365] on button "Delete" at bounding box center [115, 374] width 41 height 21
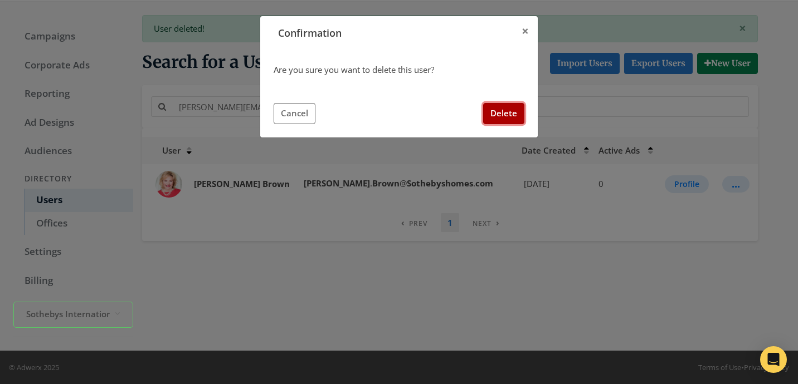
click at [493, 120] on button "Delete" at bounding box center [503, 113] width 41 height 21
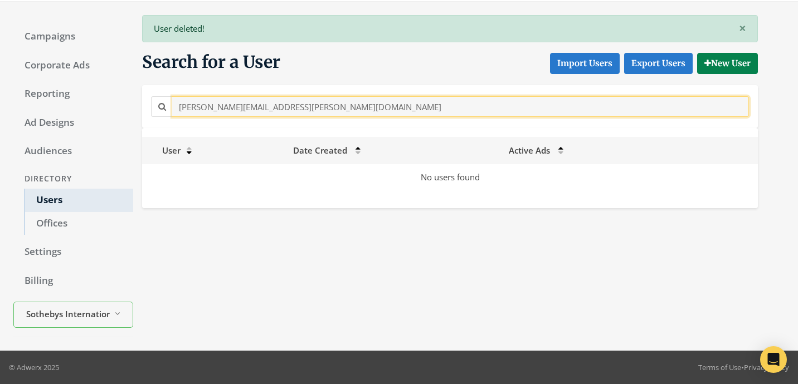
click at [247, 109] on input "[PERSON_NAME][EMAIL_ADDRESS][PERSON_NAME][DOMAIN_NAME]" at bounding box center [460, 106] width 576 height 21
paste input "[PERSON_NAME][EMAIL_ADDRESS][PERSON_NAME][DOMAIN_NAME]"
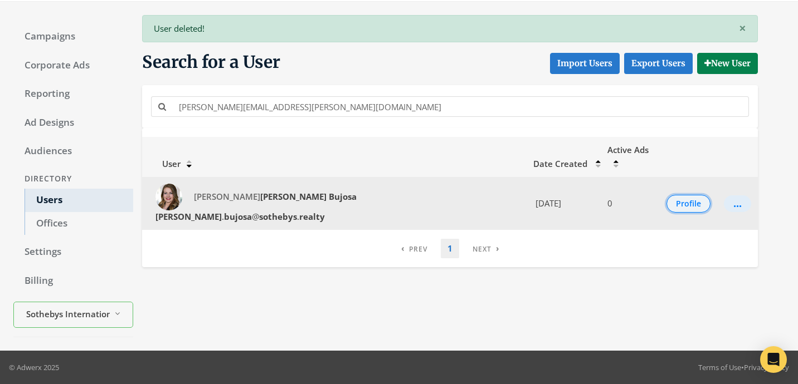
click at [687, 195] on button "Profile" at bounding box center [688, 204] width 44 height 18
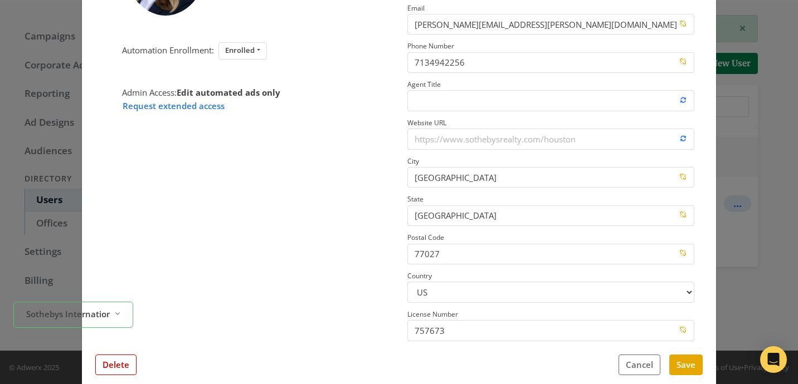
scroll to position [168, 0]
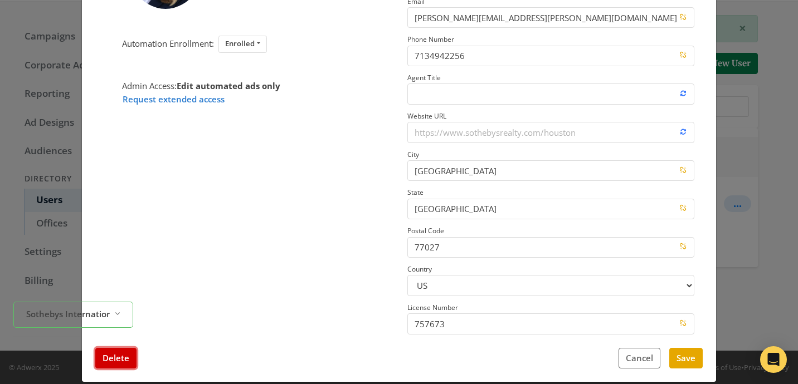
click at [108, 353] on button "Delete" at bounding box center [115, 358] width 41 height 21
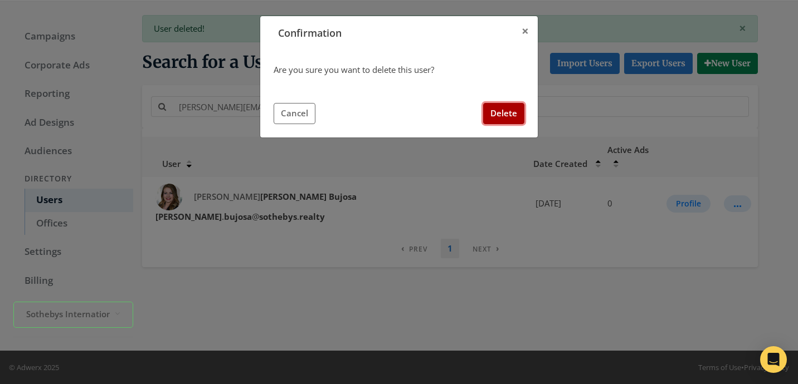
click at [505, 113] on button "Delete" at bounding box center [503, 113] width 41 height 21
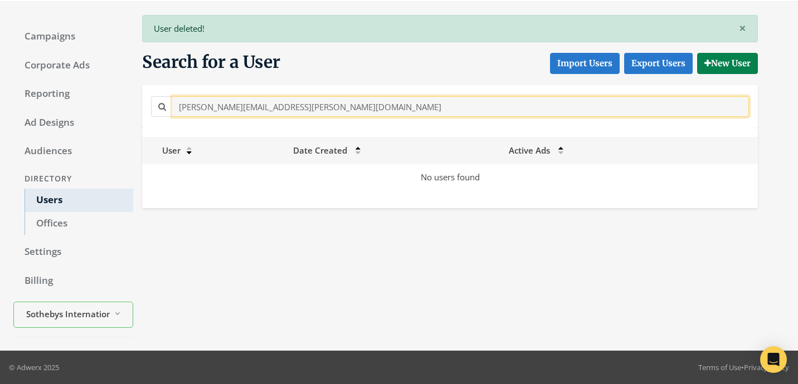
click at [348, 111] on input "[PERSON_NAME][EMAIL_ADDRESS][PERSON_NAME][DOMAIN_NAME]" at bounding box center [460, 106] width 576 height 21
paste input "kat.ojed"
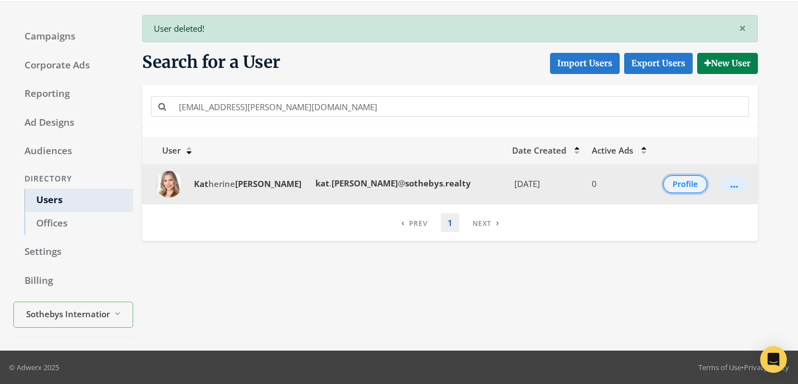
click at [668, 190] on button "Profile" at bounding box center [685, 184] width 44 height 18
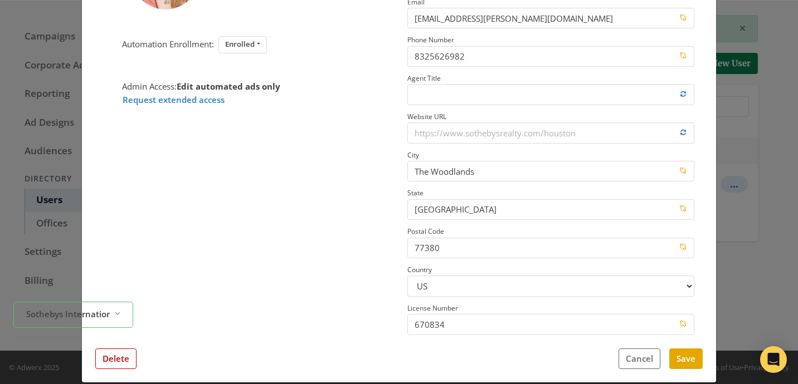
scroll to position [170, 0]
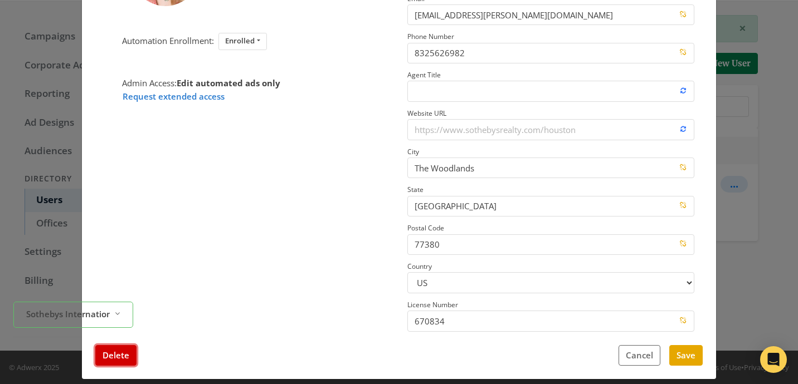
click at [104, 361] on button "Delete" at bounding box center [115, 355] width 41 height 21
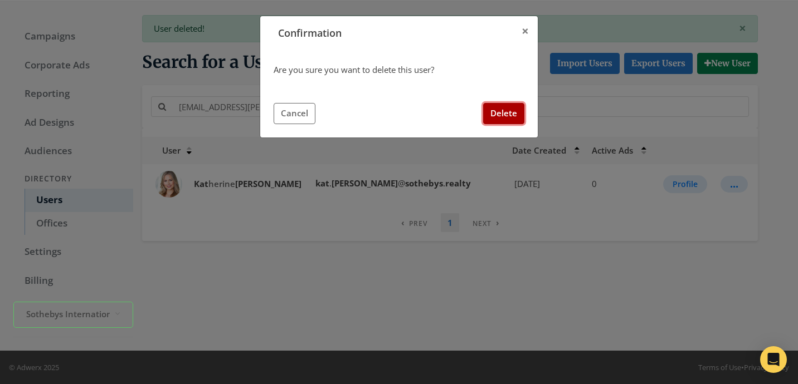
click at [495, 117] on button "Delete" at bounding box center [503, 113] width 41 height 21
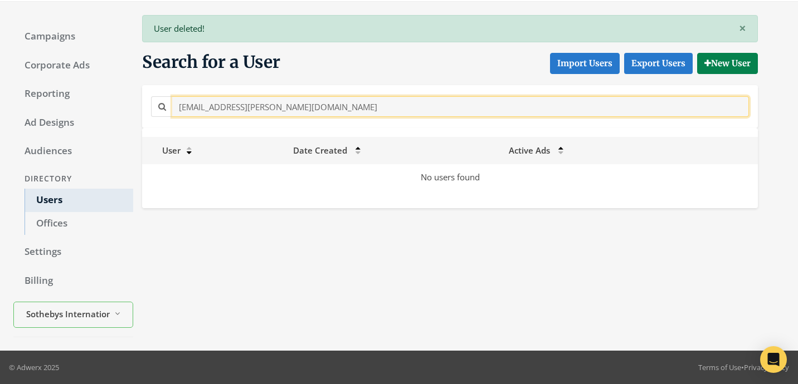
click at [296, 111] on input "[EMAIL_ADDRESS][PERSON_NAME][DOMAIN_NAME]" at bounding box center [460, 106] width 576 height 21
paste input "[PERSON_NAME]"
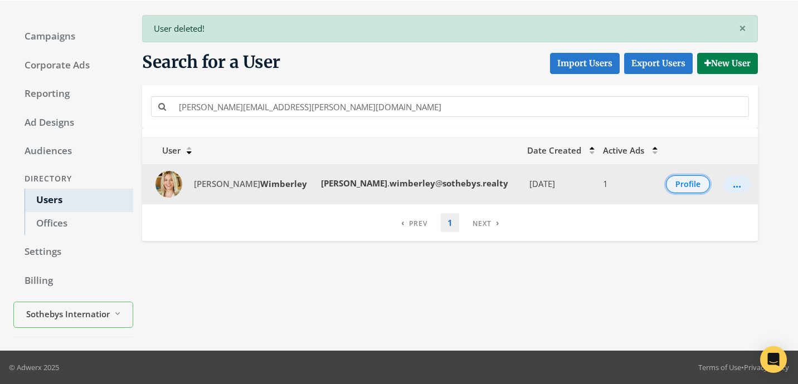
click at [673, 183] on button "Profile" at bounding box center [688, 184] width 44 height 18
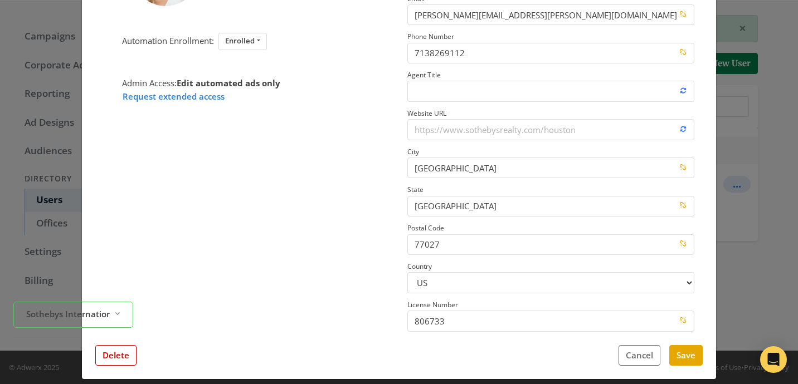
scroll to position [178, 0]
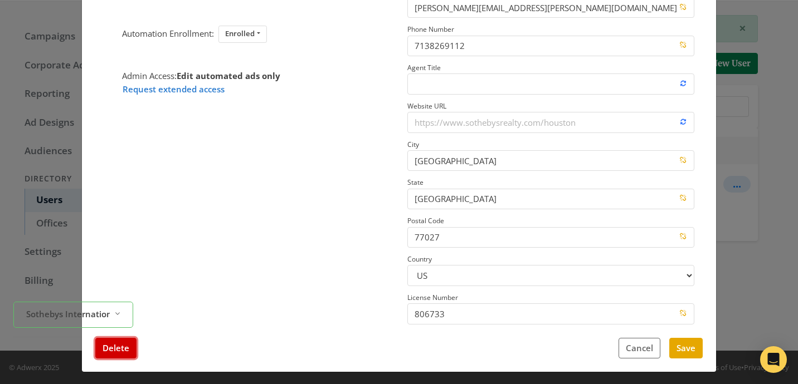
click at [109, 350] on button "Delete" at bounding box center [115, 348] width 41 height 21
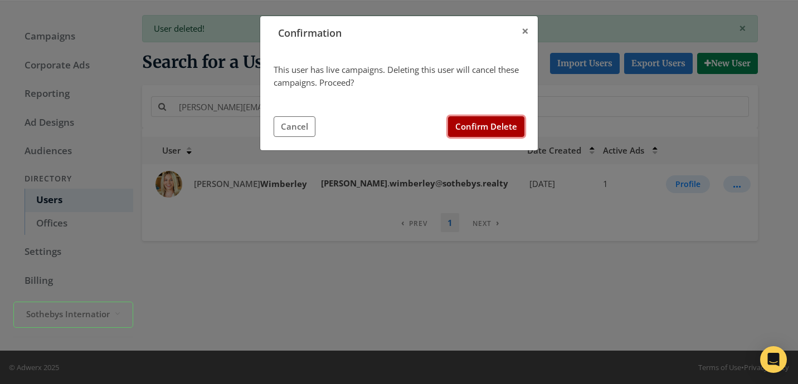
click at [487, 121] on button "Confirm Delete" at bounding box center [486, 126] width 76 height 21
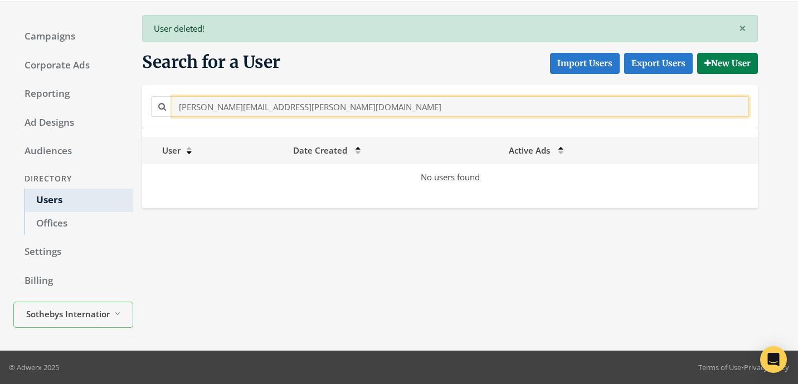
click at [342, 109] on input "[PERSON_NAME][EMAIL_ADDRESS][PERSON_NAME][DOMAIN_NAME]" at bounding box center [460, 106] width 576 height 21
paste input "[EMAIL_ADDRESS][DOMAIN_NAME]"
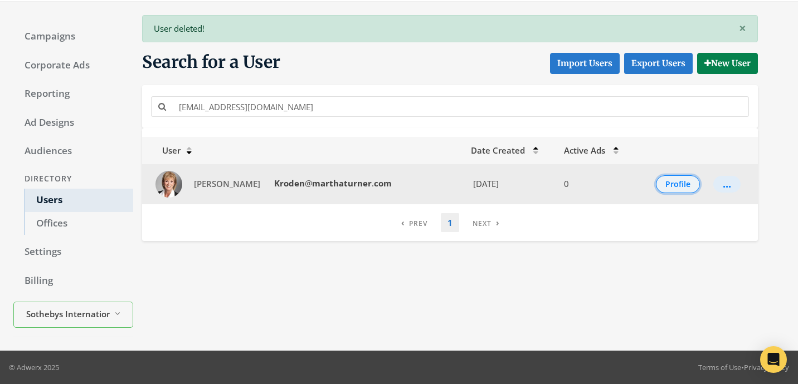
click at [673, 189] on button "Profile" at bounding box center [678, 184] width 44 height 18
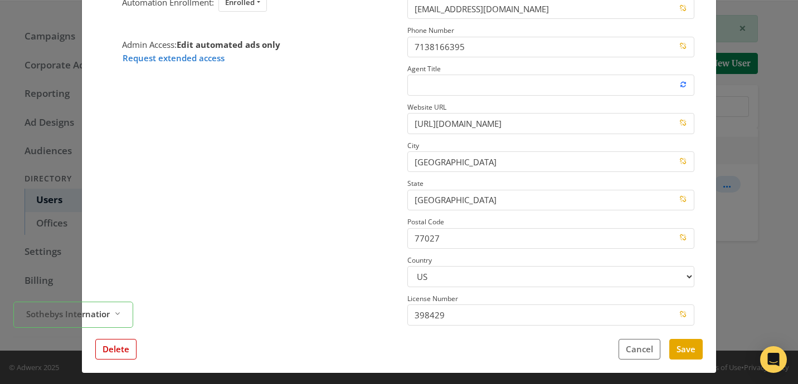
scroll to position [179, 0]
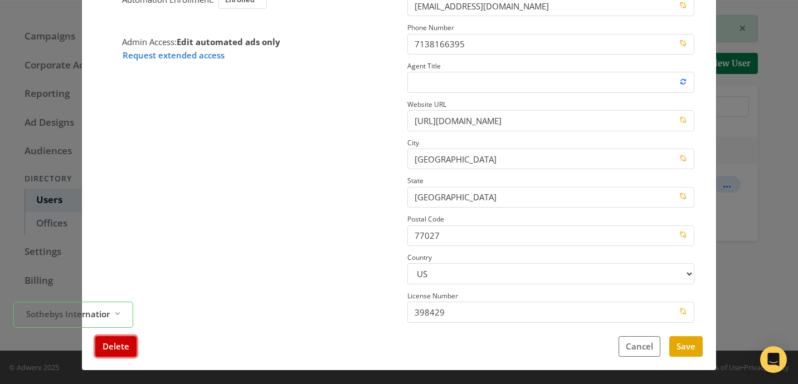
click at [116, 347] on button "Delete" at bounding box center [115, 346] width 41 height 21
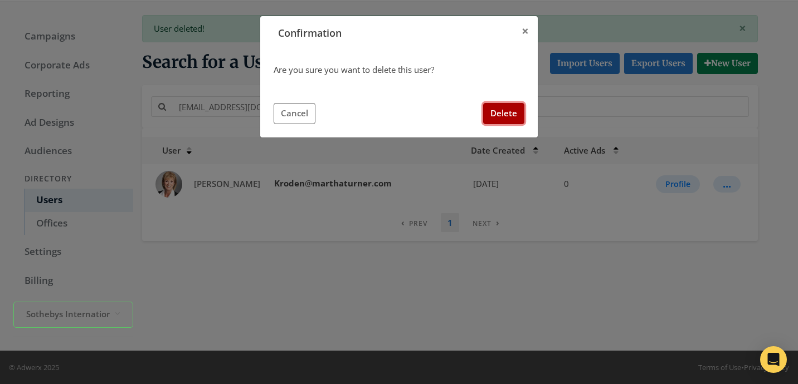
click at [505, 115] on button "Delete" at bounding box center [503, 113] width 41 height 21
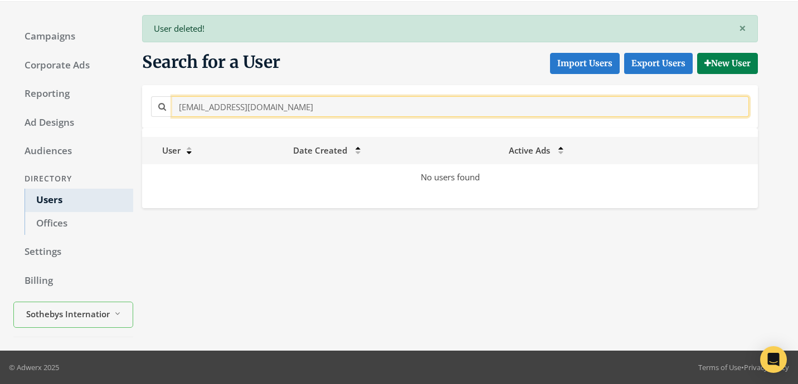
click at [289, 97] on input "[EMAIL_ADDRESS][DOMAIN_NAME]" at bounding box center [460, 106] width 576 height 21
paste input "ecia.[PERSON_NAME]@Sothebyshomes"
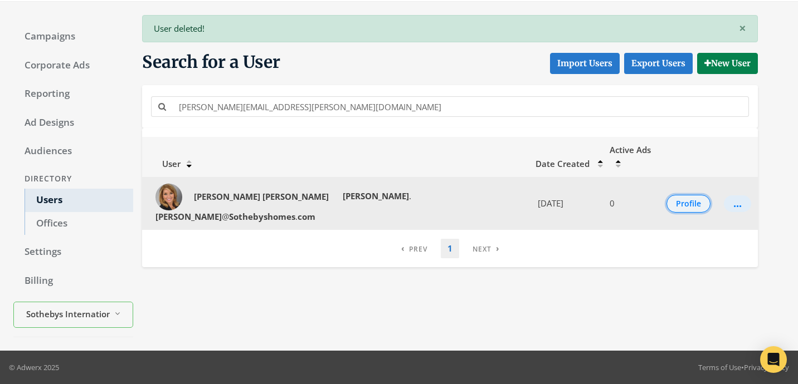
click at [686, 195] on button "Profile" at bounding box center [688, 204] width 44 height 18
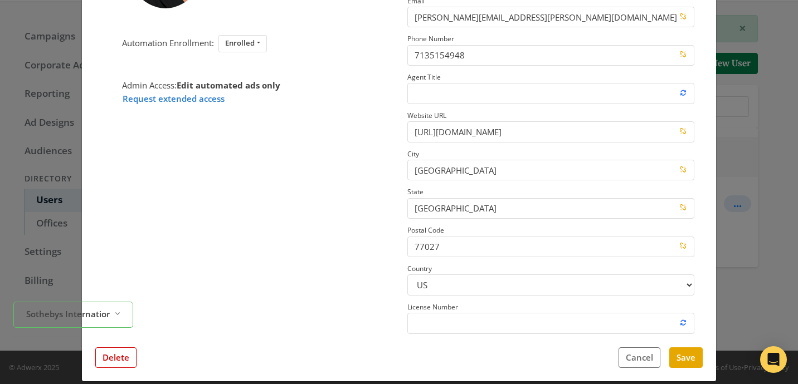
scroll to position [182, 0]
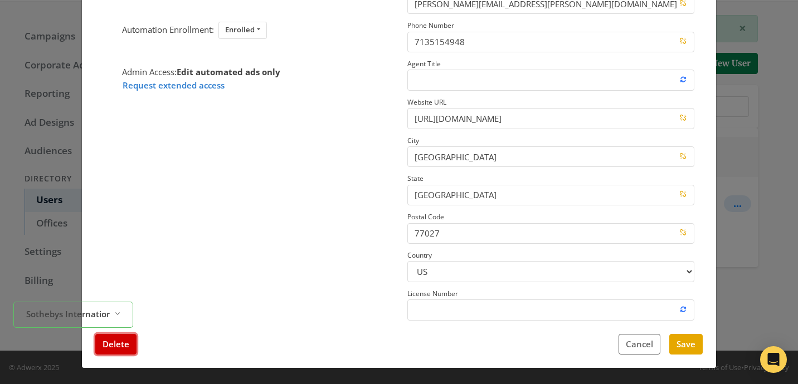
click at [101, 351] on button "Delete" at bounding box center [115, 344] width 41 height 21
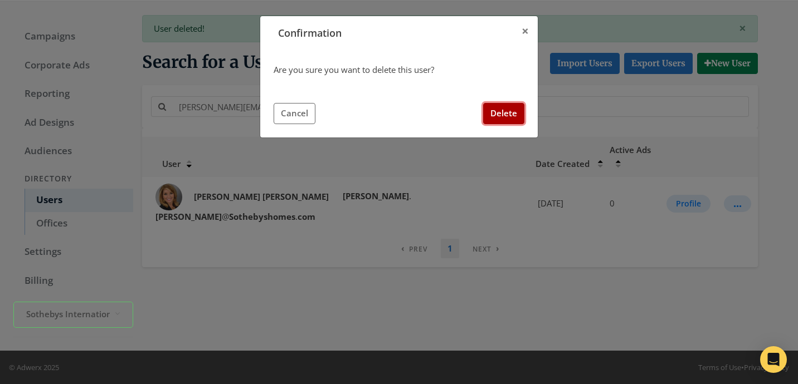
click at [483, 122] on button "Delete" at bounding box center [503, 113] width 41 height 21
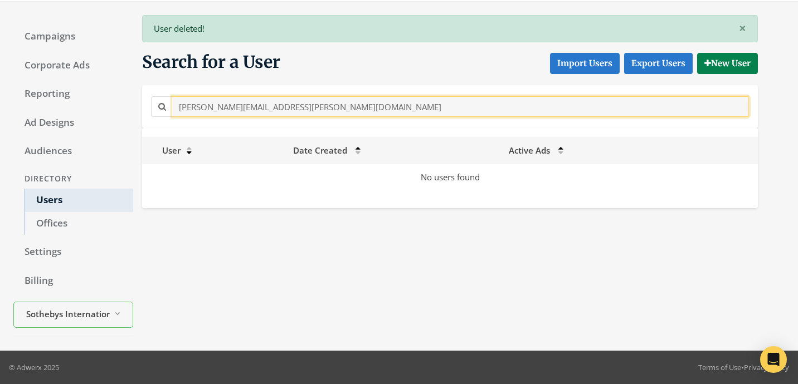
click at [318, 101] on input "[PERSON_NAME][EMAIL_ADDRESS][PERSON_NAME][DOMAIN_NAME]" at bounding box center [460, 106] width 576 height 21
paste input "ith.Brow"
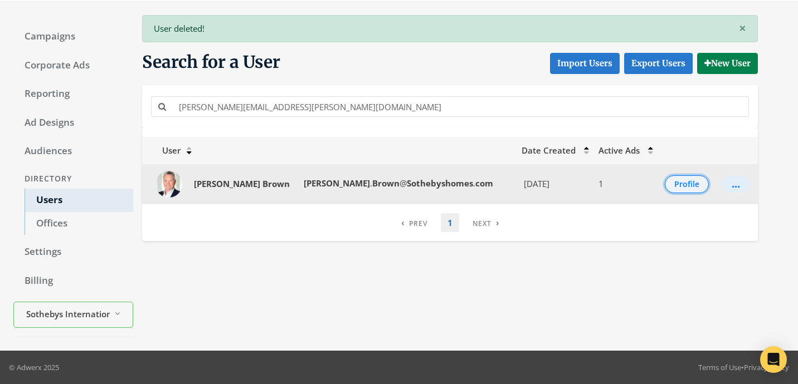
click at [669, 186] on button "Profile" at bounding box center [686, 184] width 44 height 18
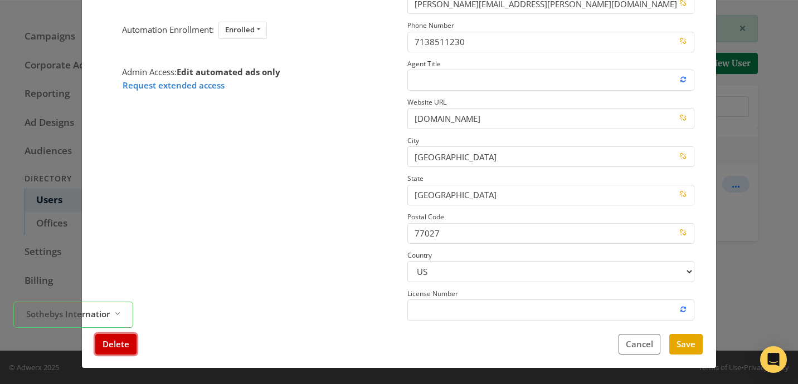
click at [109, 347] on button "Delete" at bounding box center [115, 344] width 41 height 21
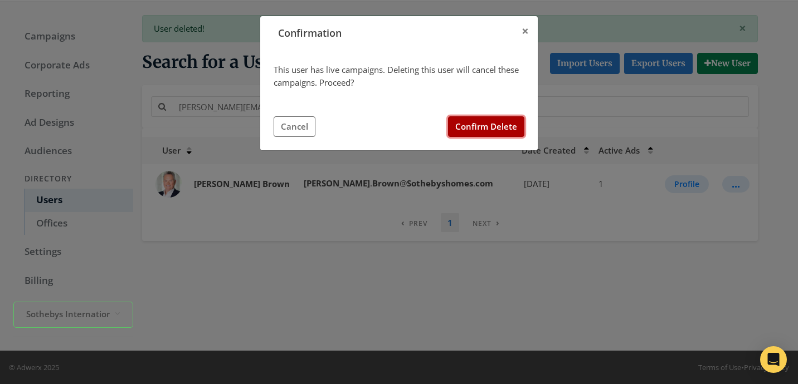
click at [467, 128] on button "Confirm Delete" at bounding box center [486, 126] width 76 height 21
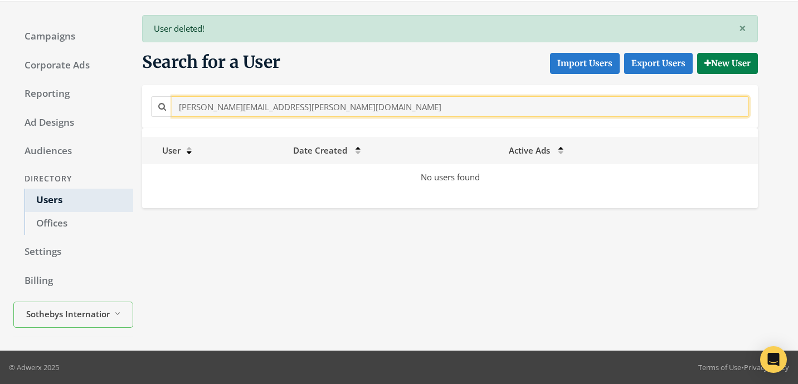
click at [293, 102] on input "[PERSON_NAME][EMAIL_ADDRESS][PERSON_NAME][DOMAIN_NAME]" at bounding box center [460, 106] width 576 height 21
paste input "[EMAIL_ADDRESS][DOMAIN_NAME]"
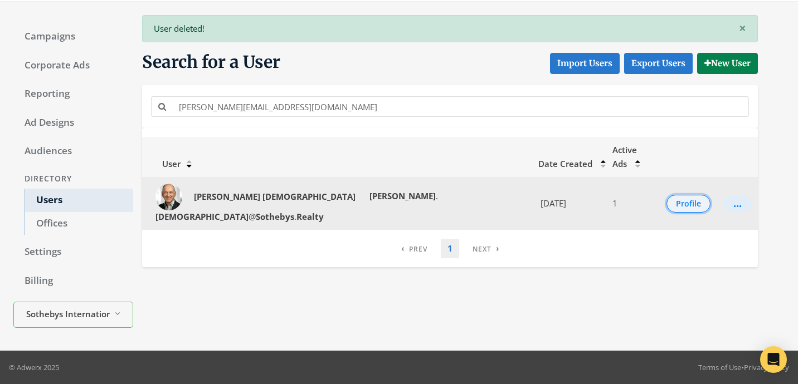
click at [678, 195] on button "Profile" at bounding box center [688, 204] width 44 height 18
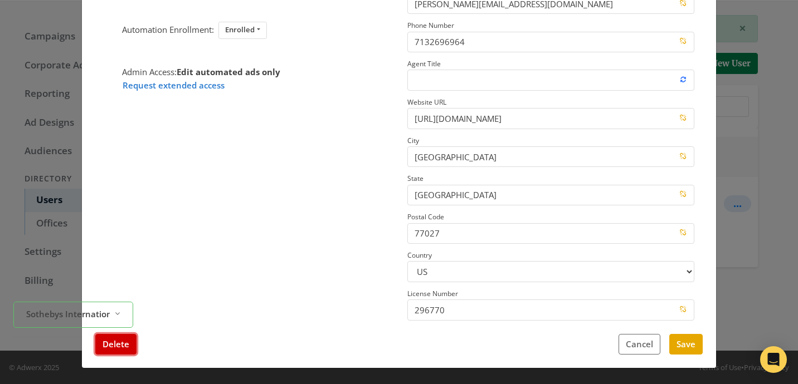
click at [119, 349] on button "Delete" at bounding box center [115, 344] width 41 height 21
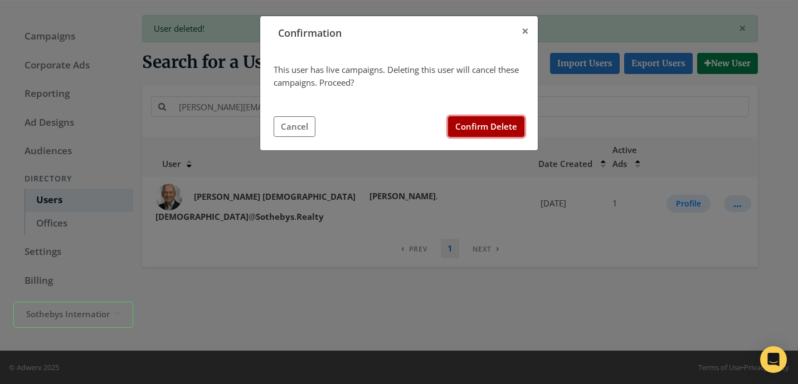
click at [482, 130] on button "Confirm Delete" at bounding box center [486, 126] width 76 height 21
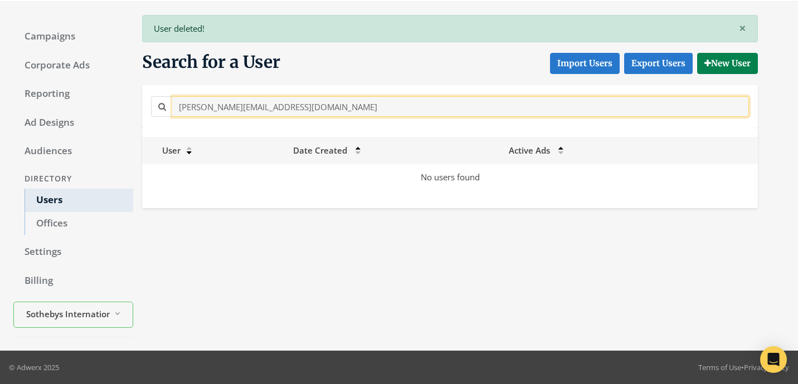
click at [290, 106] on input "[PERSON_NAME][EMAIL_ADDRESS][DOMAIN_NAME]" at bounding box center [460, 106] width 576 height 21
paste input "[PERSON_NAME].[PERSON_NAME]"
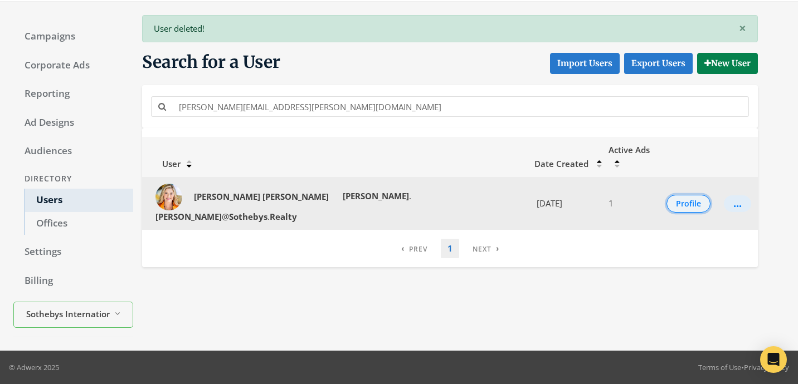
click at [671, 195] on button "Profile" at bounding box center [688, 204] width 44 height 18
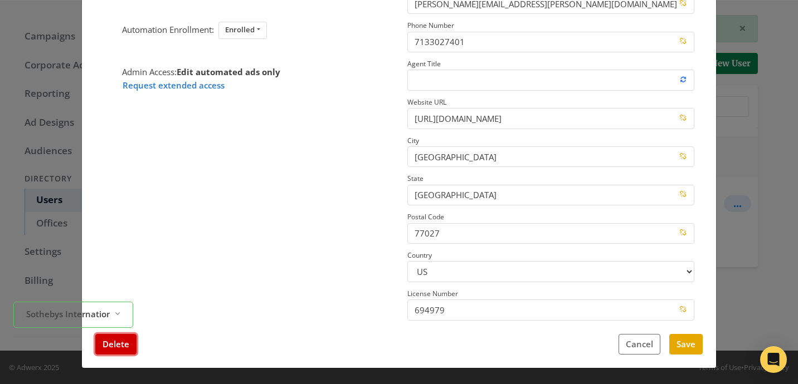
click at [126, 341] on button "Delete" at bounding box center [115, 344] width 41 height 21
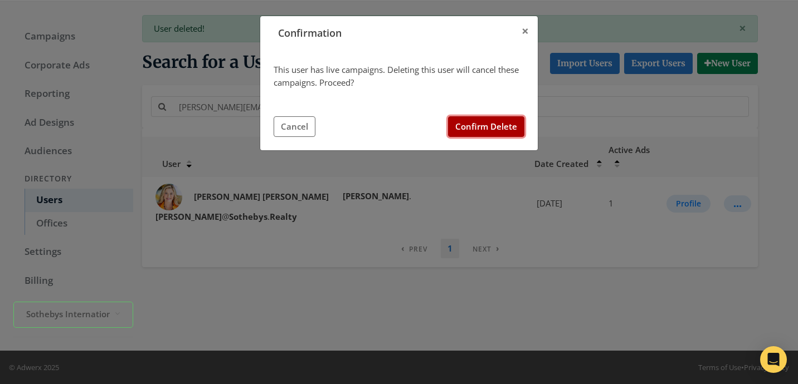
click at [502, 126] on button "Confirm Delete" at bounding box center [486, 126] width 76 height 21
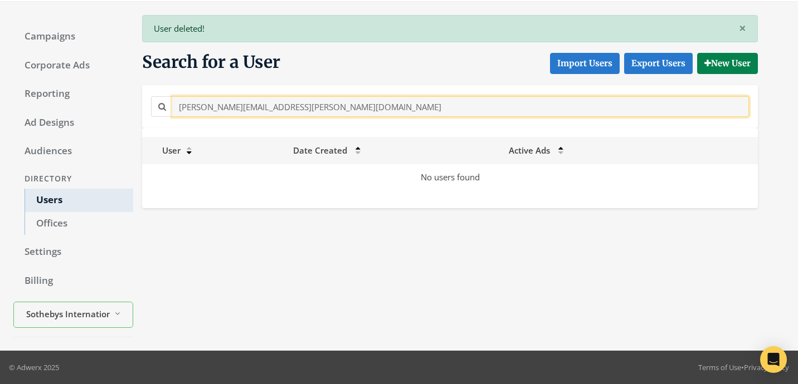
click at [368, 114] on input "[PERSON_NAME][EMAIL_ADDRESS][PERSON_NAME][DOMAIN_NAME]" at bounding box center [460, 106] width 576 height 21
paste input "[PERSON_NAME].[PERSON_NAME]"
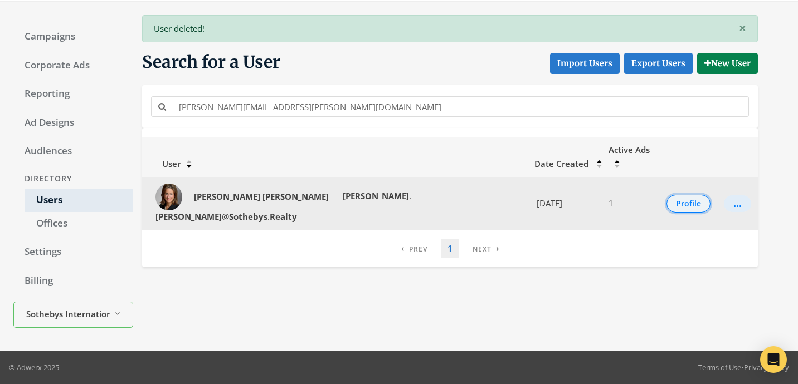
click at [672, 195] on button "Profile" at bounding box center [688, 204] width 44 height 18
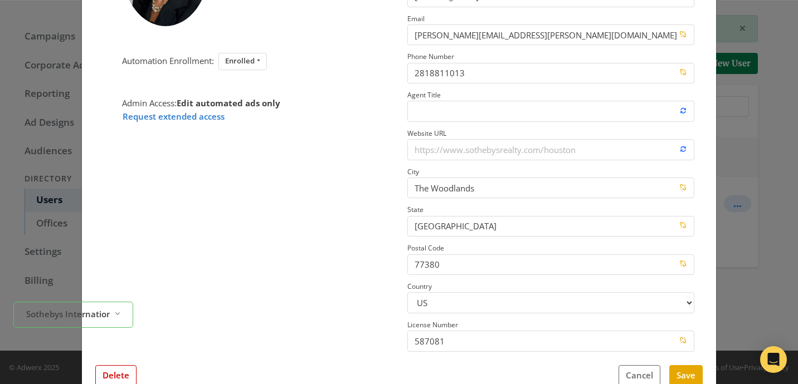
scroll to position [153, 0]
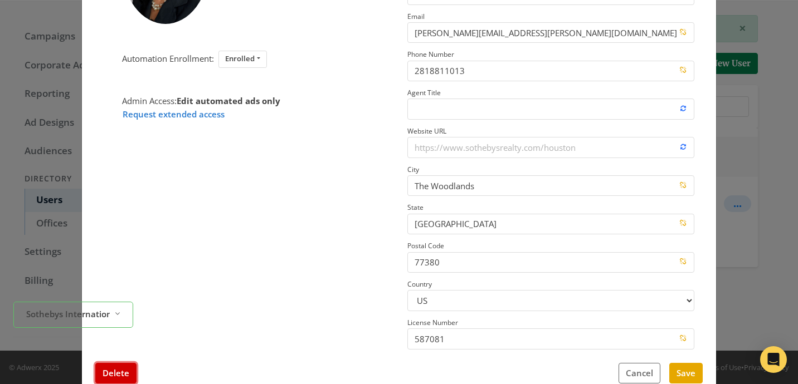
click at [116, 373] on button "Delete" at bounding box center [115, 373] width 41 height 21
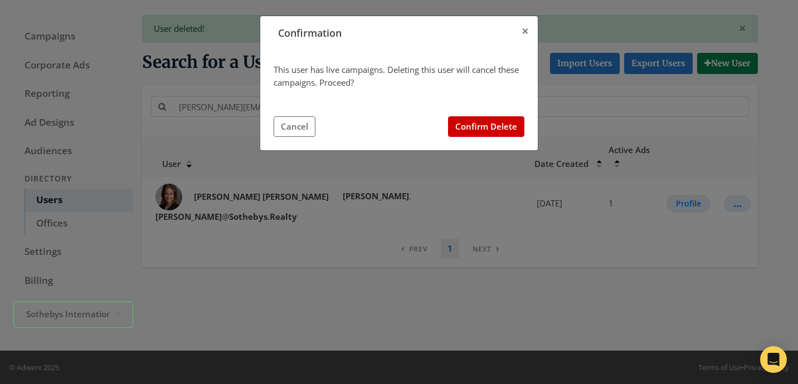
click at [482, 116] on div "This user has live campaigns. Deleting this user will cancel these campaigns. P…" at bounding box center [398, 100] width 251 height 74
click at [482, 117] on button "Confirm Delete" at bounding box center [486, 126] width 76 height 21
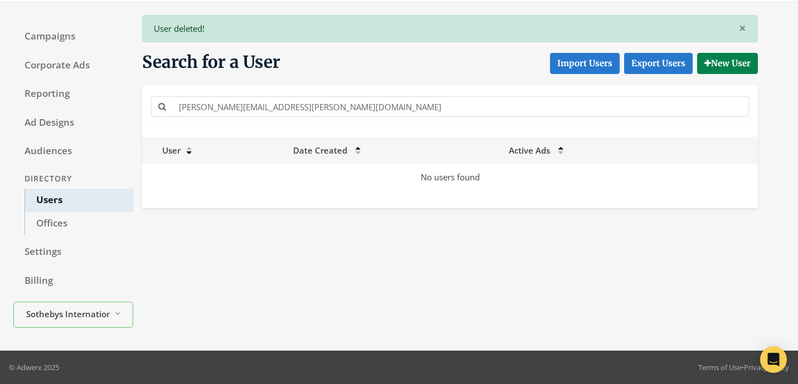
click at [338, 117] on div "[PERSON_NAME][EMAIL_ADDRESS][PERSON_NAME][DOMAIN_NAME]" at bounding box center [449, 106] width 603 height 25
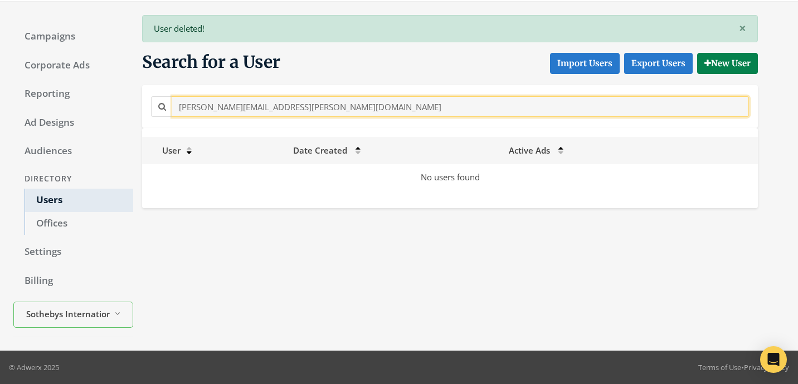
click at [338, 111] on input "[PERSON_NAME][EMAIL_ADDRESS][PERSON_NAME][DOMAIN_NAME]" at bounding box center [460, 106] width 576 height 21
paste input "[PERSON_NAME].[PERSON_NAME]@sothebys.r"
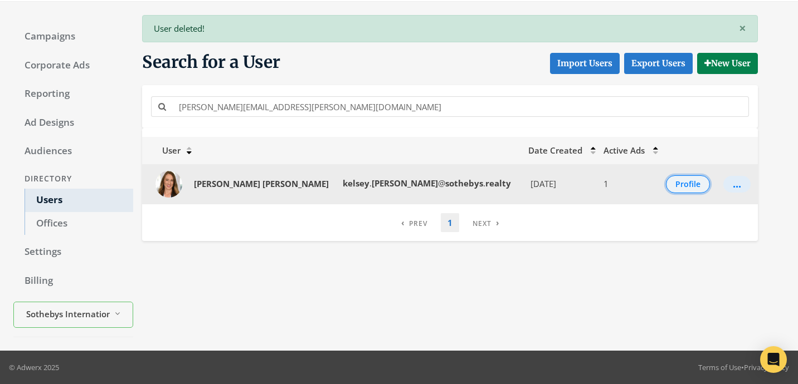
click at [677, 183] on button "Profile" at bounding box center [688, 184] width 44 height 18
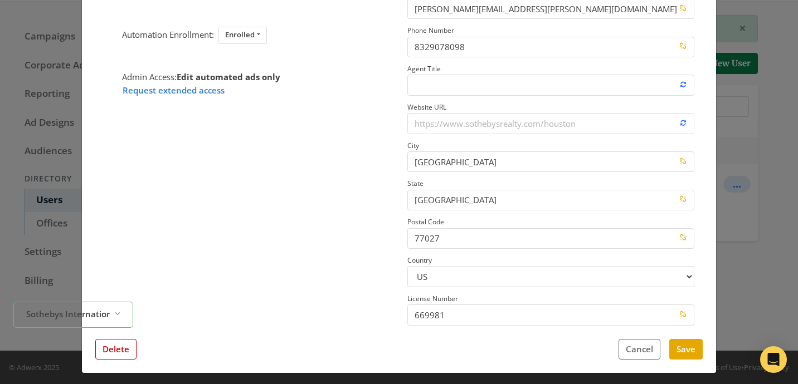
scroll to position [182, 0]
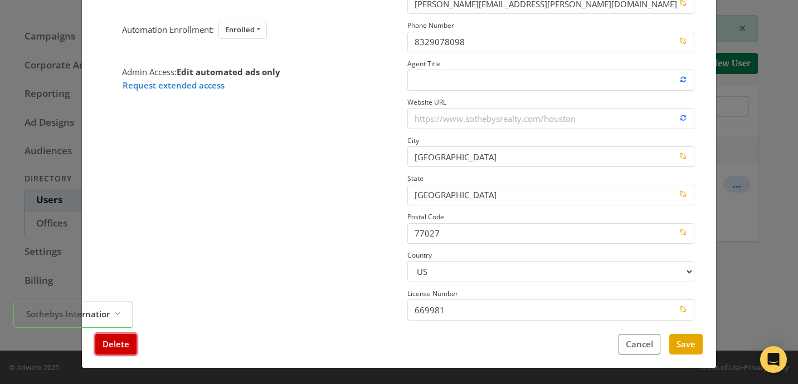
click at [124, 348] on button "Delete" at bounding box center [115, 344] width 41 height 21
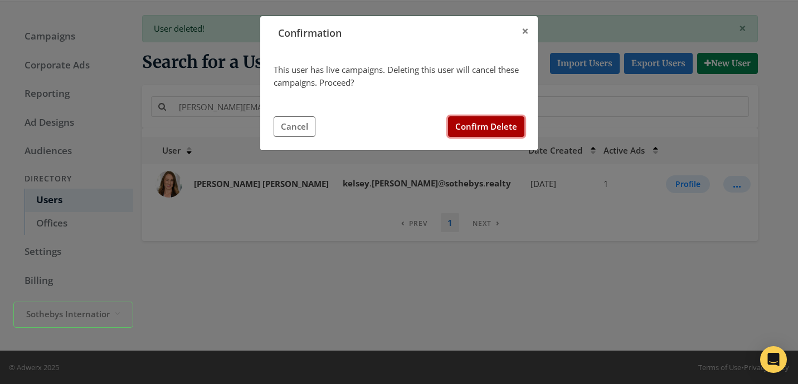
click at [470, 121] on button "Confirm Delete" at bounding box center [486, 126] width 76 height 21
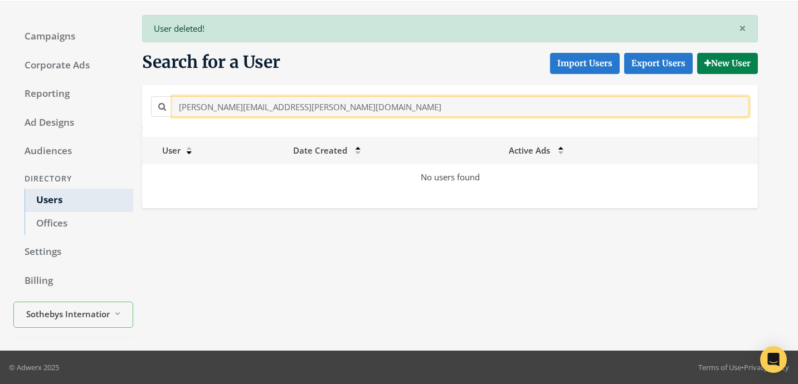
click at [349, 107] on input "[PERSON_NAME][EMAIL_ADDRESS][PERSON_NAME][DOMAIN_NAME]" at bounding box center [460, 106] width 576 height 21
paste input "[PERSON_NAME][EMAIL_ADDRESS][PERSON_NAME][DOMAIN_NAME]"
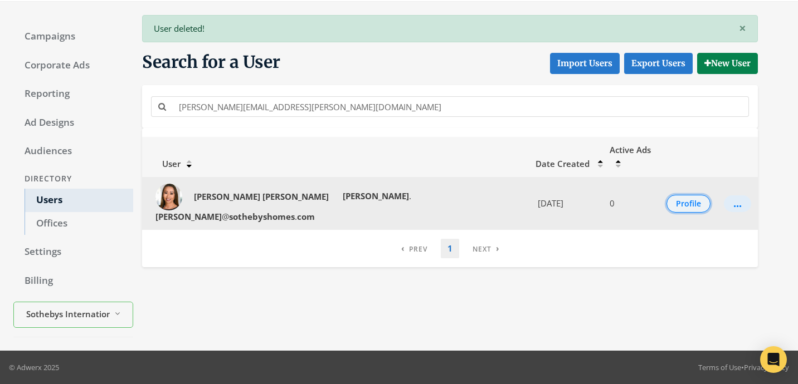
click at [677, 195] on button "Profile" at bounding box center [688, 204] width 44 height 18
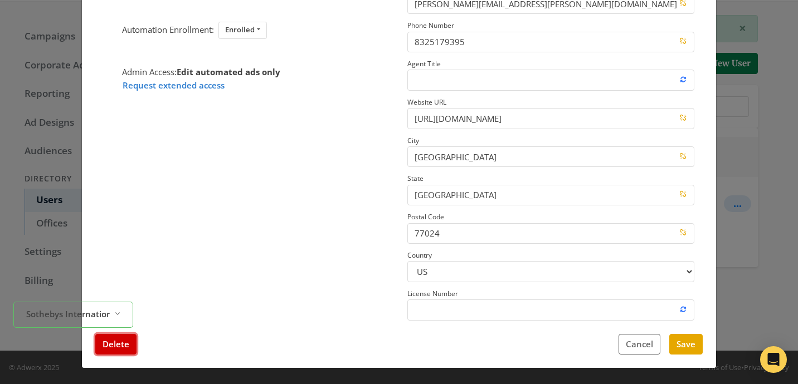
click at [126, 343] on button "Delete" at bounding box center [115, 344] width 41 height 21
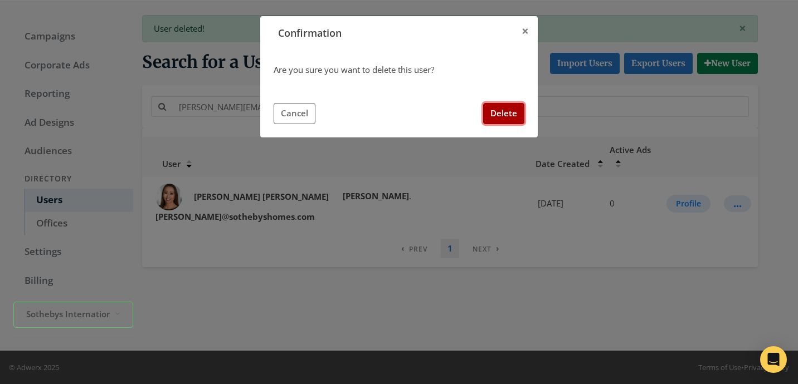
click at [501, 109] on button "Delete" at bounding box center [503, 113] width 41 height 21
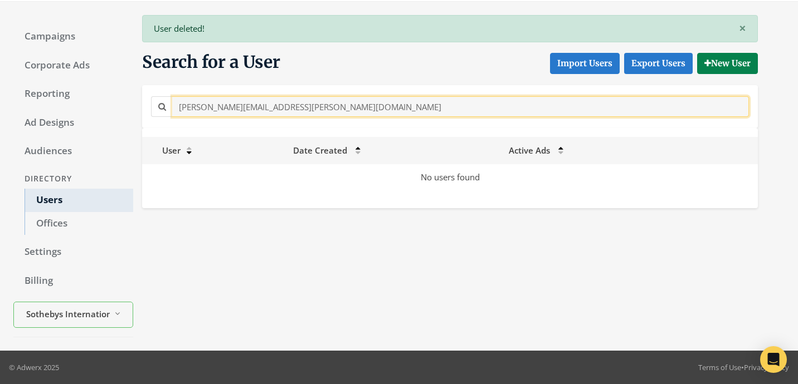
click at [349, 109] on input "[PERSON_NAME][EMAIL_ADDRESS][PERSON_NAME][DOMAIN_NAME]" at bounding box center [460, 106] width 576 height 21
paste input "[PERSON_NAME][EMAIL_ADDRESS][PERSON_NAME][DOMAIN_NAME]"
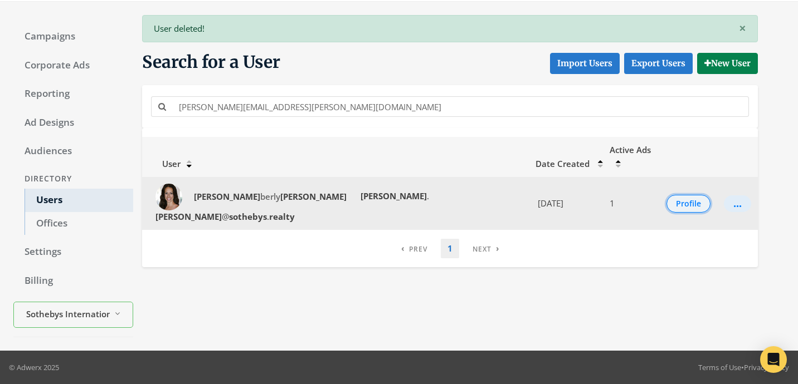
click at [675, 195] on button "Profile" at bounding box center [688, 204] width 44 height 18
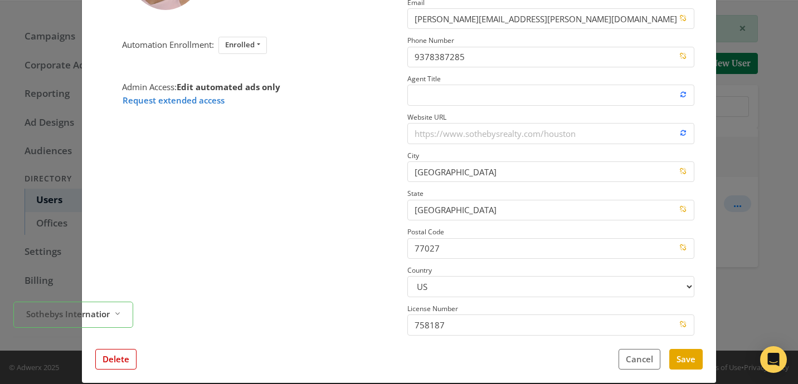
scroll to position [169, 0]
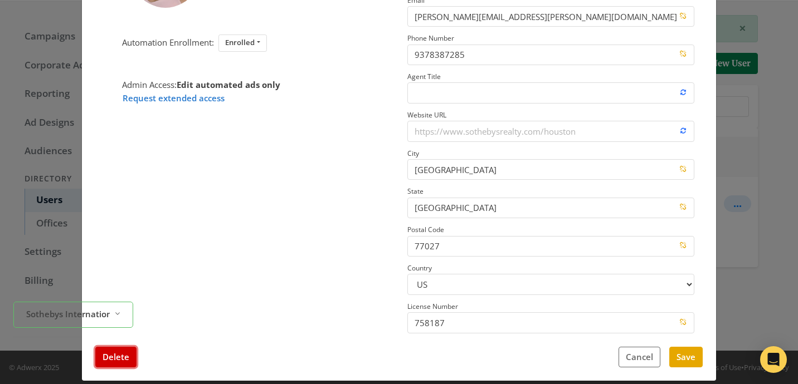
click at [115, 363] on button "Delete" at bounding box center [115, 357] width 41 height 21
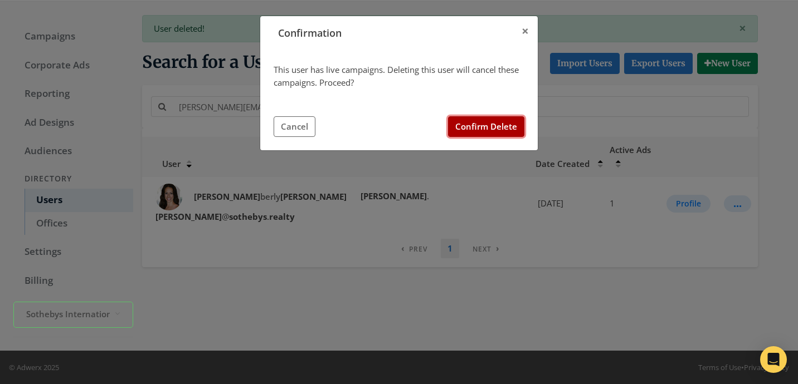
click at [504, 125] on button "Confirm Delete" at bounding box center [486, 126] width 76 height 21
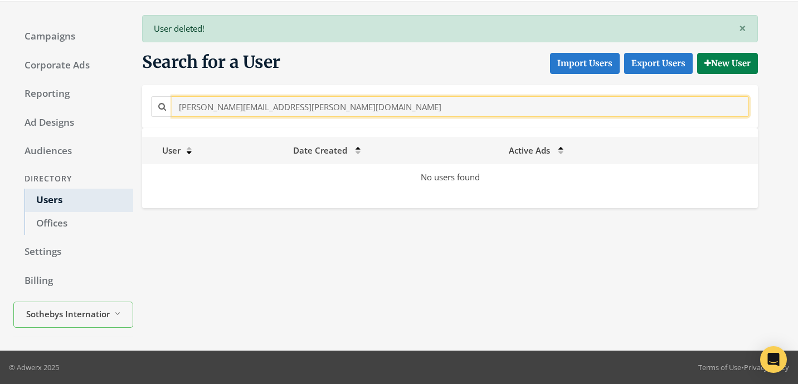
click at [334, 104] on input "[PERSON_NAME][EMAIL_ADDRESS][PERSON_NAME][DOMAIN_NAME]" at bounding box center [460, 106] width 576 height 21
paste input "[PERSON_NAME]"
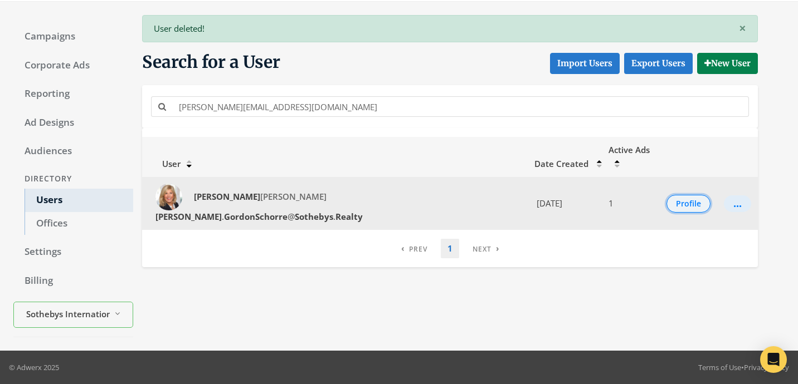
click at [683, 195] on button "Profile" at bounding box center [688, 204] width 44 height 18
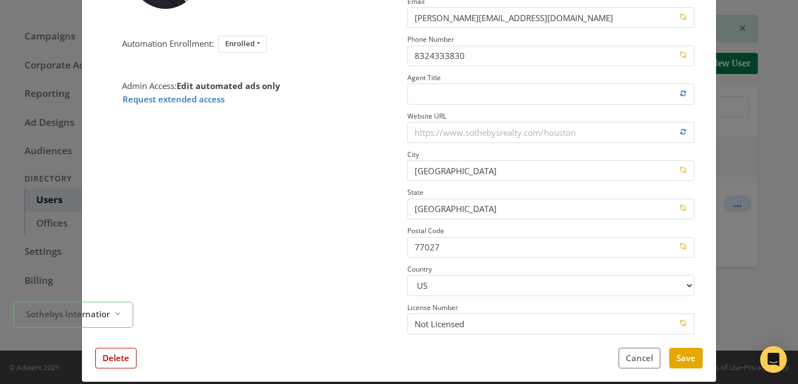
scroll to position [182, 0]
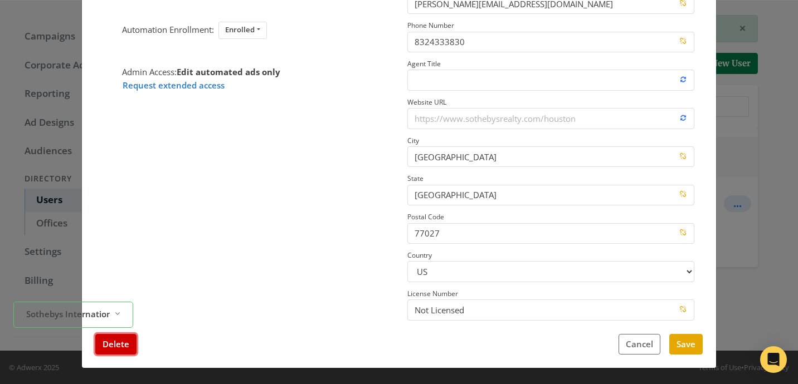
click at [126, 344] on button "Delete" at bounding box center [115, 344] width 41 height 21
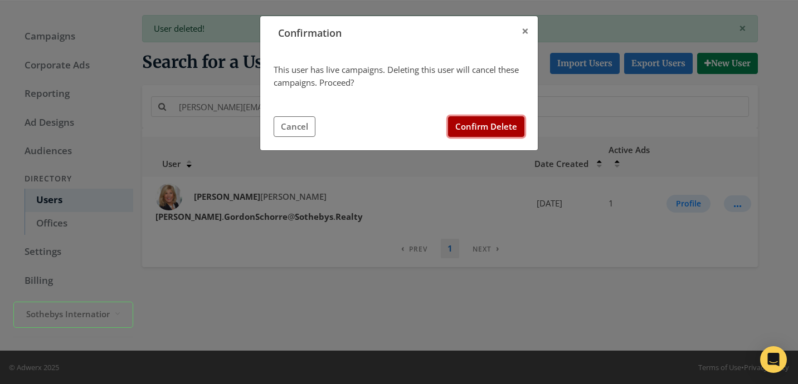
click at [463, 125] on button "Confirm Delete" at bounding box center [486, 126] width 76 height 21
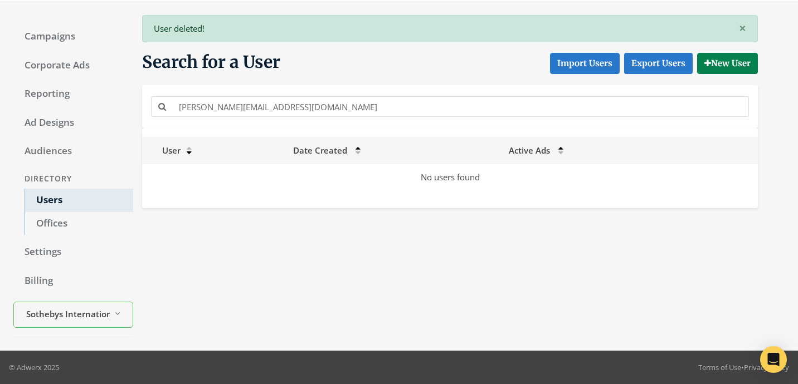
click at [314, 135] on div "User Date Created Active Ads No users found" at bounding box center [449, 168] width 615 height 80
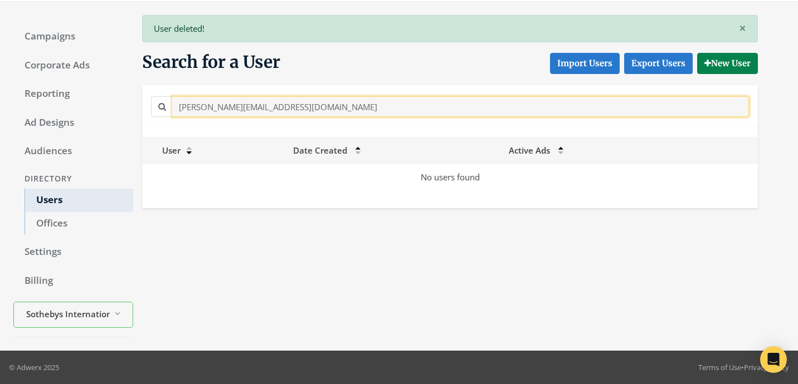
click at [315, 113] on input "[PERSON_NAME][EMAIL_ADDRESS][DOMAIN_NAME]" at bounding box center [460, 106] width 576 height 21
paste input "kortney.[PERSON_NAME]@sothebys.r"
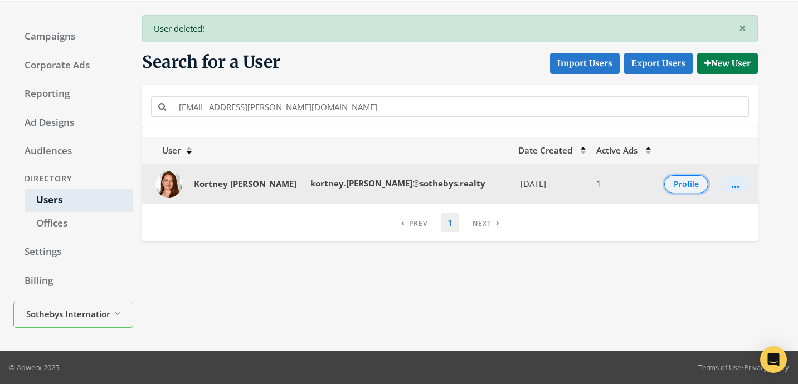
click at [674, 178] on button "Profile" at bounding box center [686, 184] width 44 height 18
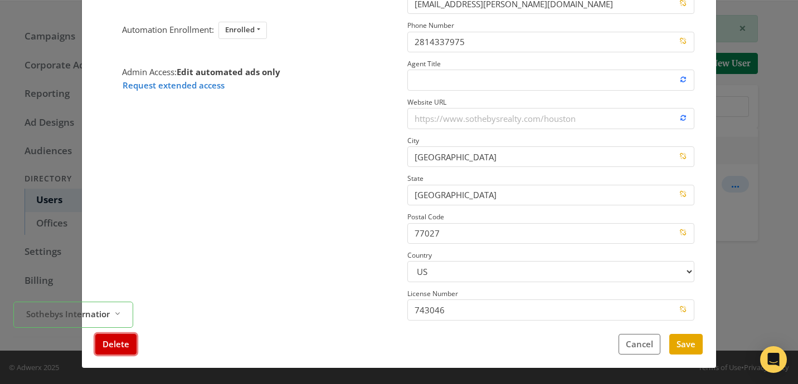
click at [107, 353] on button "Delete" at bounding box center [115, 344] width 41 height 21
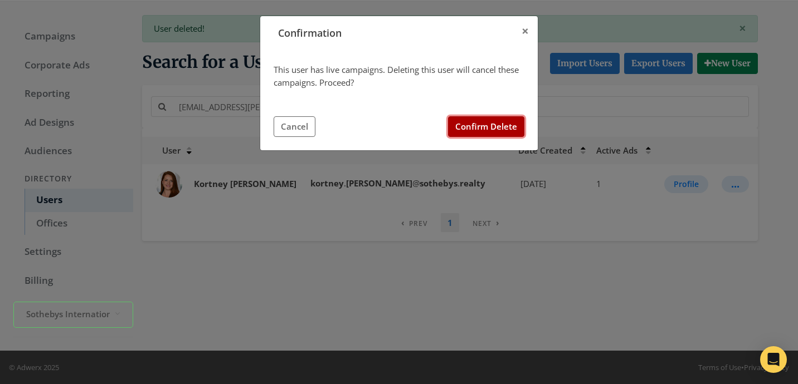
click at [506, 131] on button "Confirm Delete" at bounding box center [486, 126] width 76 height 21
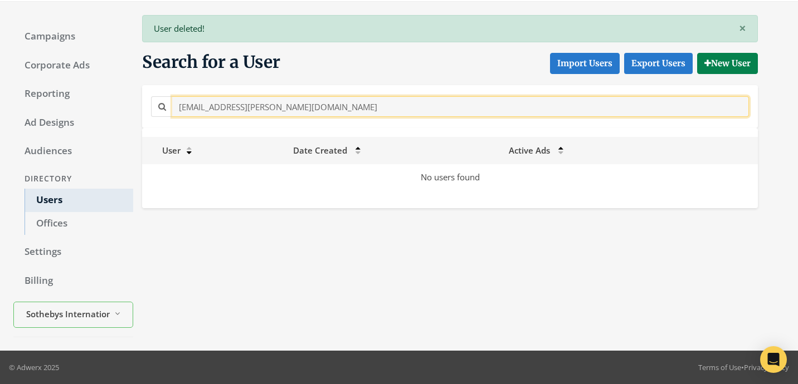
click at [308, 112] on input "[EMAIL_ADDRESS][PERSON_NAME][DOMAIN_NAME]" at bounding box center [460, 106] width 576 height 21
paste
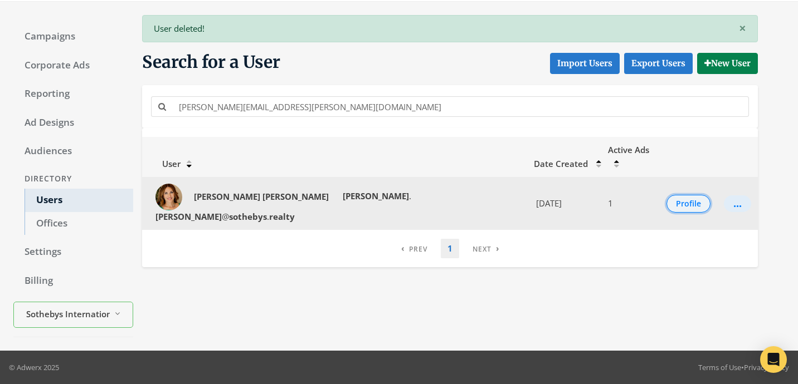
click at [676, 195] on button "Profile" at bounding box center [688, 204] width 44 height 18
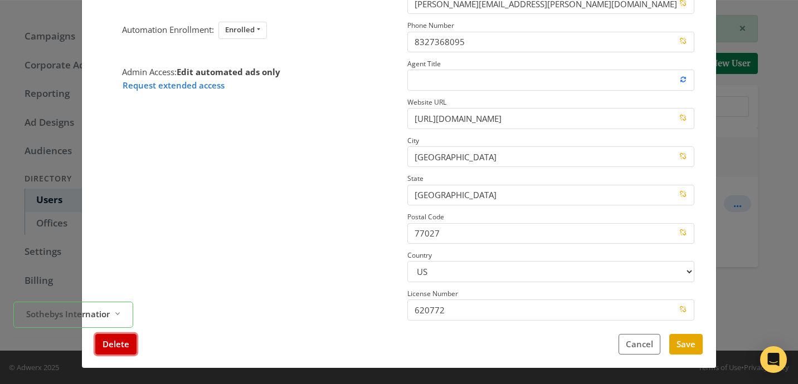
click at [133, 341] on button "Delete" at bounding box center [115, 344] width 41 height 21
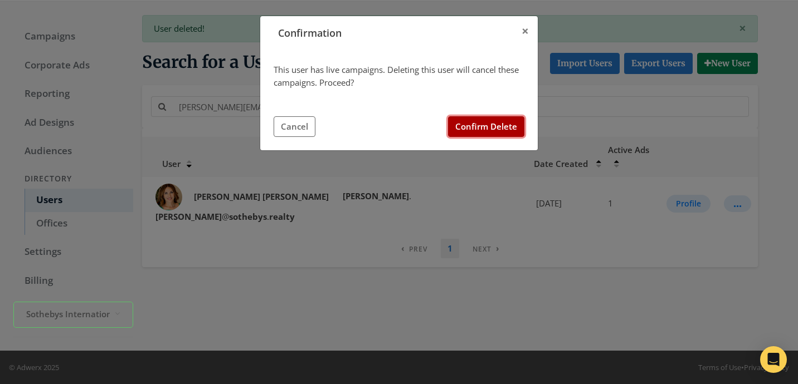
click at [521, 118] on button "Confirm Delete" at bounding box center [486, 126] width 76 height 21
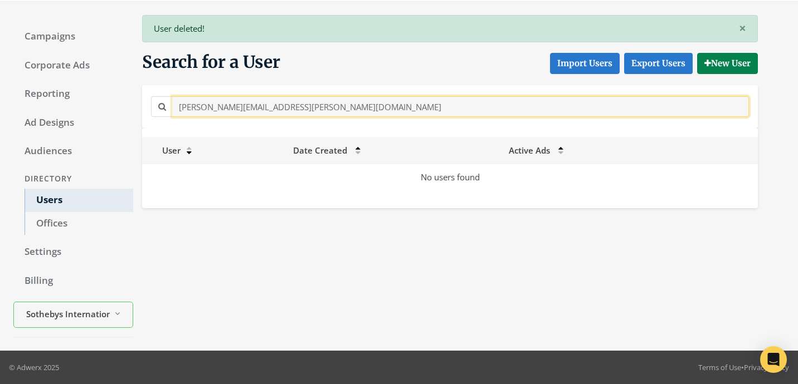
click at [363, 108] on input "[PERSON_NAME][EMAIL_ADDRESS][PERSON_NAME][DOMAIN_NAME]" at bounding box center [460, 106] width 576 height 21
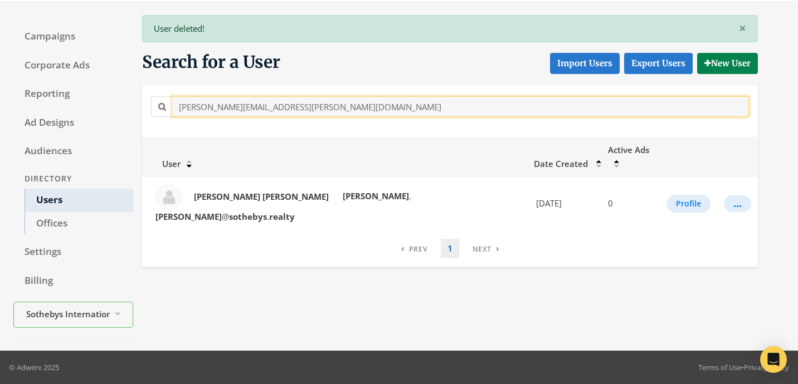
click at [293, 116] on input "[PERSON_NAME][EMAIL_ADDRESS][PERSON_NAME][DOMAIN_NAME]" at bounding box center [460, 106] width 576 height 21
click at [293, 109] on input "[PERSON_NAME][EMAIL_ADDRESS][PERSON_NAME][DOMAIN_NAME]" at bounding box center [460, 106] width 576 height 21
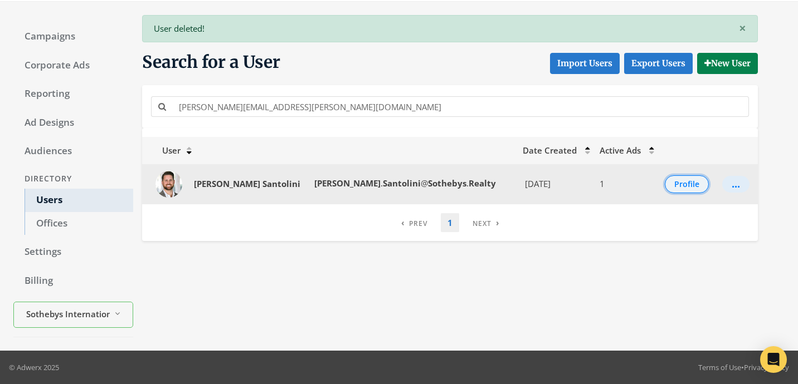
click at [671, 186] on button "Profile" at bounding box center [686, 184] width 44 height 18
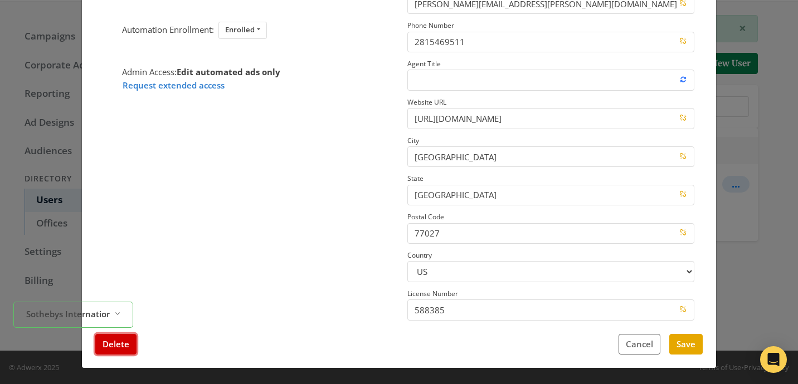
click at [133, 345] on button "Delete" at bounding box center [115, 344] width 41 height 21
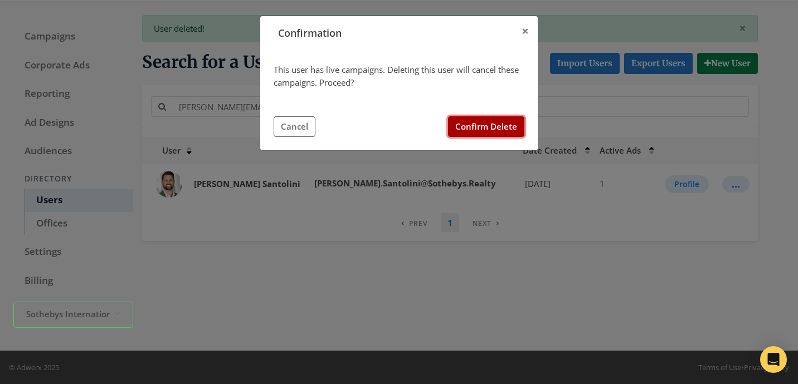
click at [491, 122] on button "Confirm Delete" at bounding box center [486, 126] width 76 height 21
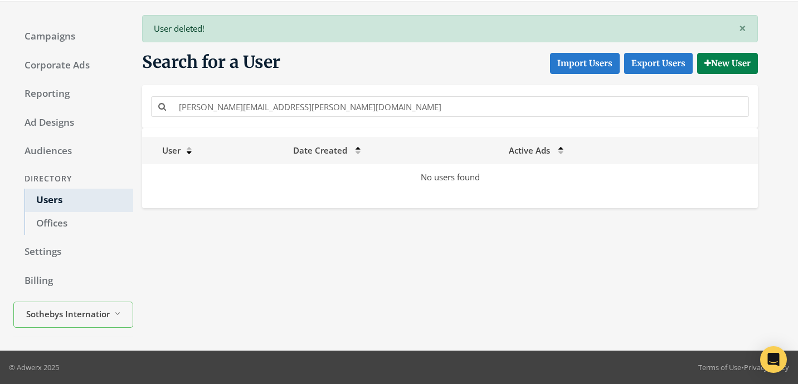
click at [367, 117] on div "[PERSON_NAME][EMAIL_ADDRESS][PERSON_NAME][DOMAIN_NAME]" at bounding box center [449, 106] width 603 height 25
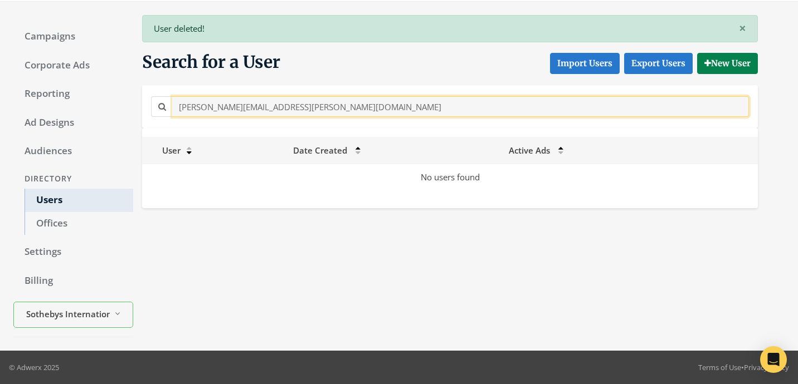
click at [367, 112] on input "[PERSON_NAME][EMAIL_ADDRESS][PERSON_NAME][DOMAIN_NAME]" at bounding box center [460, 106] width 576 height 21
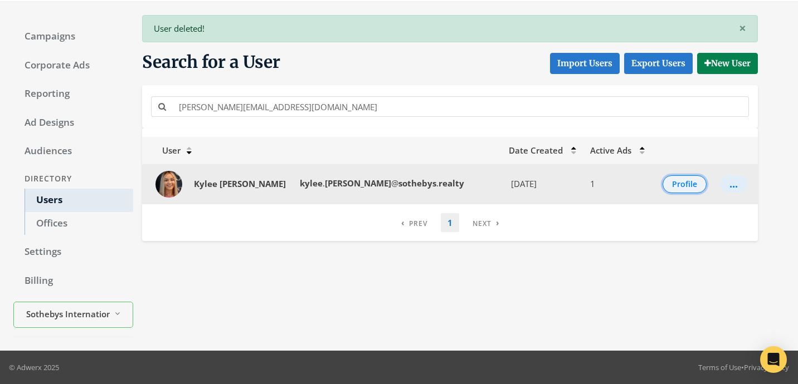
click at [679, 187] on button "Profile" at bounding box center [684, 184] width 44 height 18
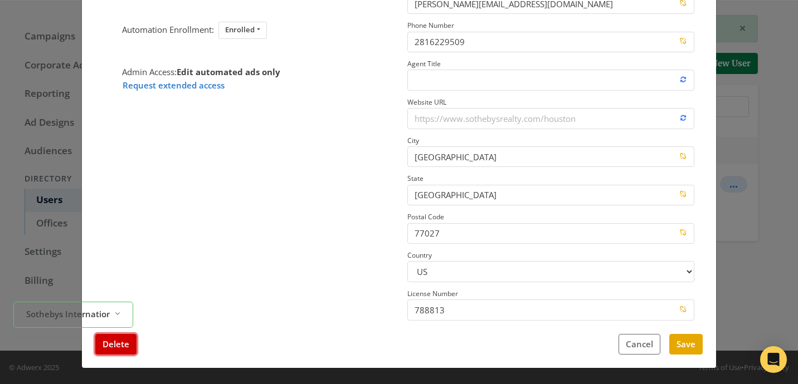
click at [102, 343] on button "Delete" at bounding box center [115, 344] width 41 height 21
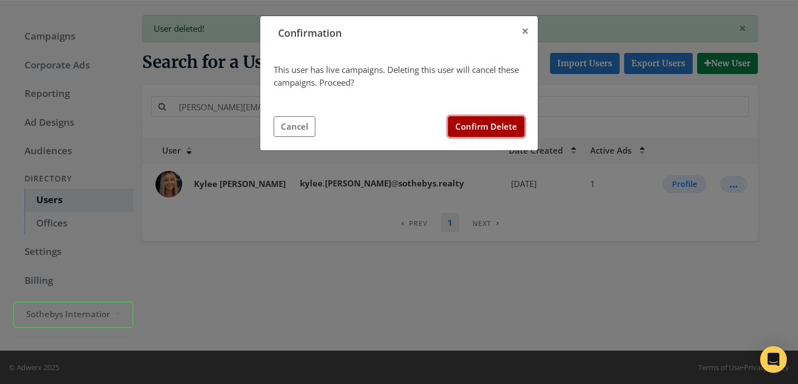
click at [500, 124] on button "Confirm Delete" at bounding box center [486, 126] width 76 height 21
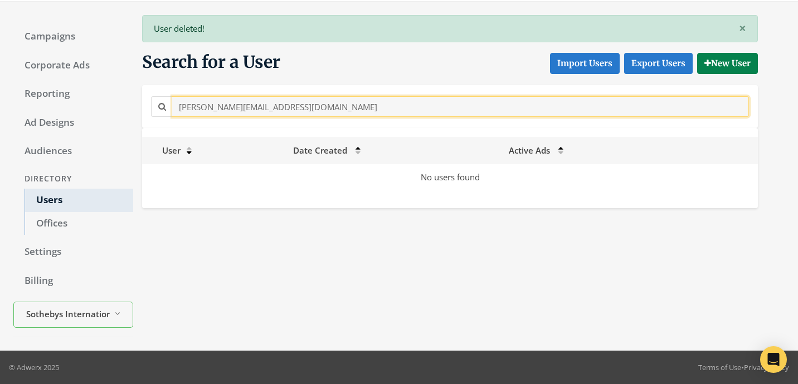
click at [305, 106] on input "[PERSON_NAME][EMAIL_ADDRESS][DOMAIN_NAME]" at bounding box center [460, 106] width 576 height 21
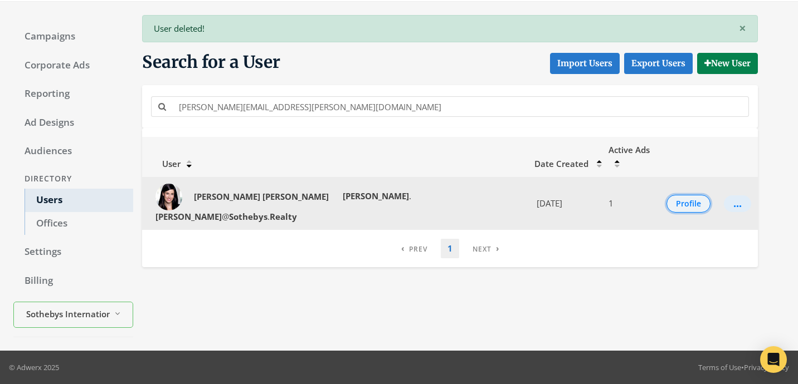
click at [667, 195] on button "Profile" at bounding box center [688, 204] width 44 height 18
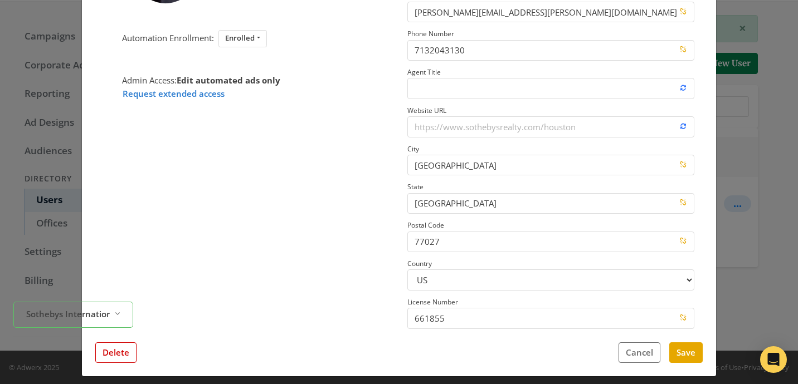
scroll to position [175, 0]
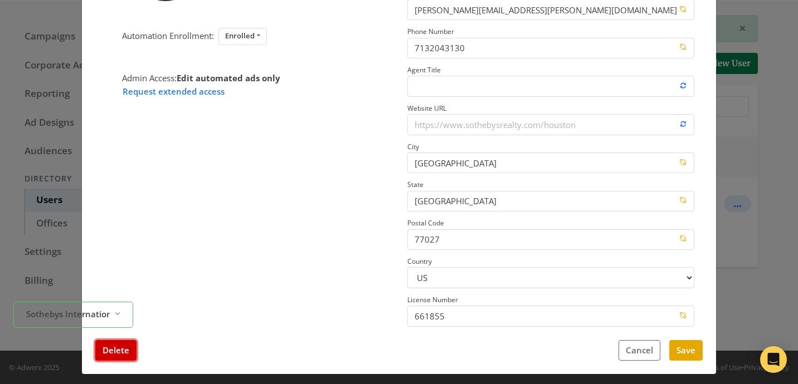
click at [114, 360] on button "Delete" at bounding box center [115, 350] width 41 height 21
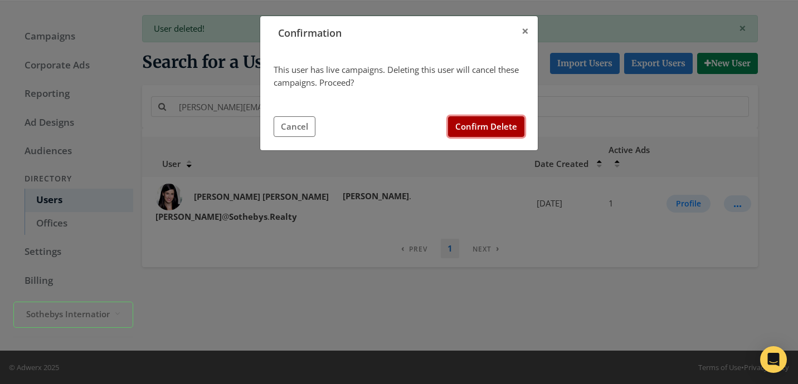
click at [501, 135] on button "Confirm Delete" at bounding box center [486, 126] width 76 height 21
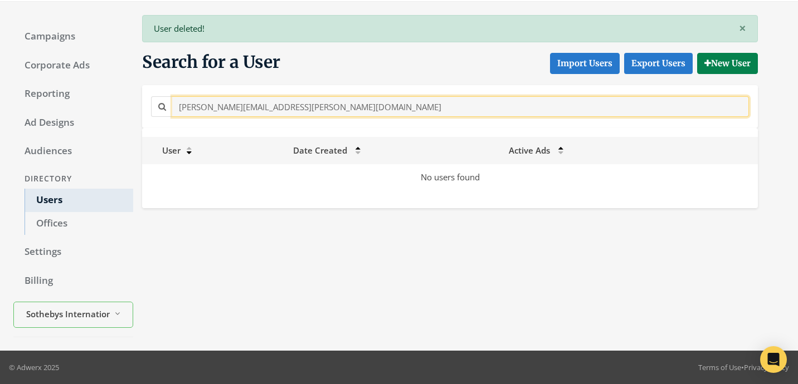
click at [350, 112] on input "[PERSON_NAME][EMAIL_ADDRESS][PERSON_NAME][DOMAIN_NAME]" at bounding box center [460, 106] width 576 height 21
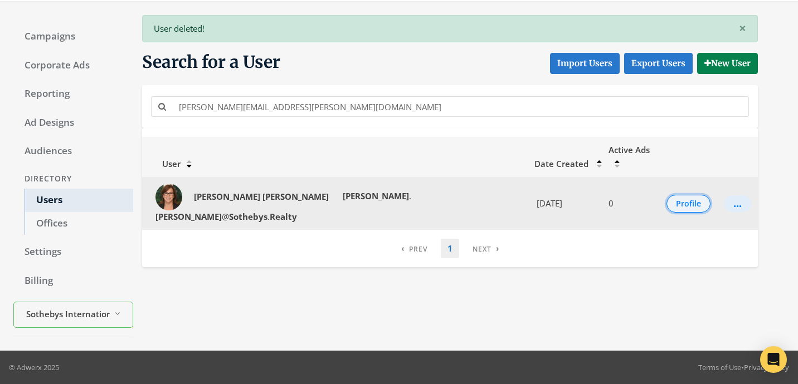
click at [675, 195] on button "Profile" at bounding box center [688, 204] width 44 height 18
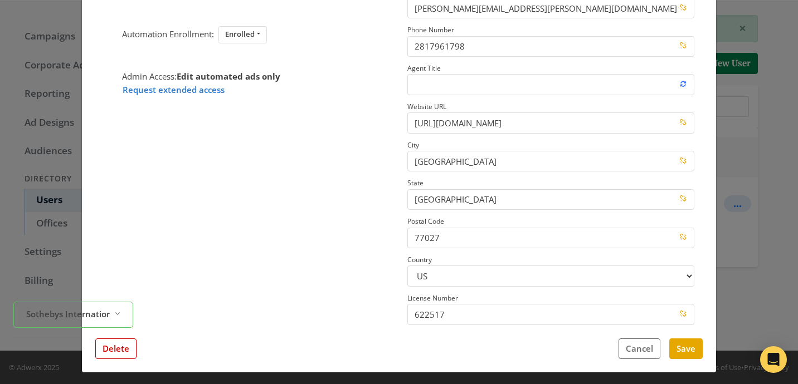
scroll to position [182, 0]
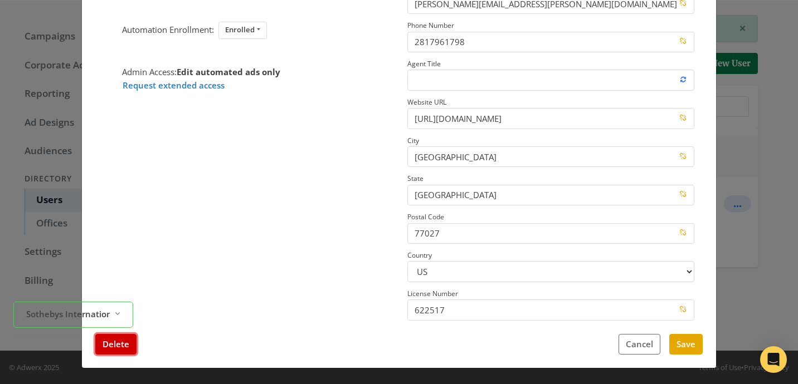
click at [134, 343] on button "Delete" at bounding box center [115, 344] width 41 height 21
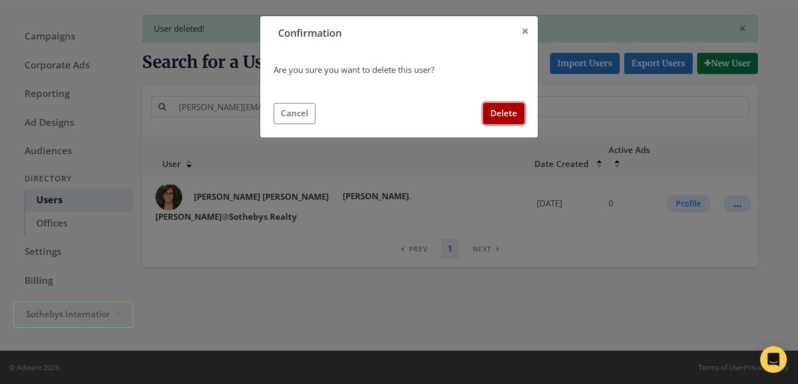
click at [487, 119] on button "Delete" at bounding box center [503, 113] width 41 height 21
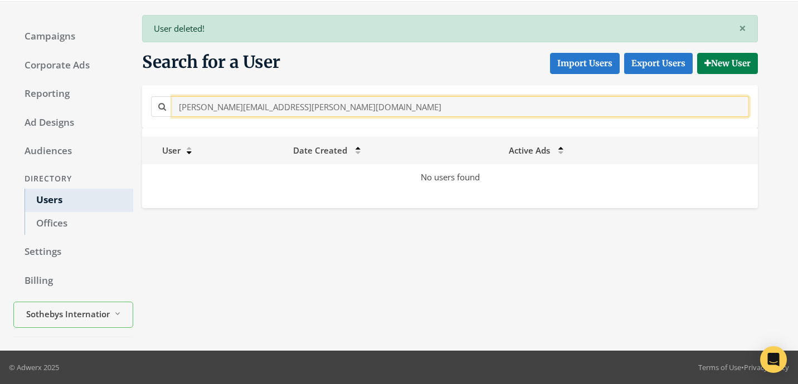
click at [339, 106] on input "[PERSON_NAME][EMAIL_ADDRESS][PERSON_NAME][DOMAIN_NAME]" at bounding box center [460, 106] width 576 height 21
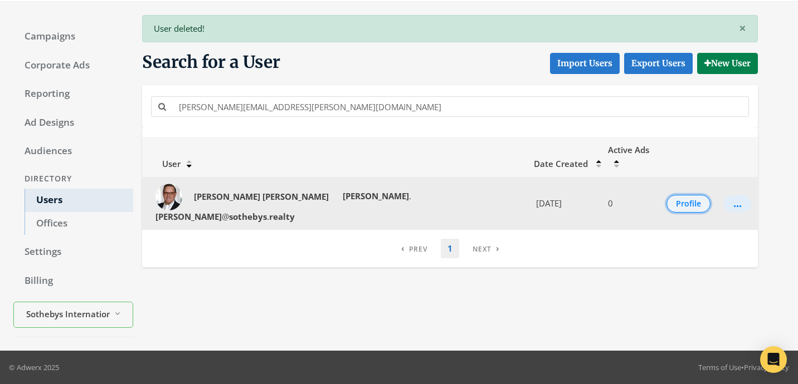
click at [682, 195] on button "Profile" at bounding box center [688, 204] width 44 height 18
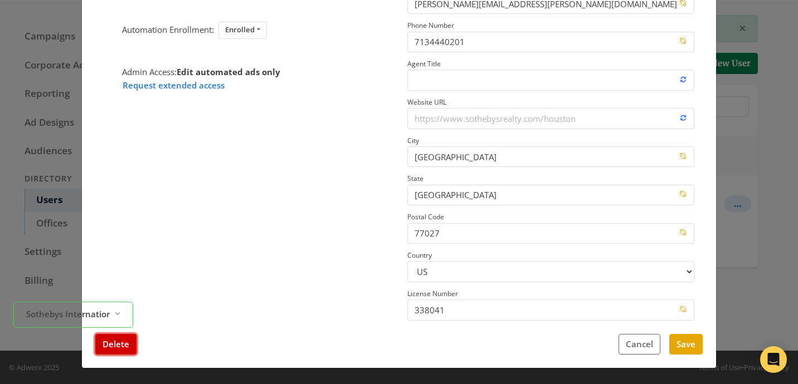
click at [118, 343] on button "Delete" at bounding box center [115, 344] width 41 height 21
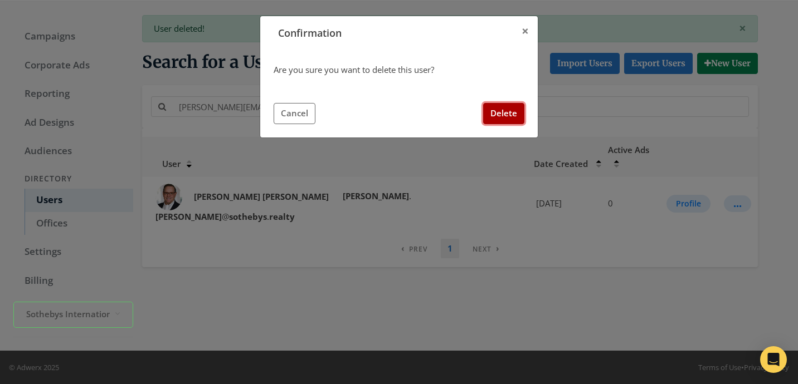
click at [506, 114] on button "Delete" at bounding box center [503, 113] width 41 height 21
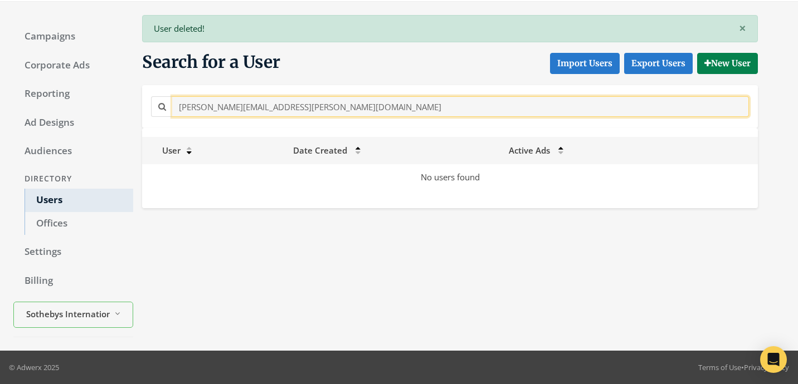
click at [358, 101] on input "[PERSON_NAME][EMAIL_ADDRESS][PERSON_NAME][DOMAIN_NAME]" at bounding box center [460, 106] width 576 height 21
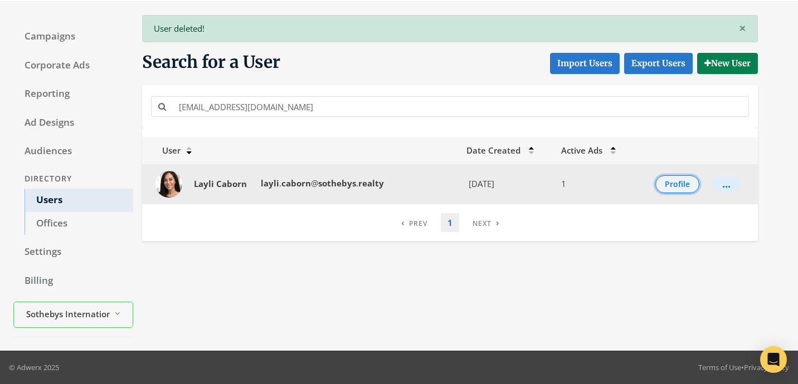
click at [674, 188] on button "Profile" at bounding box center [677, 184] width 44 height 18
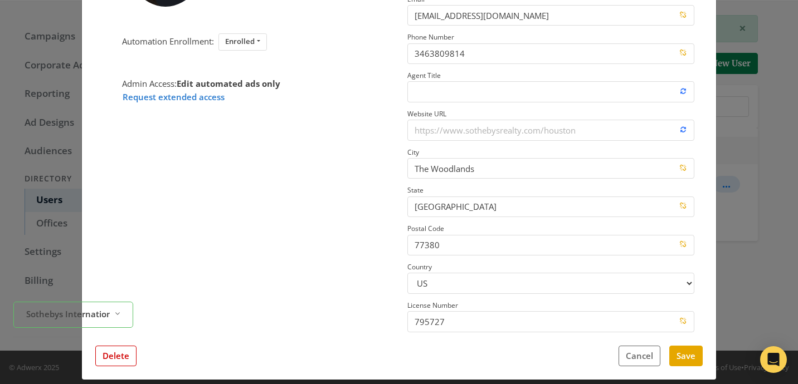
scroll to position [178, 0]
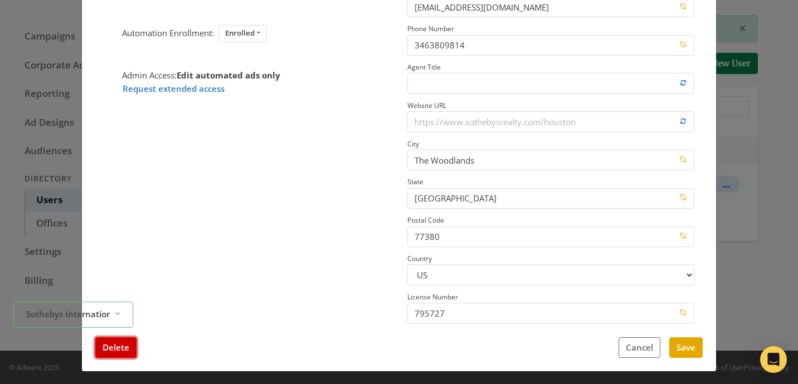
click at [115, 347] on button "Delete" at bounding box center [115, 348] width 41 height 21
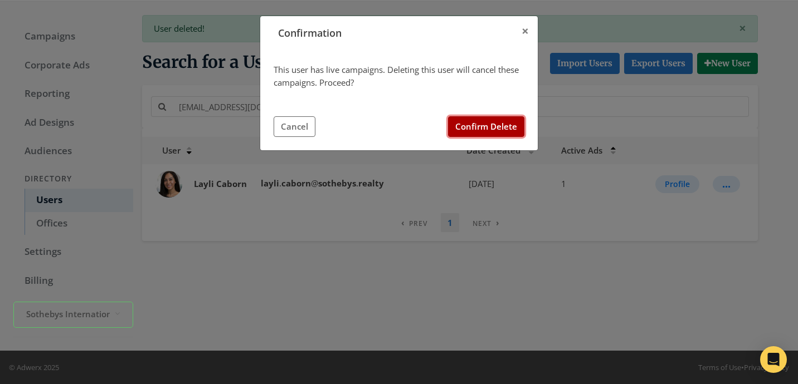
click at [488, 120] on button "Confirm Delete" at bounding box center [486, 126] width 76 height 21
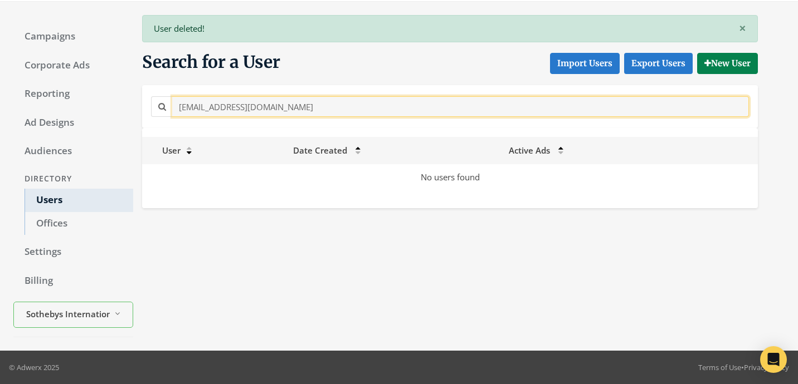
click at [348, 113] on input "[EMAIL_ADDRESS][DOMAIN_NAME]" at bounding box center [460, 106] width 576 height 21
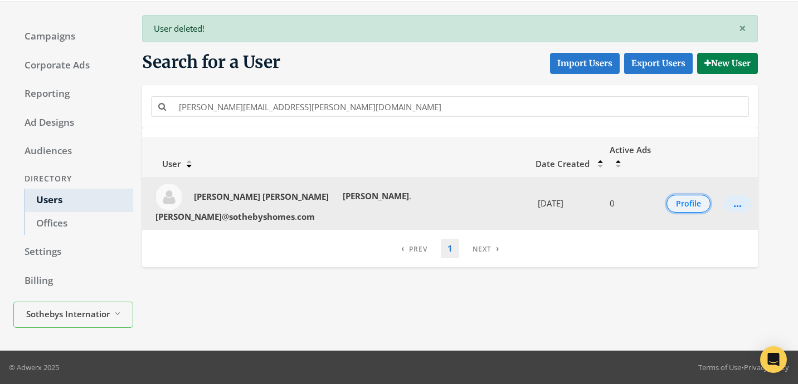
click at [666, 195] on button "Profile" at bounding box center [688, 204] width 44 height 18
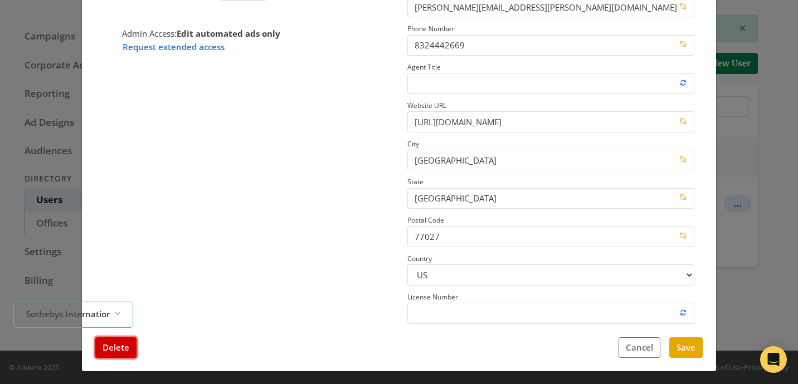
click at [109, 351] on button "Delete" at bounding box center [115, 348] width 41 height 21
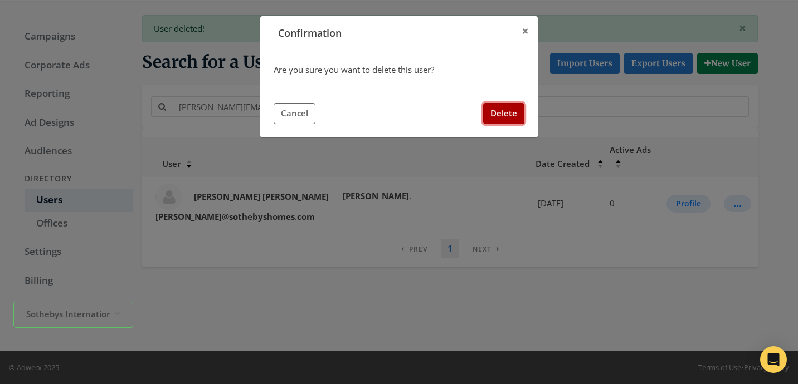
click at [492, 119] on button "Delete" at bounding box center [503, 113] width 41 height 21
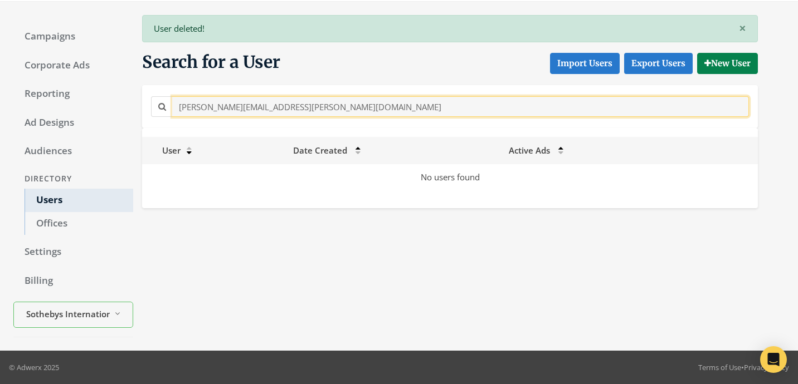
click at [339, 115] on input "[PERSON_NAME][EMAIL_ADDRESS][PERSON_NAME][DOMAIN_NAME]" at bounding box center [460, 106] width 576 height 21
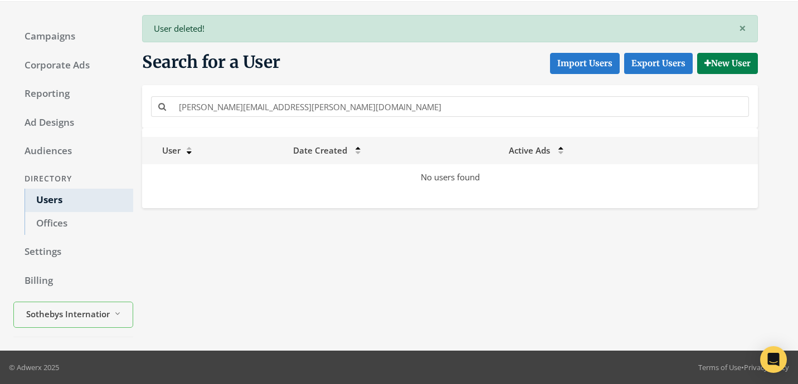
click at [354, 119] on div "[PERSON_NAME][EMAIL_ADDRESS][PERSON_NAME][DOMAIN_NAME]" at bounding box center [449, 106] width 615 height 43
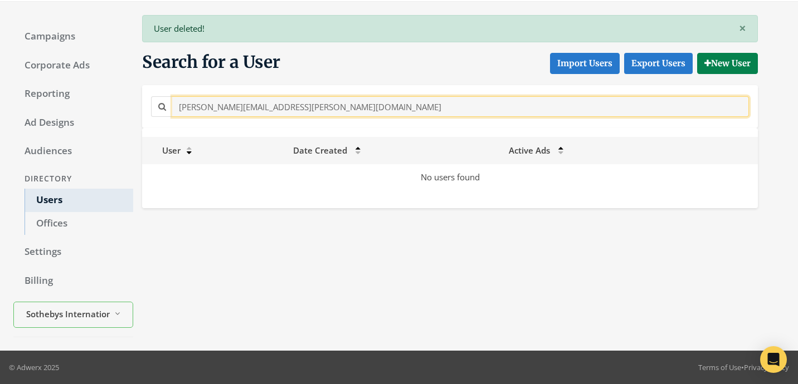
click at [354, 106] on input "[PERSON_NAME][EMAIL_ADDRESS][PERSON_NAME][DOMAIN_NAME]" at bounding box center [460, 106] width 576 height 21
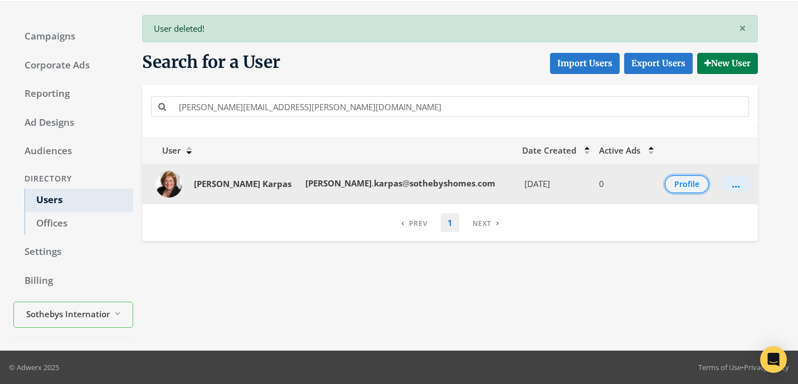
click at [681, 190] on button "Profile" at bounding box center [686, 184] width 44 height 18
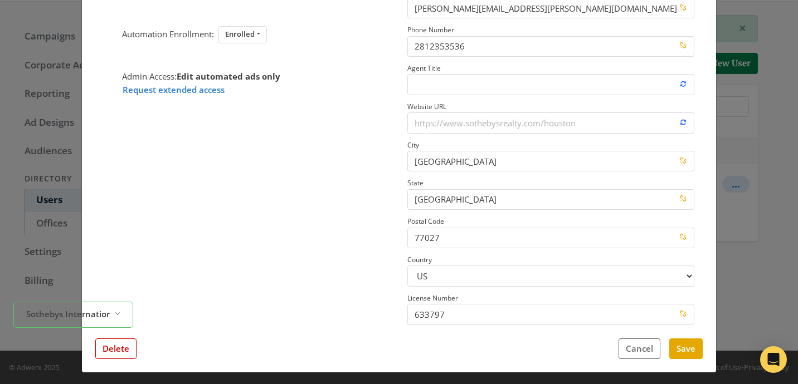
scroll to position [182, 0]
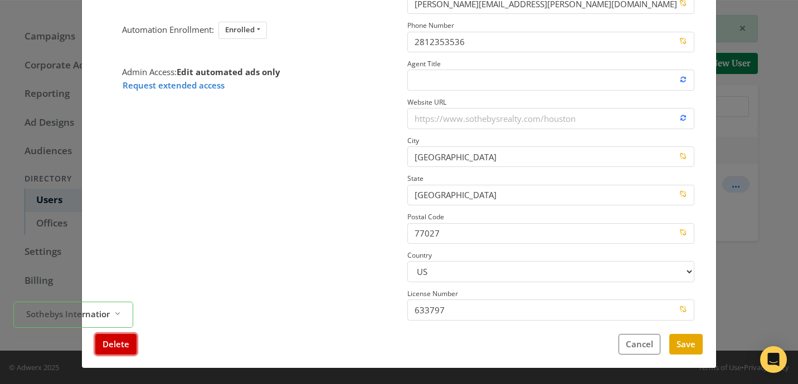
click at [126, 345] on button "Delete" at bounding box center [115, 344] width 41 height 21
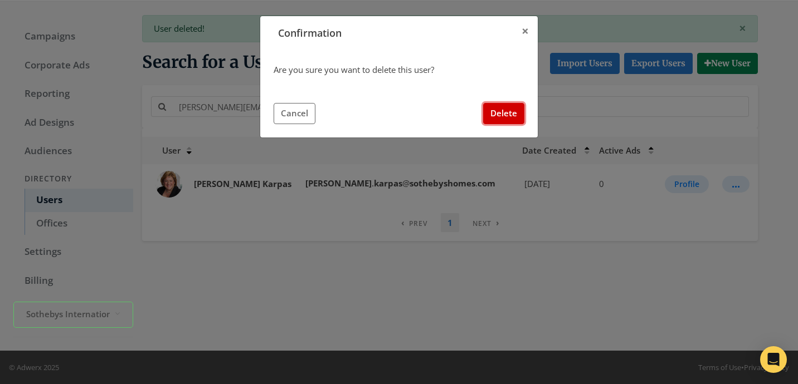
click at [500, 119] on button "Delete" at bounding box center [503, 113] width 41 height 21
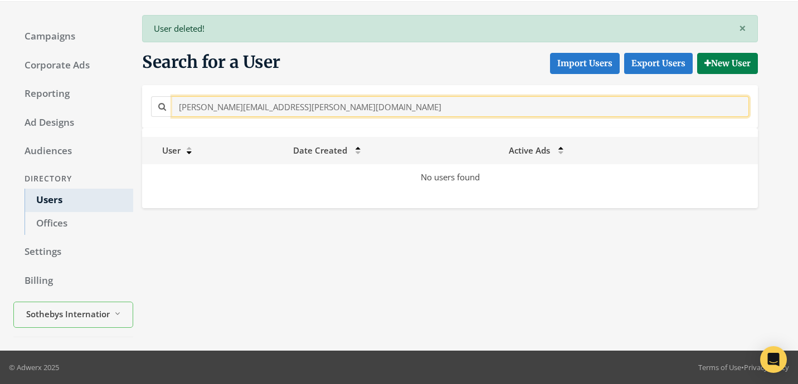
click at [313, 115] on input "[PERSON_NAME][EMAIL_ADDRESS][PERSON_NAME][DOMAIN_NAME]" at bounding box center [460, 106] width 576 height 21
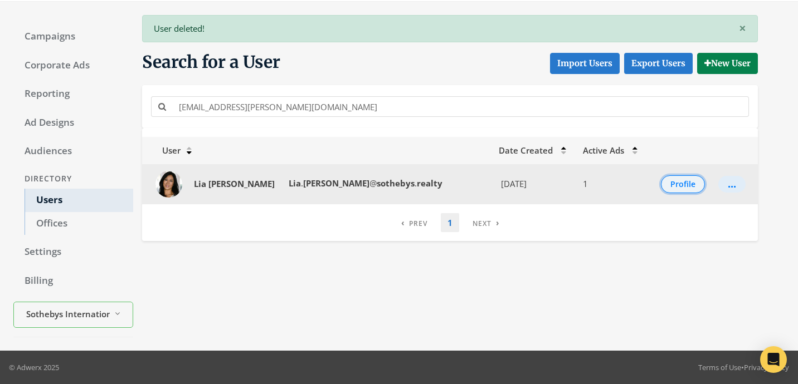
click at [679, 185] on button "Profile" at bounding box center [683, 184] width 44 height 18
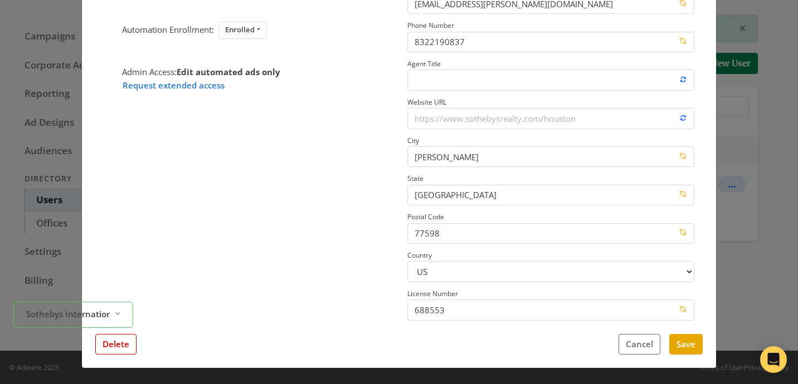
click at [117, 355] on div "[PERSON_NAME] Update Profile Image Automation Enrollment: Enrolled Enrolled Not…" at bounding box center [399, 117] width 634 height 502
click at [117, 345] on button "Delete" at bounding box center [115, 344] width 41 height 21
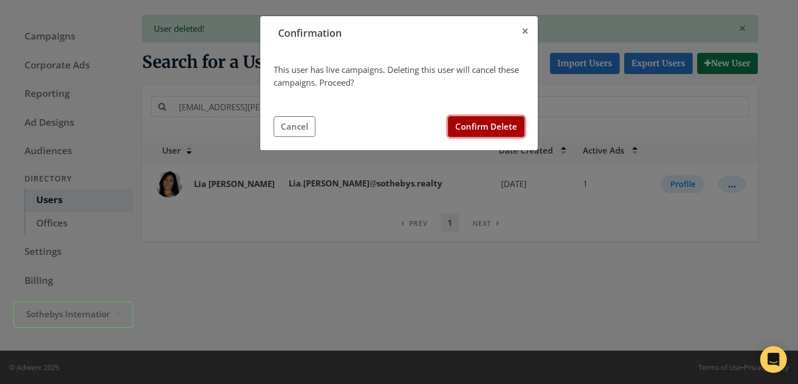
click at [505, 123] on button "Confirm Delete" at bounding box center [486, 126] width 76 height 21
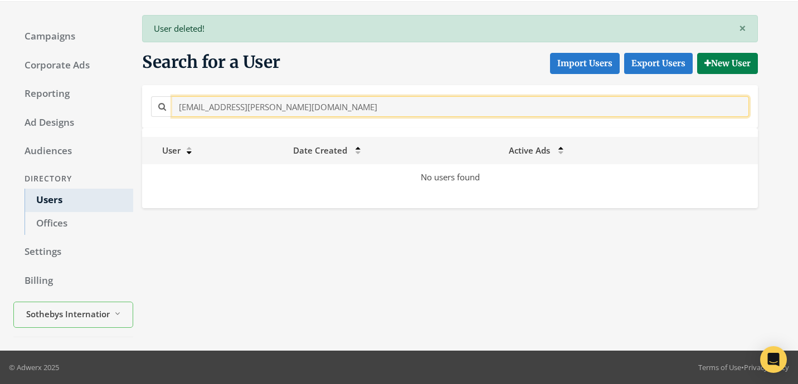
click at [322, 108] on input "[EMAIL_ADDRESS][PERSON_NAME][DOMAIN_NAME]" at bounding box center [460, 106] width 576 height 21
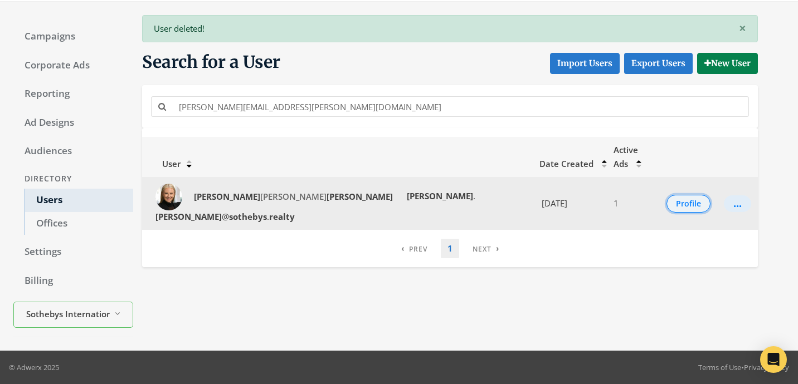
click at [687, 195] on button "Profile" at bounding box center [688, 204] width 44 height 18
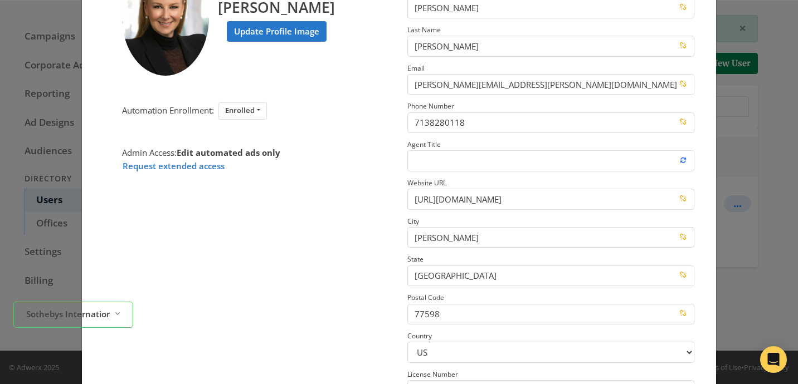
scroll to position [167, 0]
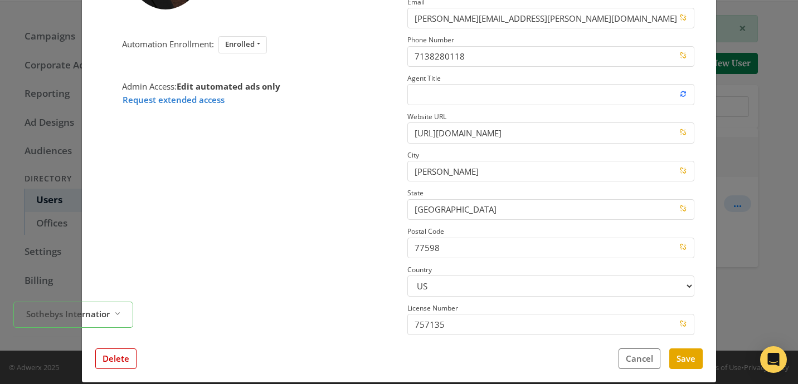
click at [136, 362] on div "Delete Cancel Save" at bounding box center [398, 359] width 607 height 21
click at [130, 361] on button "Delete" at bounding box center [115, 359] width 41 height 21
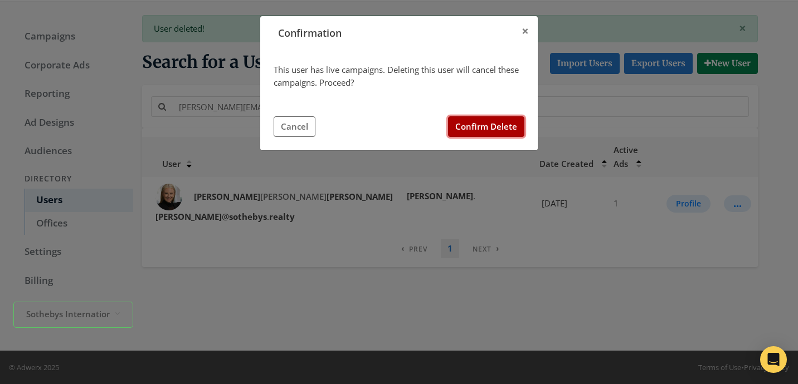
click at [522, 133] on button "Confirm Delete" at bounding box center [486, 126] width 76 height 21
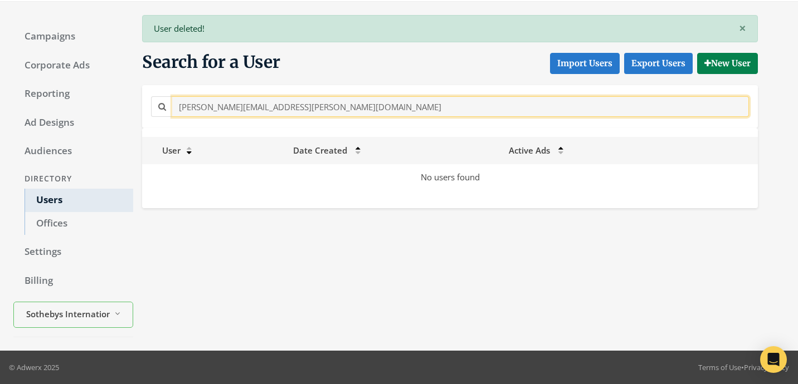
click at [329, 104] on input "[PERSON_NAME][EMAIL_ADDRESS][PERSON_NAME][DOMAIN_NAME]" at bounding box center [460, 106] width 576 height 21
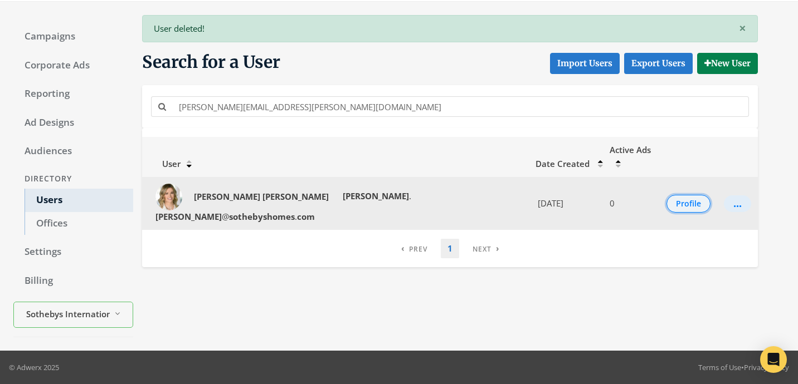
click at [675, 195] on button "Profile" at bounding box center [688, 204] width 44 height 18
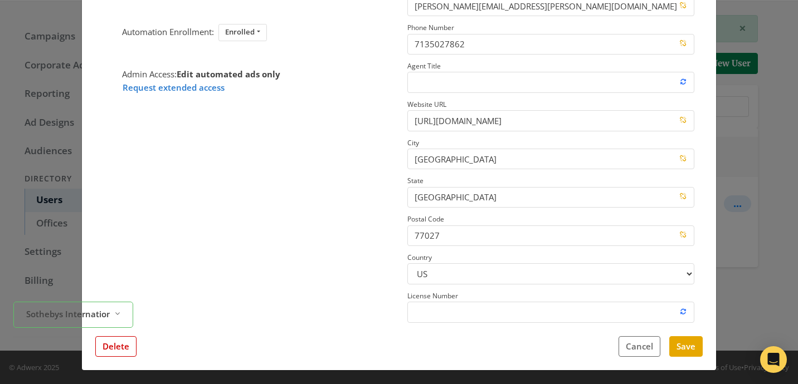
scroll to position [182, 0]
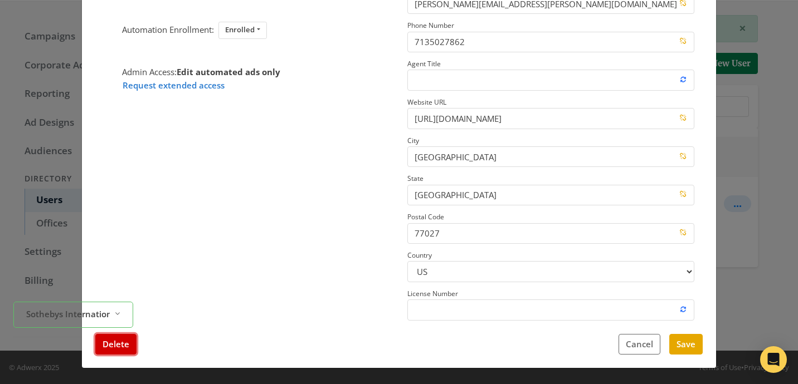
click at [105, 340] on button "Delete" at bounding box center [115, 344] width 41 height 21
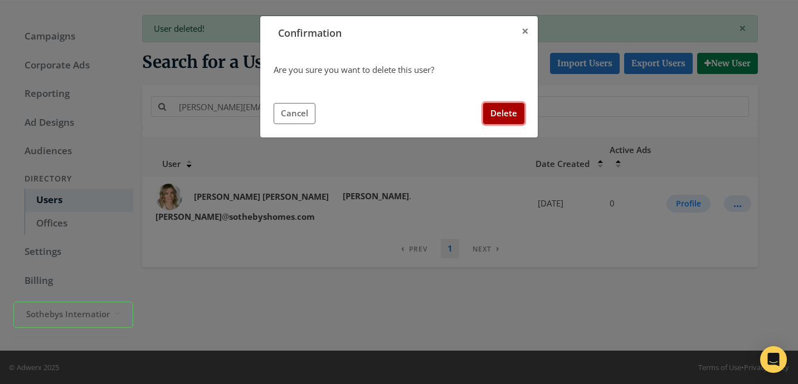
click at [505, 122] on button "Delete" at bounding box center [503, 113] width 41 height 21
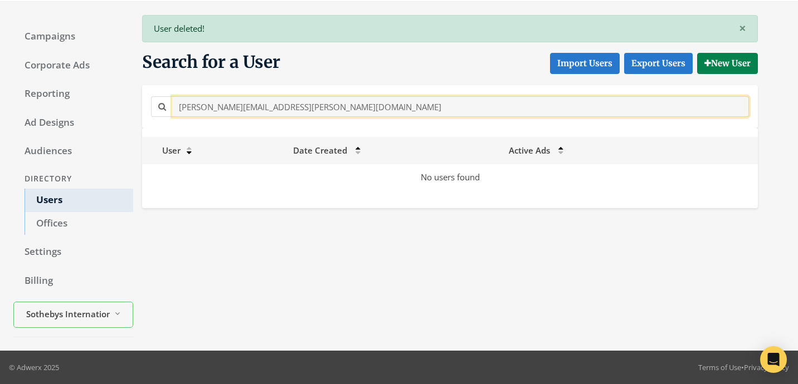
click at [336, 109] on input "[PERSON_NAME][EMAIL_ADDRESS][PERSON_NAME][DOMAIN_NAME]" at bounding box center [460, 106] width 576 height 21
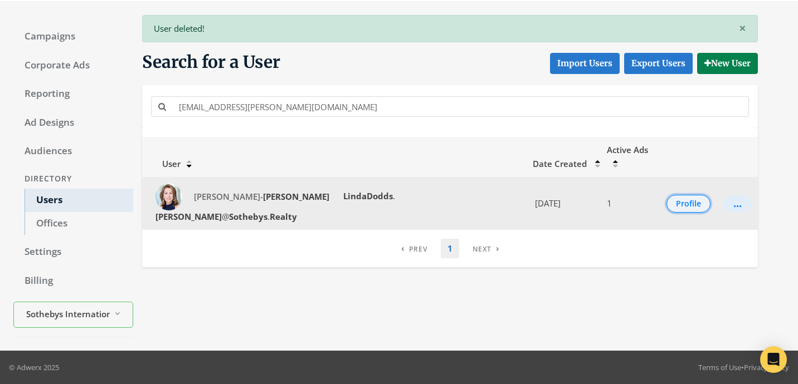
click at [667, 195] on button "Profile" at bounding box center [688, 204] width 44 height 18
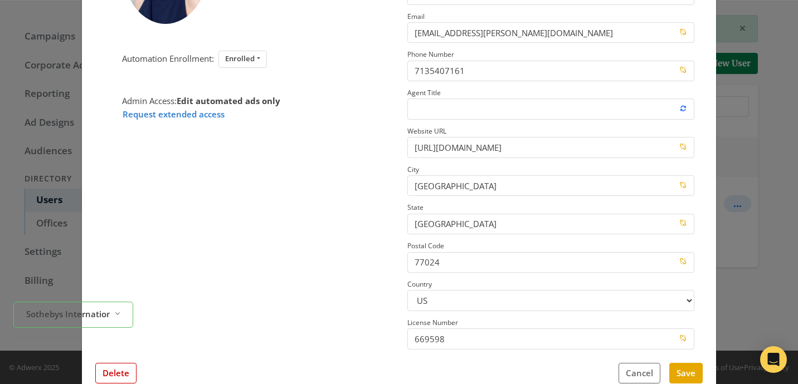
scroll to position [180, 0]
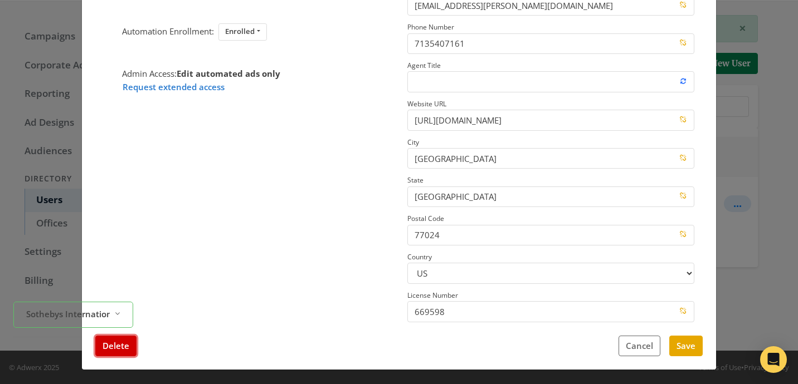
click at [124, 340] on button "Delete" at bounding box center [115, 346] width 41 height 21
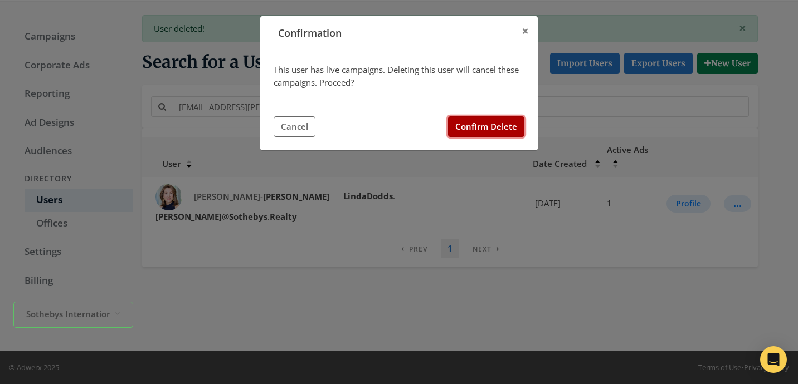
click at [476, 129] on button "Confirm Delete" at bounding box center [486, 126] width 76 height 21
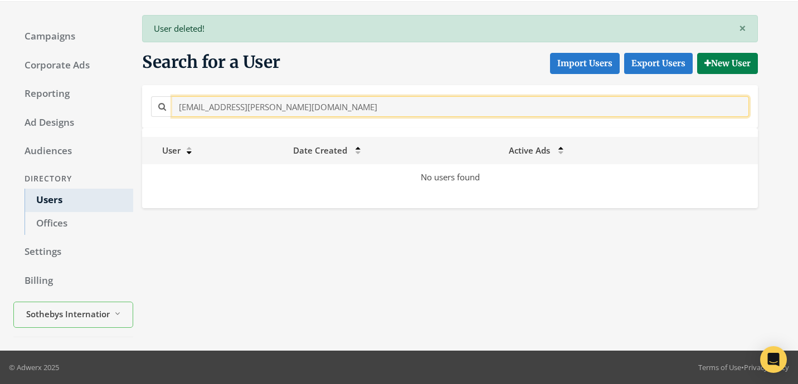
click at [359, 101] on input "[EMAIL_ADDRESS][PERSON_NAME][DOMAIN_NAME]" at bounding box center [460, 106] width 576 height 21
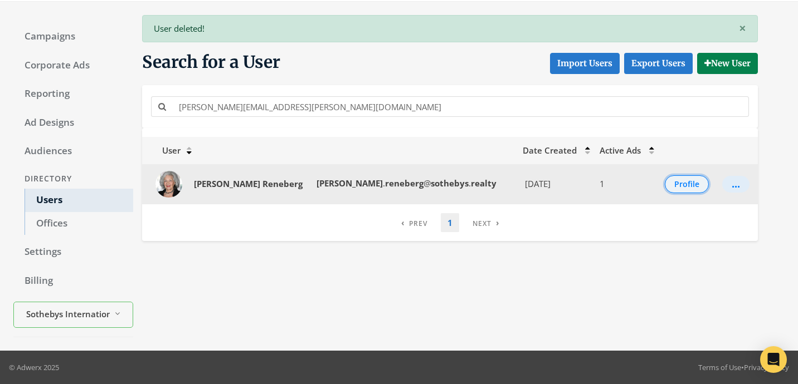
click at [677, 184] on button "Profile" at bounding box center [686, 184] width 44 height 18
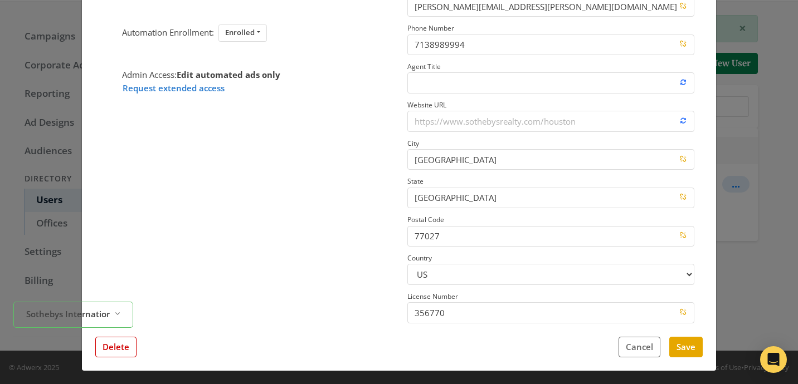
scroll to position [182, 0]
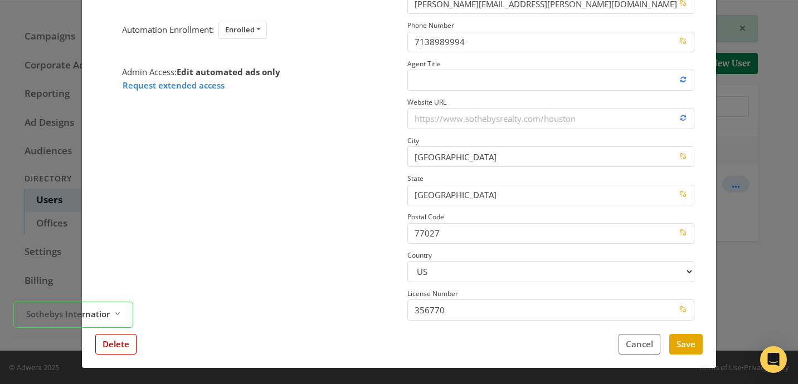
click at [105, 356] on div "[PERSON_NAME] Update Profile Image Automation Enrollment: Enrolled Enrolled Not…" at bounding box center [399, 117] width 634 height 502
click at [110, 330] on div "Sothebys International Realty - [PERSON_NAME] Reveal list of Sothebys Internati…" at bounding box center [73, 315] width 120 height 35
click at [111, 343] on button "Delete" at bounding box center [115, 344] width 41 height 21
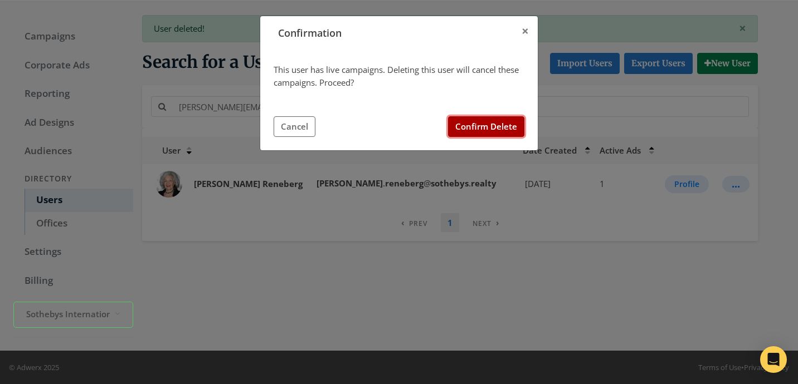
click at [480, 128] on button "Confirm Delete" at bounding box center [486, 126] width 76 height 21
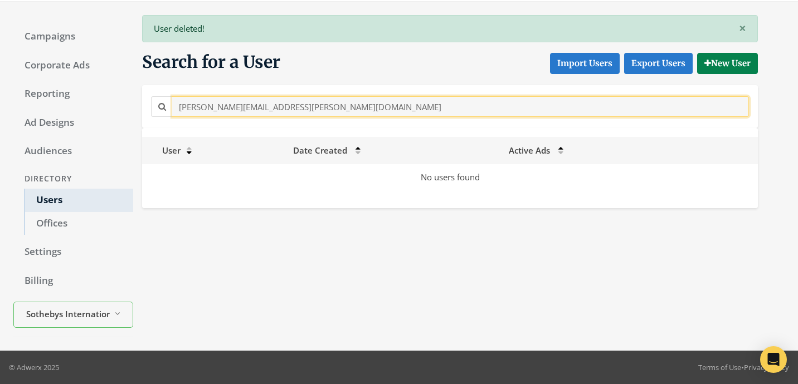
click at [363, 111] on input "[PERSON_NAME][EMAIL_ADDRESS][PERSON_NAME][DOMAIN_NAME]" at bounding box center [460, 106] width 576 height 21
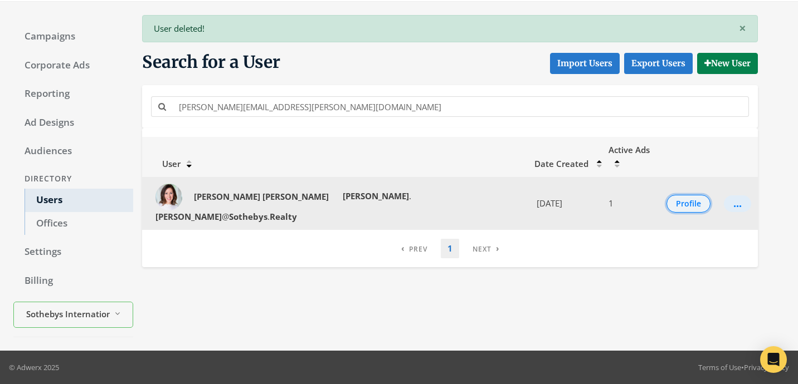
click at [672, 195] on button "Profile" at bounding box center [688, 204] width 44 height 18
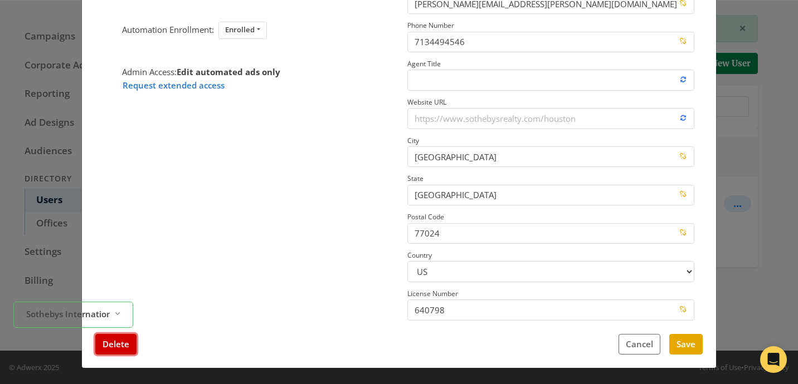
click at [118, 339] on button "Delete" at bounding box center [115, 344] width 41 height 21
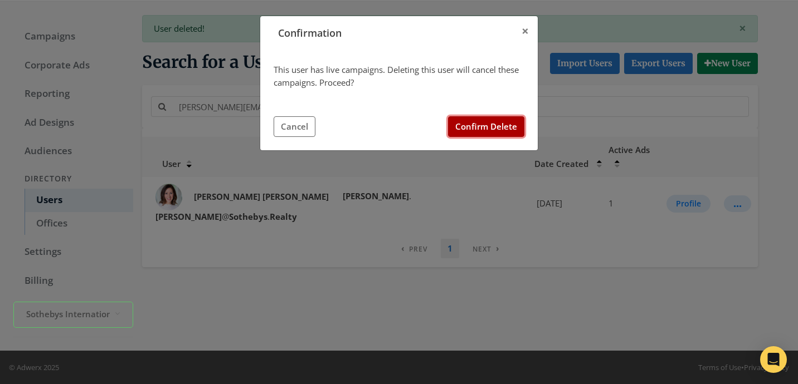
click at [502, 131] on button "Confirm Delete" at bounding box center [486, 126] width 76 height 21
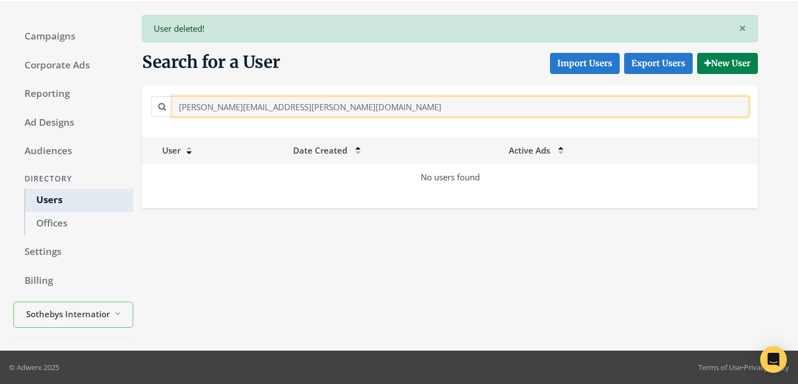
click at [311, 105] on input "[PERSON_NAME][EMAIL_ADDRESS][PERSON_NAME][DOMAIN_NAME]" at bounding box center [460, 106] width 576 height 21
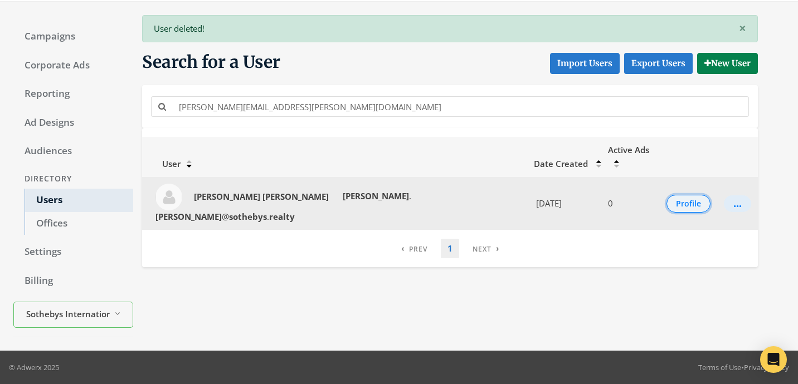
click at [668, 195] on button "Profile" at bounding box center [688, 204] width 44 height 18
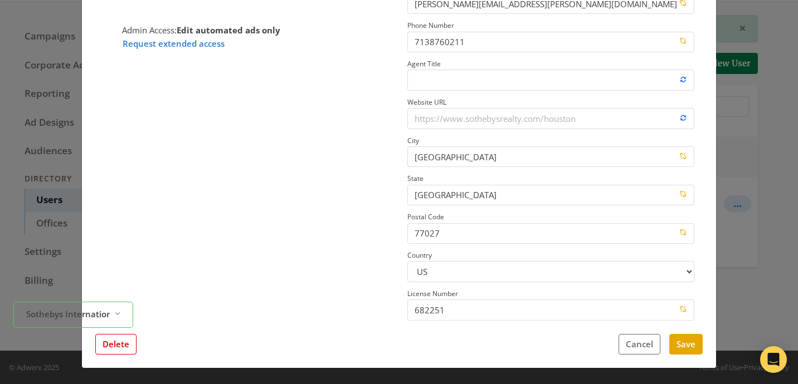
click at [115, 356] on div "[PERSON_NAME] Update Profile Image Automation Enrollment: Enrolled Enrolled Not…" at bounding box center [399, 117] width 634 height 502
click at [118, 341] on button "Delete" at bounding box center [115, 344] width 41 height 21
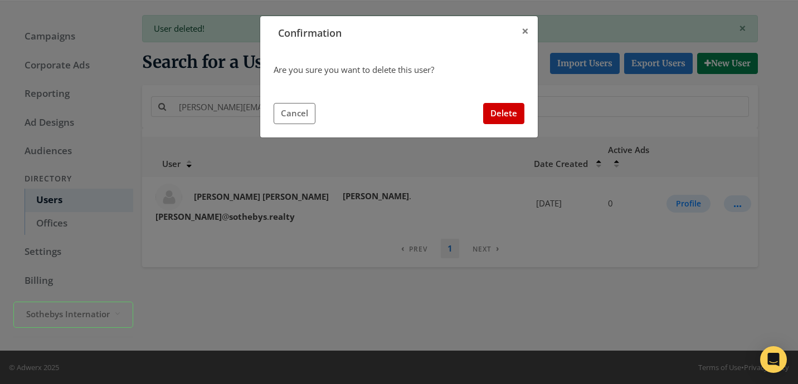
click at [501, 100] on div "Are you sure you want to delete this user? Cancel Delete" at bounding box center [398, 93] width 251 height 61
click at [501, 107] on button "Delete" at bounding box center [503, 113] width 41 height 21
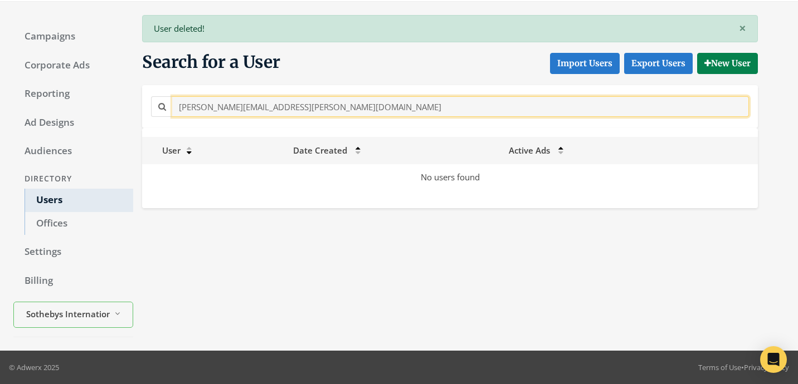
click at [322, 101] on input "[PERSON_NAME][EMAIL_ADDRESS][PERSON_NAME][DOMAIN_NAME]" at bounding box center [460, 106] width 576 height 21
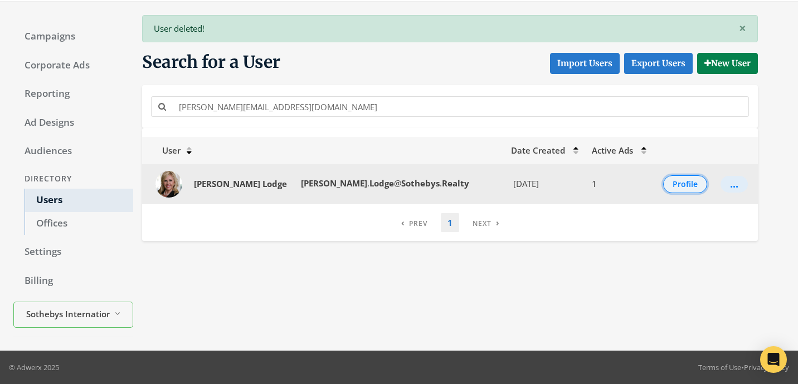
click at [673, 189] on button "Profile" at bounding box center [685, 184] width 44 height 18
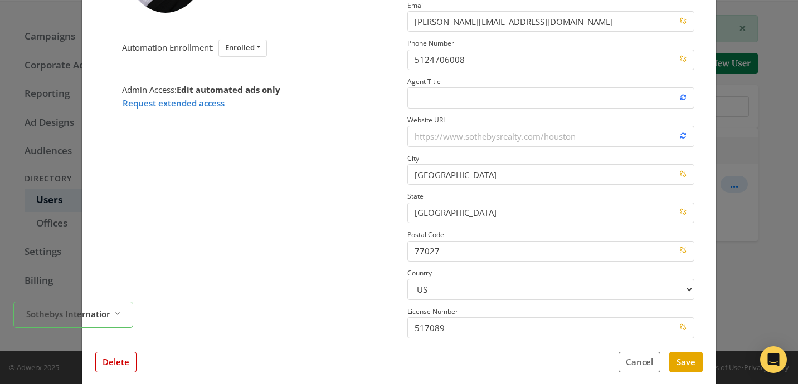
scroll to position [176, 0]
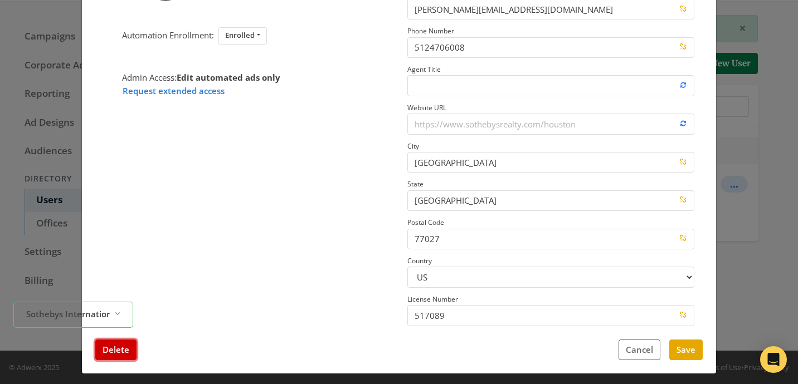
click at [109, 350] on button "Delete" at bounding box center [115, 350] width 41 height 21
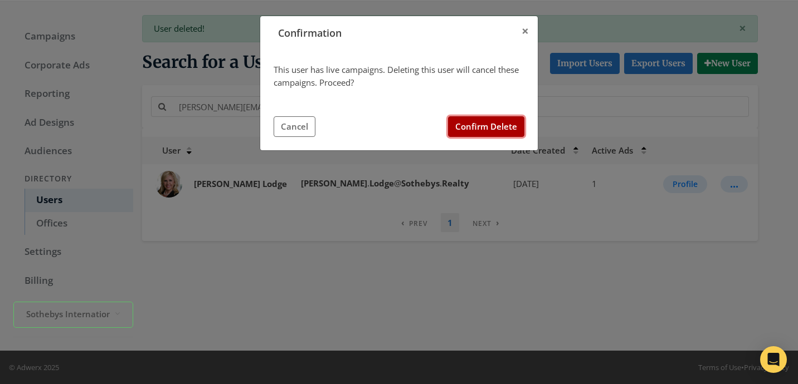
click at [487, 124] on button "Confirm Delete" at bounding box center [486, 126] width 76 height 21
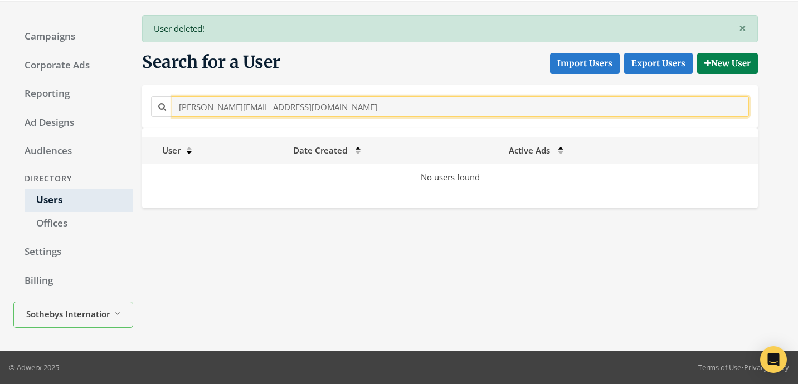
click at [309, 105] on input "[PERSON_NAME][EMAIL_ADDRESS][DOMAIN_NAME]" at bounding box center [460, 106] width 576 height 21
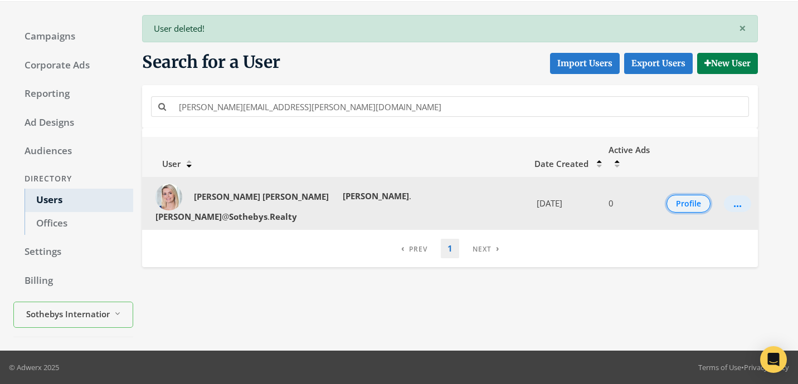
click
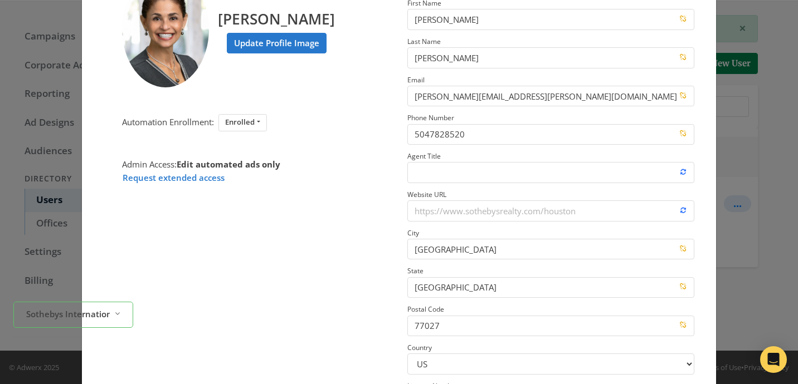
scroll to position [153, 0]
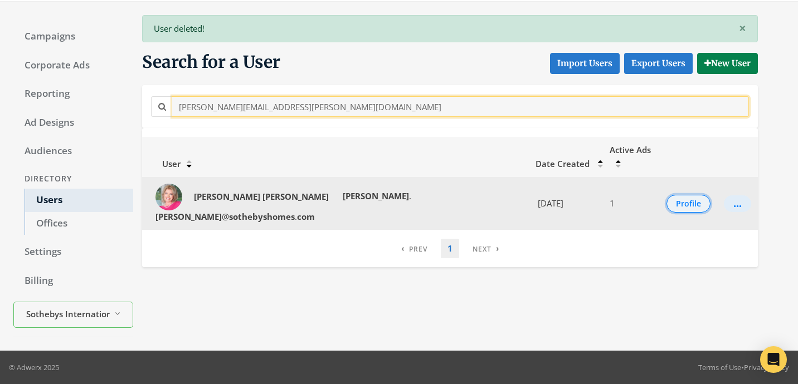
type input "[PERSON_NAME][EMAIL_ADDRESS][PERSON_NAME][DOMAIN_NAME]"
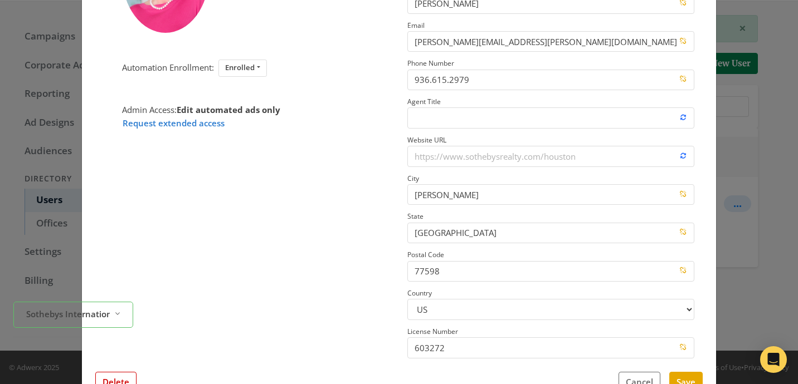
scroll to position [182, 0]
